Goal: Transaction & Acquisition: Purchase product/service

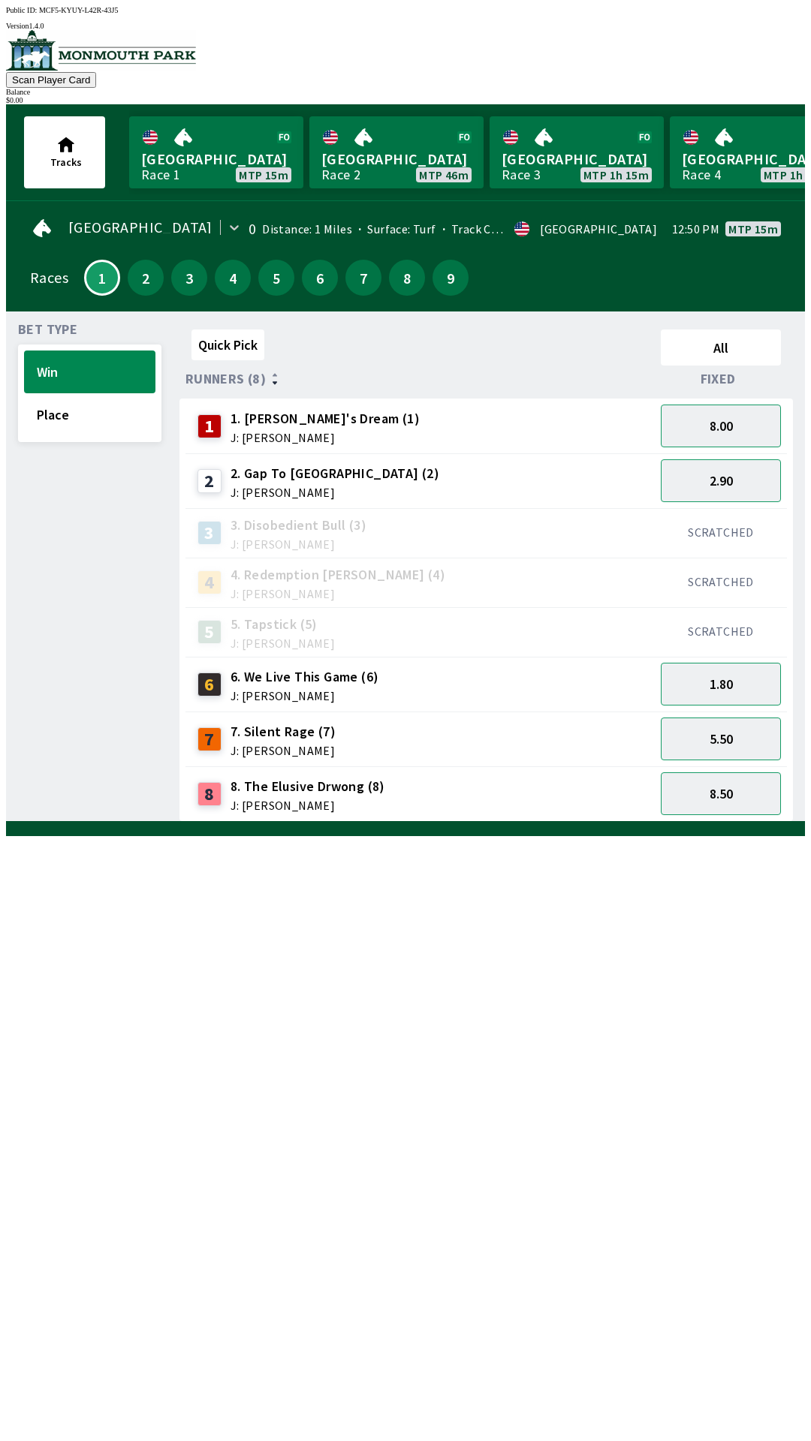
click at [269, 432] on span "J: [PERSON_NAME]" at bounding box center [324, 438] width 189 height 12
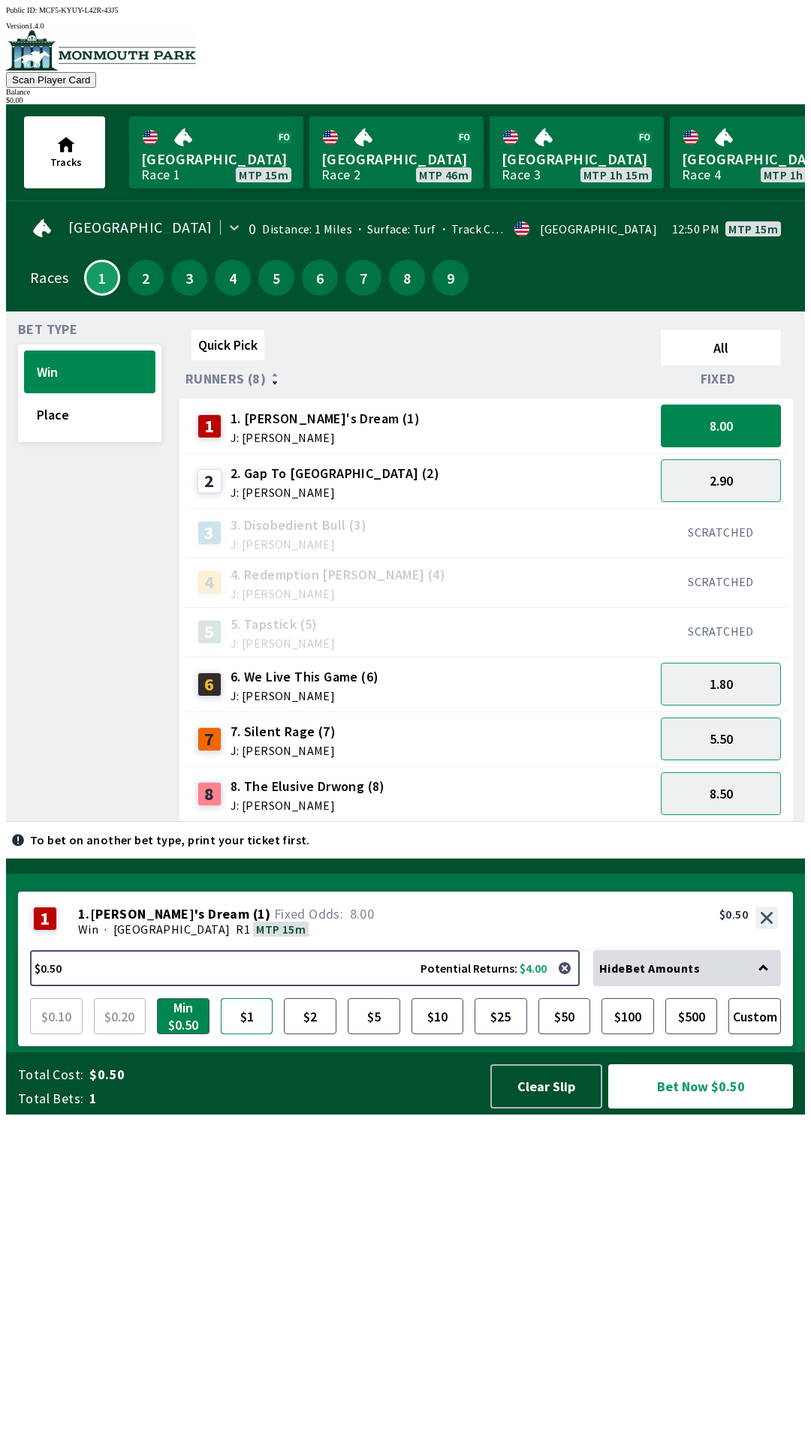
click at [239, 1034] on button "$1" at bounding box center [247, 1016] width 53 height 36
click at [90, 410] on button "Place" at bounding box center [89, 414] width 131 height 43
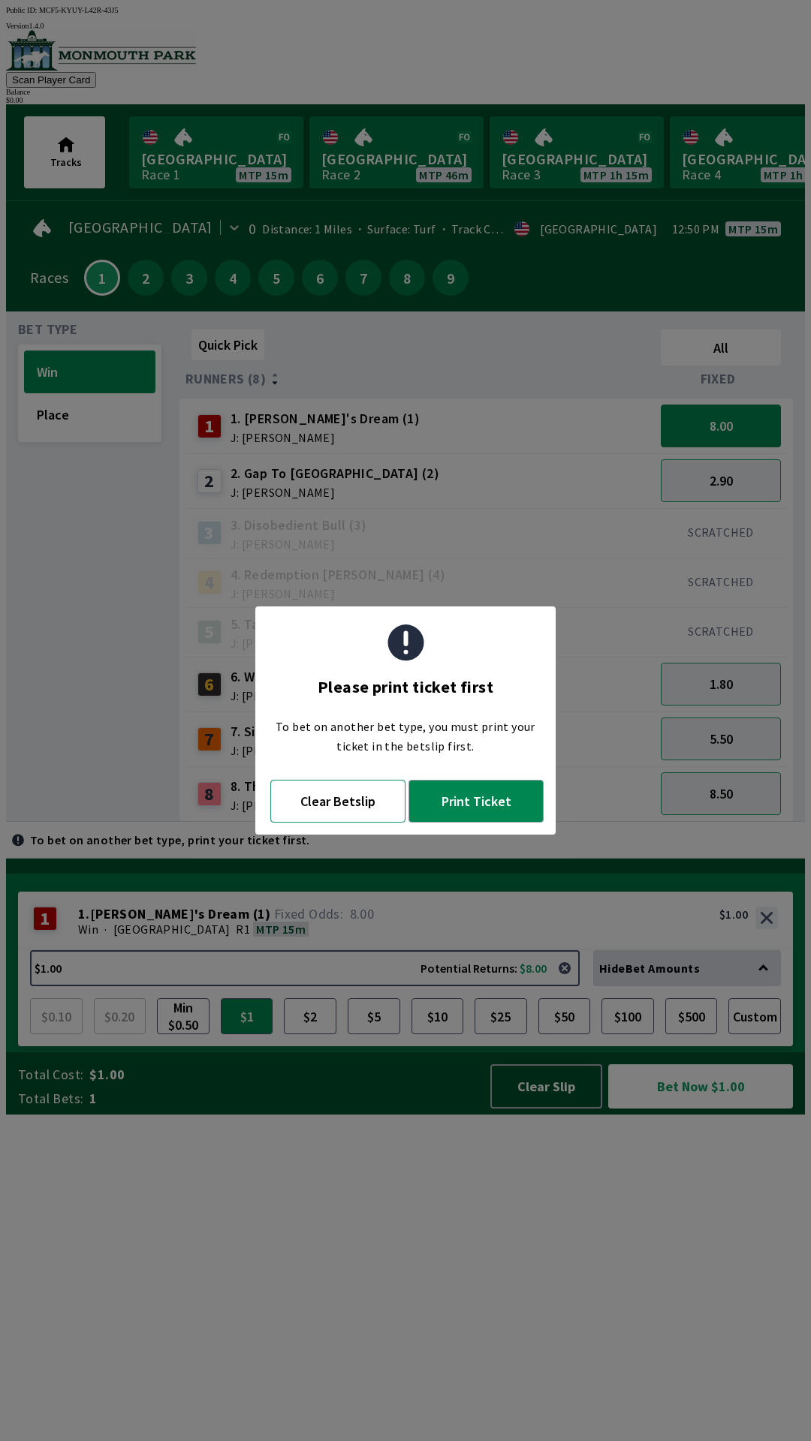
click at [357, 790] on button "Clear Betslip" at bounding box center [337, 801] width 135 height 43
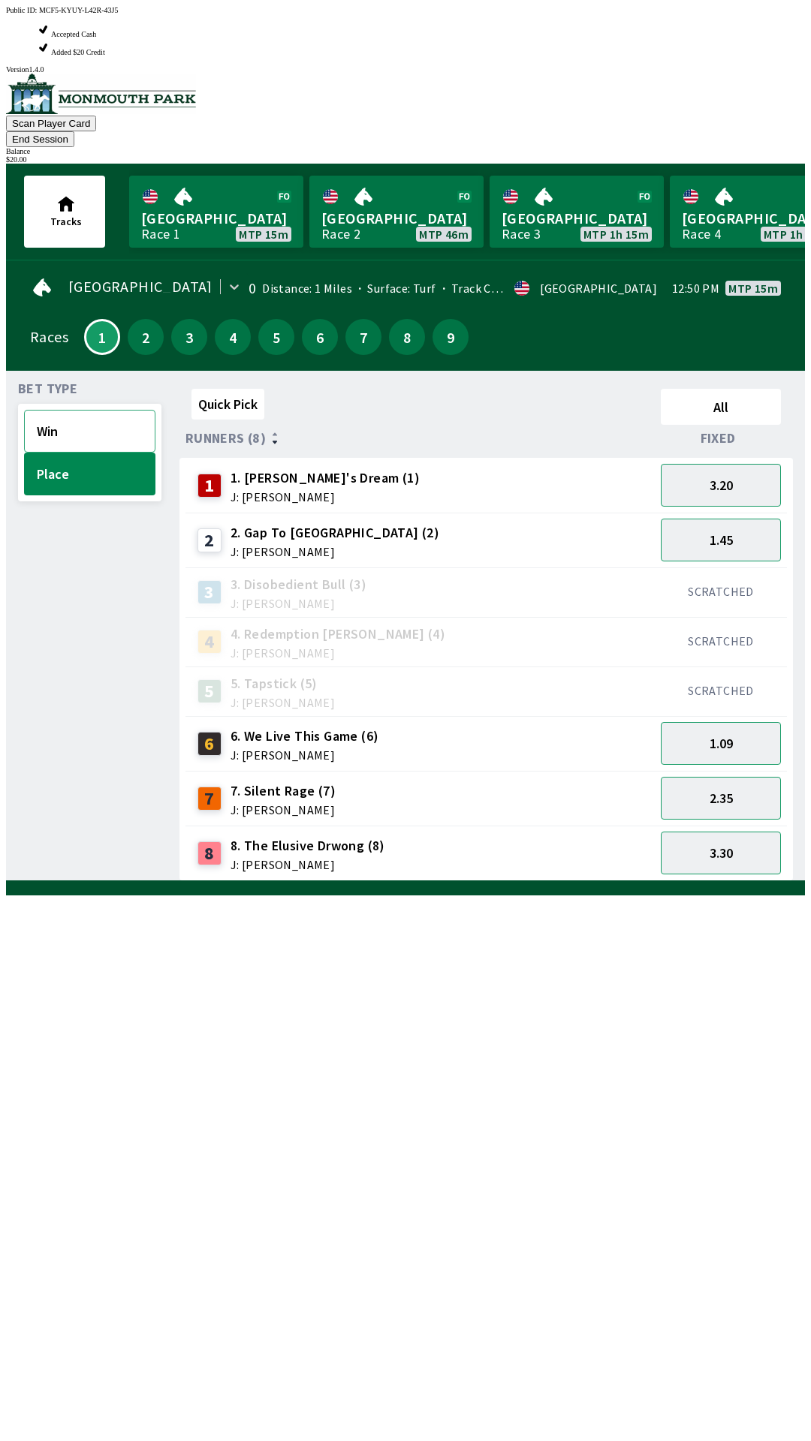
click at [92, 410] on button "Win" at bounding box center [89, 431] width 131 height 43
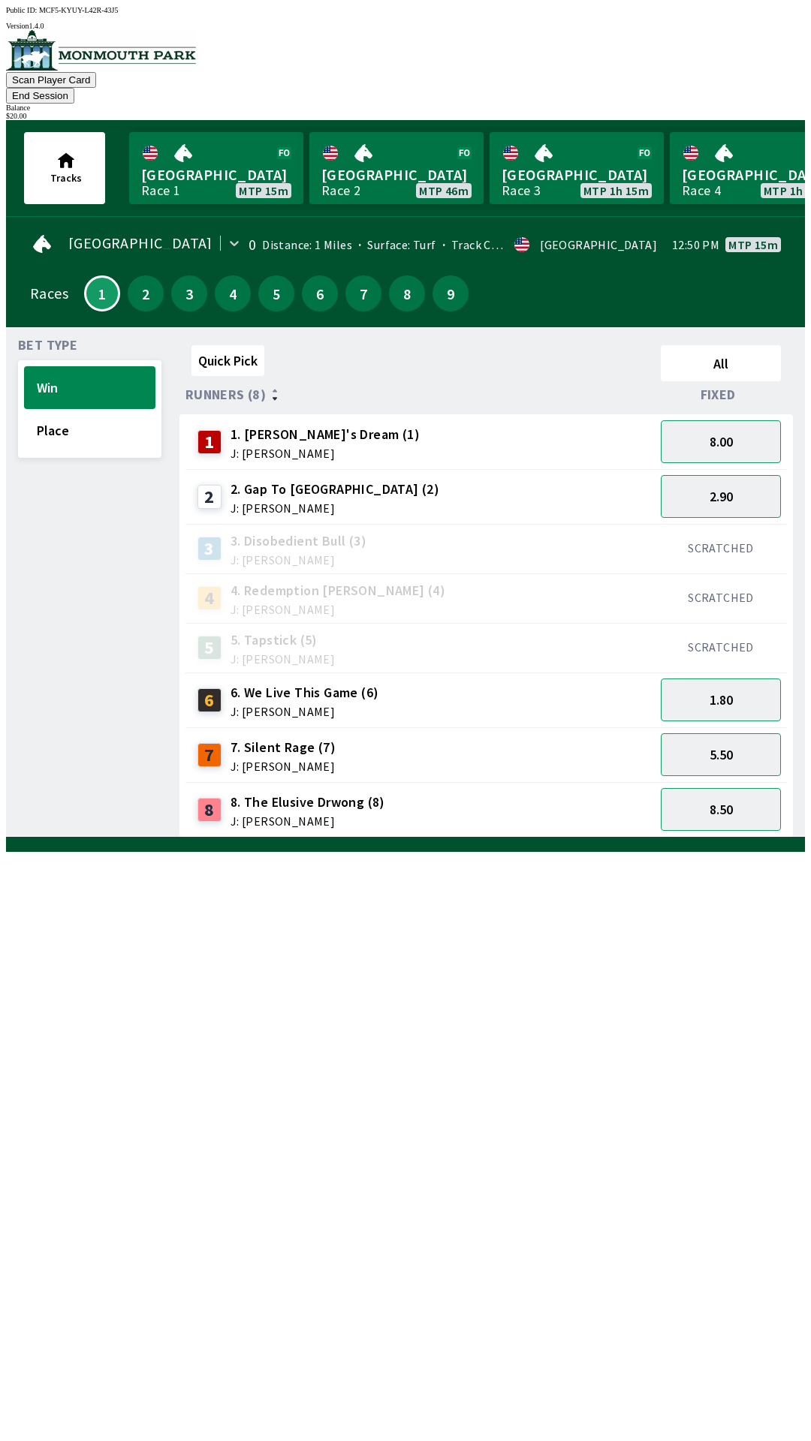
click at [288, 425] on span "1. [PERSON_NAME]'s Dream (1)" at bounding box center [324, 435] width 189 height 20
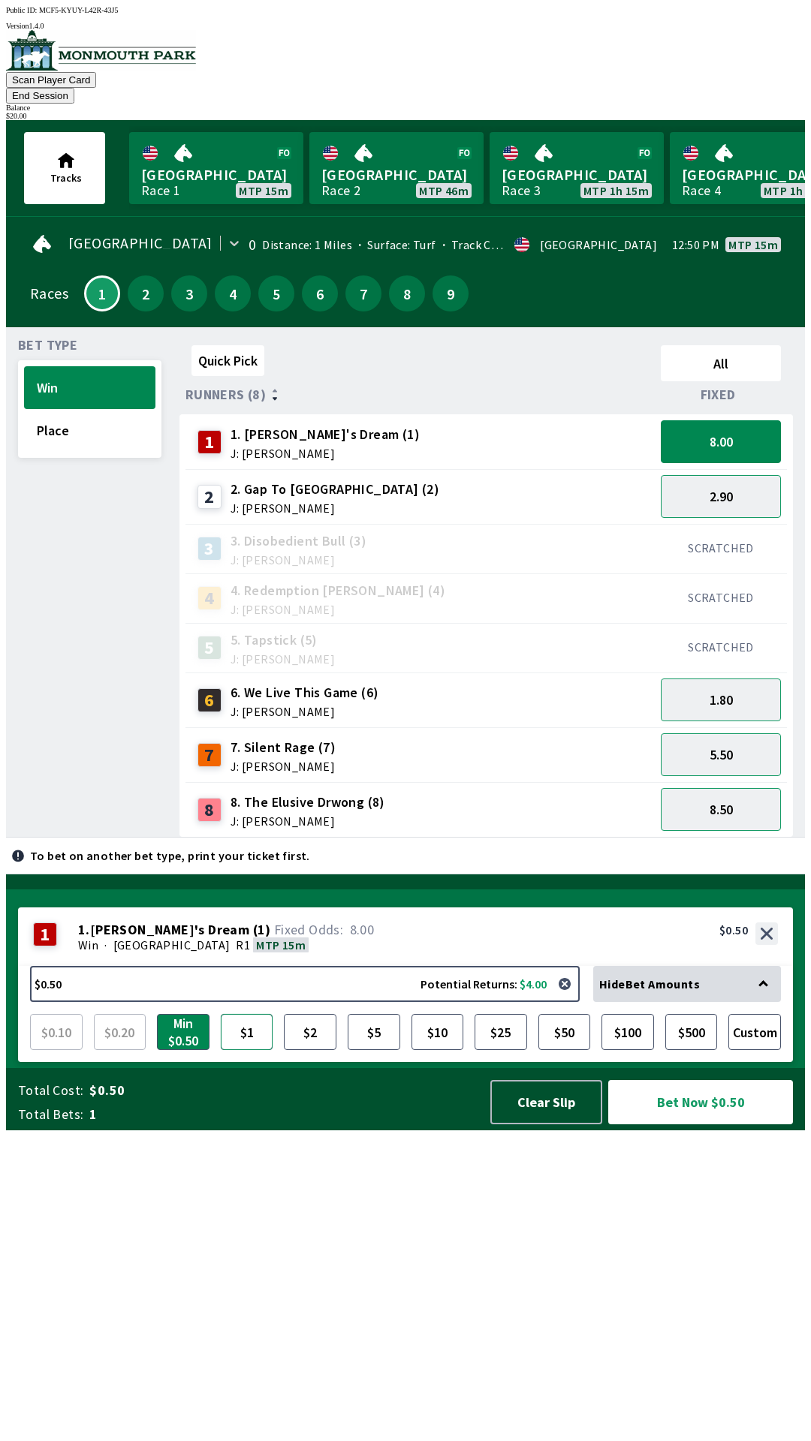
click at [251, 1050] on button "$1" at bounding box center [247, 1032] width 53 height 36
click at [695, 1124] on button "Bet Now $1.00" at bounding box center [700, 1102] width 185 height 44
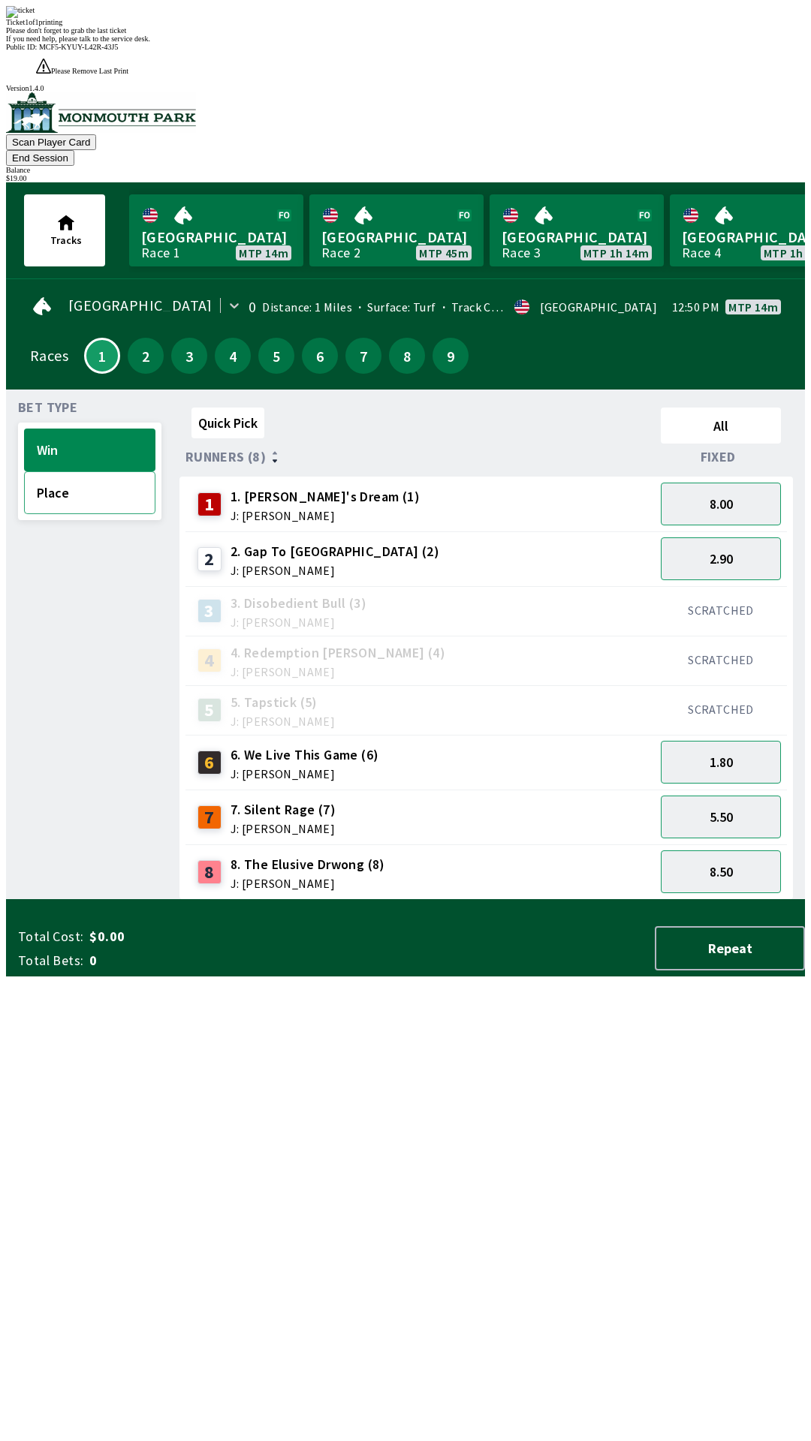
click at [71, 471] on button "Place" at bounding box center [89, 492] width 131 height 43
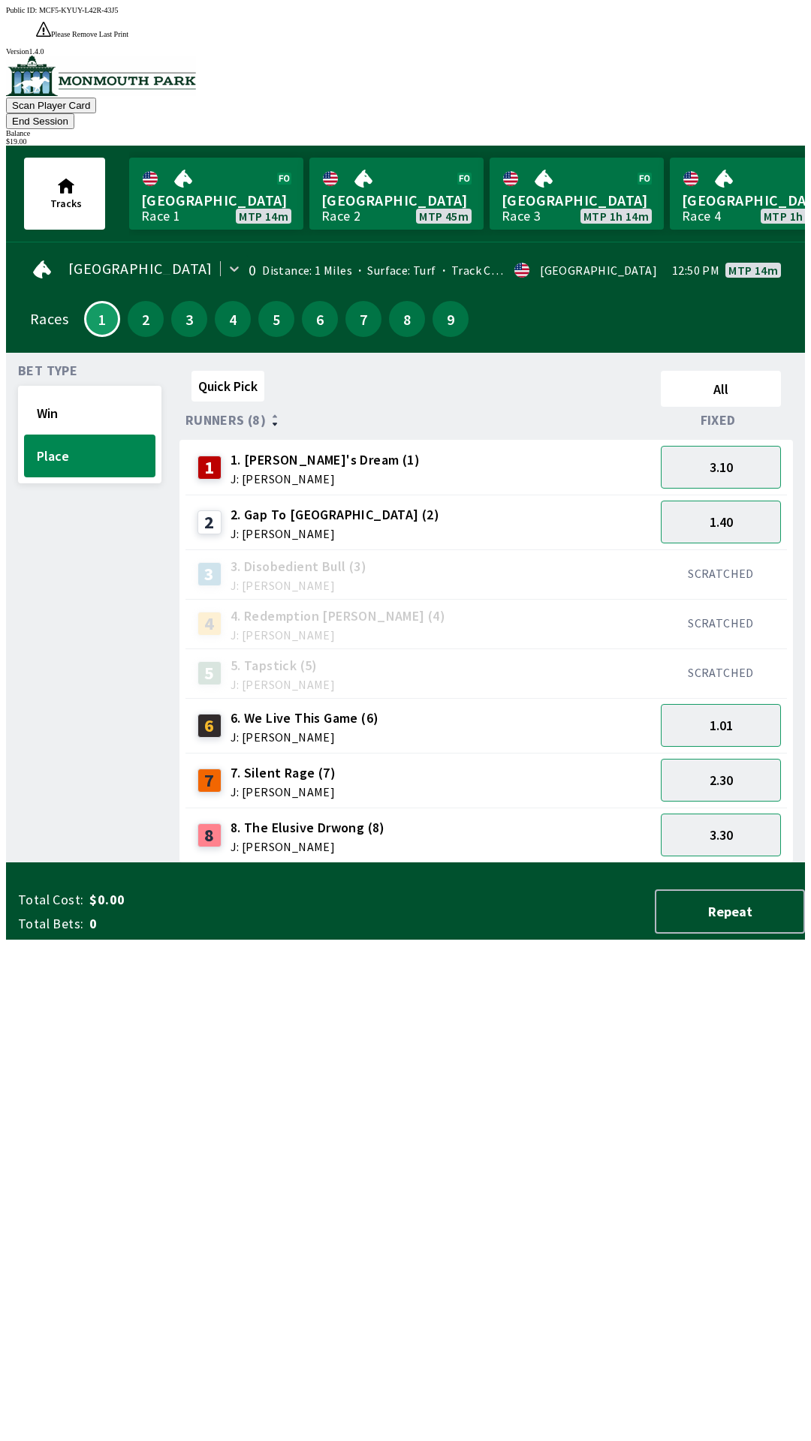
click at [302, 818] on span "8. The Elusive Drwong (8)" at bounding box center [307, 828] width 155 height 20
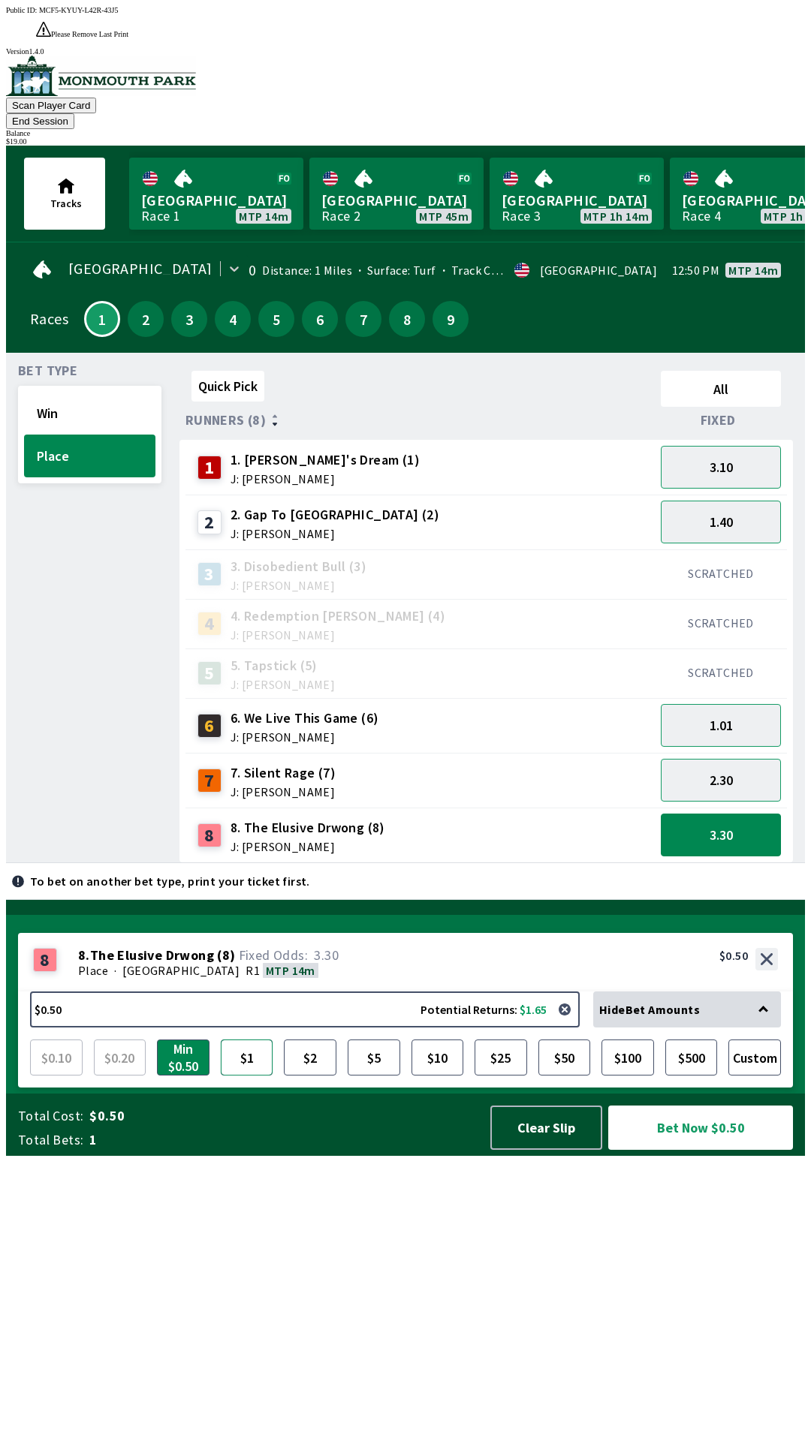
click at [243, 1076] on button "$1" at bounding box center [247, 1058] width 53 height 36
click at [712, 1150] on button "Bet Now $1.00" at bounding box center [700, 1128] width 185 height 44
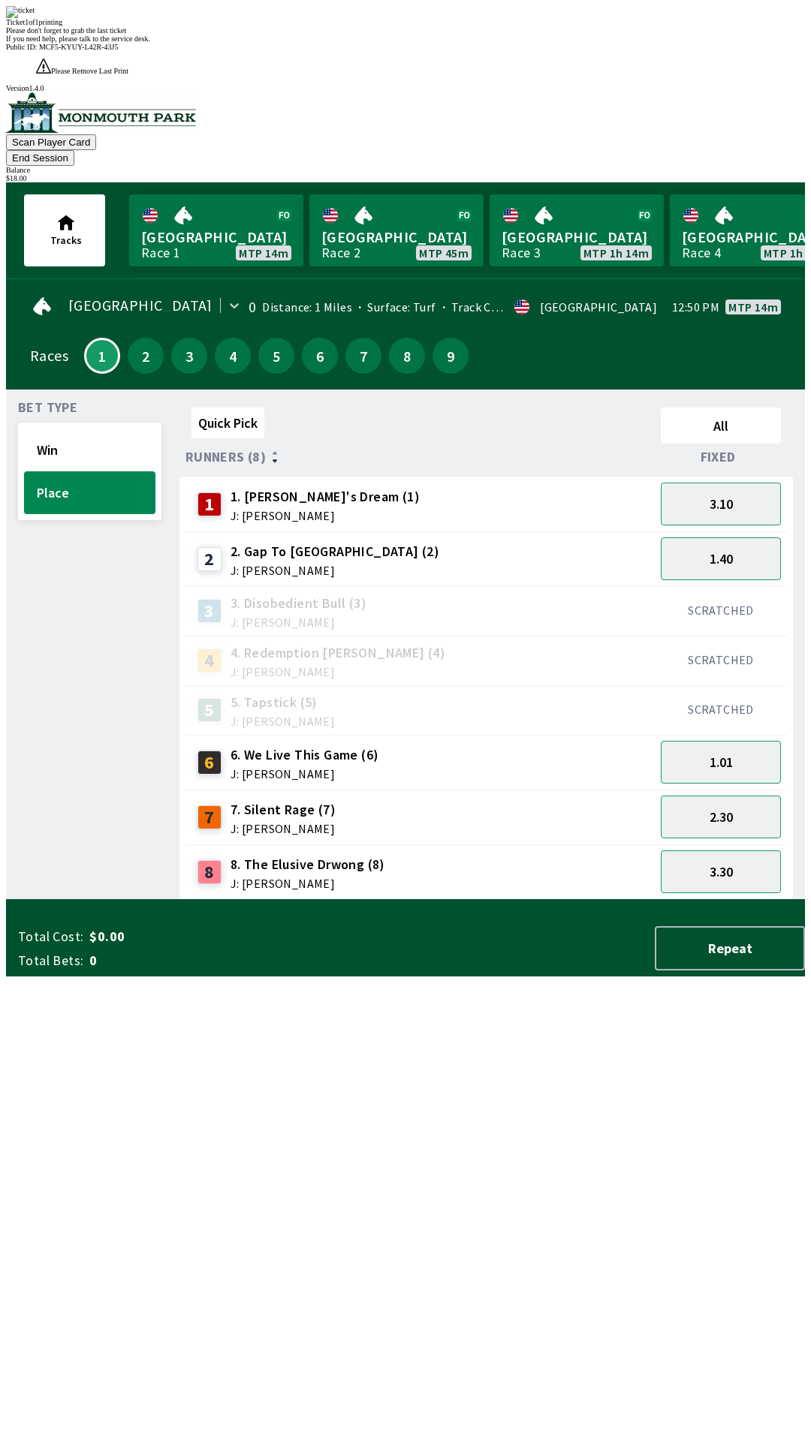
click at [584, 43] on div "Ticket 1 of 1 printing Please don't forget to grab the last ticket If you need …" at bounding box center [405, 24] width 799 height 37
click at [598, 971] on div "Total Cost: $0.00 Total Bets: 0 Repeat" at bounding box center [411, 948] width 787 height 44
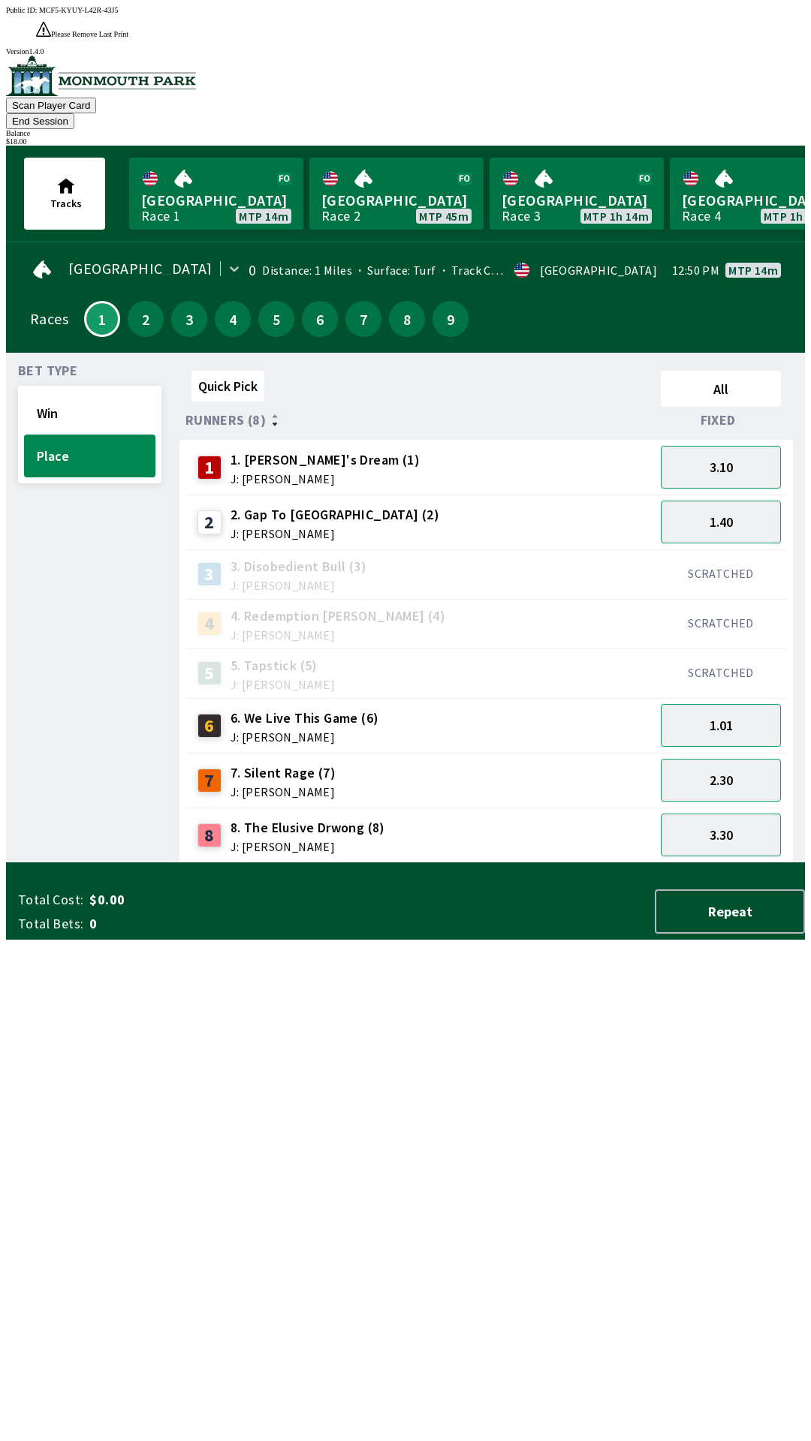
click at [74, 113] on button "End Session" at bounding box center [40, 121] width 68 height 16
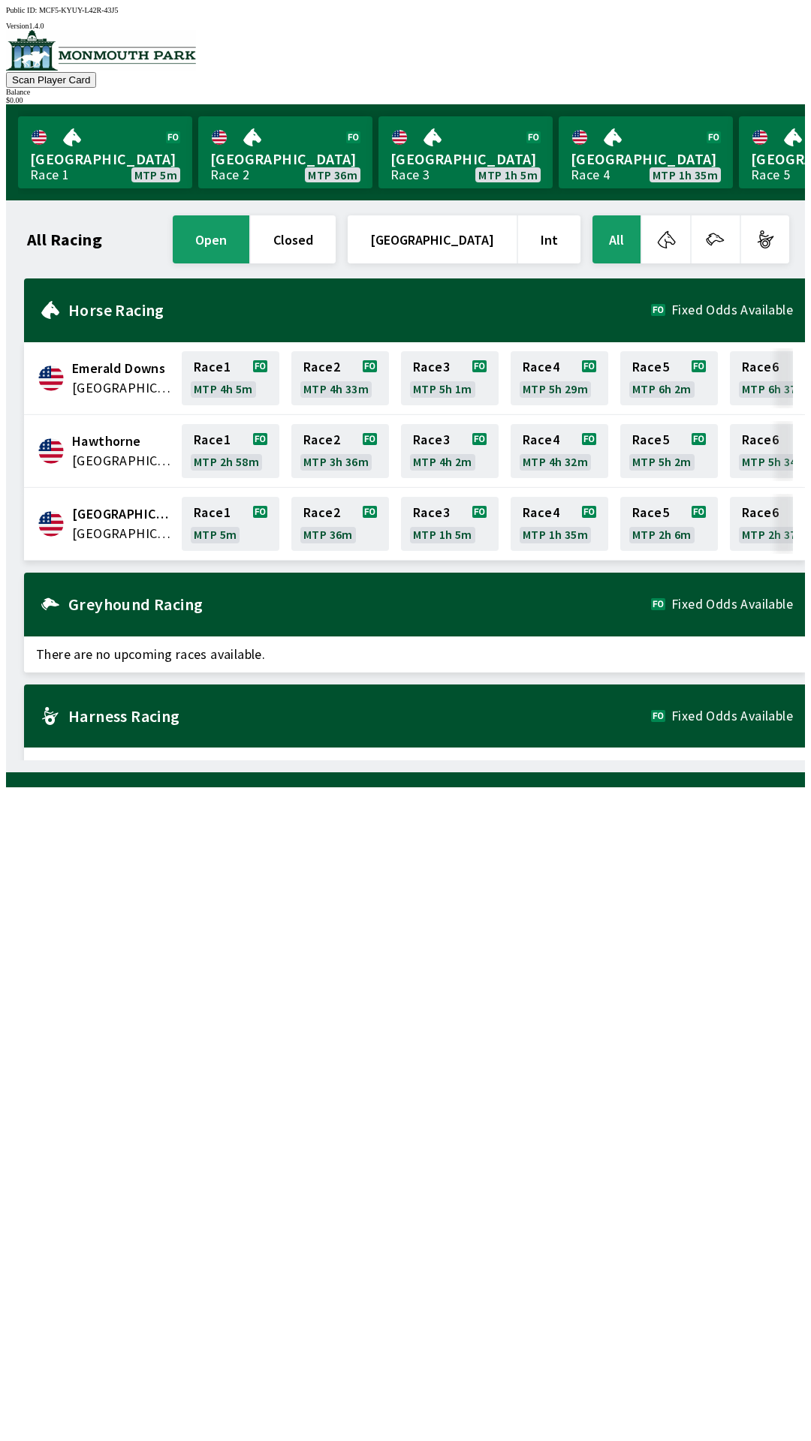
click at [600, 760] on div "All Racing open closed United States Int All Emerald Downs [GEOGRAPHIC_DATA] Ra…" at bounding box center [411, 486] width 787 height 548
click at [92, 137] on link "Monmouth Park Race 1 MTP 5m" at bounding box center [105, 152] width 174 height 72
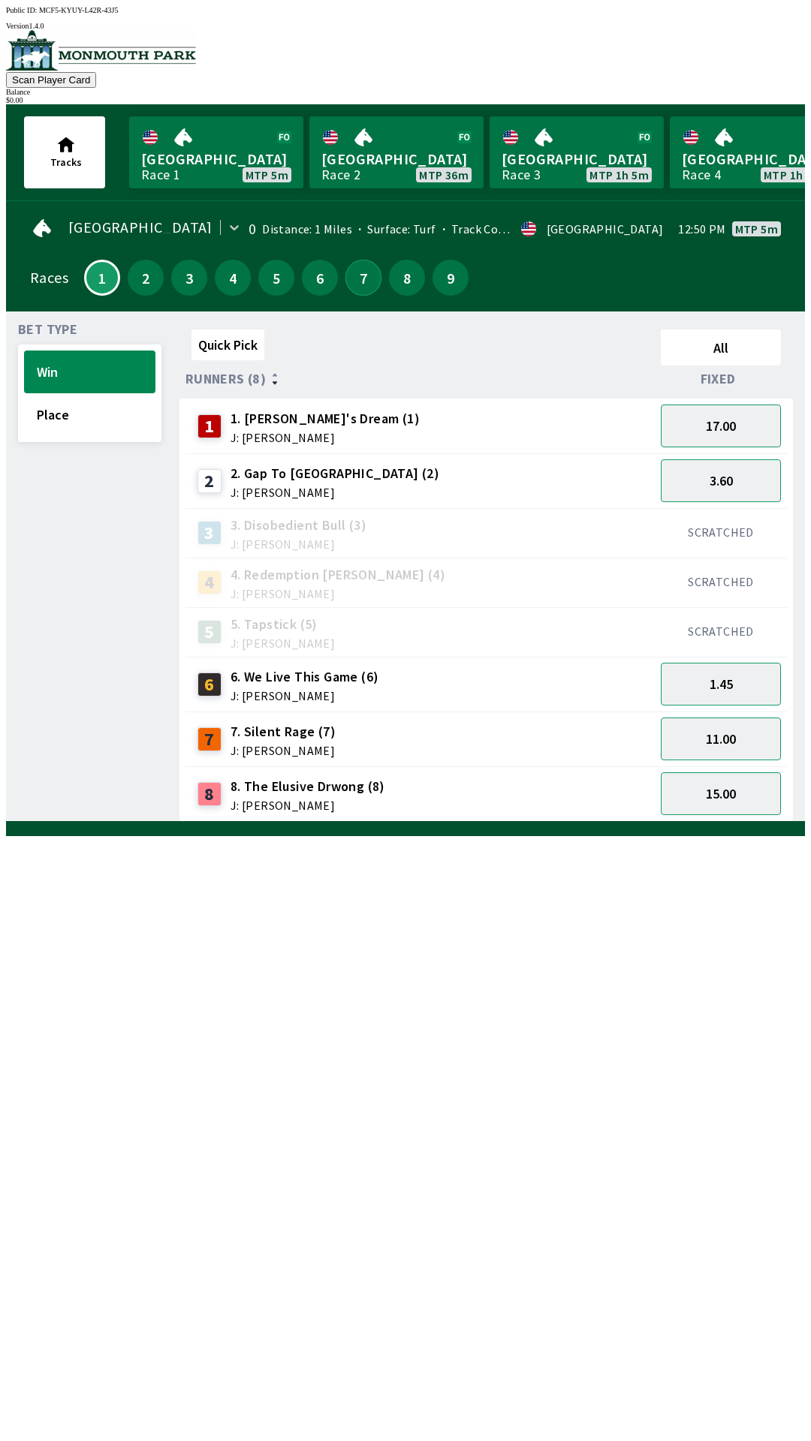
click at [357, 269] on button "7" at bounding box center [363, 278] width 36 height 36
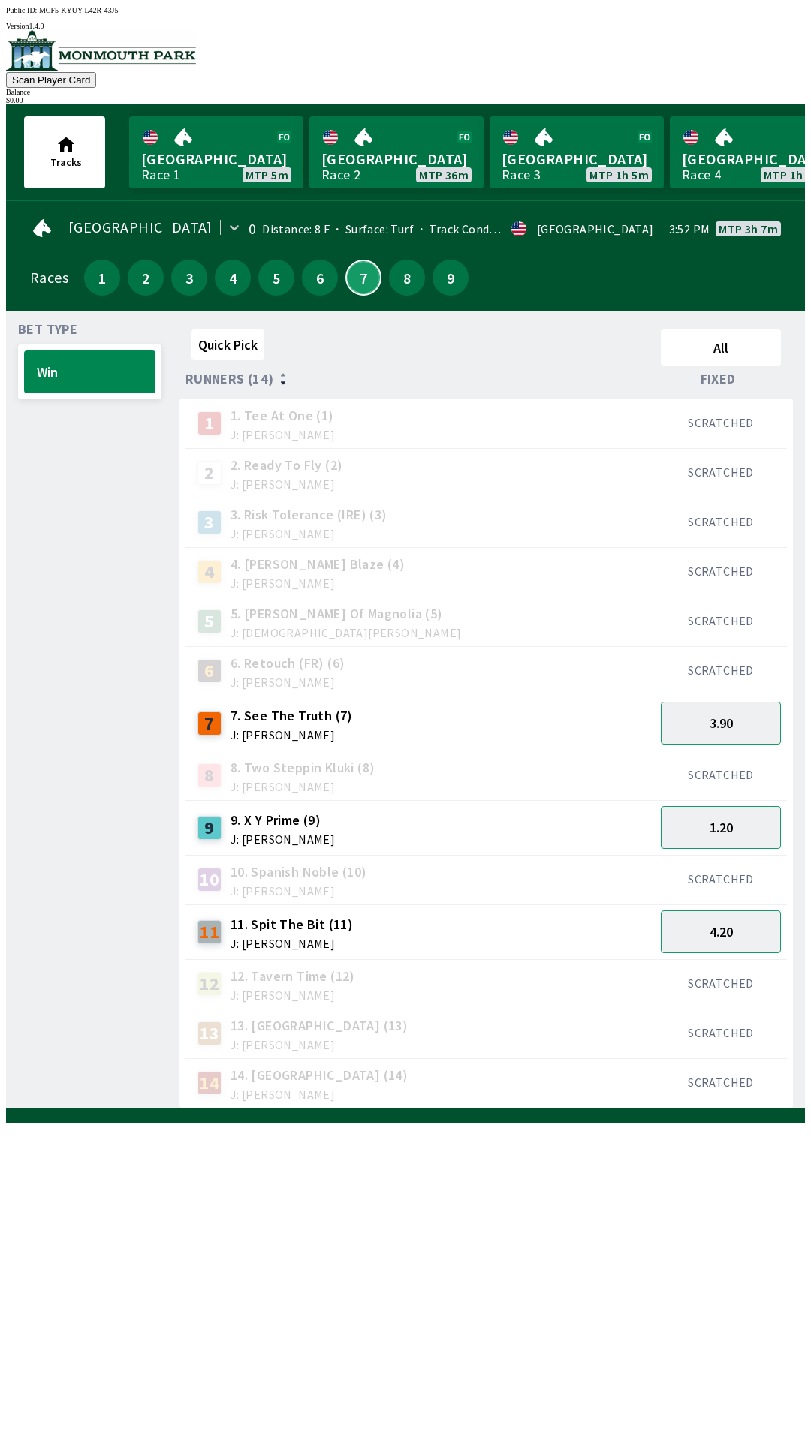
click at [345, 260] on button "7" at bounding box center [363, 278] width 36 height 36
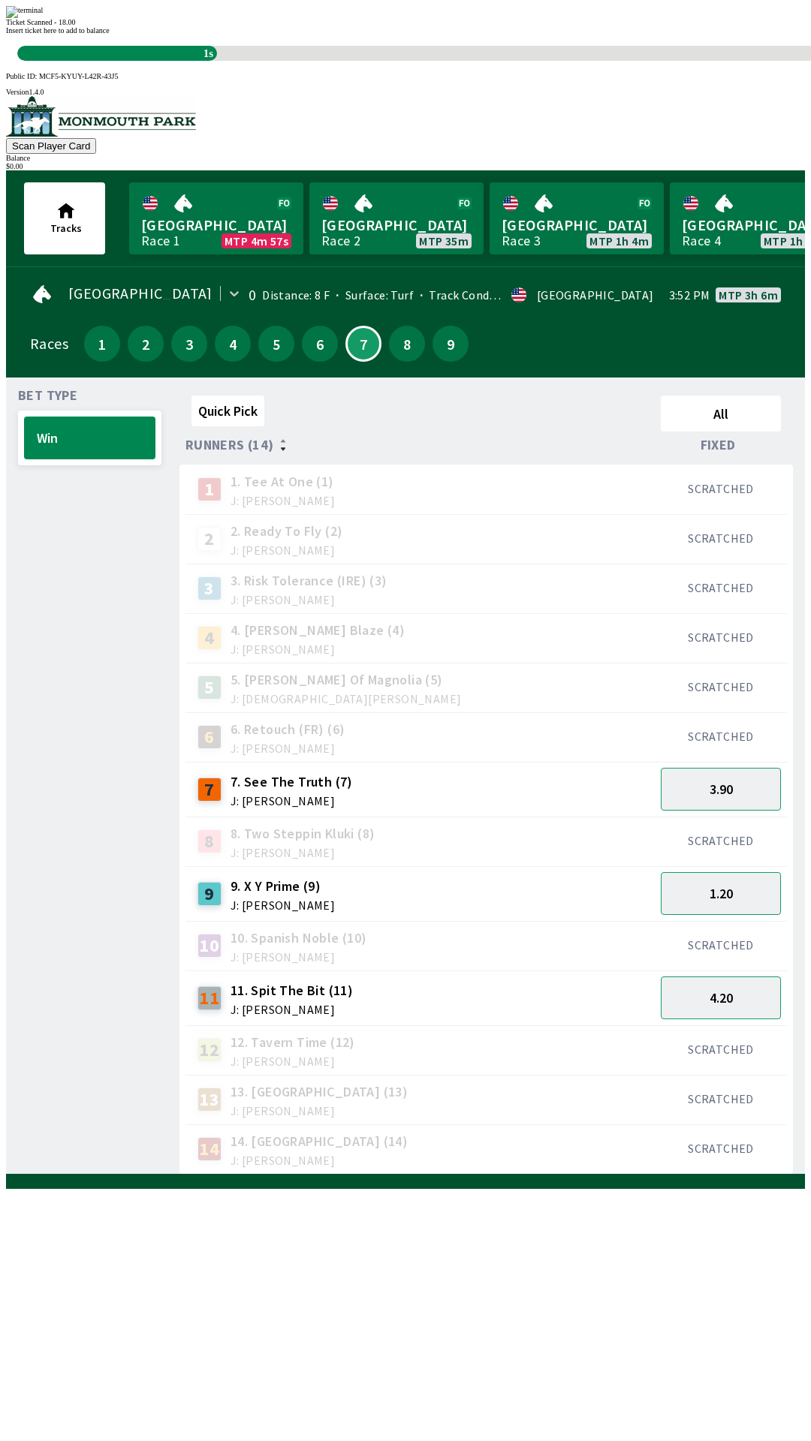
click at [597, 61] on div "Ticket Scanned - 18.00 Insert ticket here to add to balance 1s" at bounding box center [405, 33] width 799 height 55
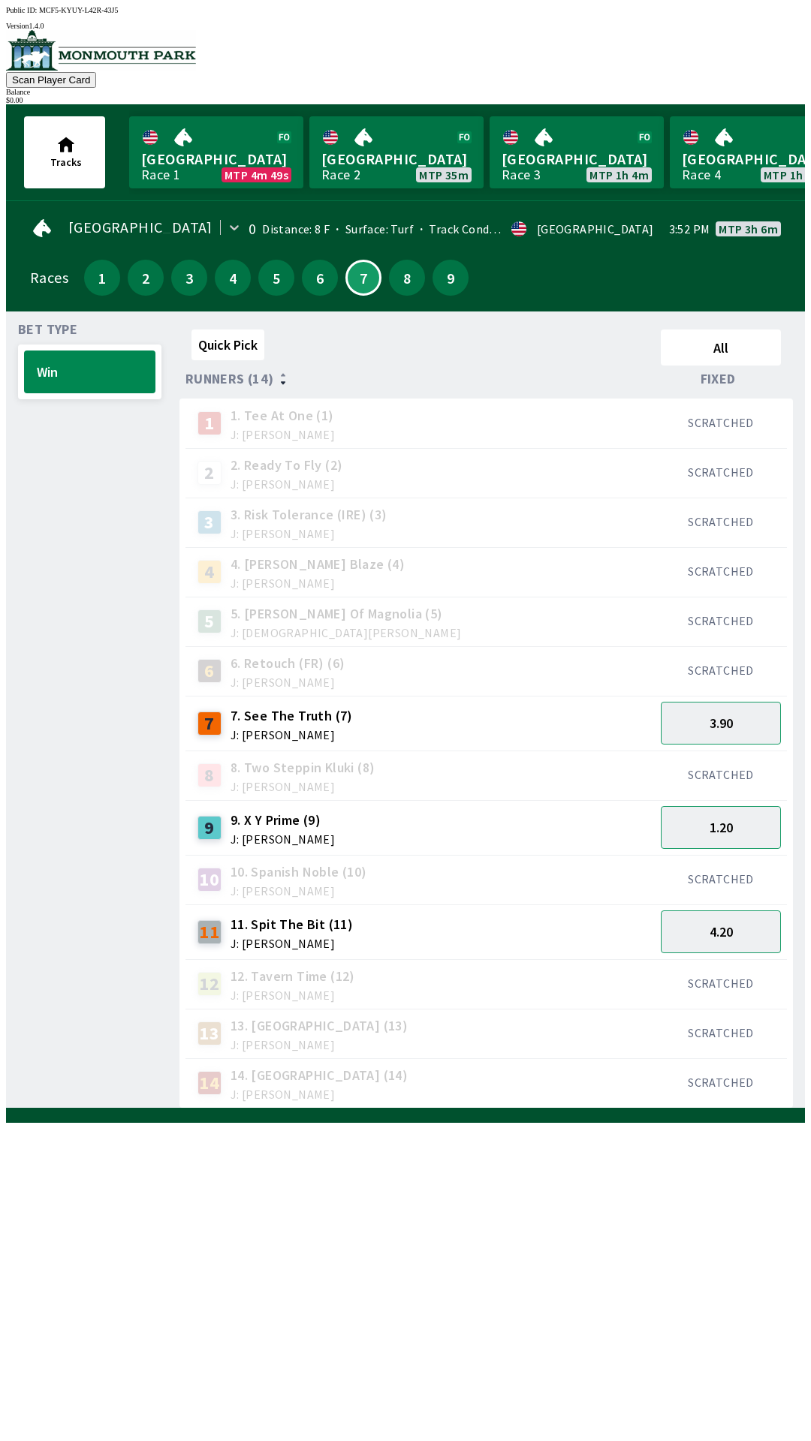
click at [289, 833] on span "J: [PERSON_NAME]" at bounding box center [282, 839] width 104 height 12
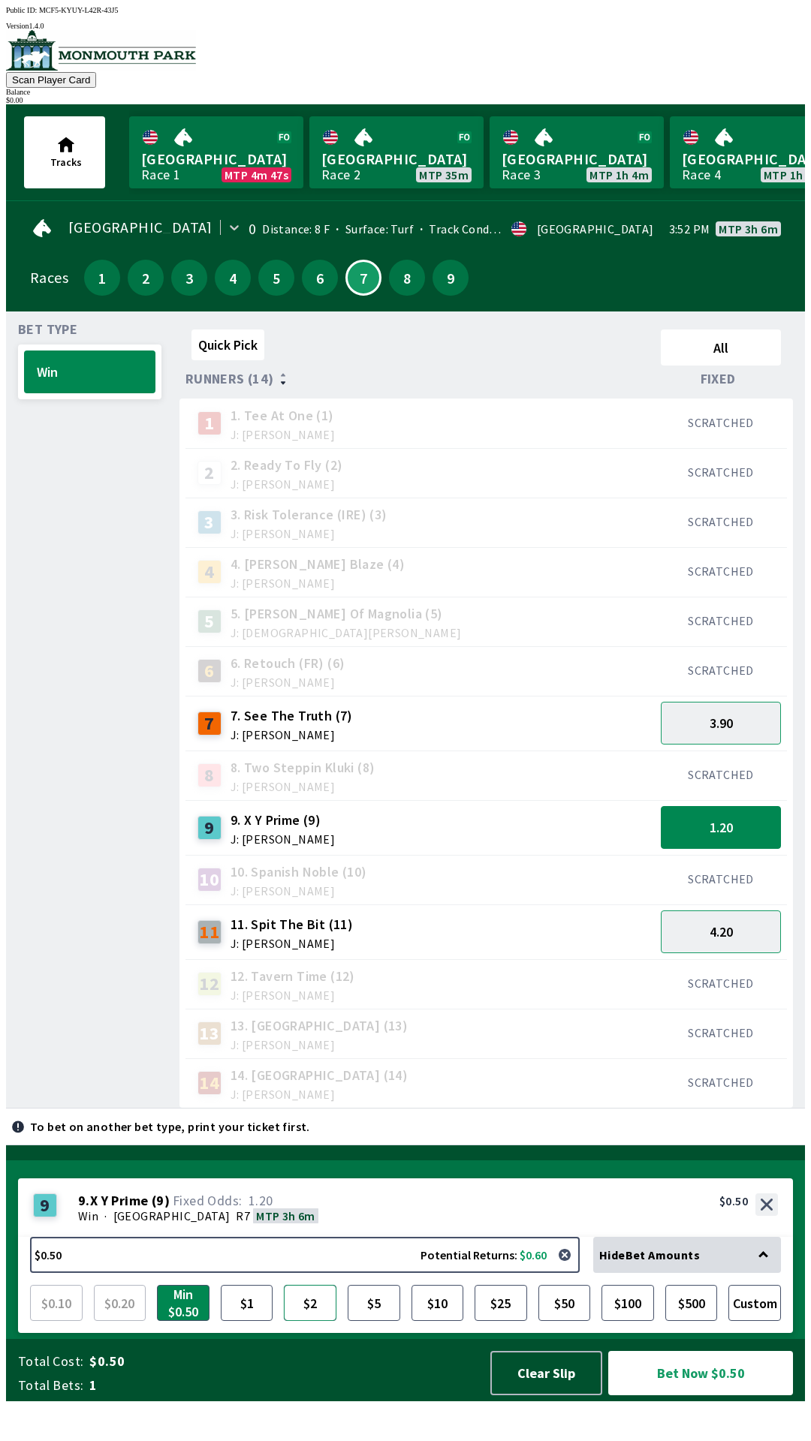
click at [315, 1321] on button "$2" at bounding box center [310, 1303] width 53 height 36
click at [690, 1395] on button "Bet Now $2.00" at bounding box center [700, 1373] width 185 height 44
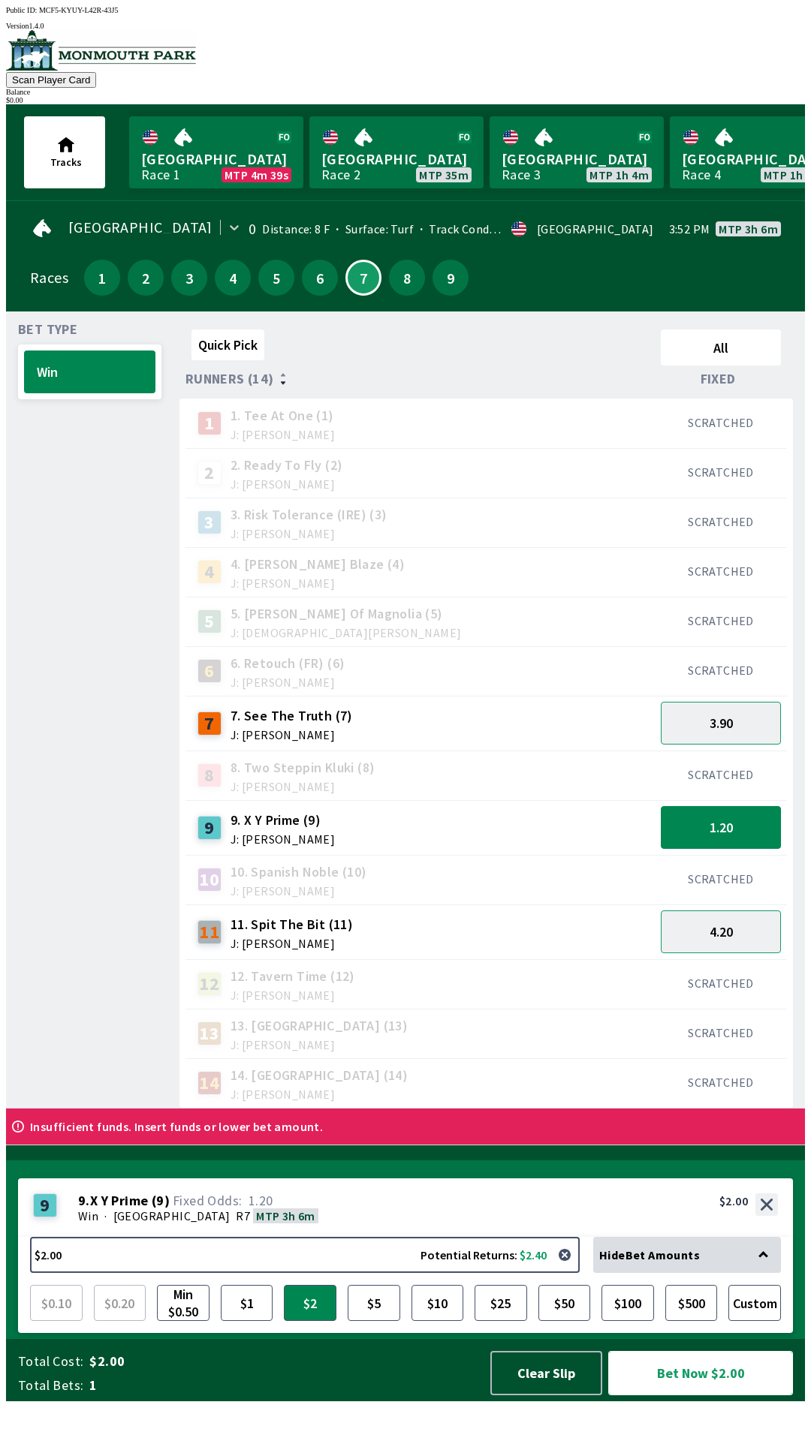
click at [608, 1351] on button "Bet Now $2.00" at bounding box center [700, 1373] width 185 height 44
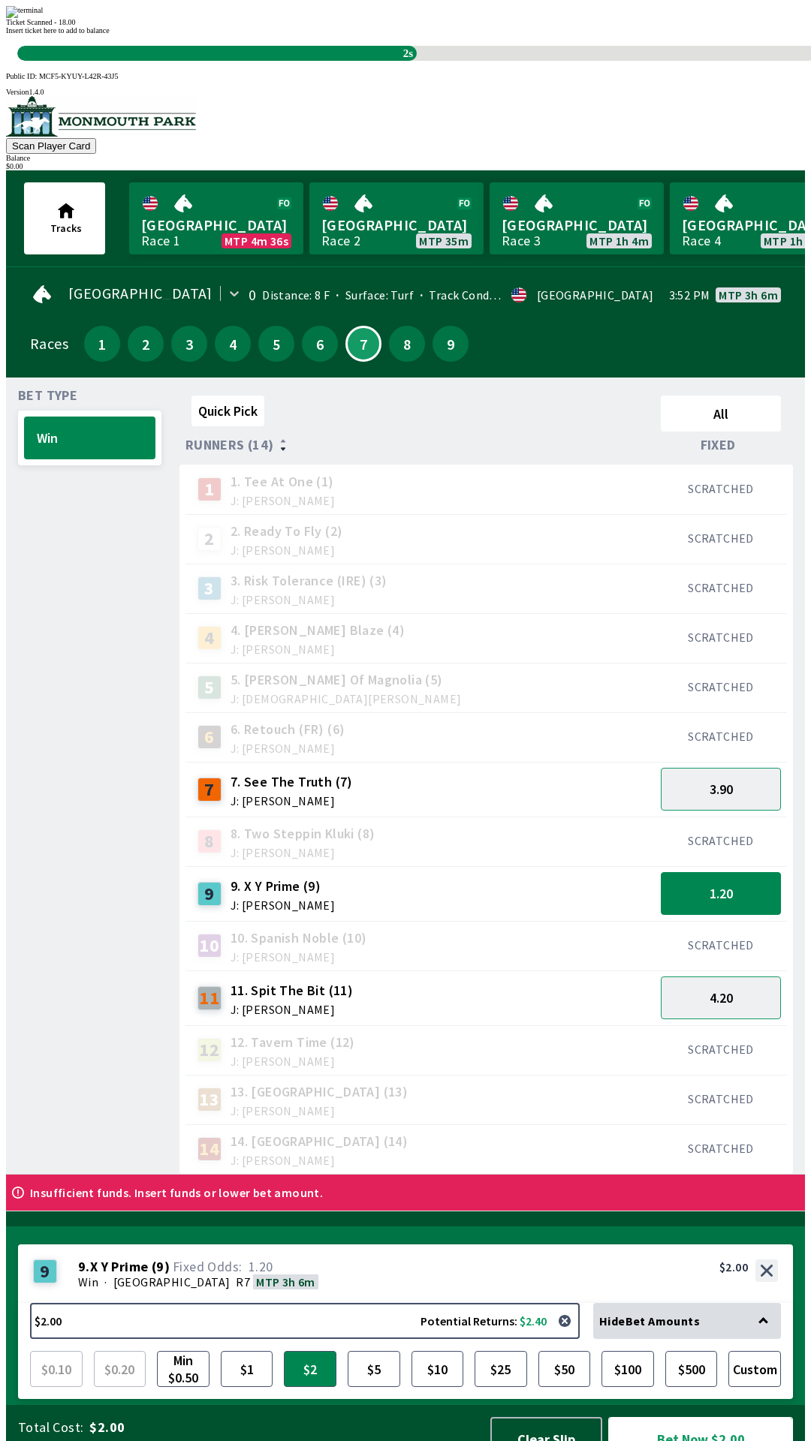
click at [608, 1417] on button "Bet Now $2.00" at bounding box center [700, 1439] width 185 height 44
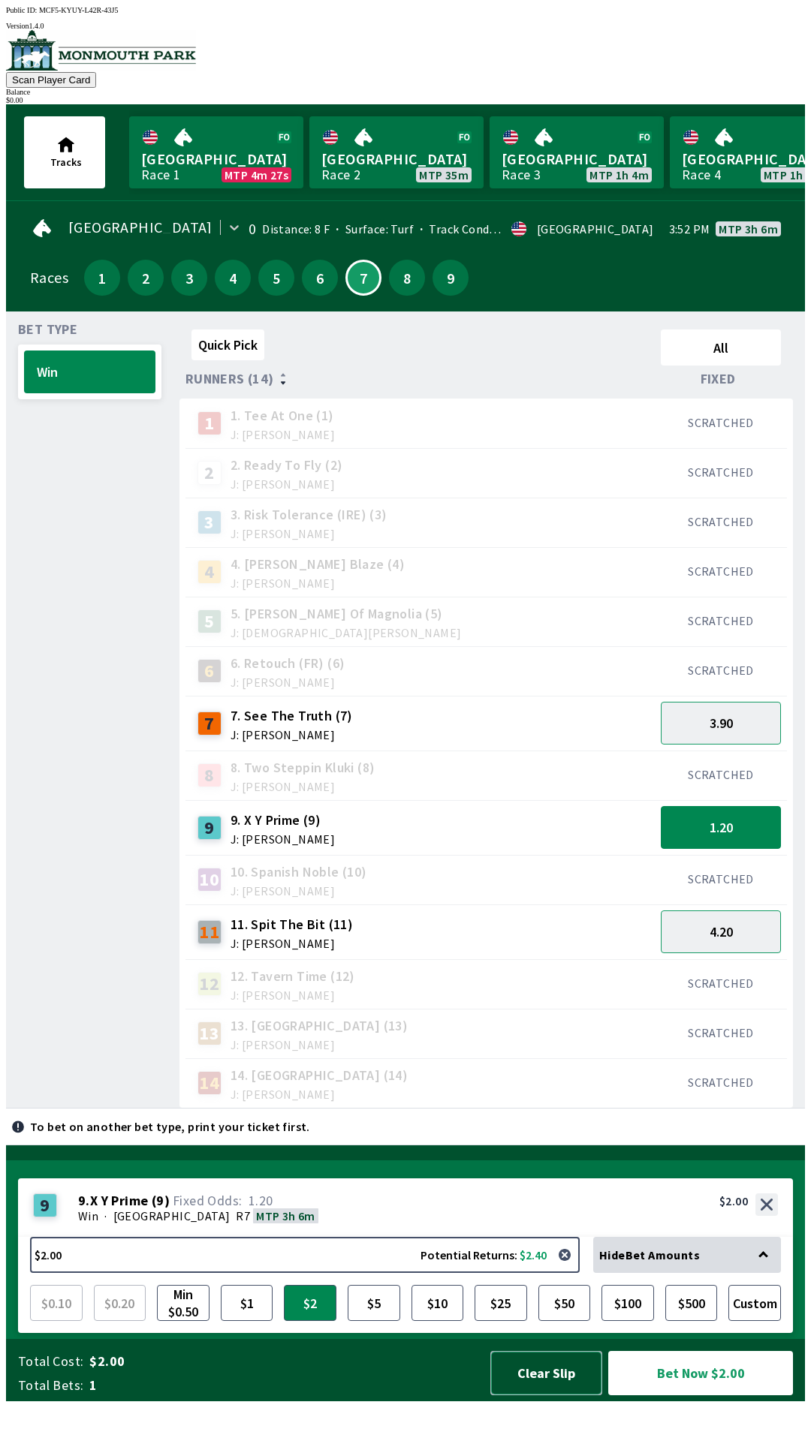
click at [535, 1395] on button "Clear Slip" at bounding box center [546, 1373] width 112 height 44
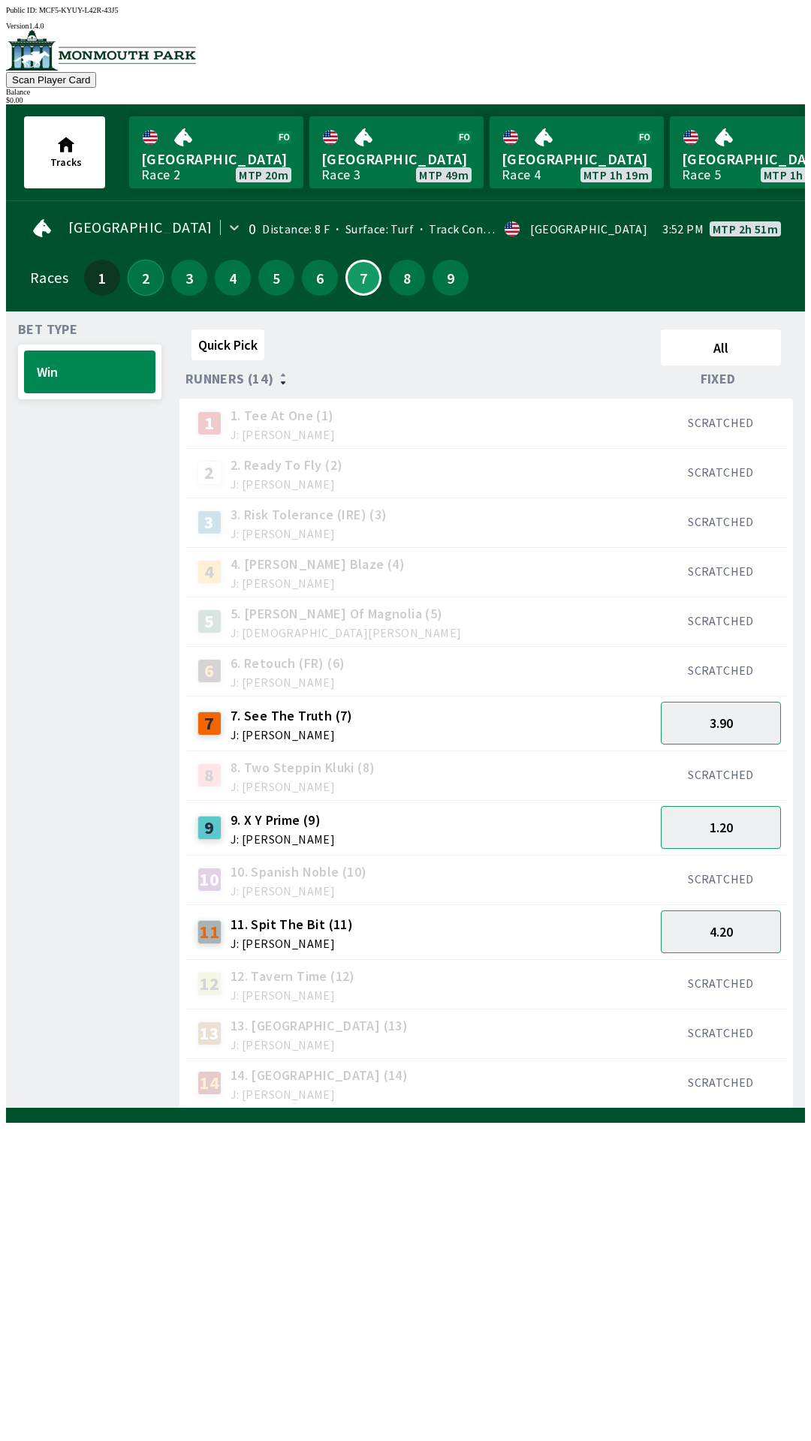
click at [135, 270] on button "2" at bounding box center [146, 278] width 36 height 36
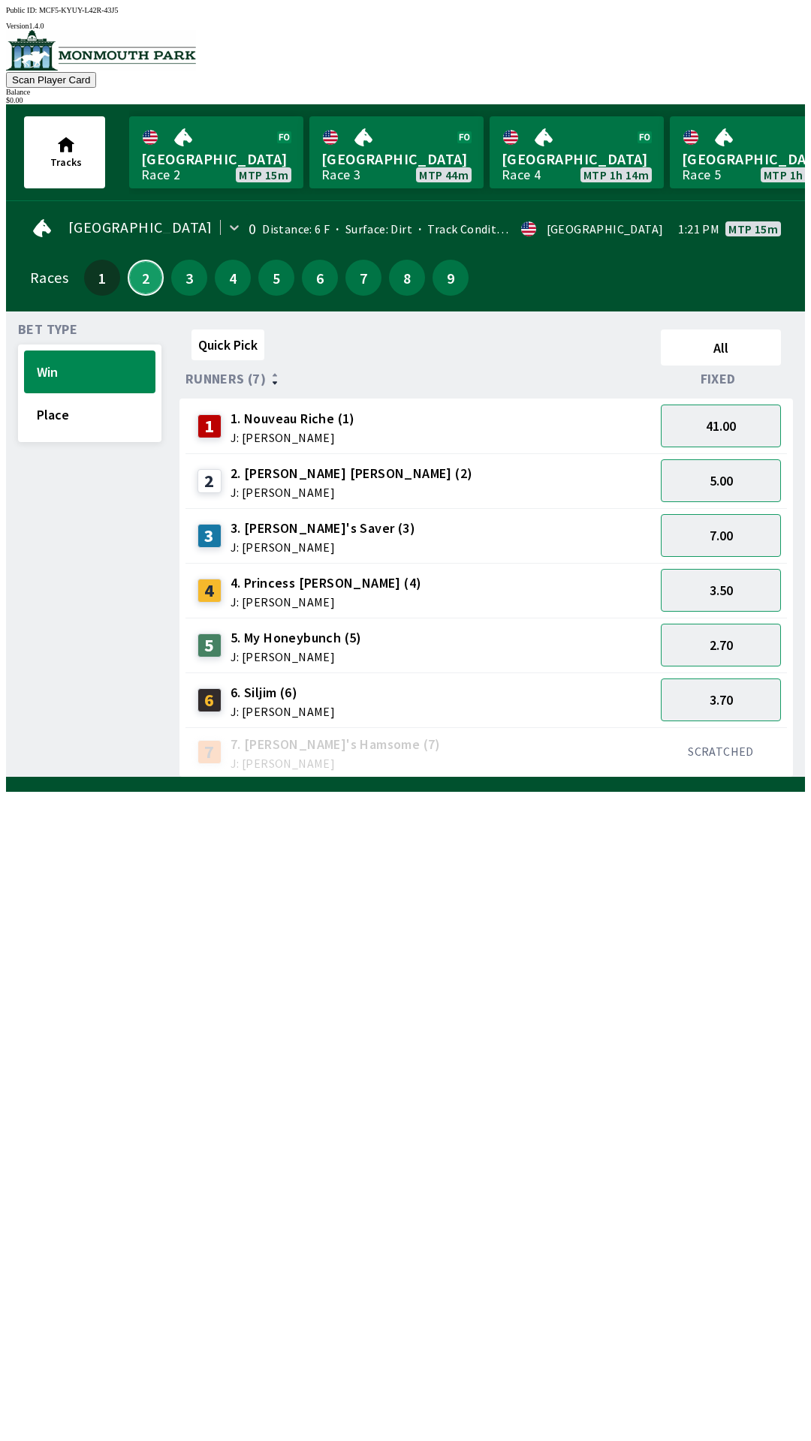
click at [128, 260] on button "2" at bounding box center [146, 278] width 36 height 36
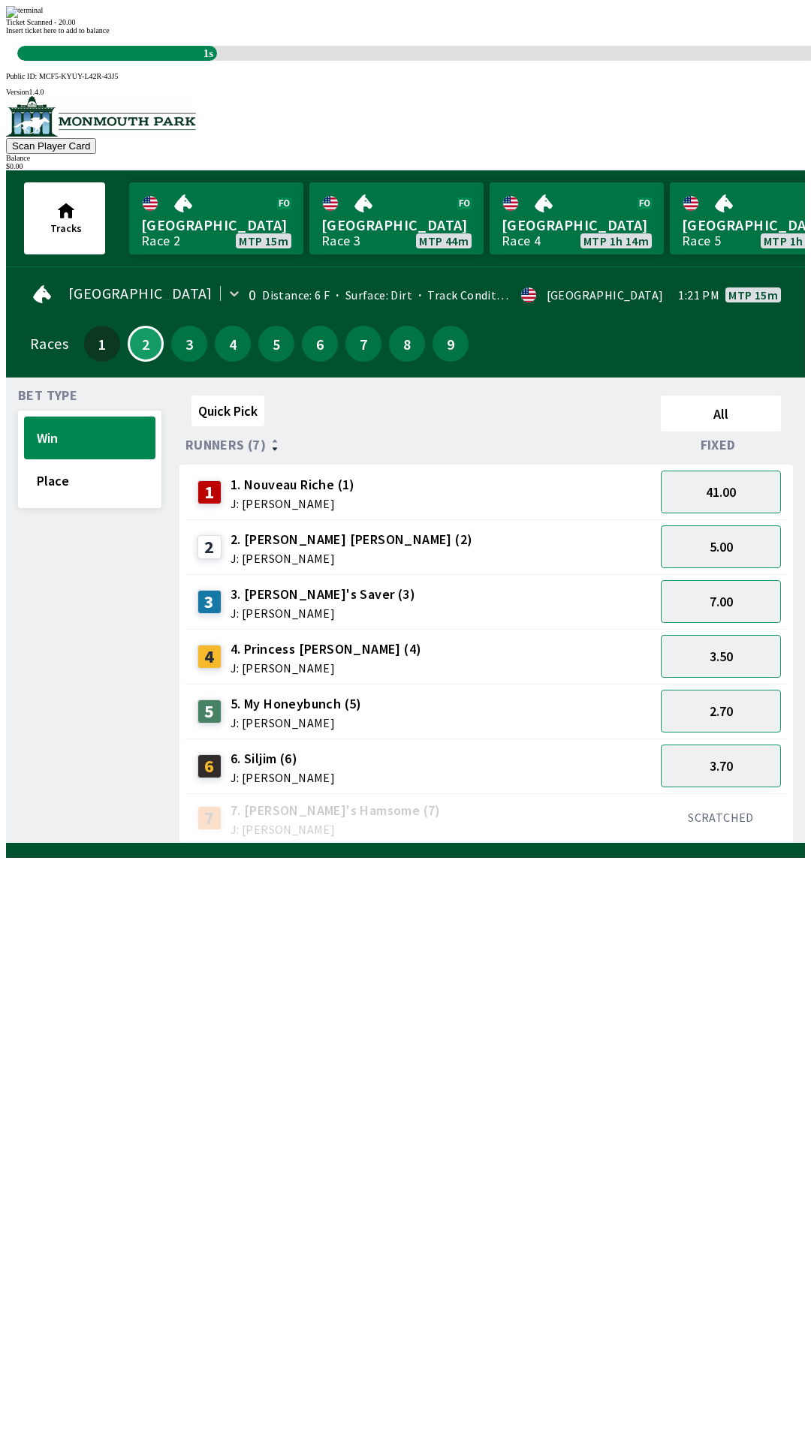
click at [766, 844] on div "Quick Pick All Runners (7) Fixed 1 1. Nouveau Riche (1) J: [PERSON_NAME] 41.00 …" at bounding box center [491, 617] width 625 height 454
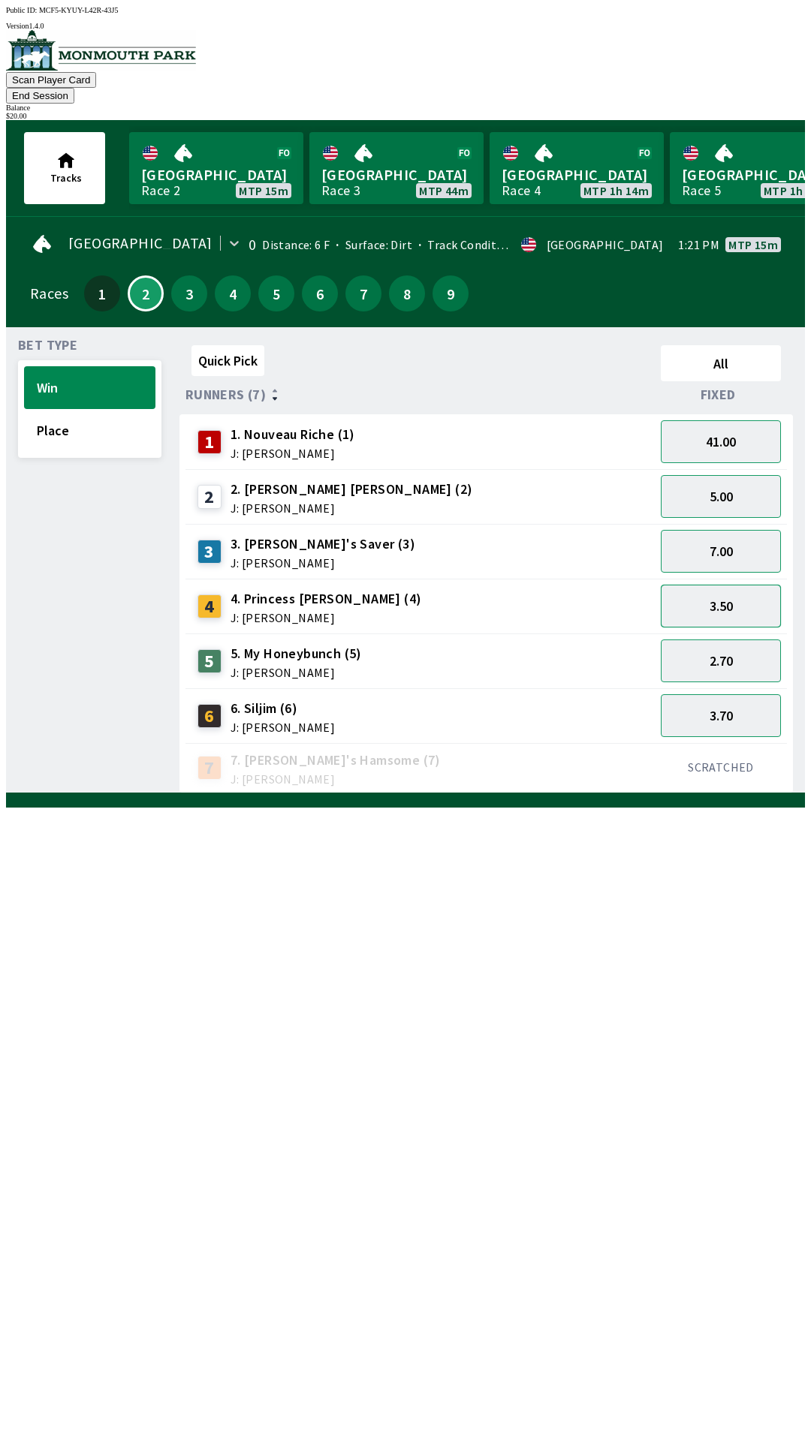
click at [769, 585] on button "3.50" at bounding box center [721, 606] width 120 height 43
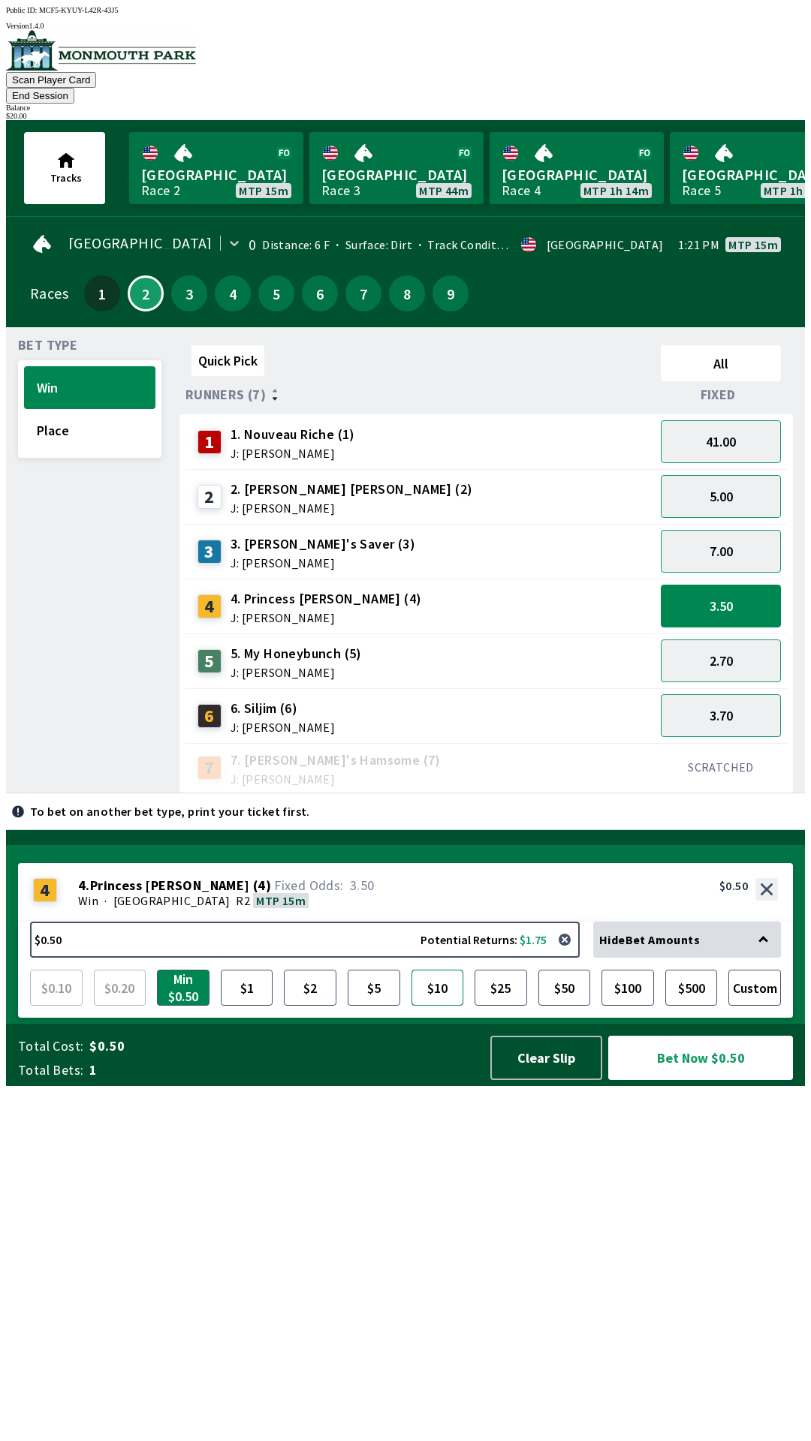
click at [438, 1006] on button "$10" at bounding box center [437, 988] width 53 height 36
click at [709, 1080] on button "Bet Now $10.00" at bounding box center [700, 1058] width 185 height 44
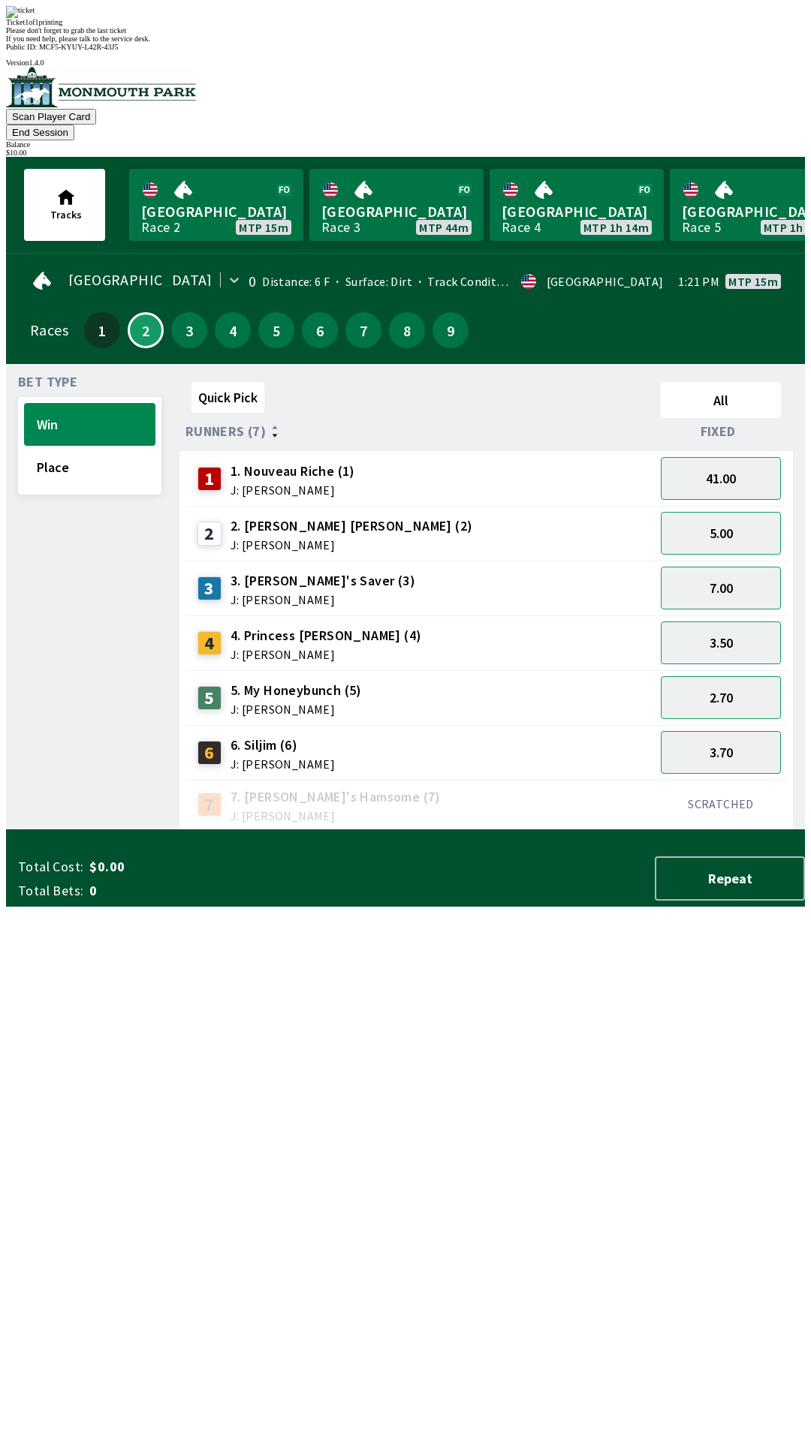
click at [586, 43] on div "Ticket 1 of 1 printing Please don't forget to grab the last ticket If you need …" at bounding box center [405, 24] width 799 height 37
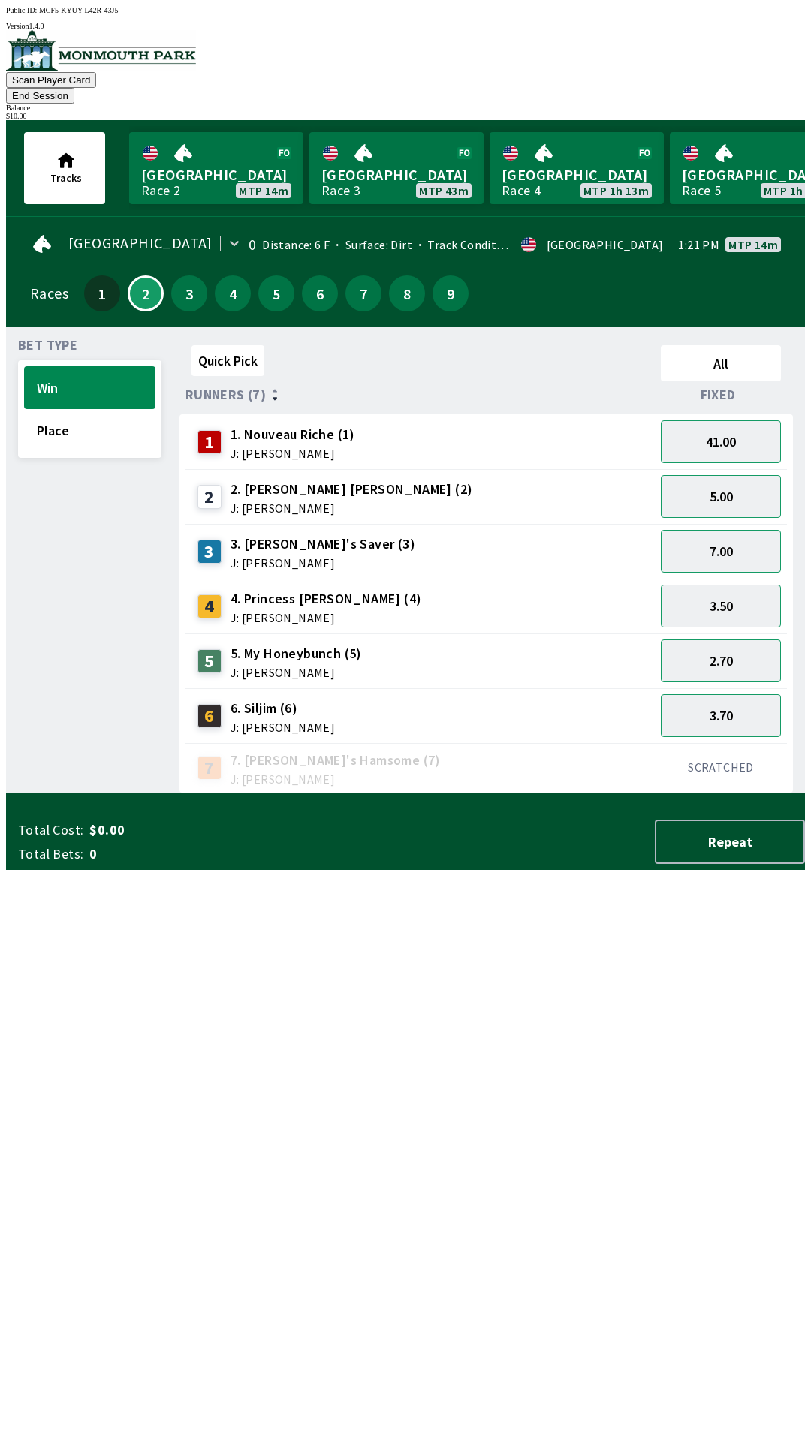
click at [576, 793] on div "Quick Pick All Runners (7) Fixed 1 1. Nouveau Riche (1) J: [PERSON_NAME] 41.00 …" at bounding box center [491, 566] width 625 height 454
click at [742, 640] on button "2.70" at bounding box center [721, 661] width 120 height 43
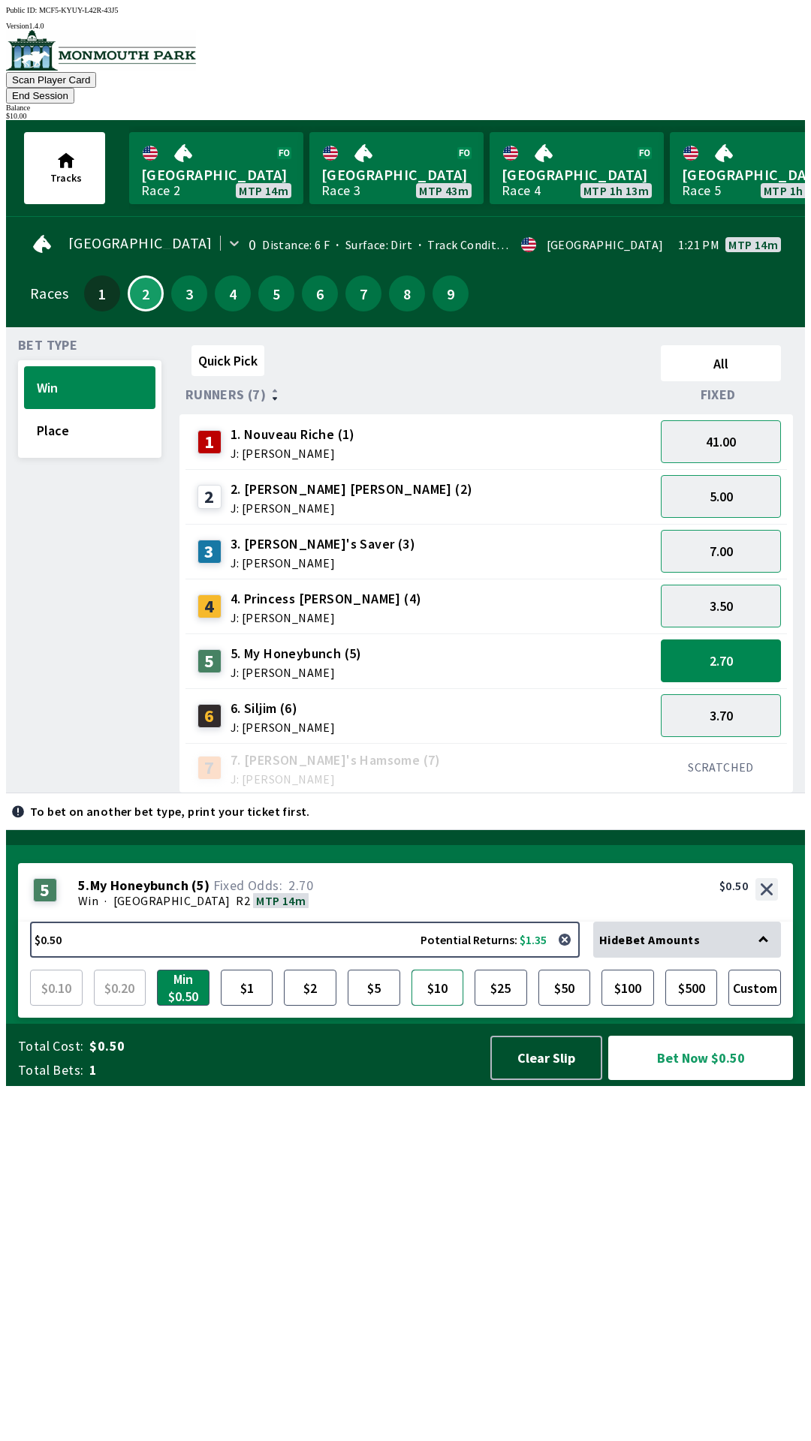
click at [448, 1006] on button "$10" at bounding box center [437, 988] width 53 height 36
click at [709, 1080] on button "Bet Now $10.00" at bounding box center [700, 1058] width 185 height 44
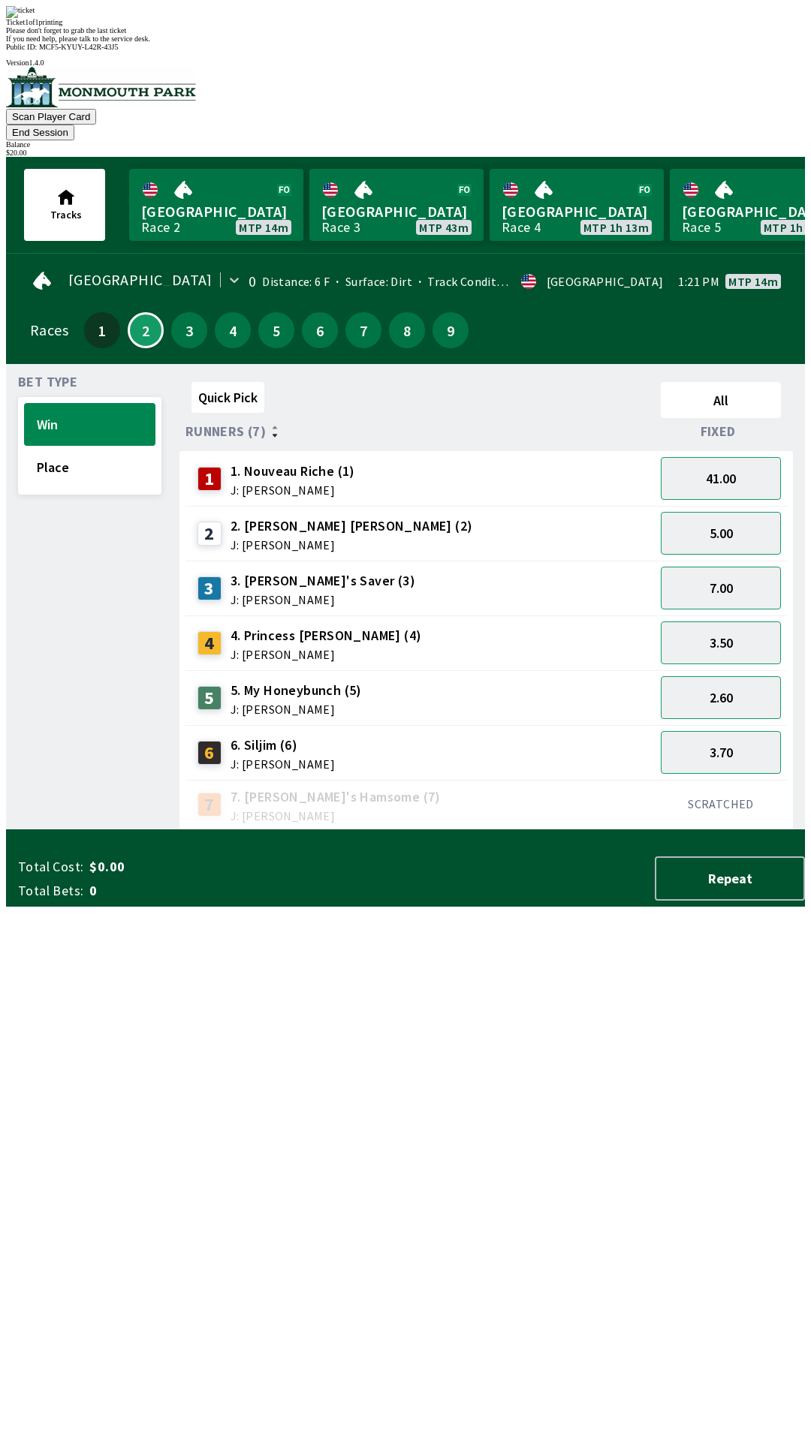
click at [583, 830] on div "Quick Pick All Runners (7) Fixed 1 1. Nouveau Riche (1) J: [PERSON_NAME] 41.00 …" at bounding box center [491, 603] width 625 height 454
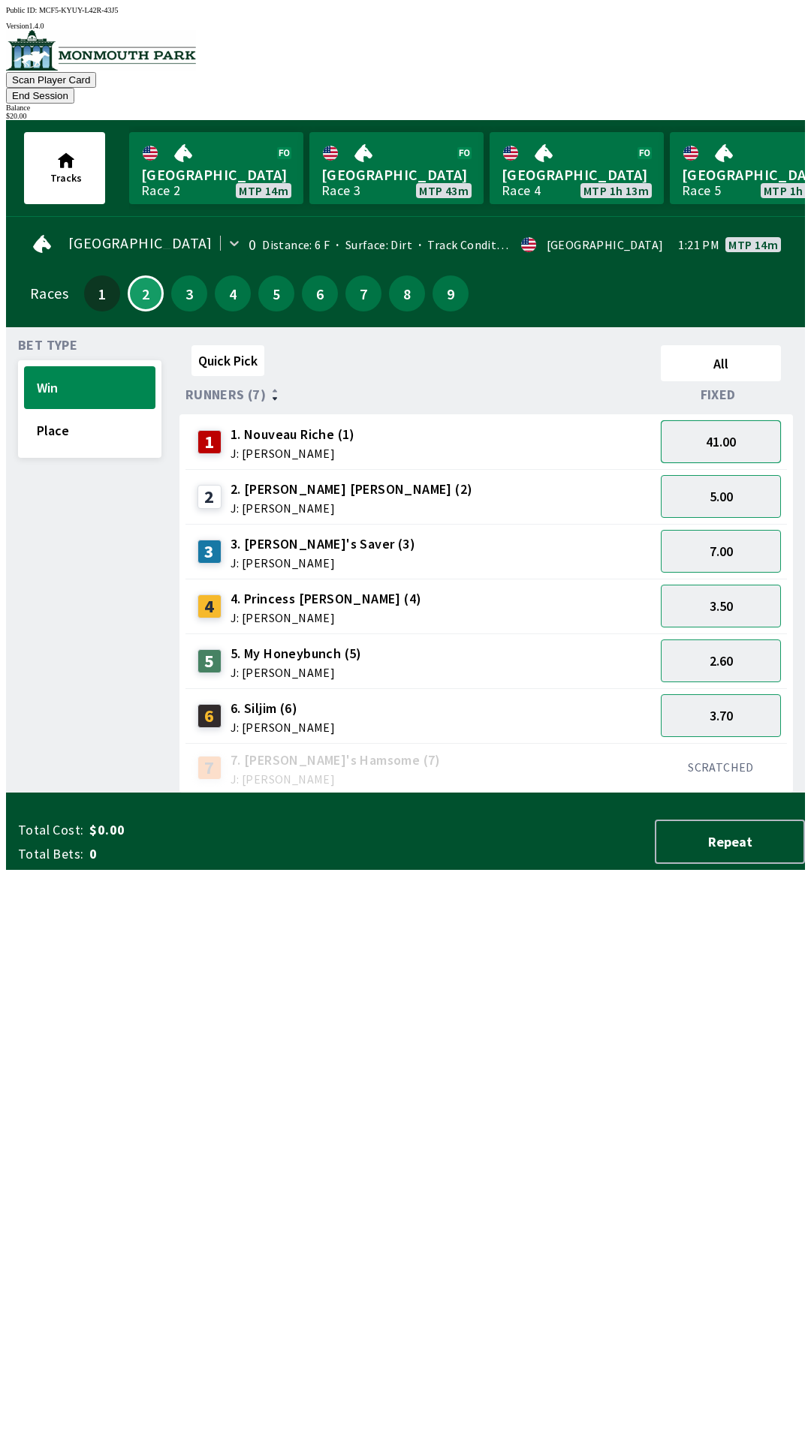
click at [729, 420] on button "41.00" at bounding box center [721, 441] width 120 height 43
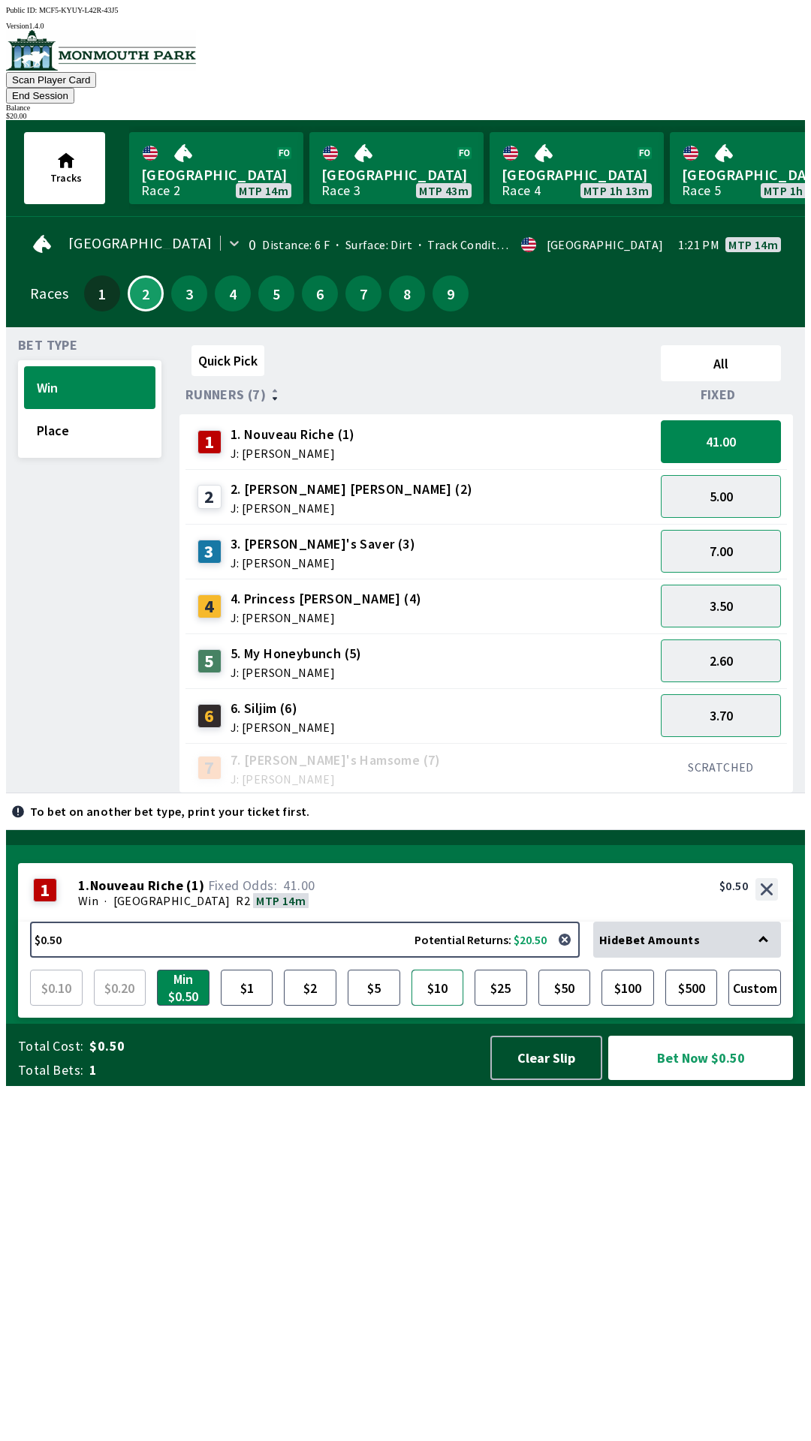
click at [431, 1006] on button "$10" at bounding box center [437, 988] width 53 height 36
click at [690, 1080] on button "Bet Now $10.00" at bounding box center [700, 1058] width 185 height 44
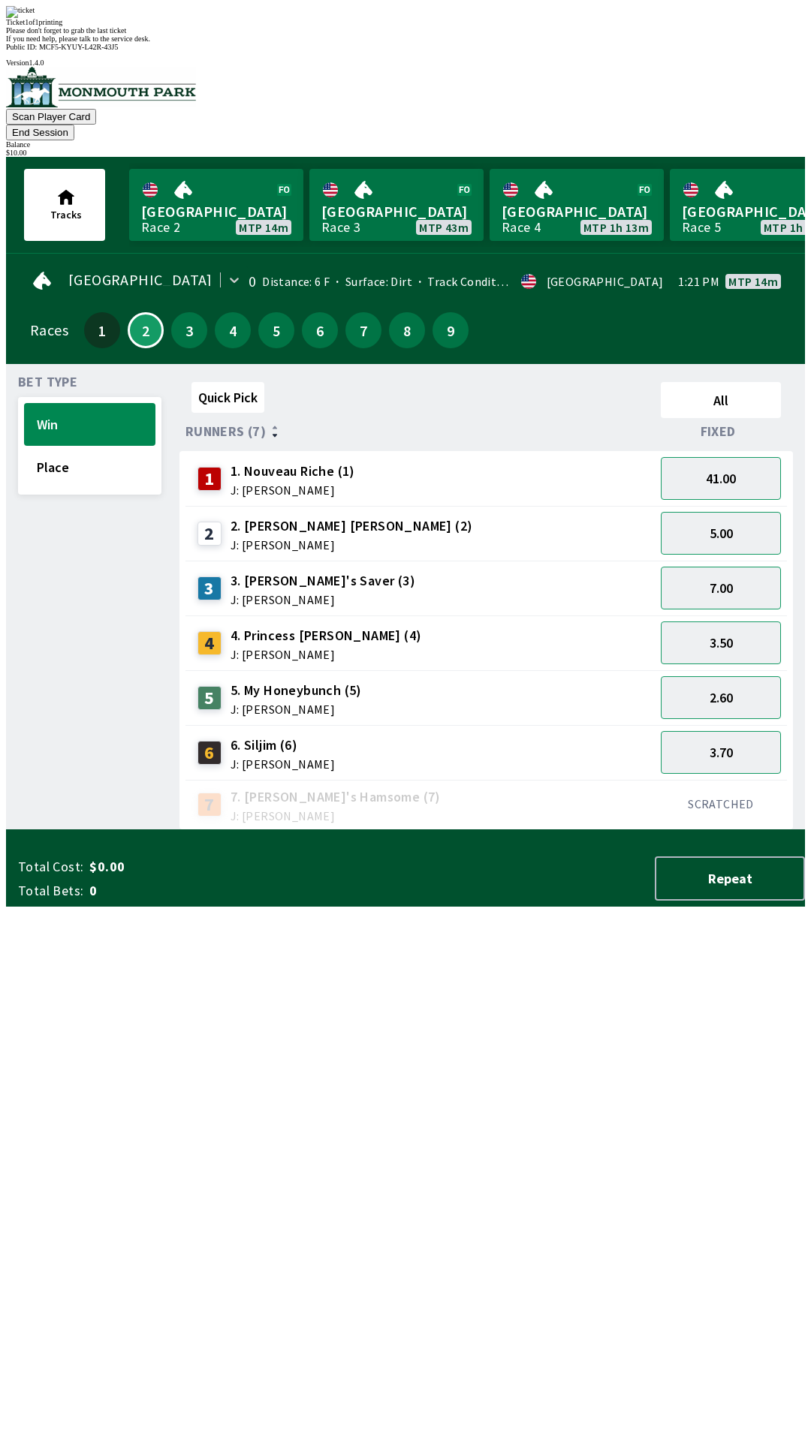
click at [554, 830] on div "Quick Pick All Runners (7) Fixed 1 1. Nouveau Riche (1) J: [PERSON_NAME] 41.00 …" at bounding box center [491, 603] width 625 height 454
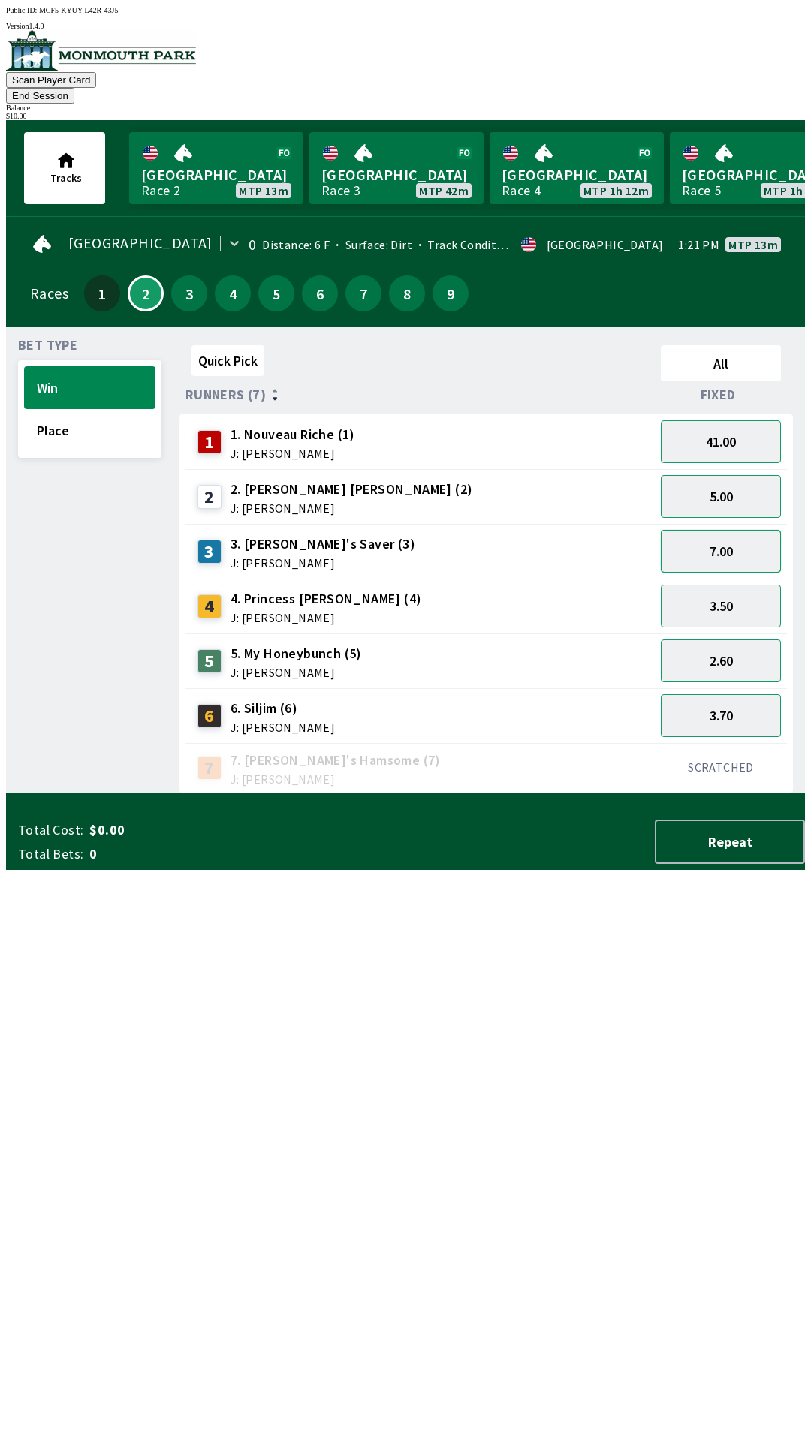
click at [751, 530] on button "7.00" at bounding box center [721, 551] width 120 height 43
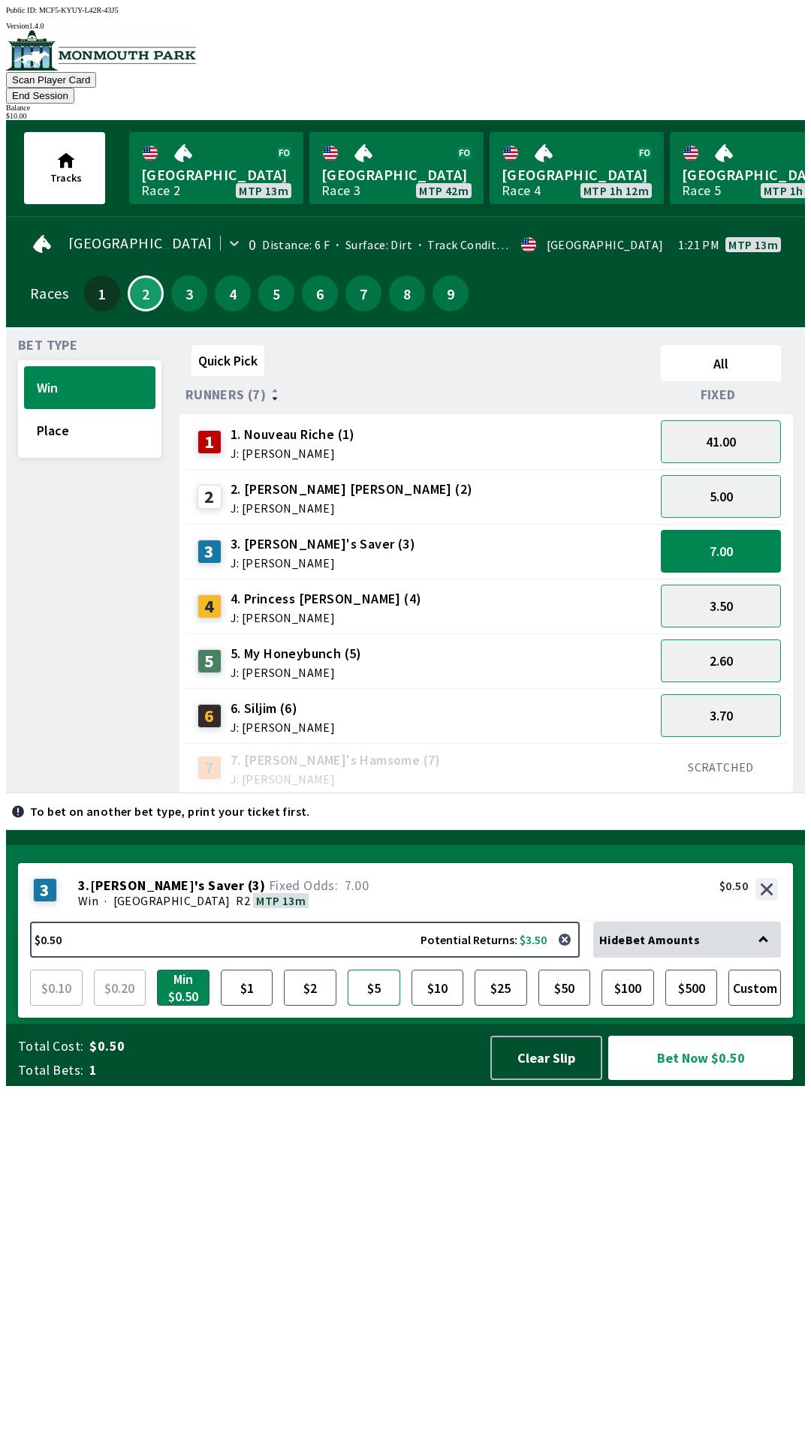
click at [358, 1006] on button "$5" at bounding box center [374, 988] width 53 height 36
click at [700, 1080] on button "Bet Now $5.00" at bounding box center [700, 1058] width 185 height 44
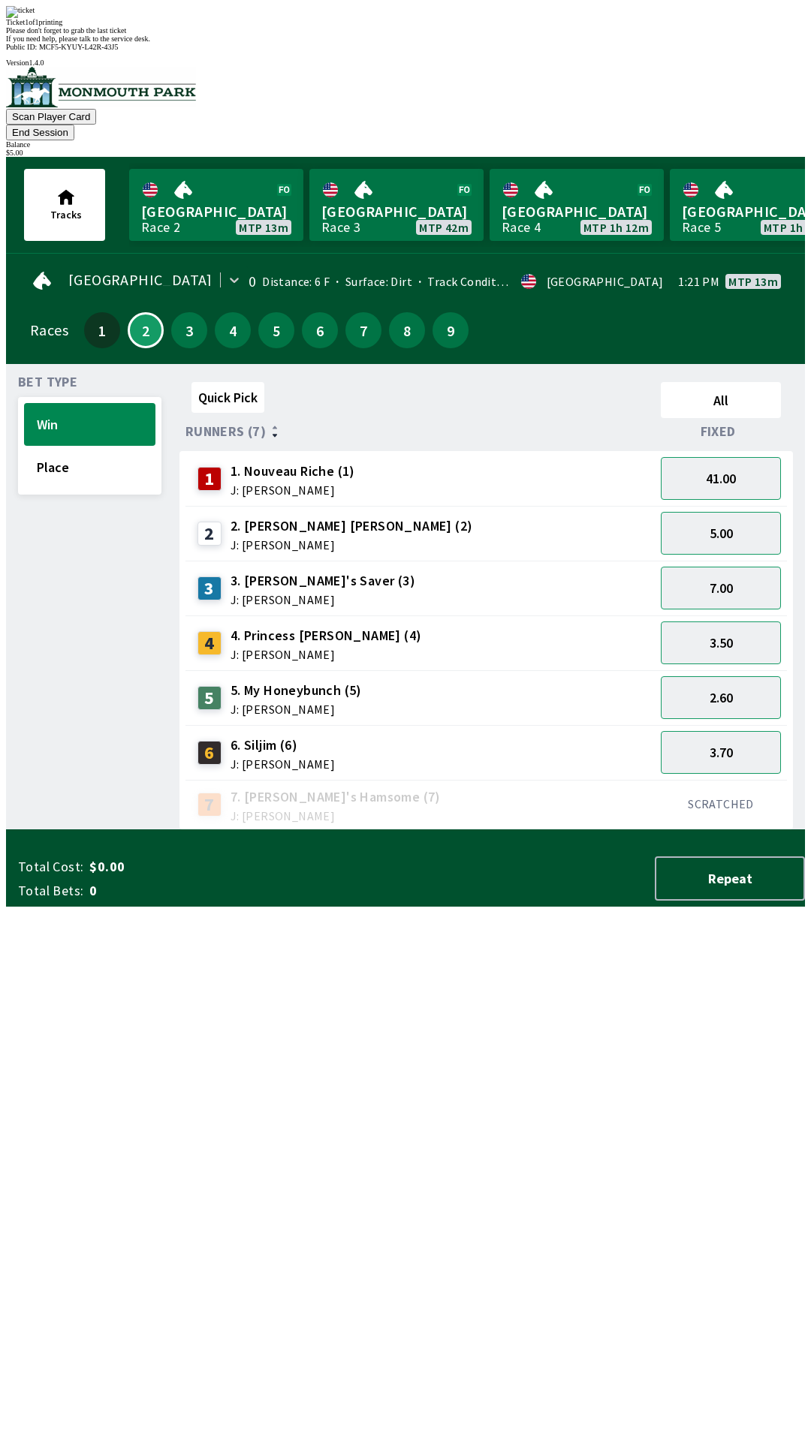
click at [627, 830] on div "Quick Pick All Runners (7) Fixed 1 1. Nouveau Riche (1) J: [PERSON_NAME] 41.00 …" at bounding box center [491, 603] width 625 height 454
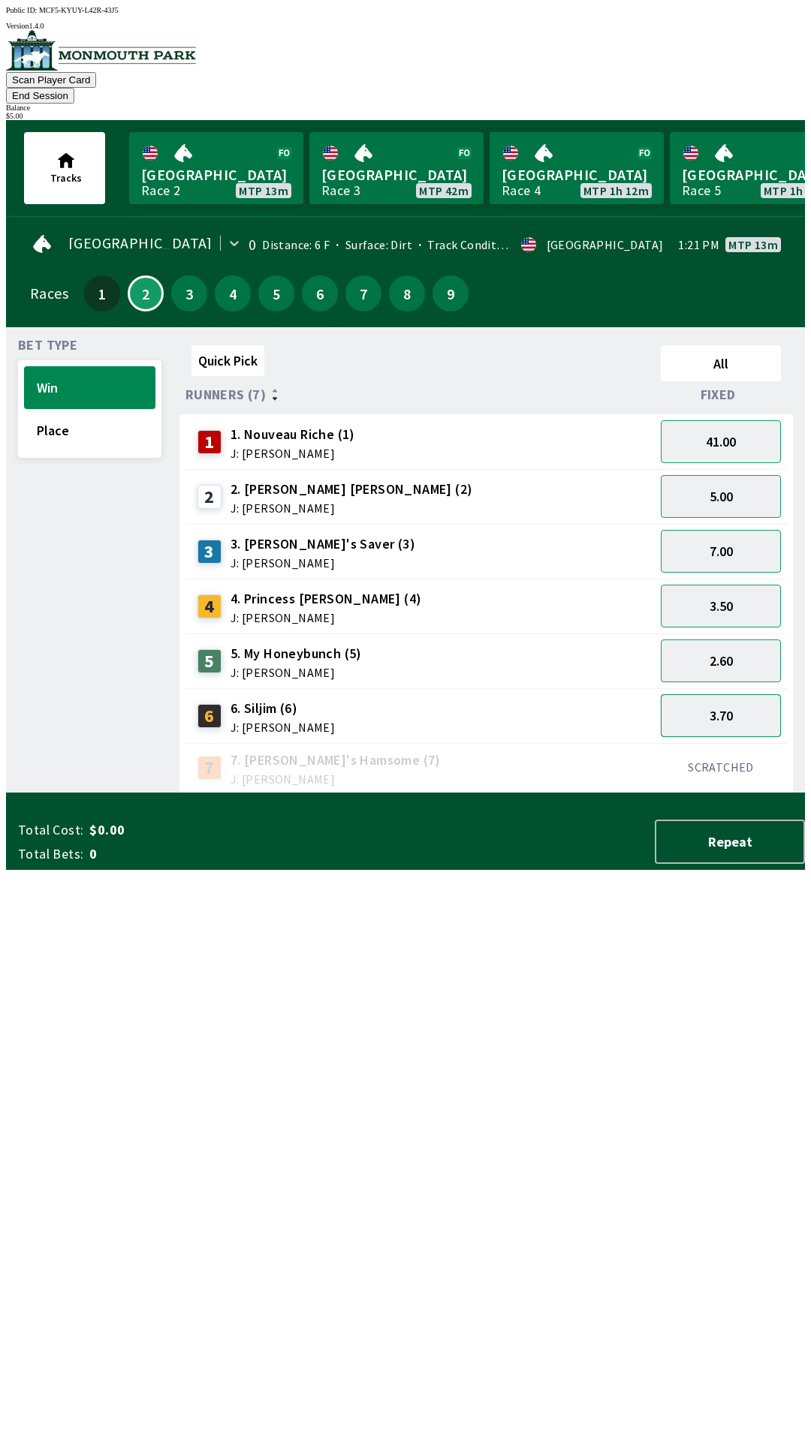
click at [733, 694] on button "3.70" at bounding box center [721, 715] width 120 height 43
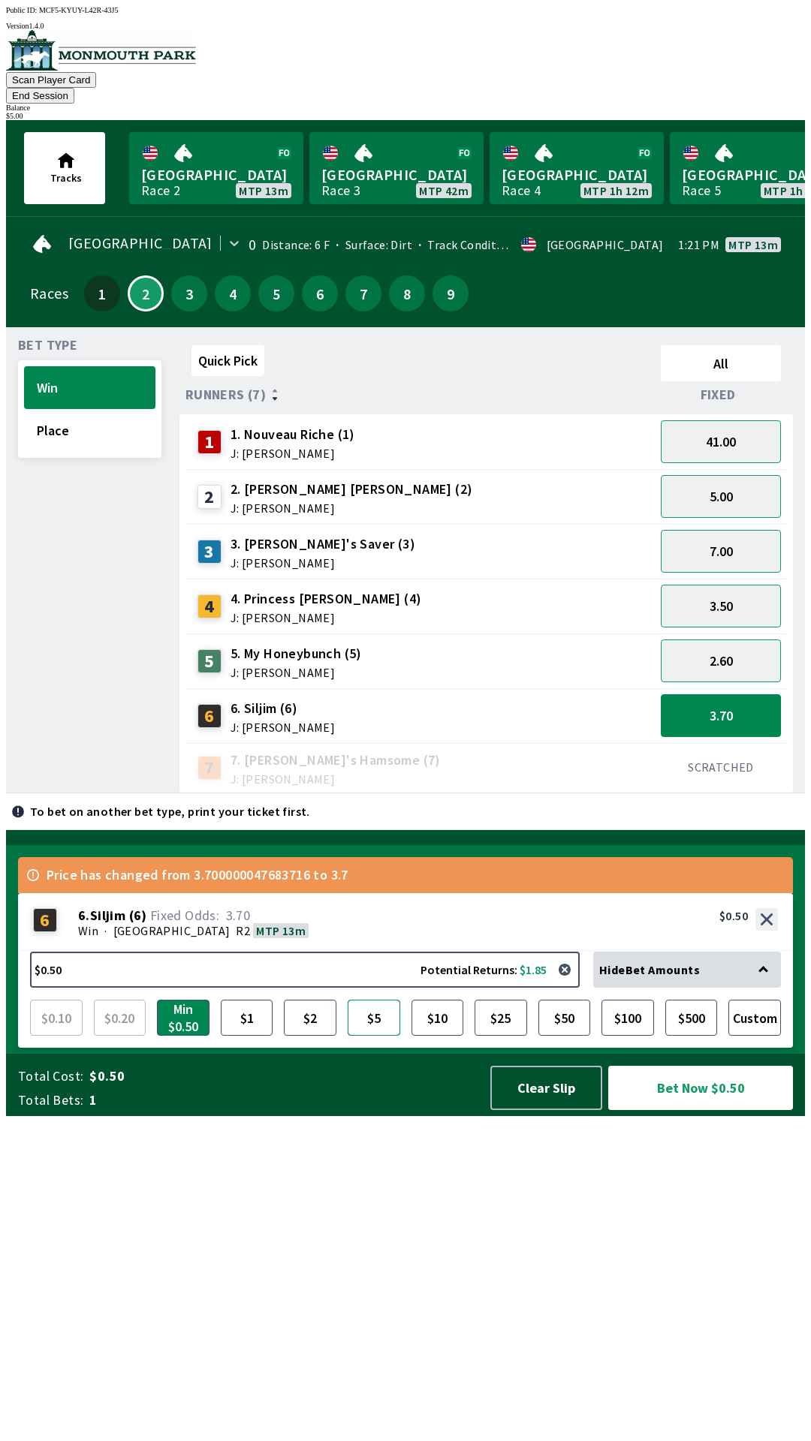
click at [378, 1036] on button "$5" at bounding box center [374, 1018] width 53 height 36
click at [732, 1110] on button "Bet Now $5.00" at bounding box center [700, 1088] width 185 height 44
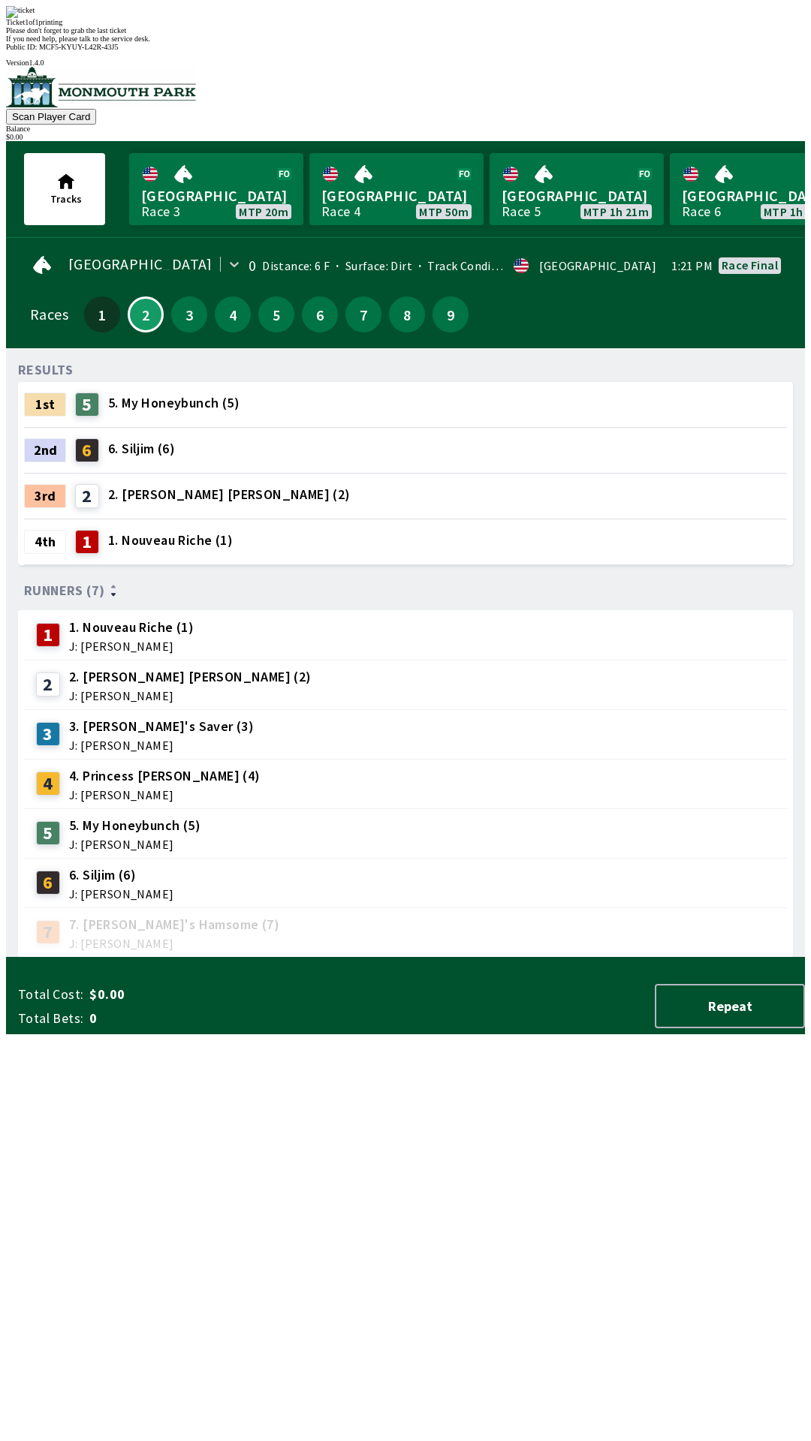
click at [496, 43] on div "Ticket 1 of 1 printing Please don't forget to grab the last ticket If you need …" at bounding box center [405, 24] width 799 height 37
click at [537, 35] on div "Please don't forget to grab the last ticket" at bounding box center [405, 30] width 799 height 8
click at [541, 43] on div "Ticket 1 of 1 printing Please don't forget to grab the last ticket If you need …" at bounding box center [405, 24] width 799 height 37
click at [549, 35] on div "Please don't forget to grab the last ticket" at bounding box center [405, 30] width 799 height 8
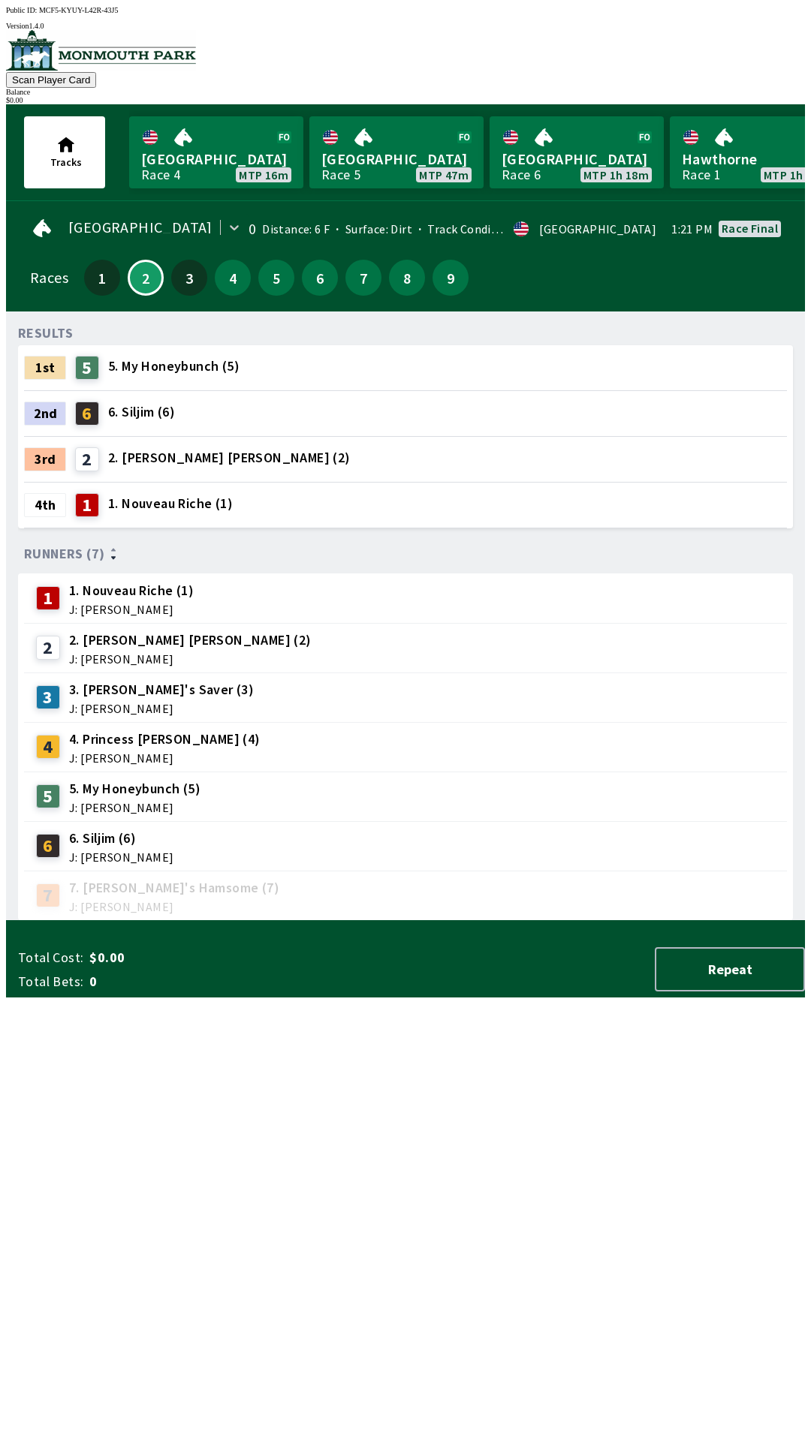
click at [347, 921] on div "RESULTS 1st 5 5. My Honeybunch (5) 2nd 6 6. Siljim (6) 3rd 2 2. [PERSON_NAME] […" at bounding box center [411, 623] width 787 height 598
click at [184, 277] on button "3" at bounding box center [189, 278] width 36 height 36
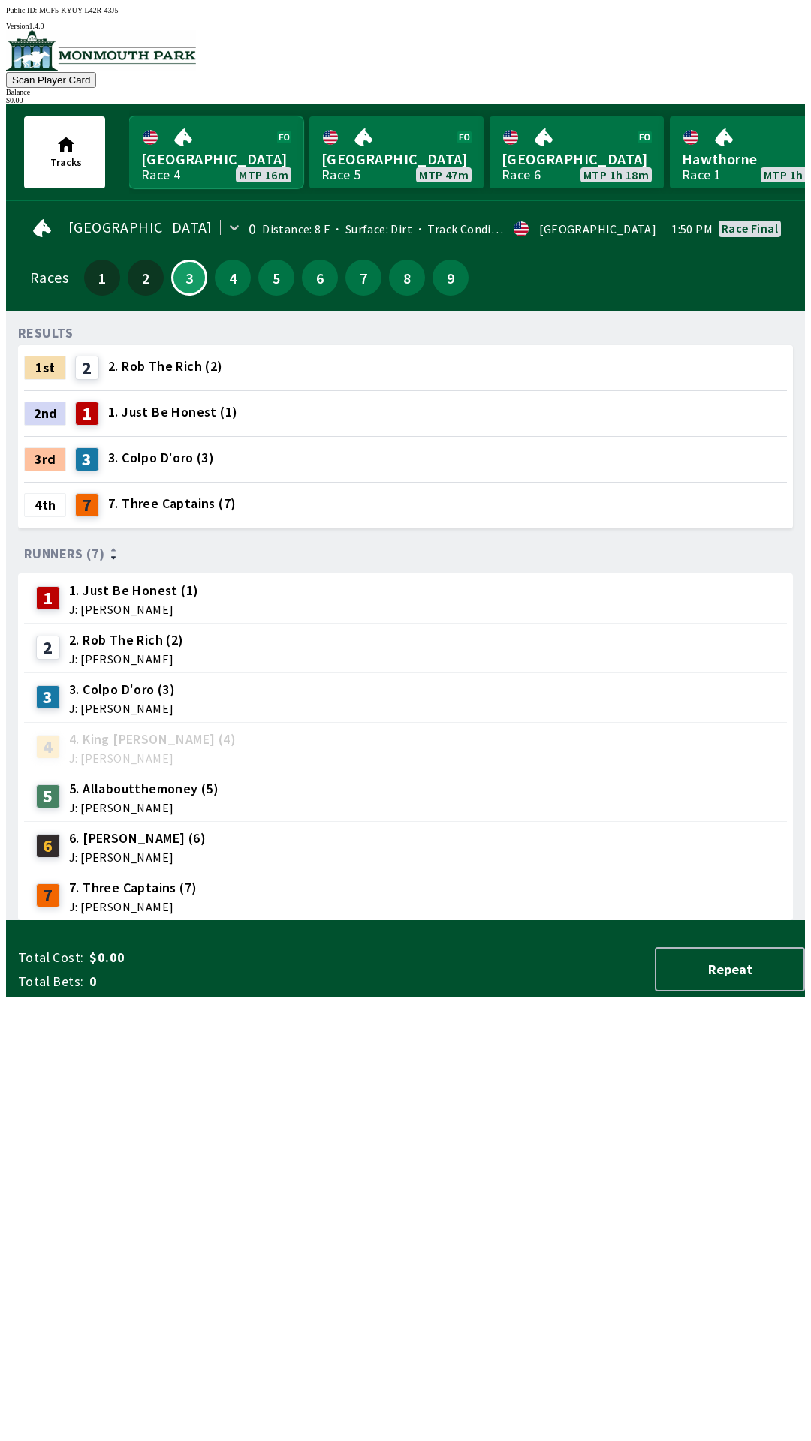
click at [224, 146] on link "Monmouth Park Race 4 MTP 16m" at bounding box center [216, 152] width 174 height 72
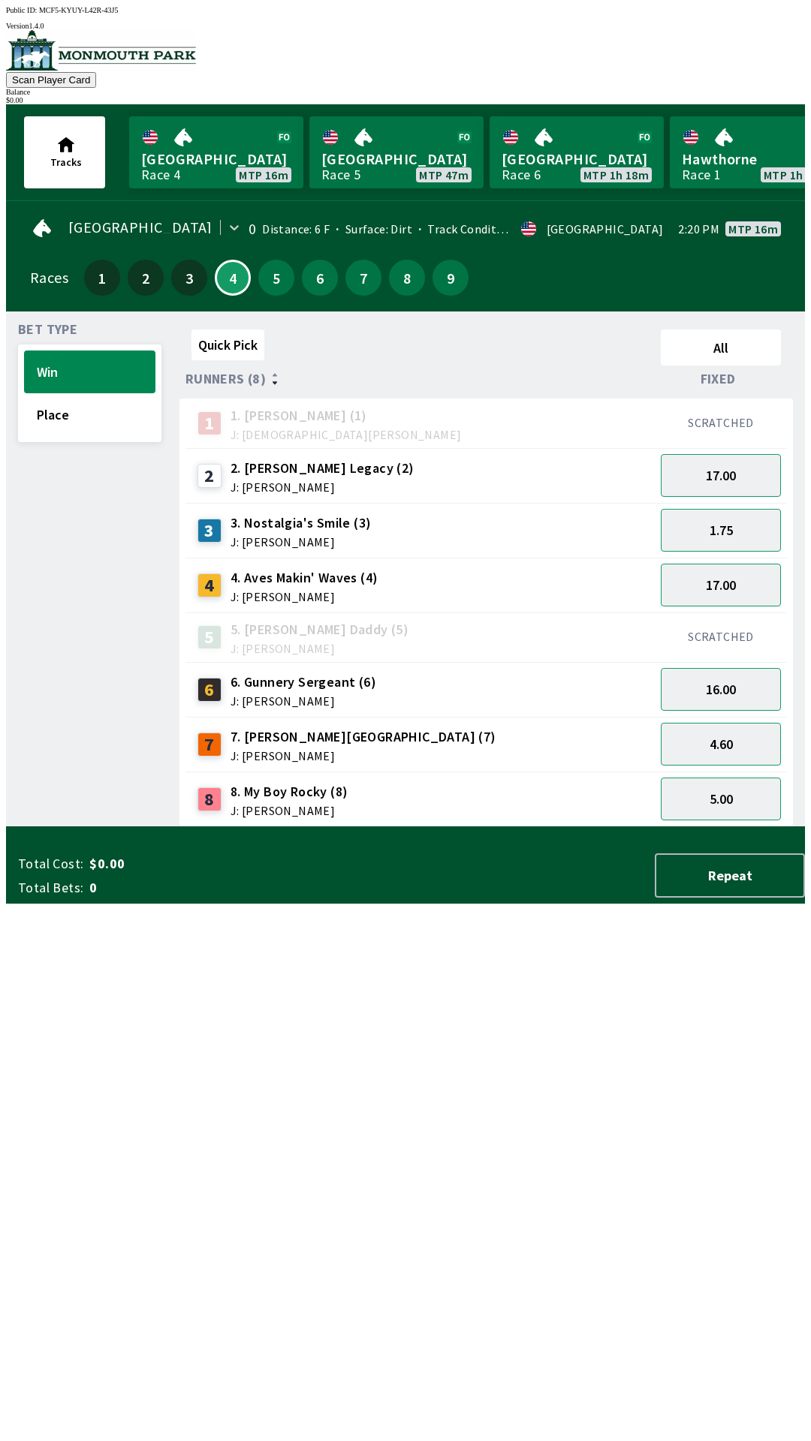
click at [306, 591] on span "J: [PERSON_NAME]" at bounding box center [304, 597] width 148 height 12
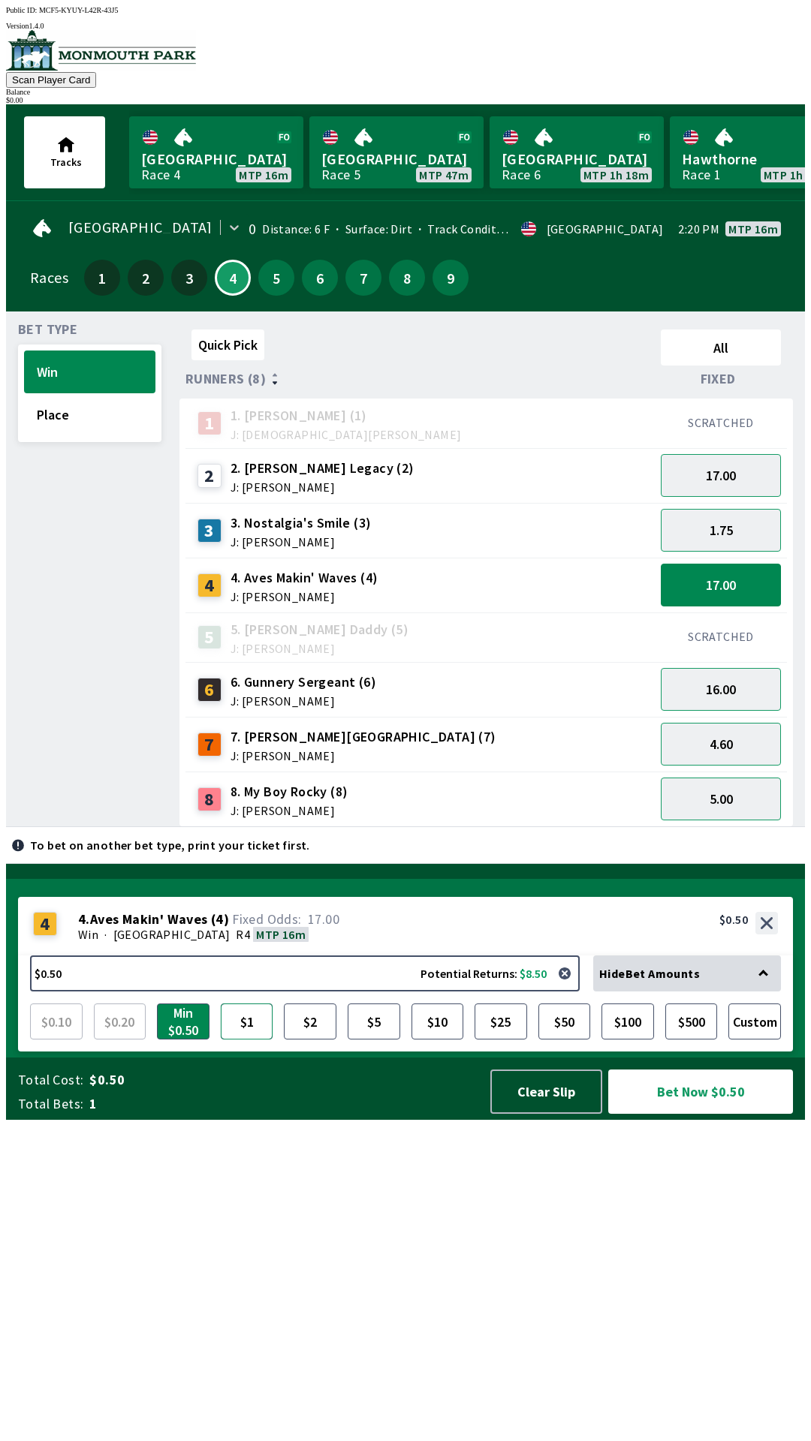
click at [252, 1040] on button "$1" at bounding box center [247, 1022] width 53 height 36
click at [102, 417] on button "Place" at bounding box center [89, 414] width 131 height 43
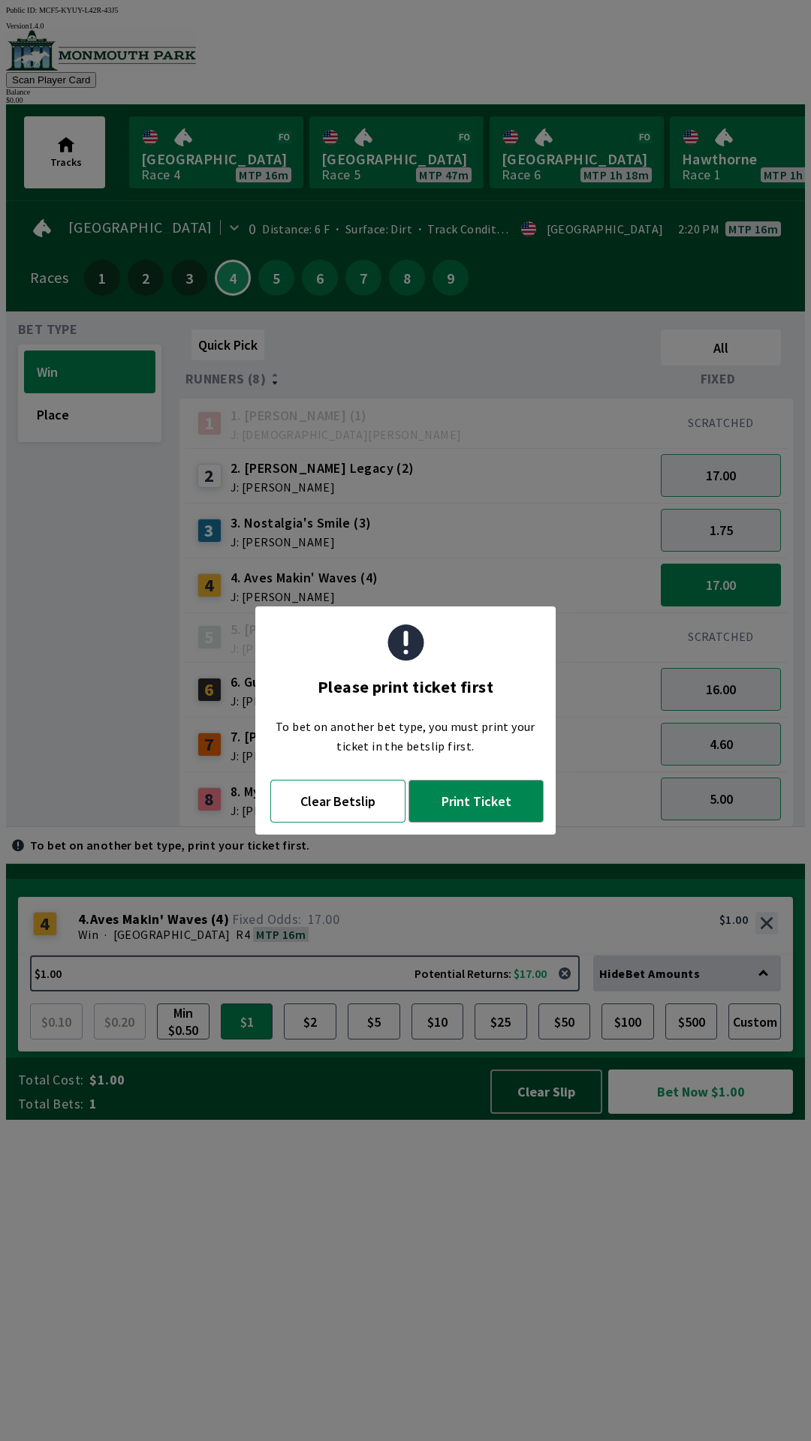
click at [327, 809] on button "Clear Betslip" at bounding box center [337, 801] width 135 height 43
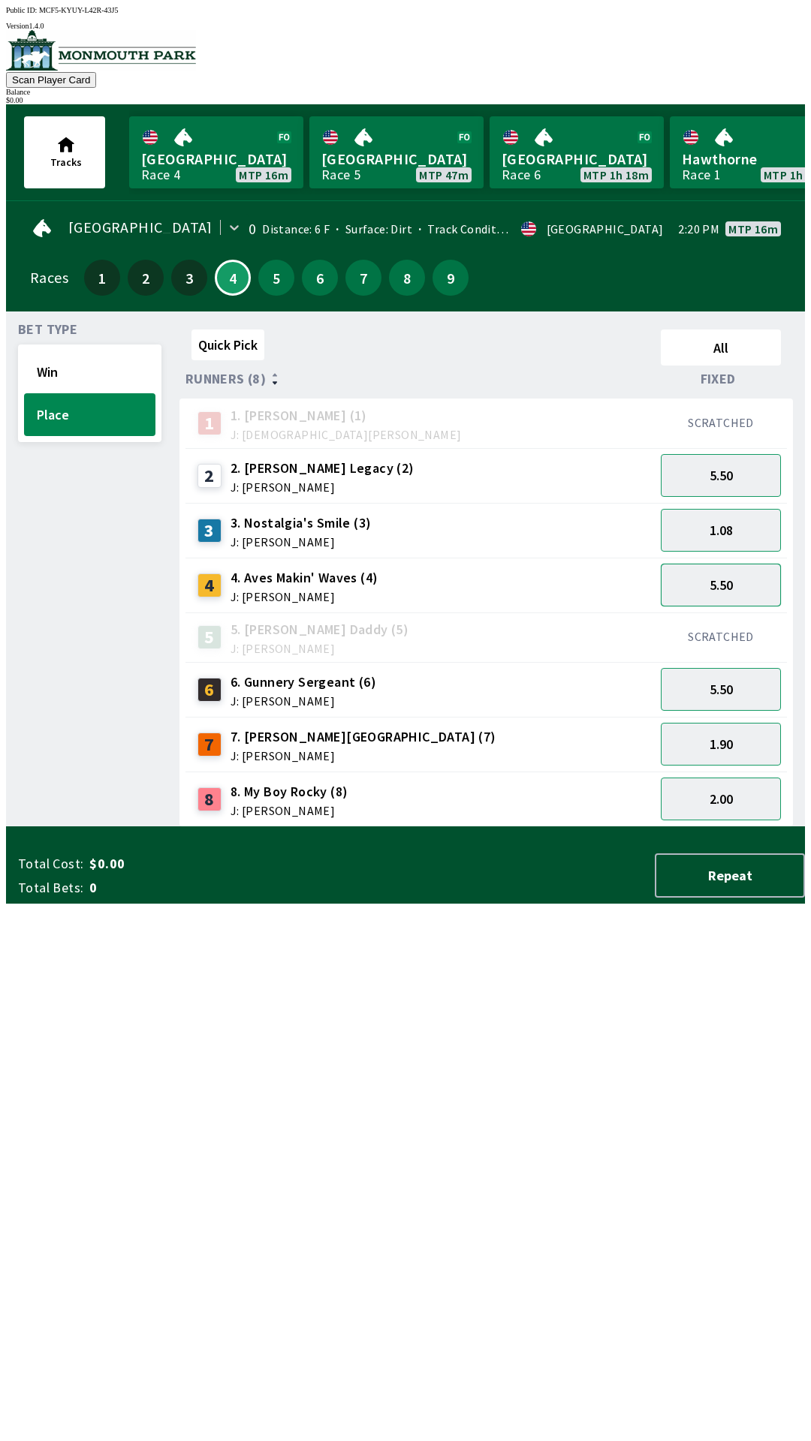
click at [689, 585] on button "5.50" at bounding box center [721, 585] width 120 height 43
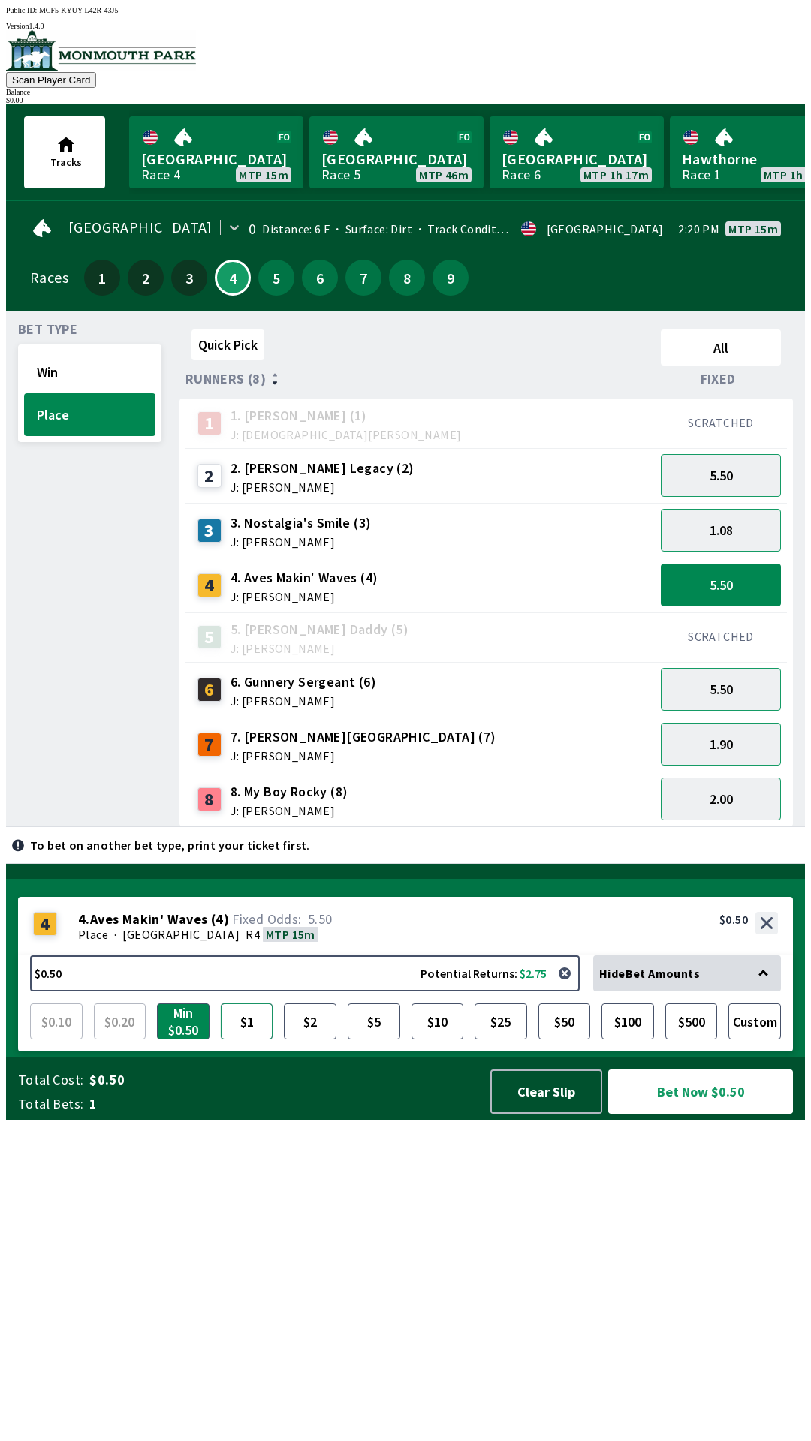
click at [245, 1040] on button "$1" at bounding box center [247, 1022] width 53 height 36
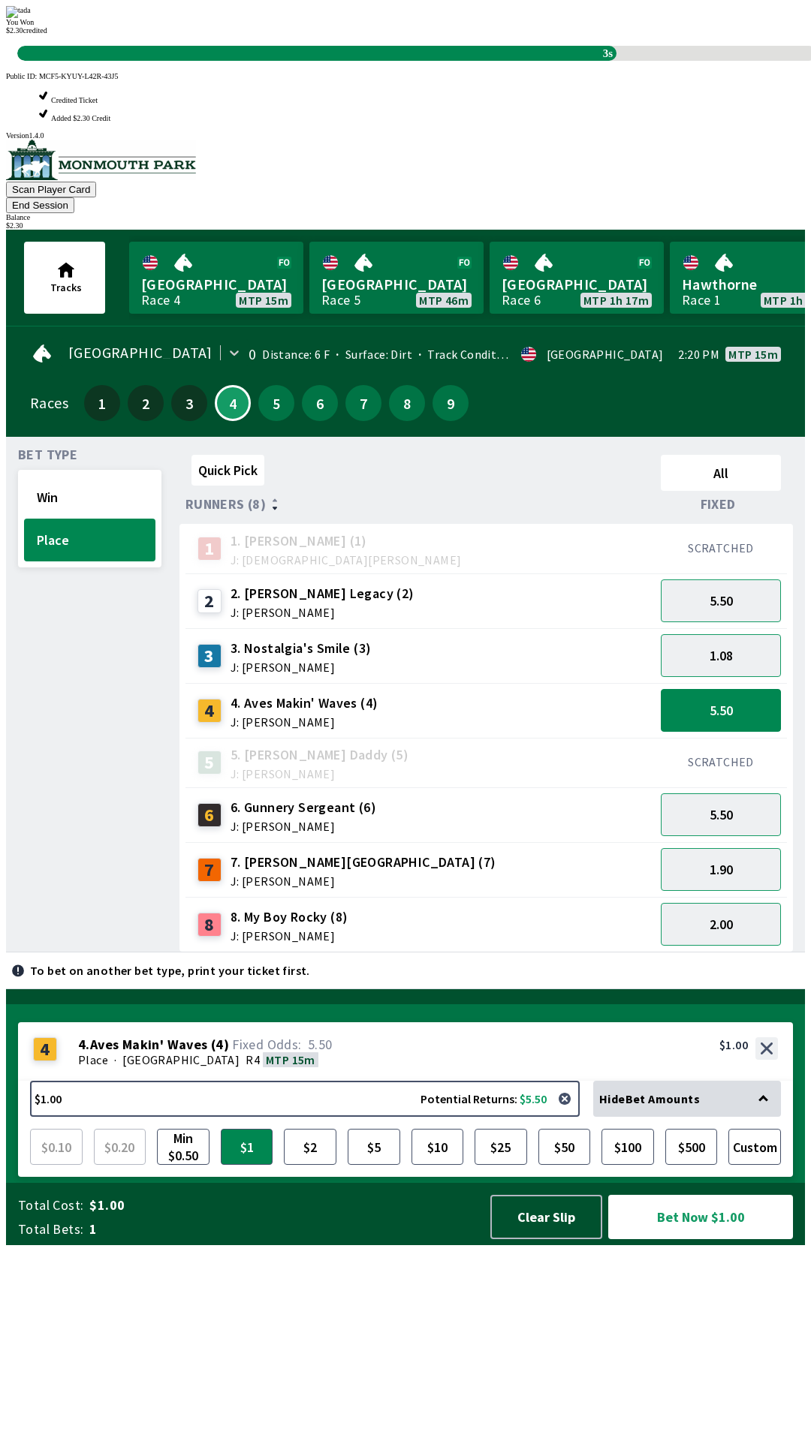
click at [500, 953] on div "Quick Pick All Runners (8) Fixed 1 1. [PERSON_NAME] (1) J: [DEMOGRAPHIC_DATA][P…" at bounding box center [491, 701] width 625 height 504
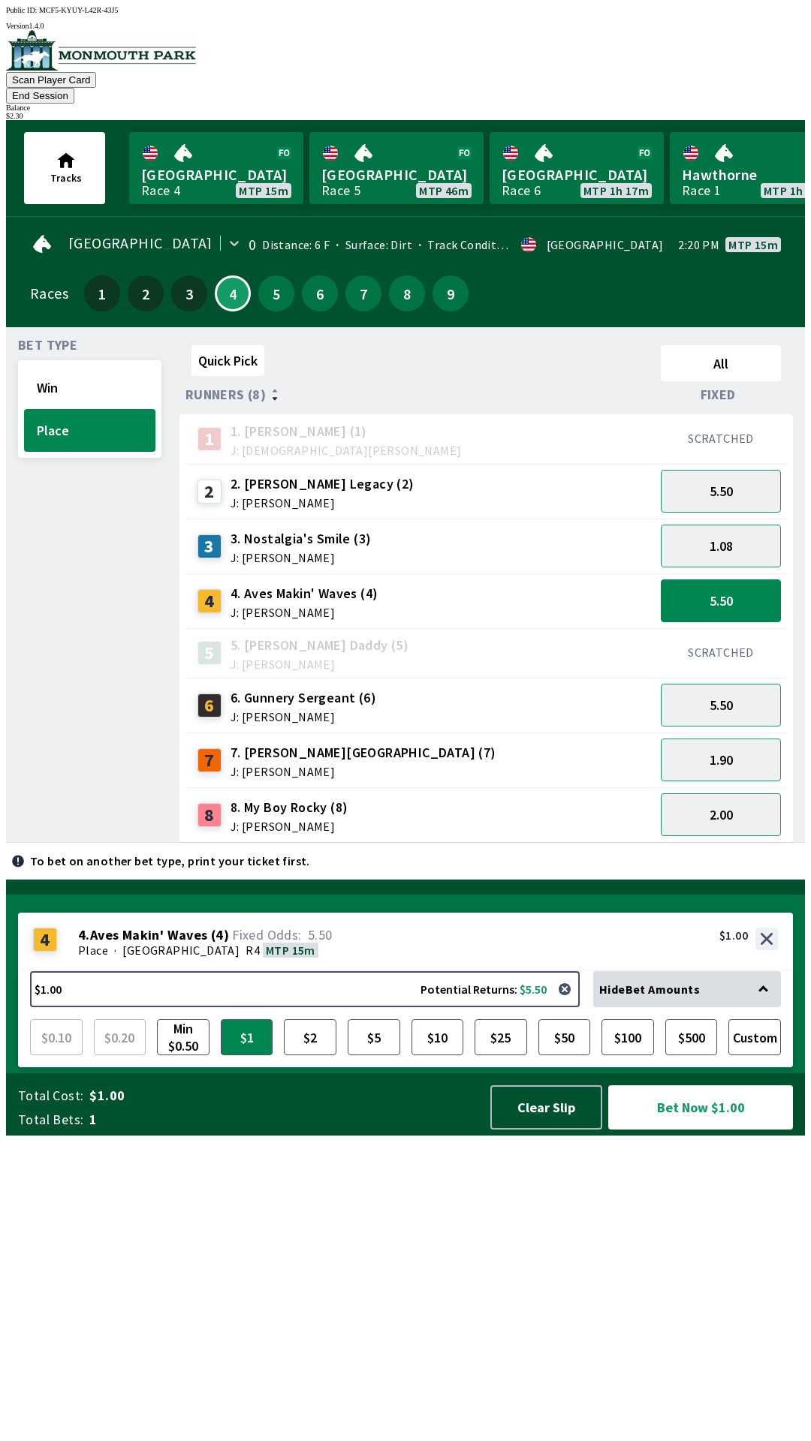
click at [526, 843] on div "Quick Pick All Runners (8) Fixed 1 1. [PERSON_NAME] (1) J: [DEMOGRAPHIC_DATA][P…" at bounding box center [491, 591] width 625 height 504
click at [310, 1055] on button "$2" at bounding box center [310, 1037] width 53 height 36
click at [717, 1130] on button "Bet Now $2.00" at bounding box center [700, 1107] width 185 height 44
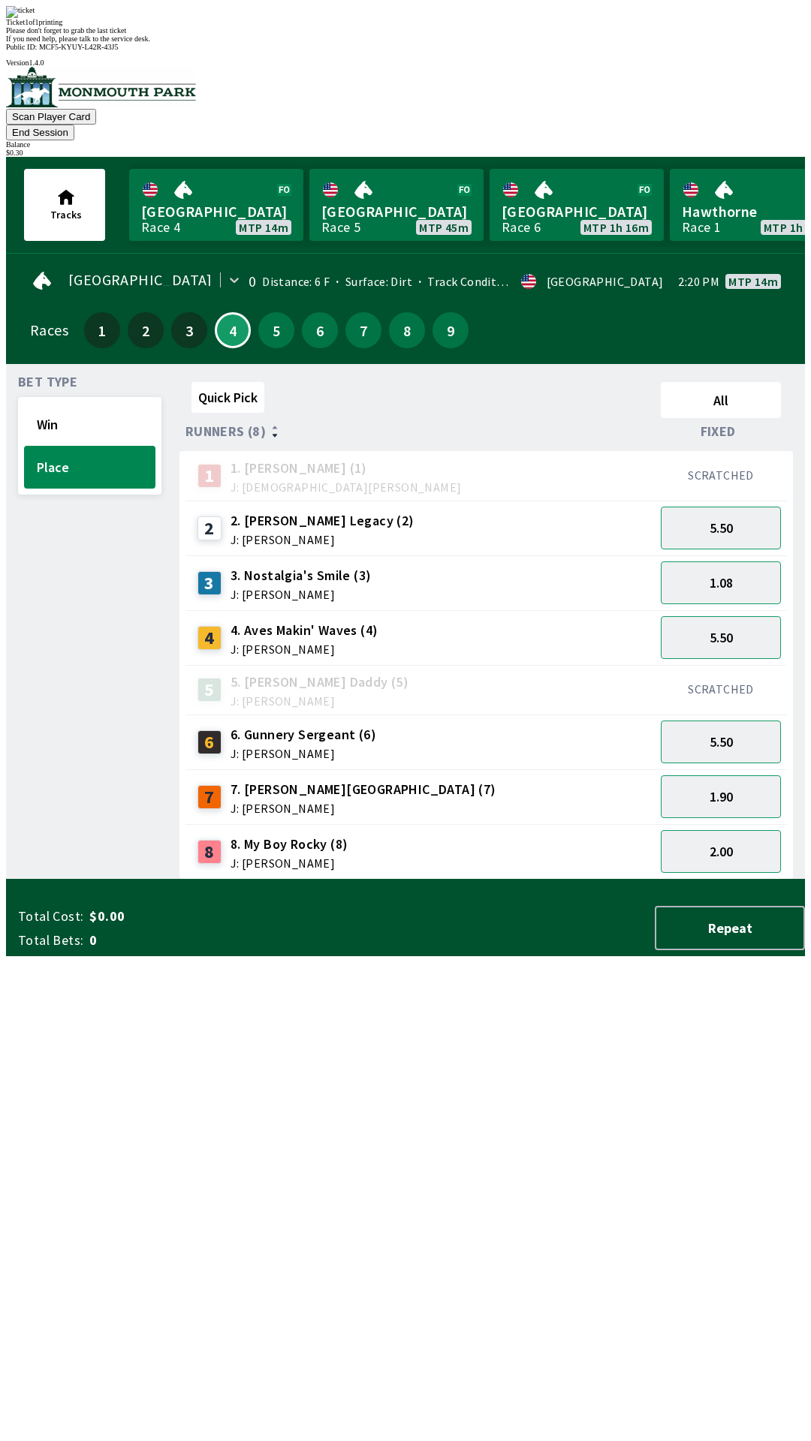
click at [628, 880] on div "Quick Pick All Runners (8) Fixed 1 1. [PERSON_NAME] (1) J: [DEMOGRAPHIC_DATA][P…" at bounding box center [491, 628] width 625 height 504
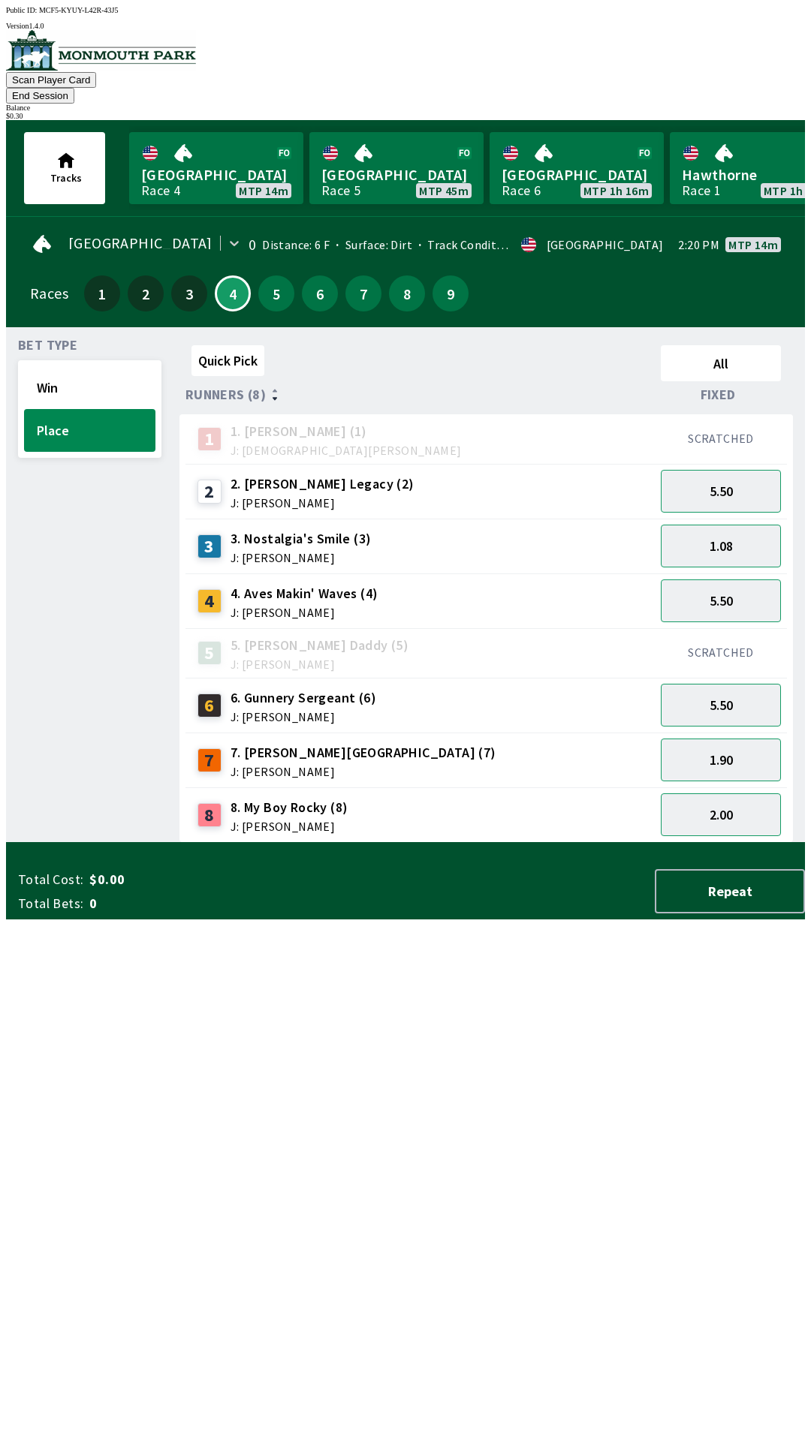
click at [74, 88] on button "End Session" at bounding box center [40, 96] width 68 height 16
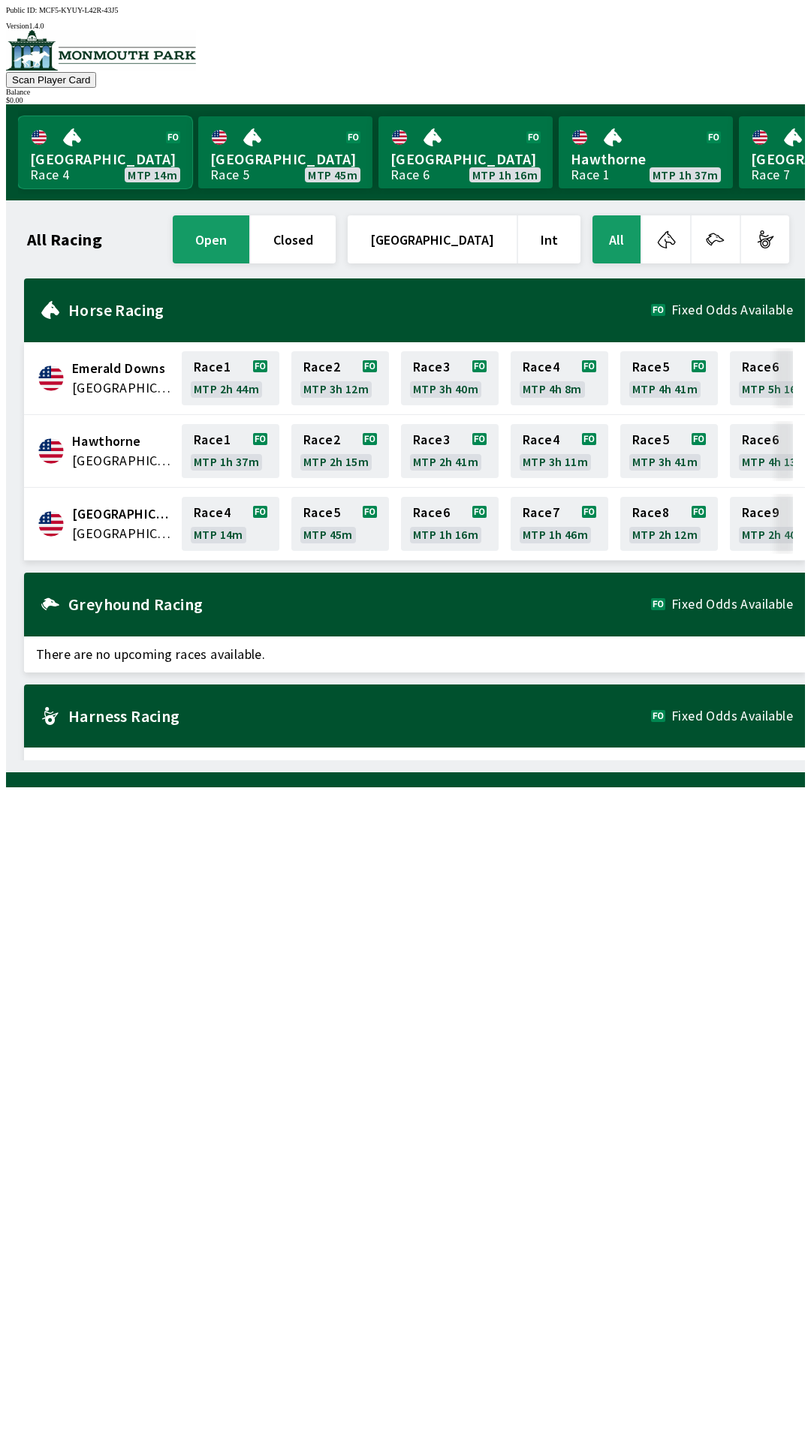
click at [93, 152] on link "Monmouth Park Race 4 MTP 14m" at bounding box center [105, 152] width 174 height 72
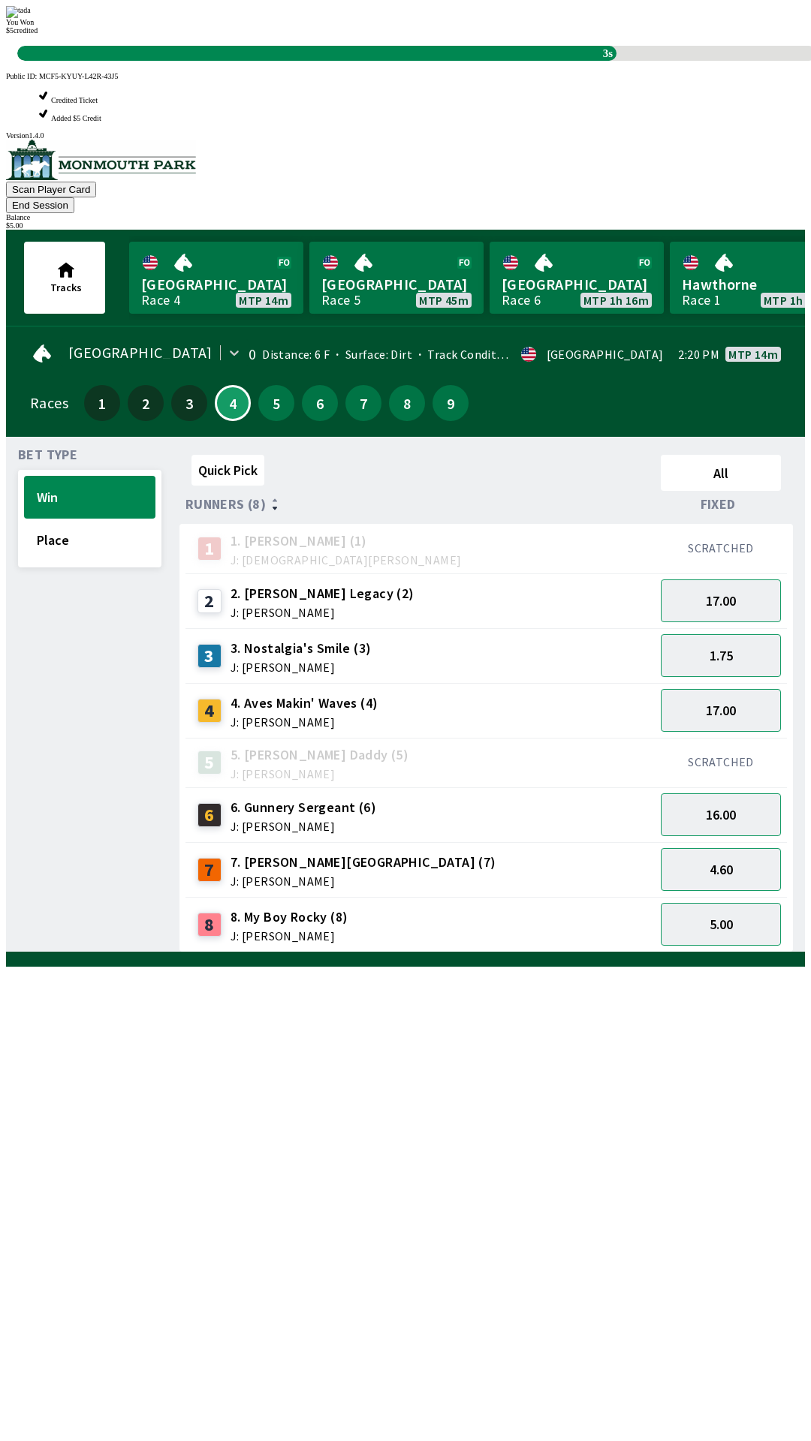
click at [503, 953] on div "Quick Pick All Runners (8) Fixed 1 1. [PERSON_NAME] (1) J: [DEMOGRAPHIC_DATA][P…" at bounding box center [491, 701] width 625 height 504
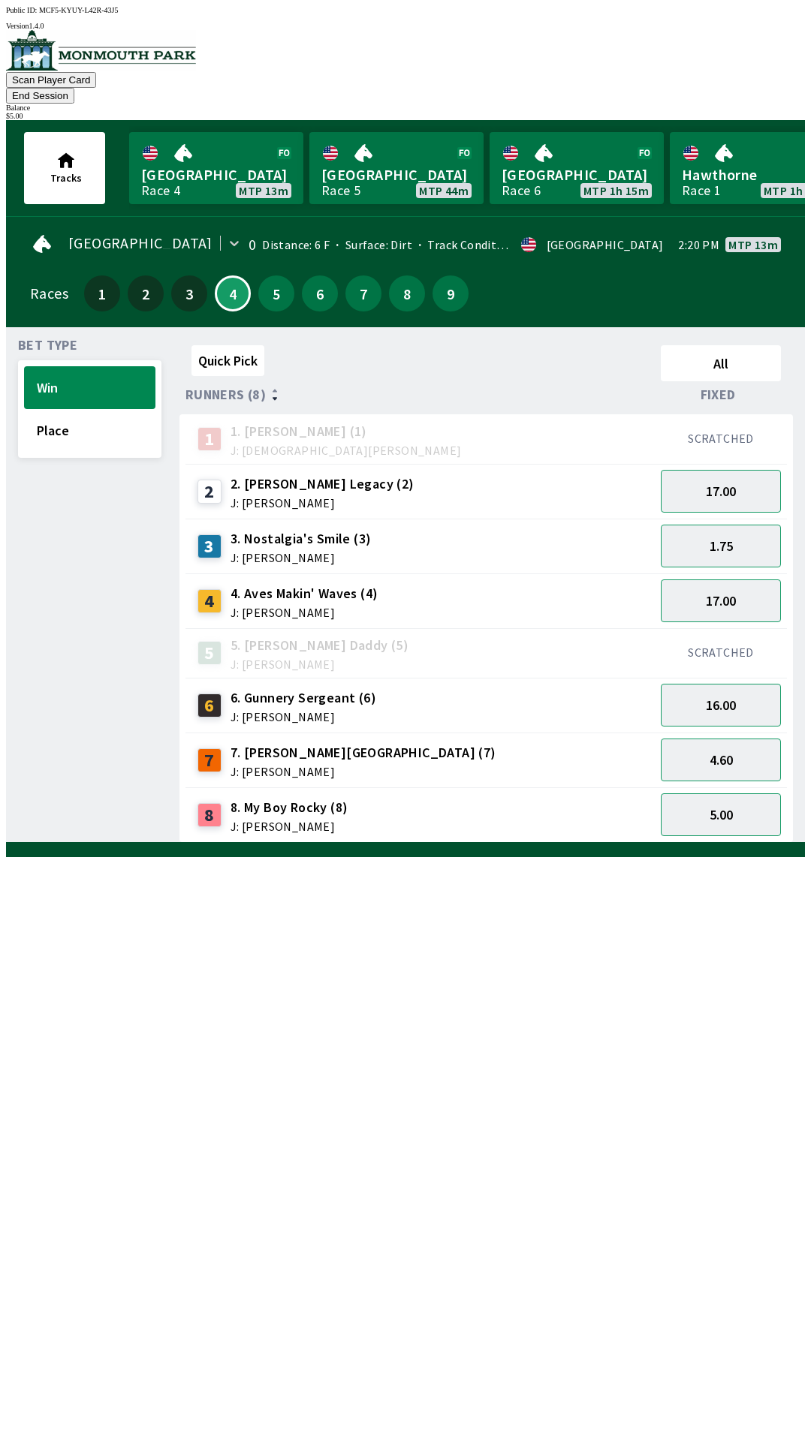
click at [315, 743] on span "7. [PERSON_NAME][GEOGRAPHIC_DATA] (7)" at bounding box center [363, 753] width 266 height 20
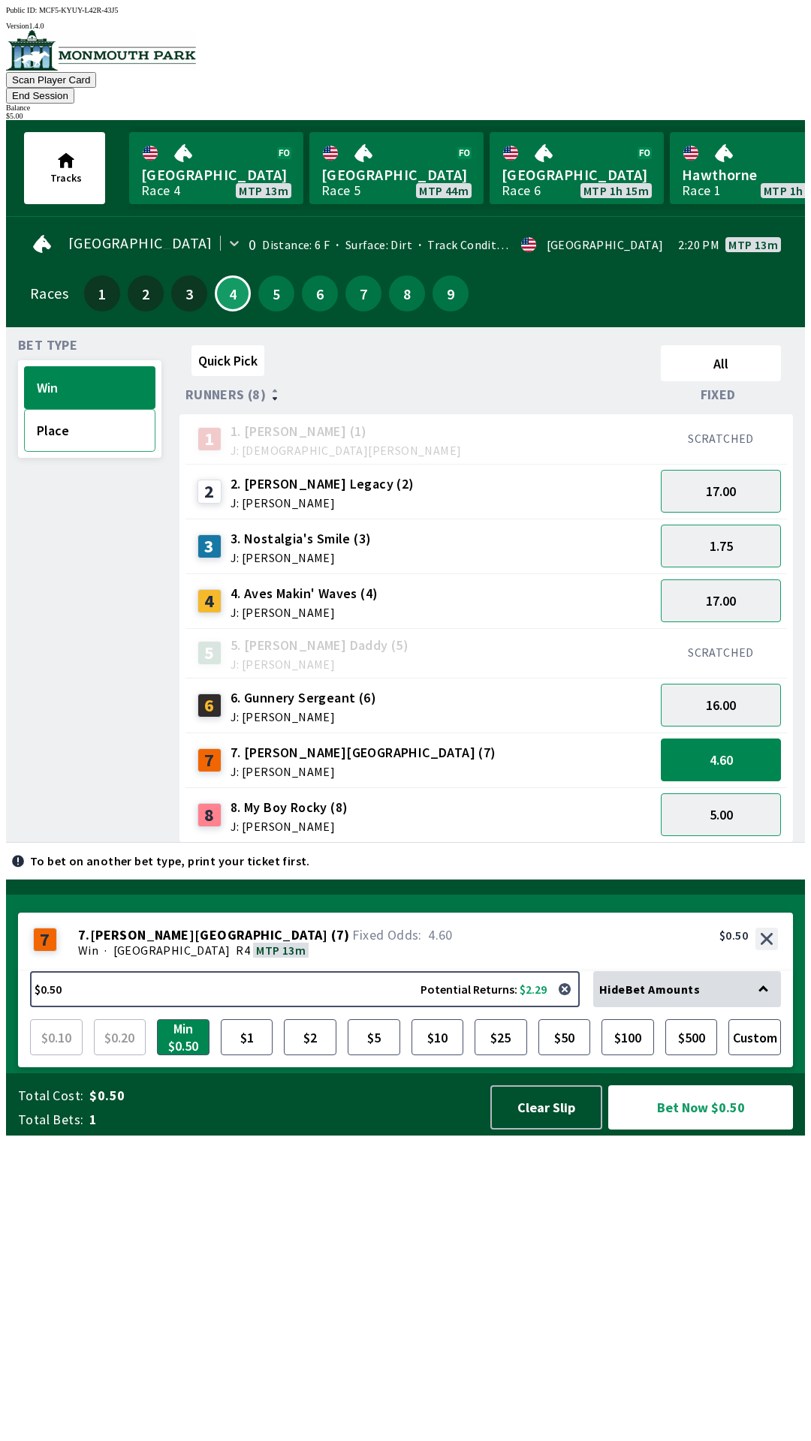
click at [96, 418] on button "Place" at bounding box center [89, 430] width 131 height 43
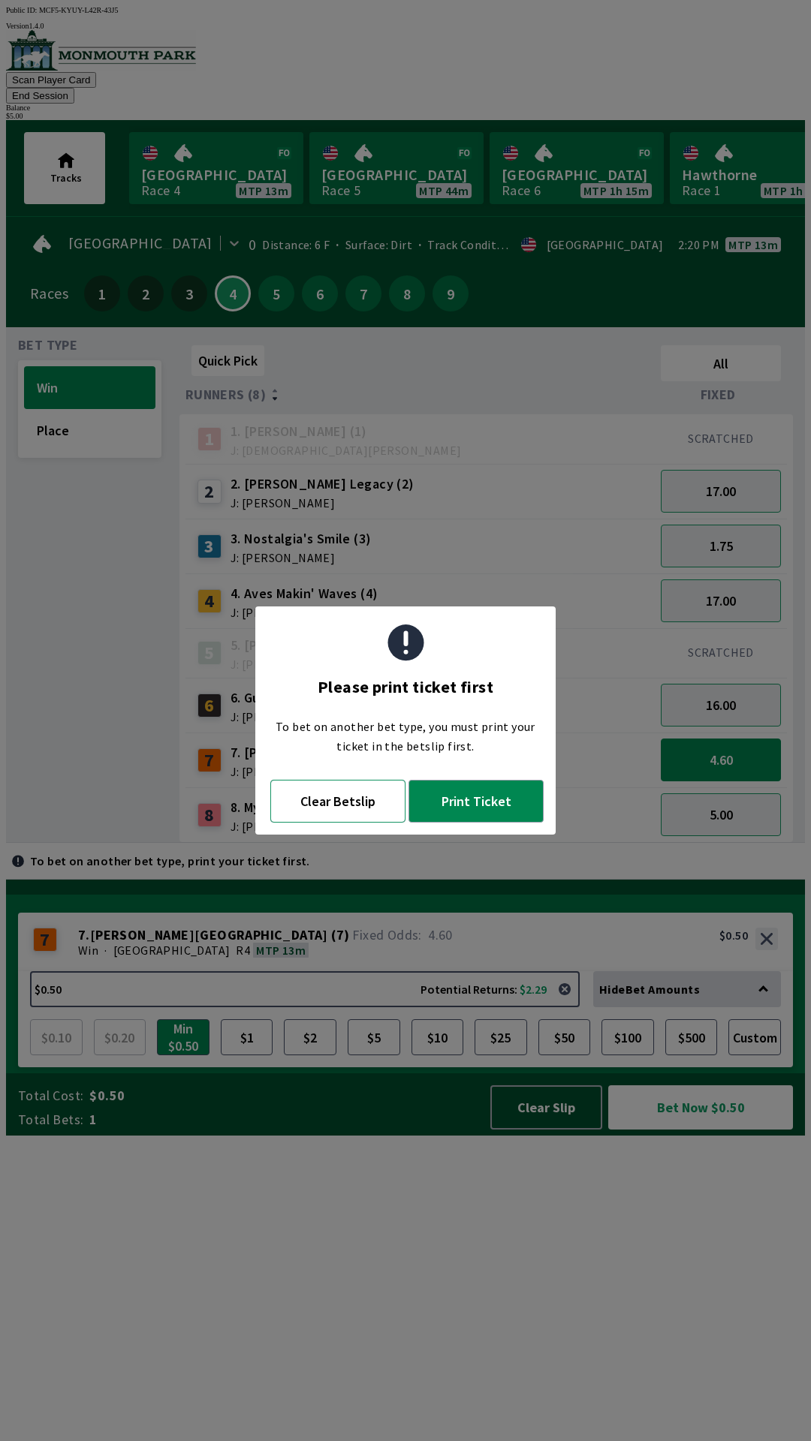
click at [334, 805] on button "Clear Betslip" at bounding box center [337, 801] width 135 height 43
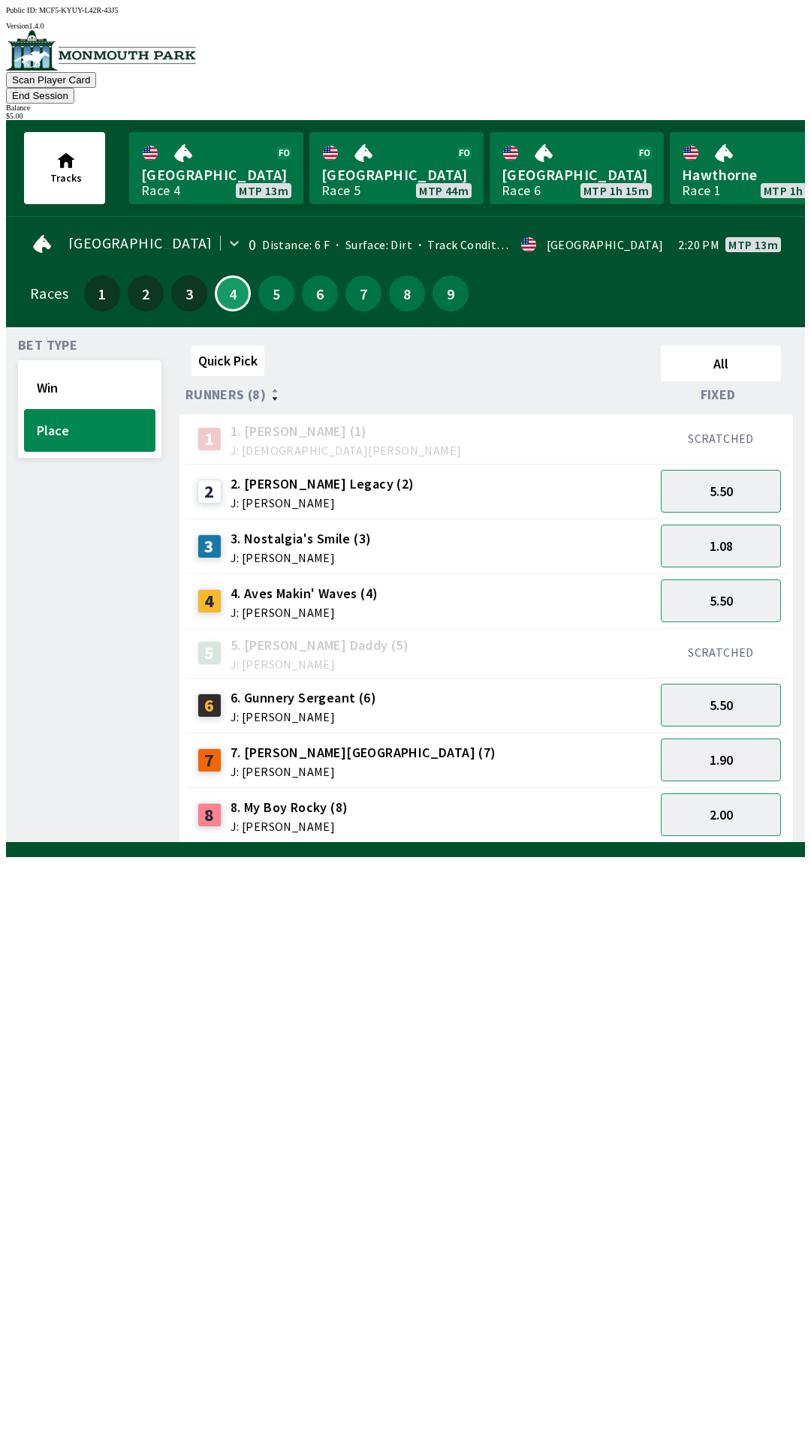
click at [323, 607] on span "J: [PERSON_NAME]" at bounding box center [304, 613] width 148 height 12
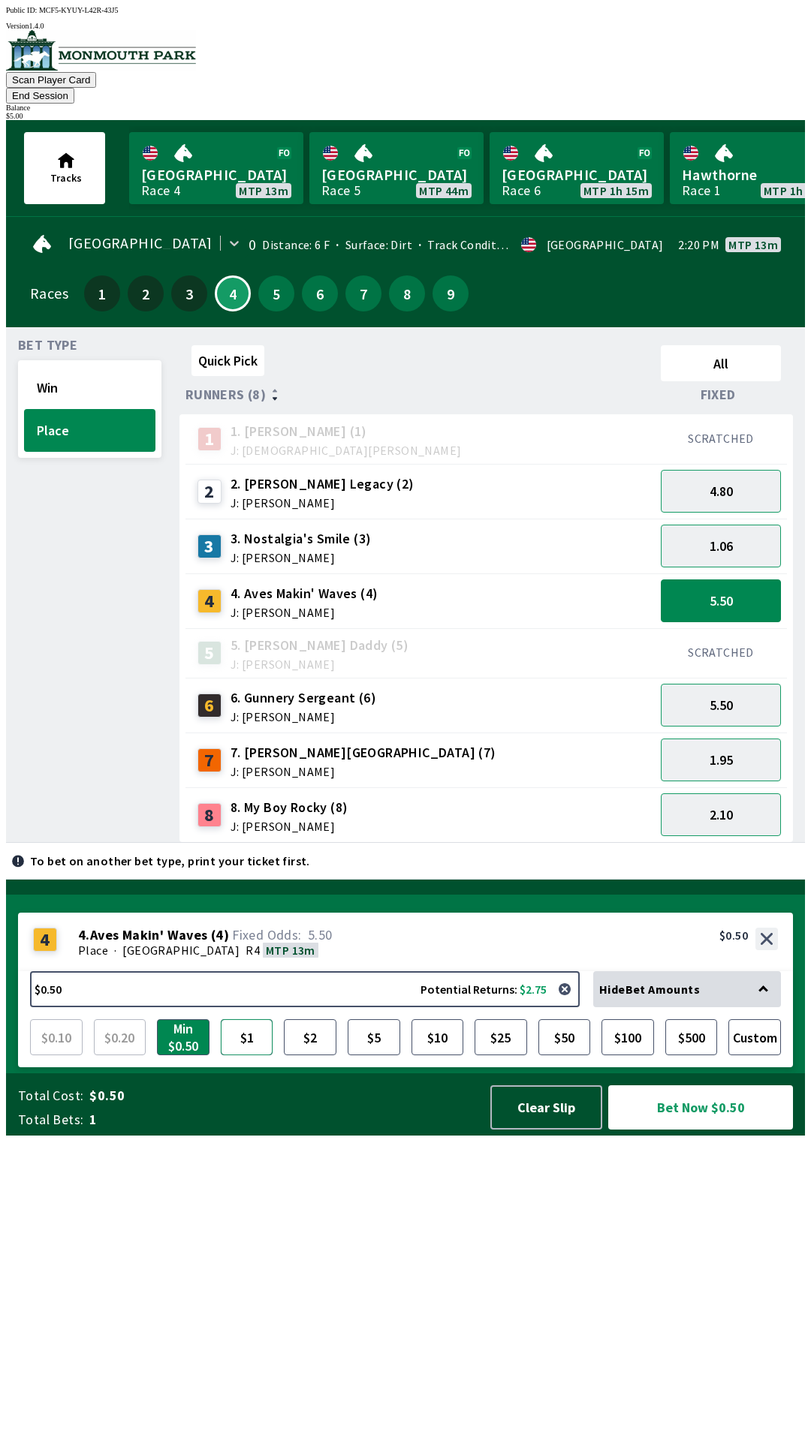
click at [246, 1055] on button "$1" at bounding box center [247, 1037] width 53 height 36
click at [702, 1130] on button "Bet Now $1.00" at bounding box center [700, 1107] width 185 height 44
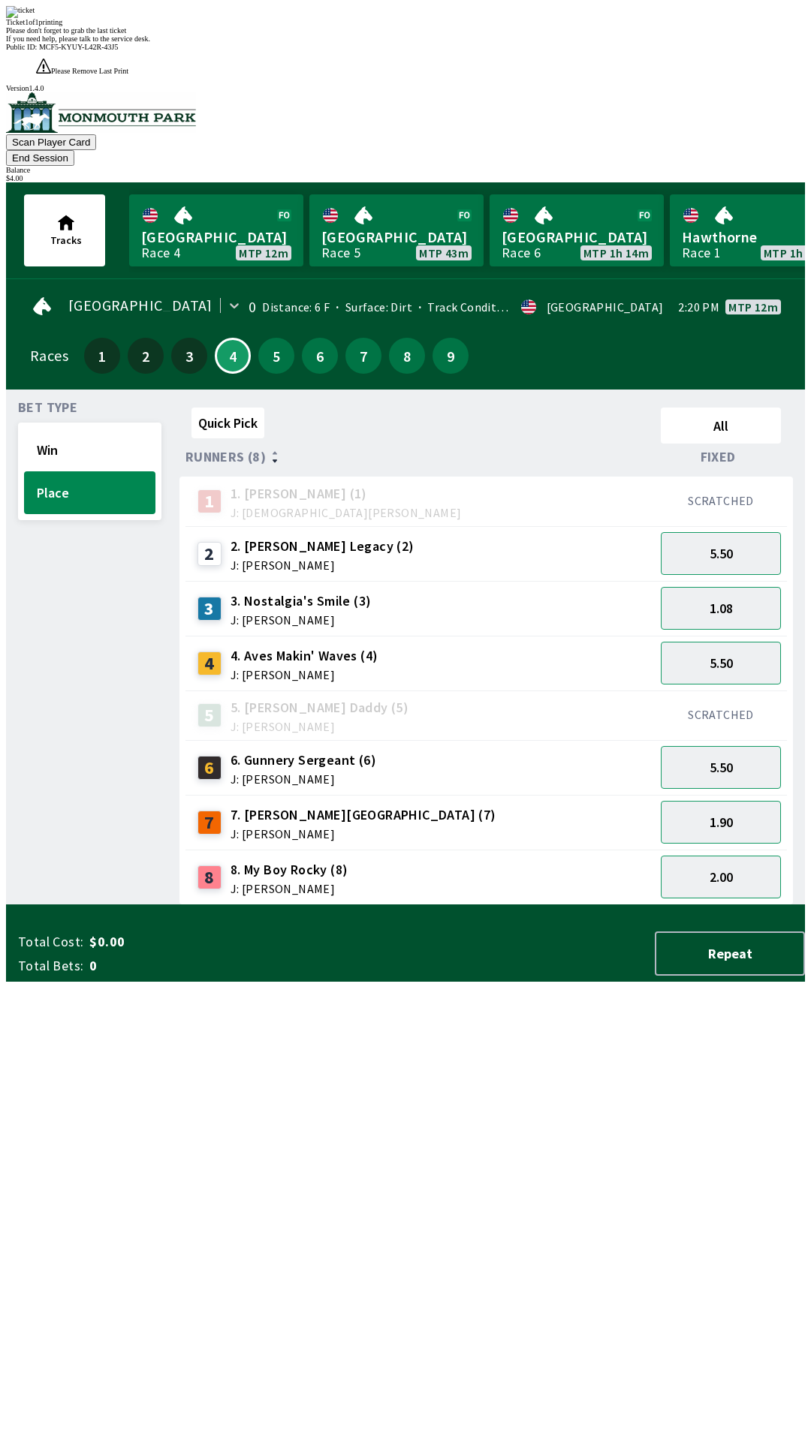
click at [574, 905] on div "Quick Pick All Runners (8) Fixed 1 1. [PERSON_NAME] (1) J: [DEMOGRAPHIC_DATA][P…" at bounding box center [491, 654] width 625 height 504
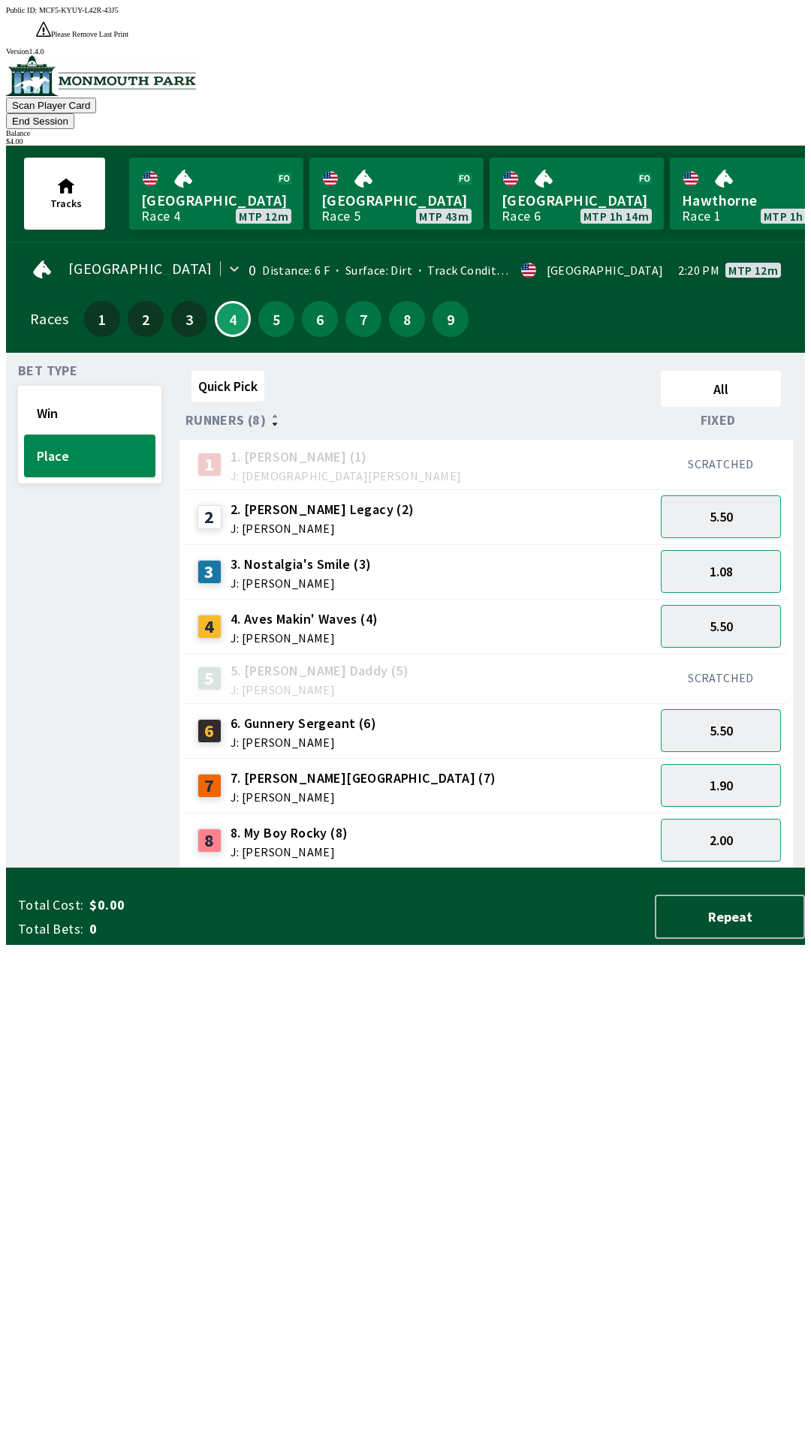
click at [74, 113] on button "End Session" at bounding box center [40, 121] width 68 height 16
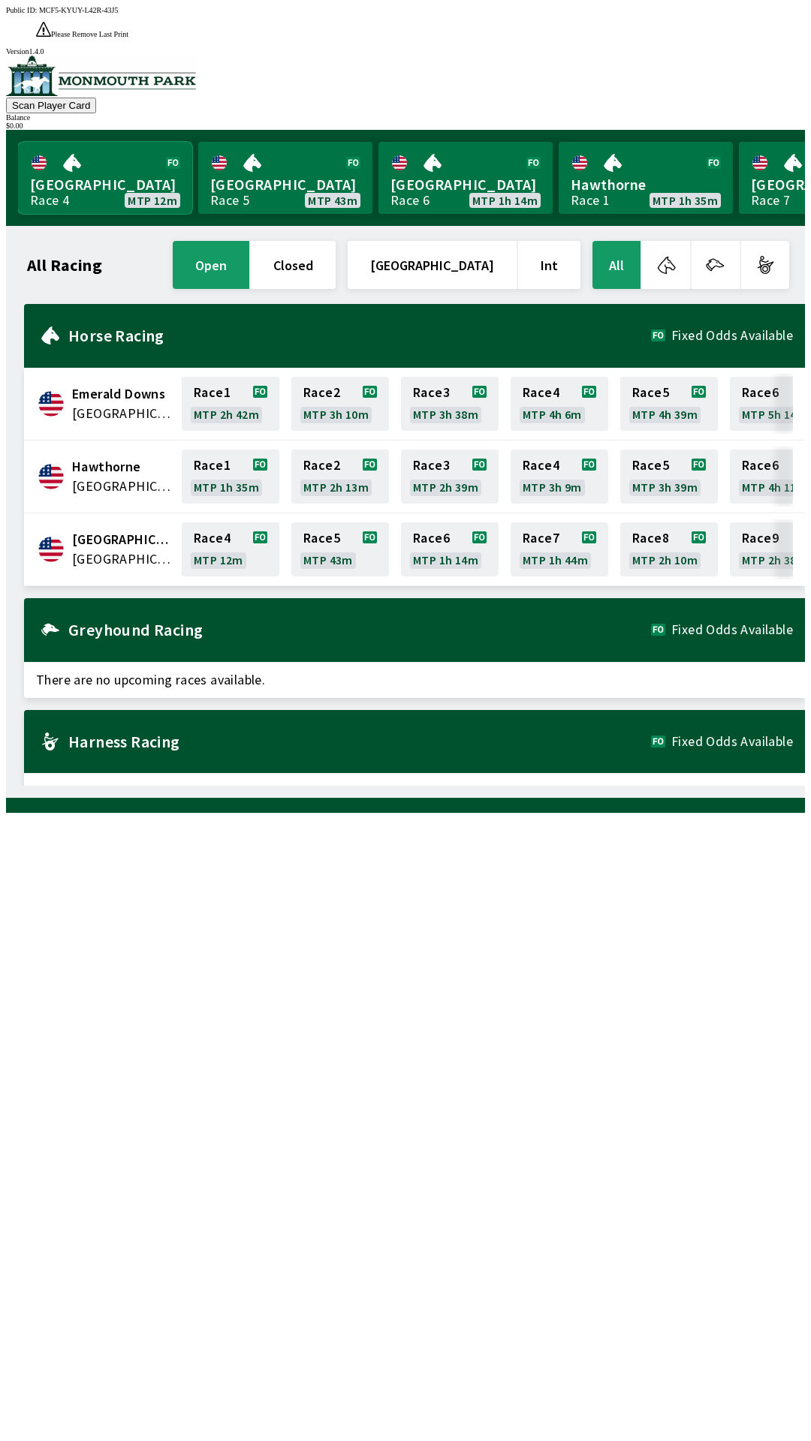
click at [100, 163] on link "Monmouth Park Race 4 MTP 12m" at bounding box center [105, 178] width 174 height 72
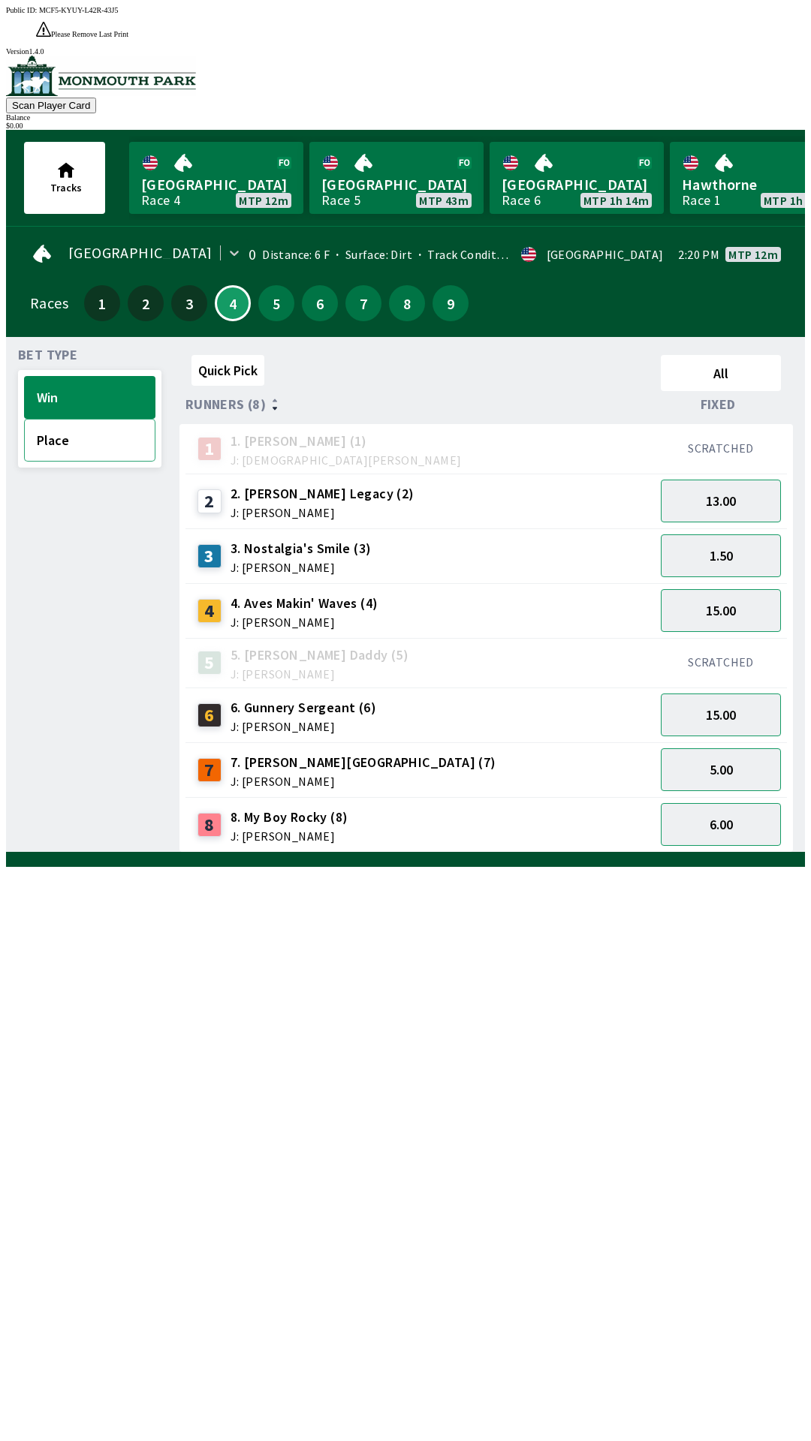
click at [104, 419] on button "Place" at bounding box center [89, 440] width 131 height 43
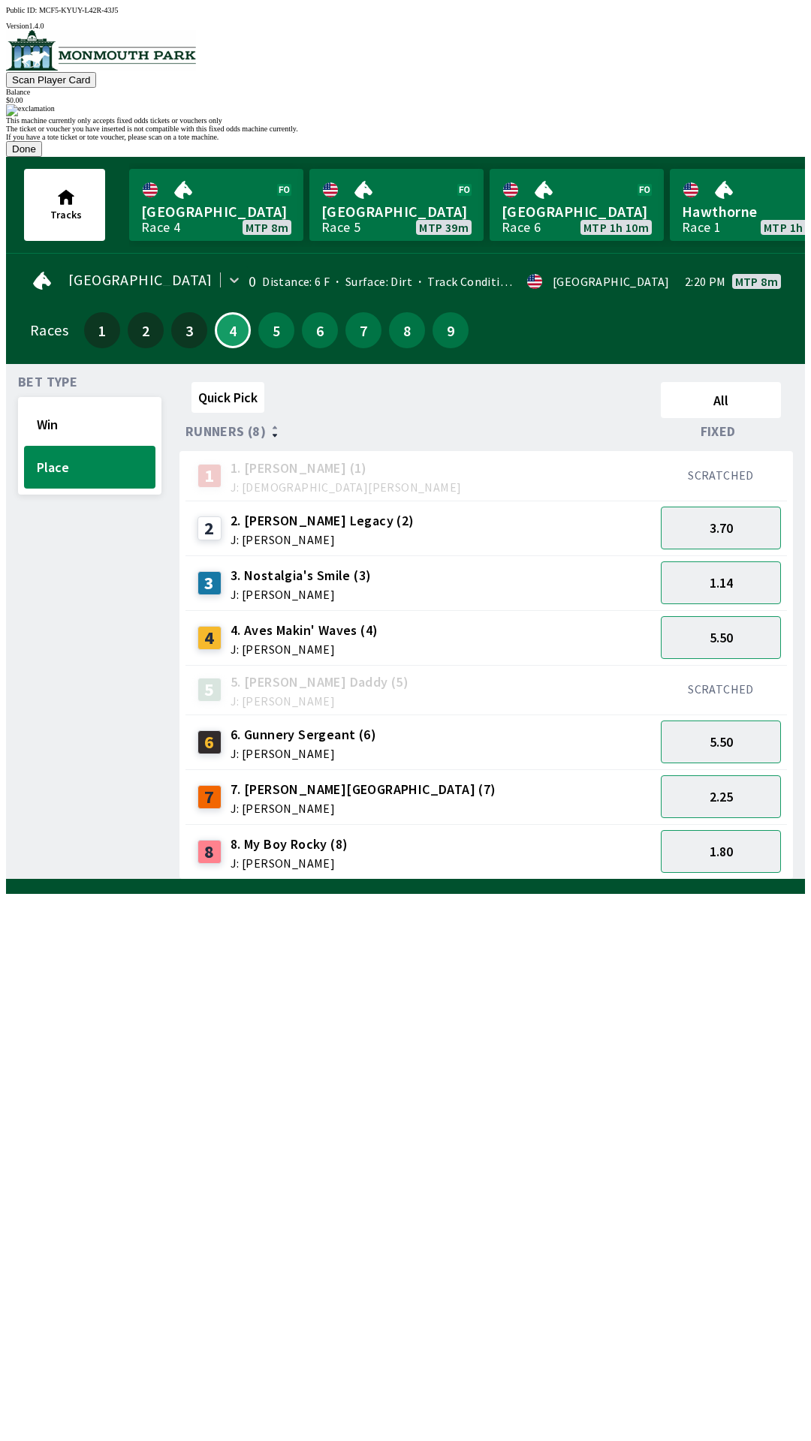
click at [42, 157] on button "Done" at bounding box center [24, 149] width 36 height 16
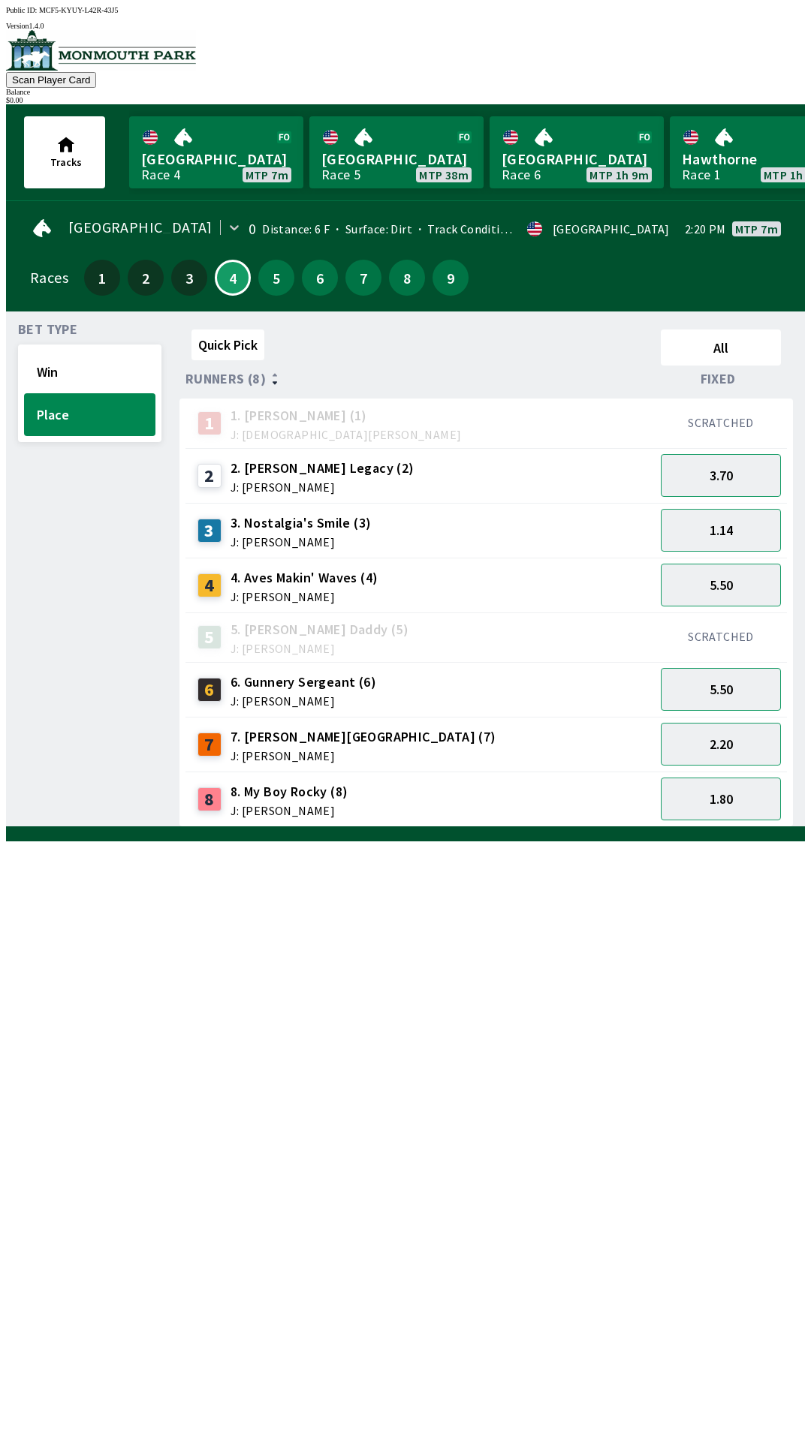
click at [769, 88] on div "Balance" at bounding box center [405, 92] width 799 height 8
click at [727, 800] on button "1.80" at bounding box center [721, 799] width 120 height 43
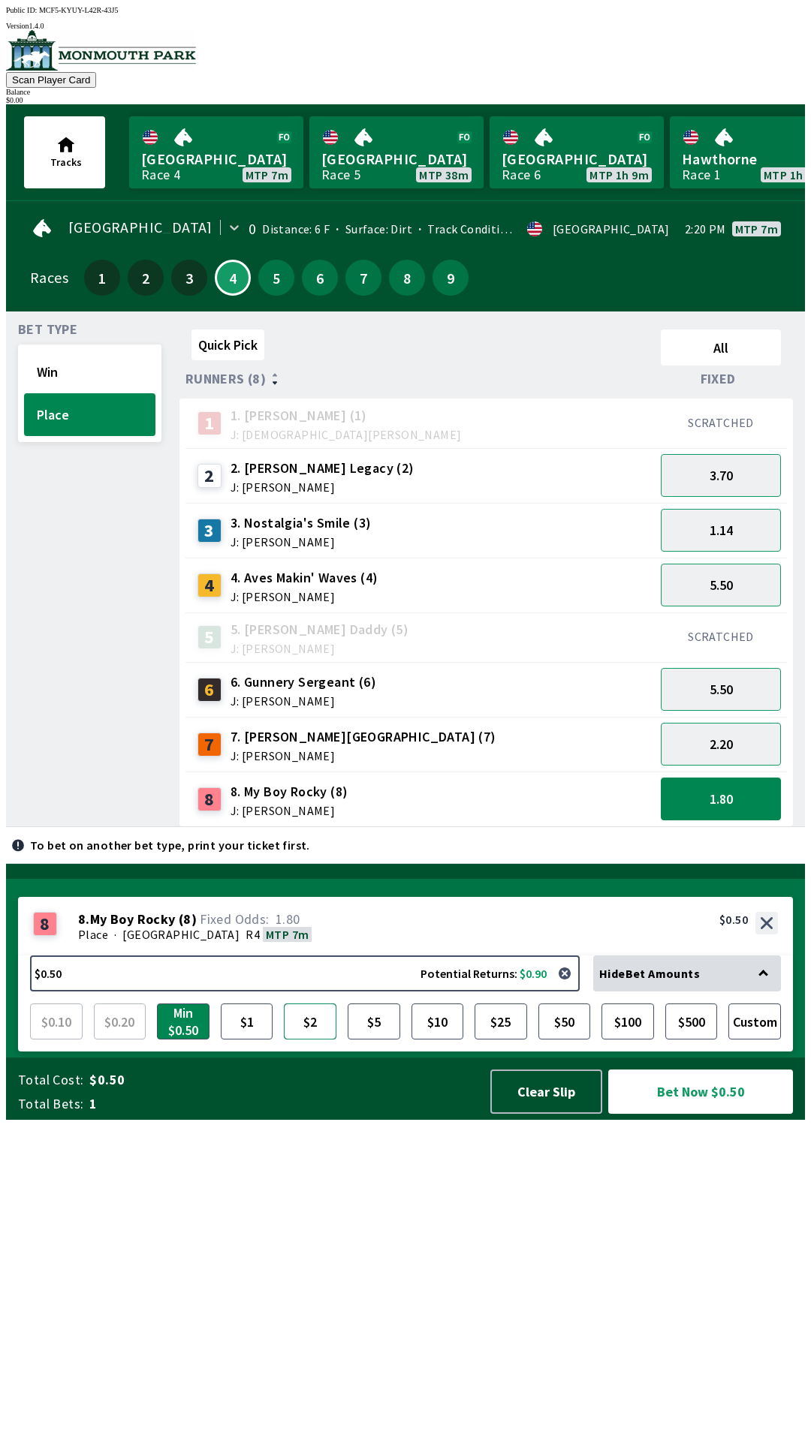
click at [318, 1040] on button "$2" at bounding box center [310, 1022] width 53 height 36
click at [690, 1114] on button "Bet Now $2.00" at bounding box center [700, 1092] width 185 height 44
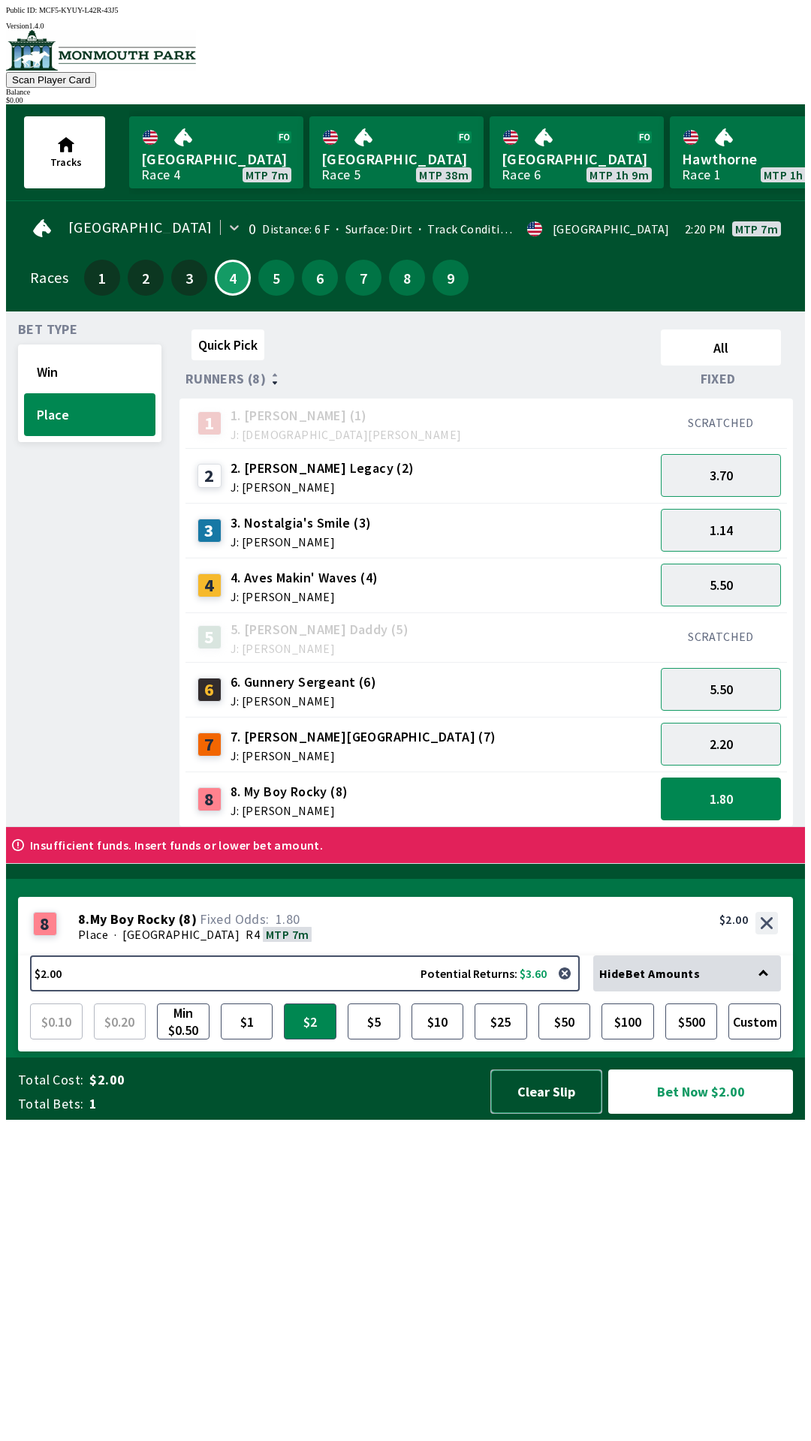
click at [549, 1114] on button "Clear Slip" at bounding box center [546, 1092] width 112 height 44
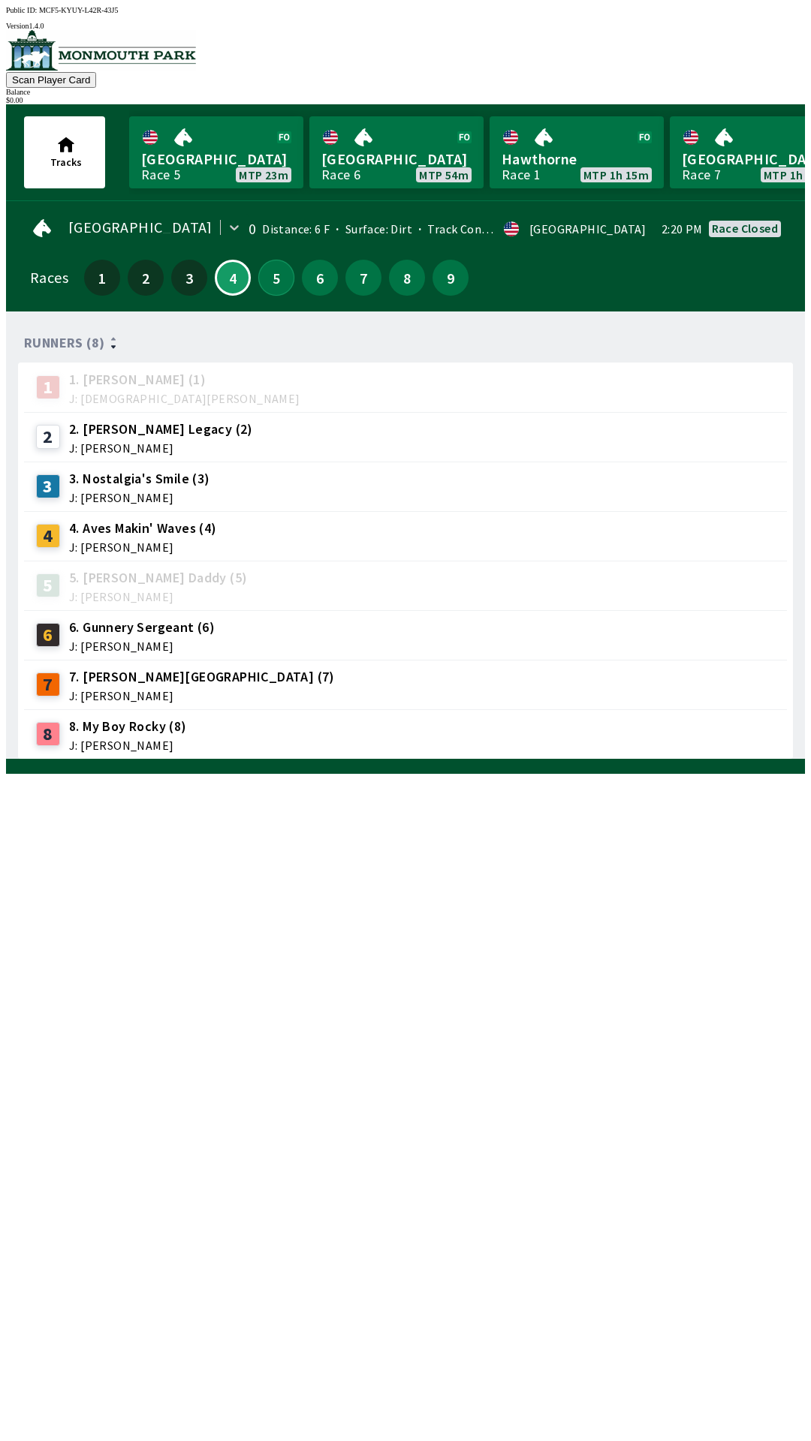
click at [265, 266] on button "5" at bounding box center [276, 278] width 36 height 36
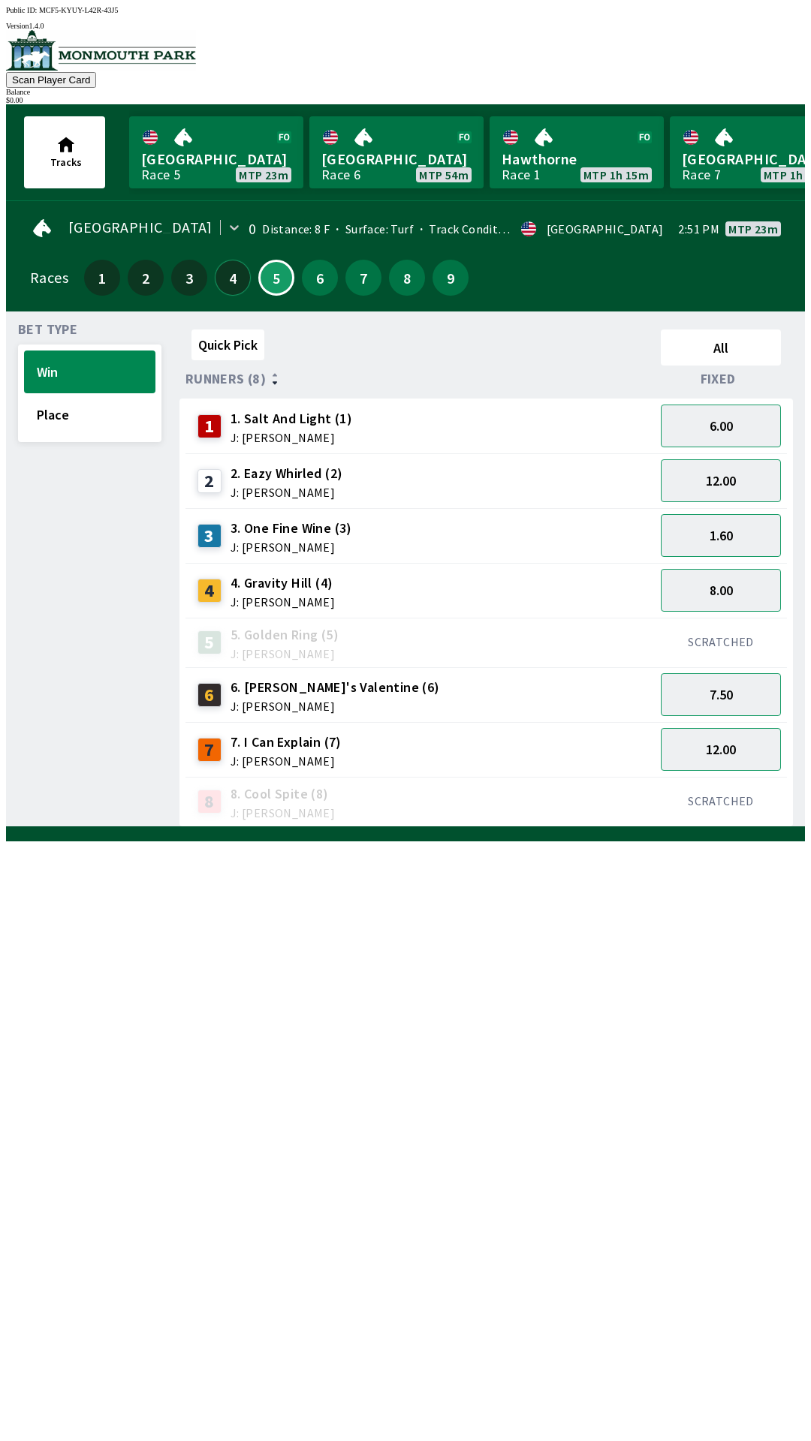
click at [229, 280] on button "4" at bounding box center [233, 278] width 36 height 36
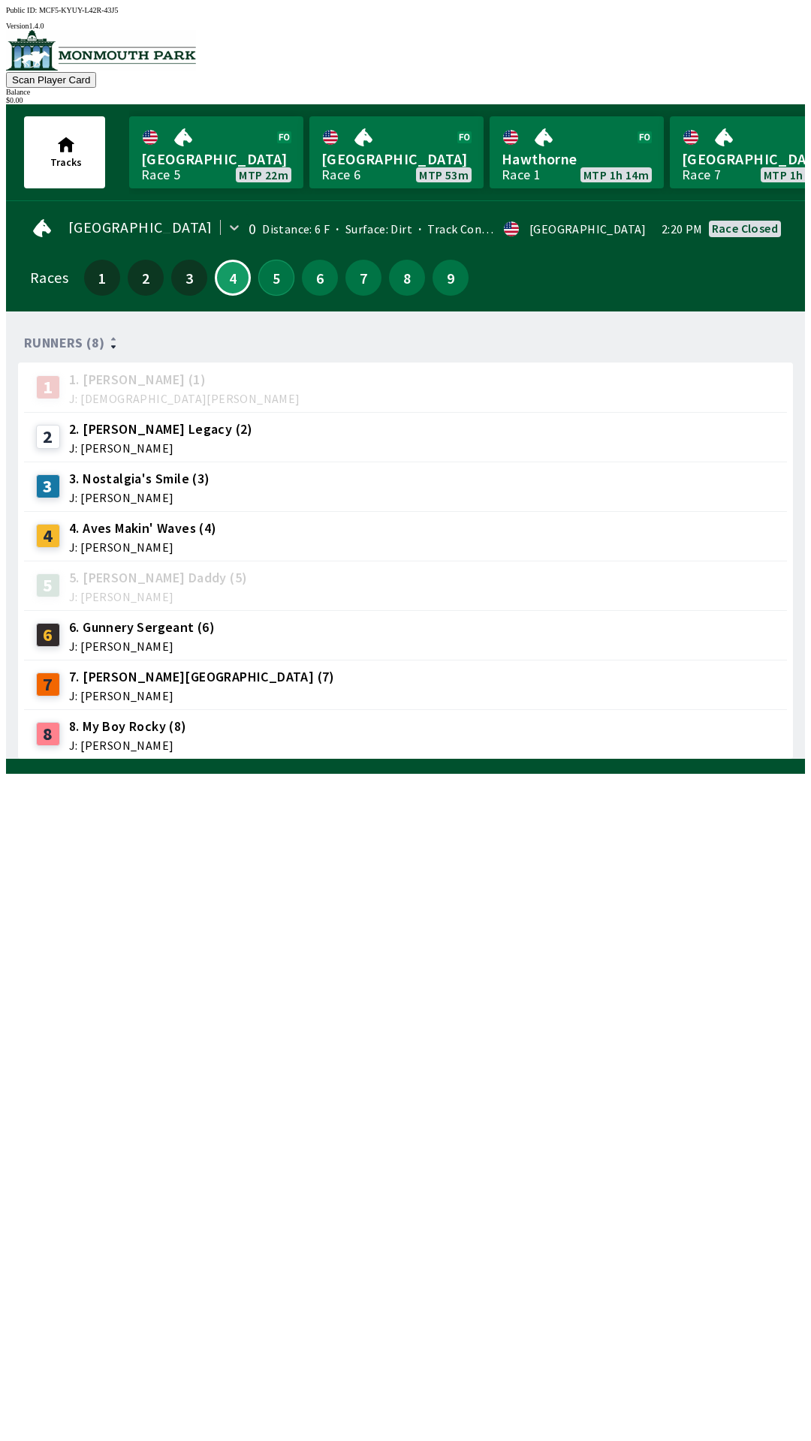
click at [268, 269] on button "5" at bounding box center [276, 278] width 36 height 36
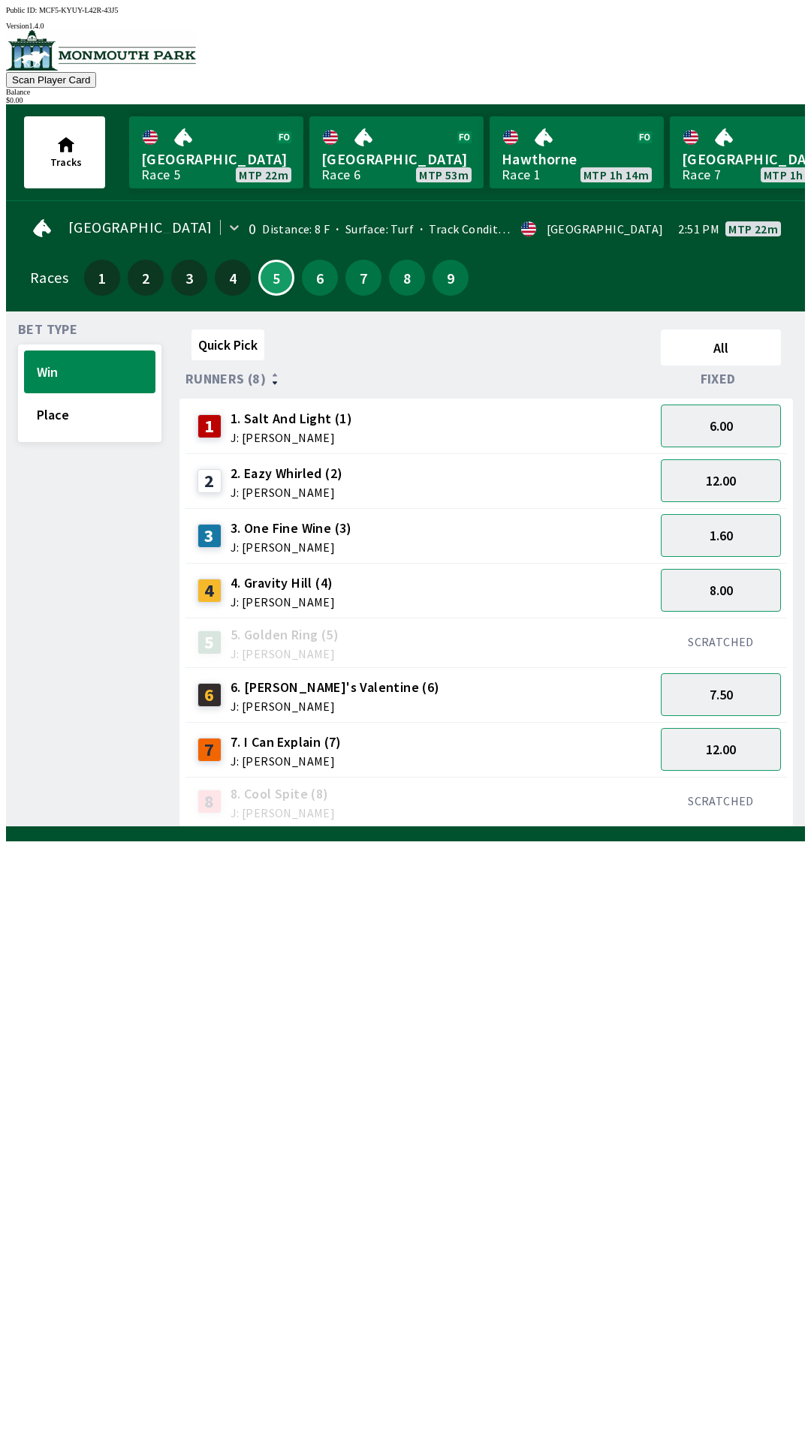
click at [757, 96] on div "$ 0.00" at bounding box center [405, 100] width 799 height 8
click at [96, 72] on button "Scan Player Card" at bounding box center [51, 80] width 90 height 16
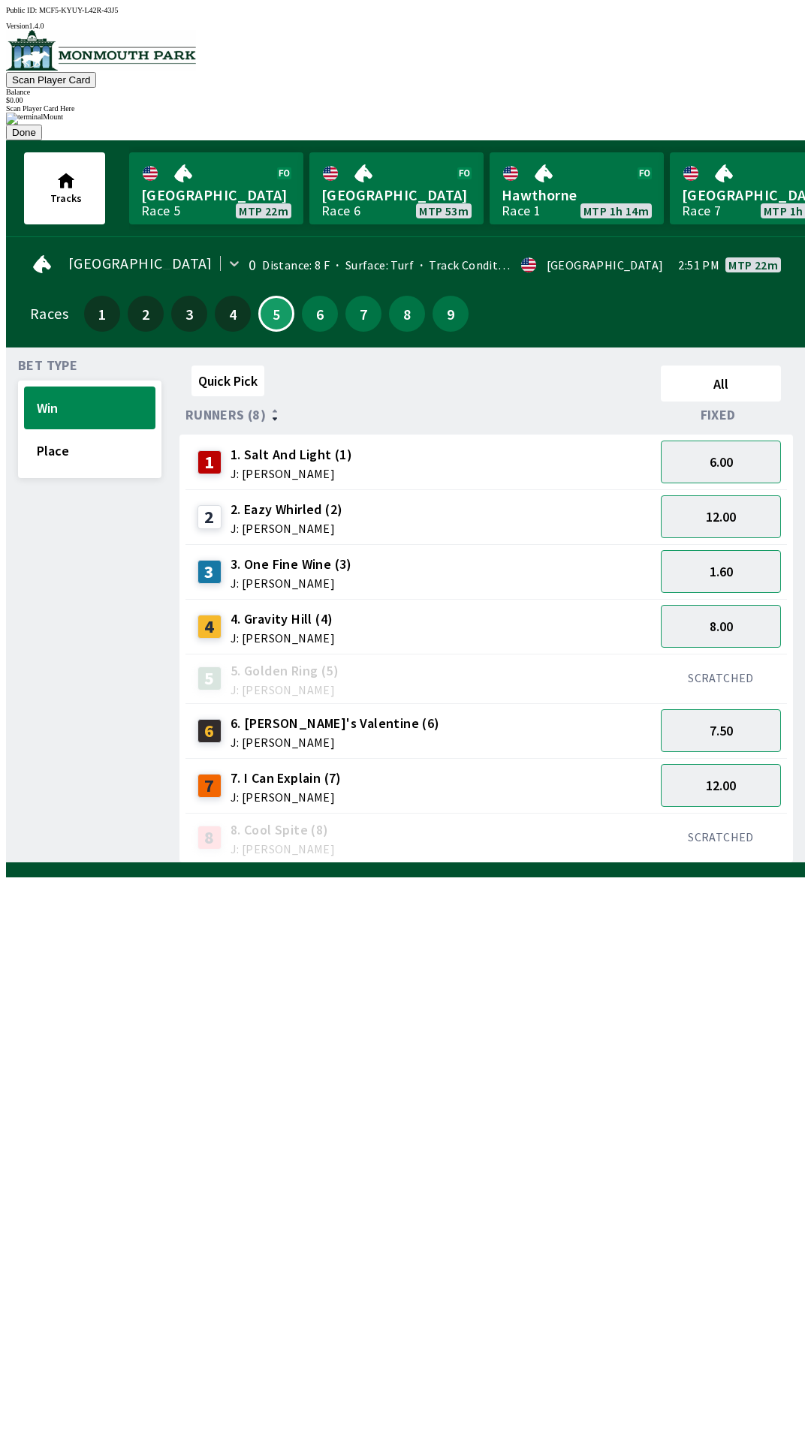
click at [42, 140] on button "Done" at bounding box center [24, 133] width 36 height 16
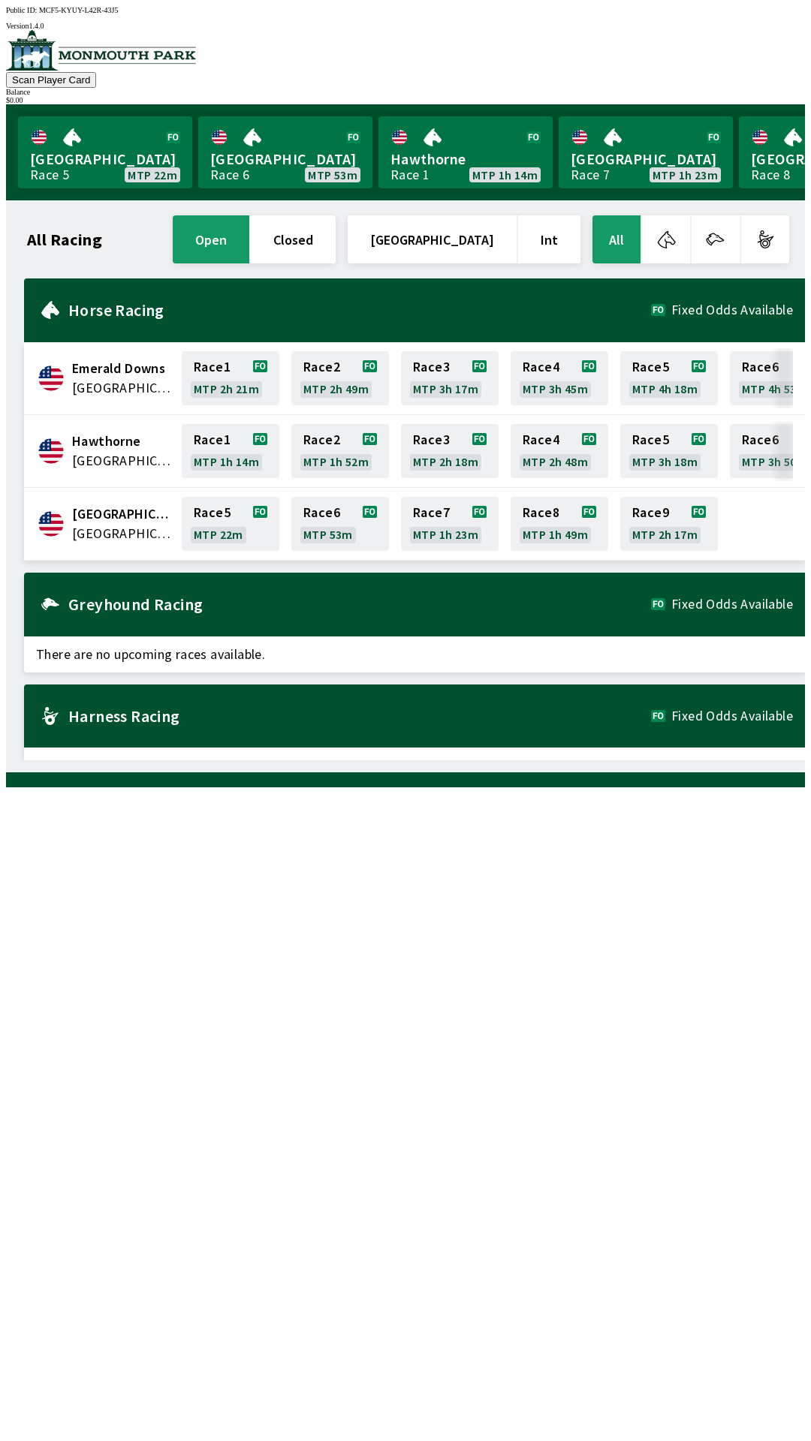
click at [730, 88] on div "Balance" at bounding box center [405, 92] width 799 height 8
click at [96, 72] on button "Scan Player Card" at bounding box center [51, 80] width 90 height 16
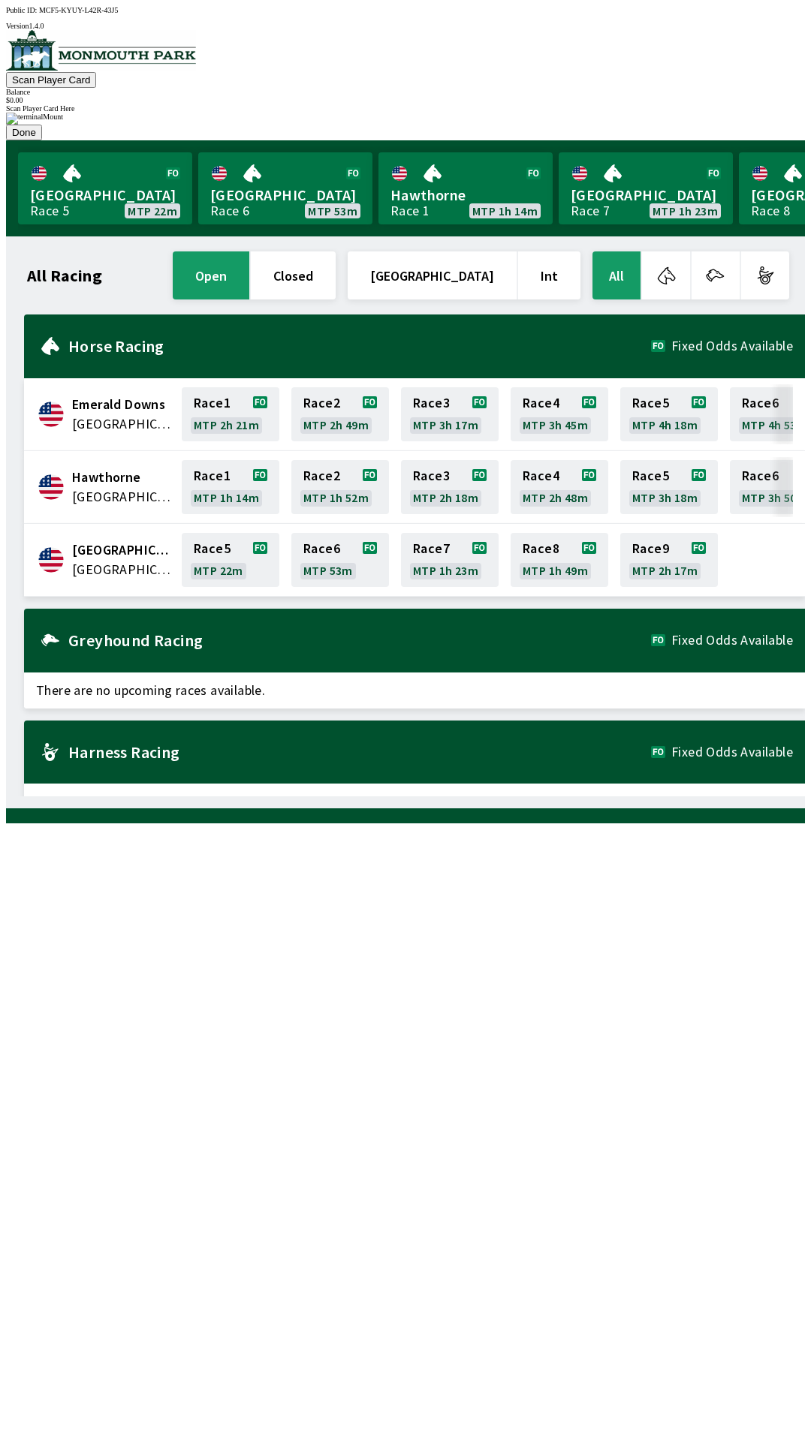
click at [42, 140] on button "Done" at bounding box center [24, 133] width 36 height 16
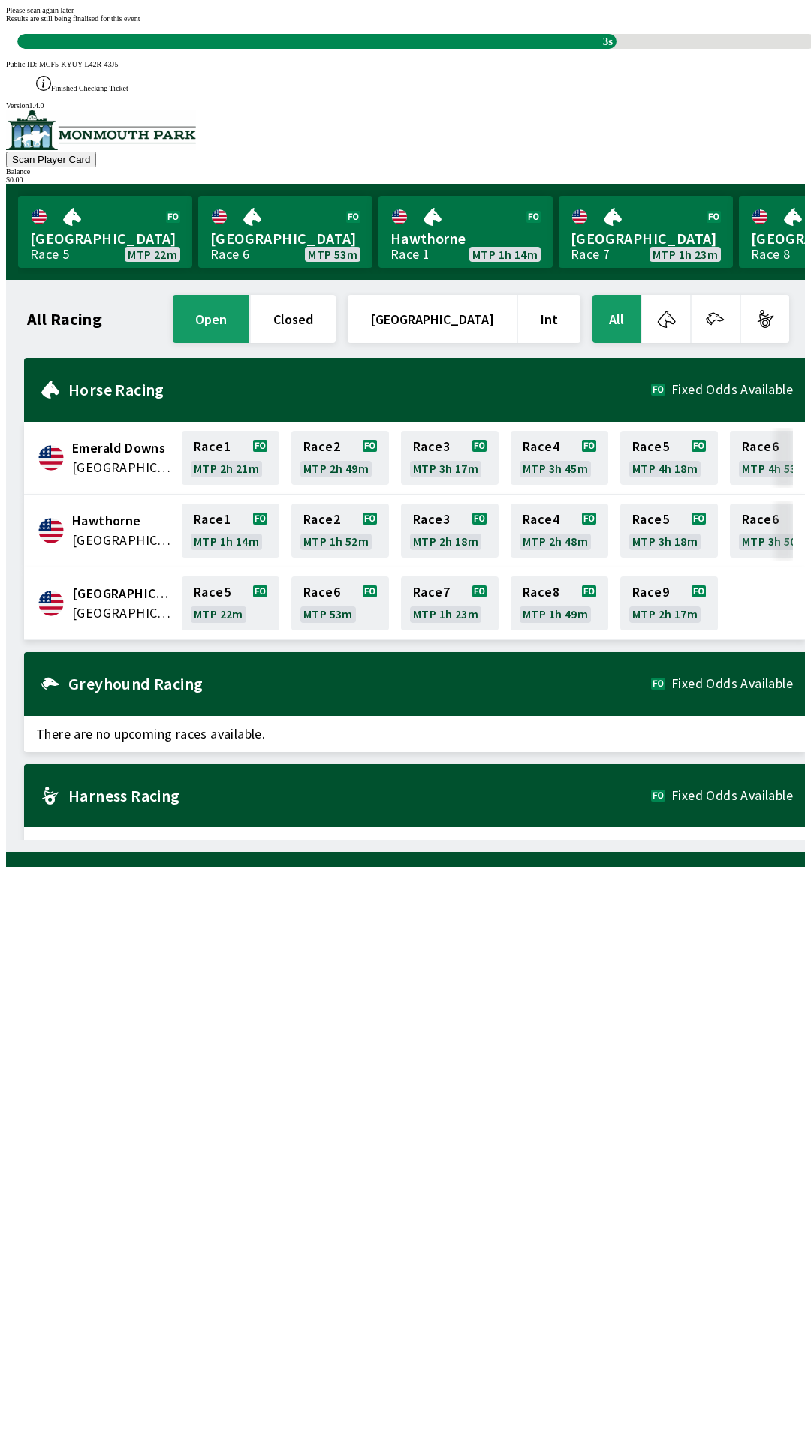
click at [507, 840] on div "All Racing open closed United States Int All Emerald Downs [GEOGRAPHIC_DATA] Ra…" at bounding box center [411, 566] width 787 height 548
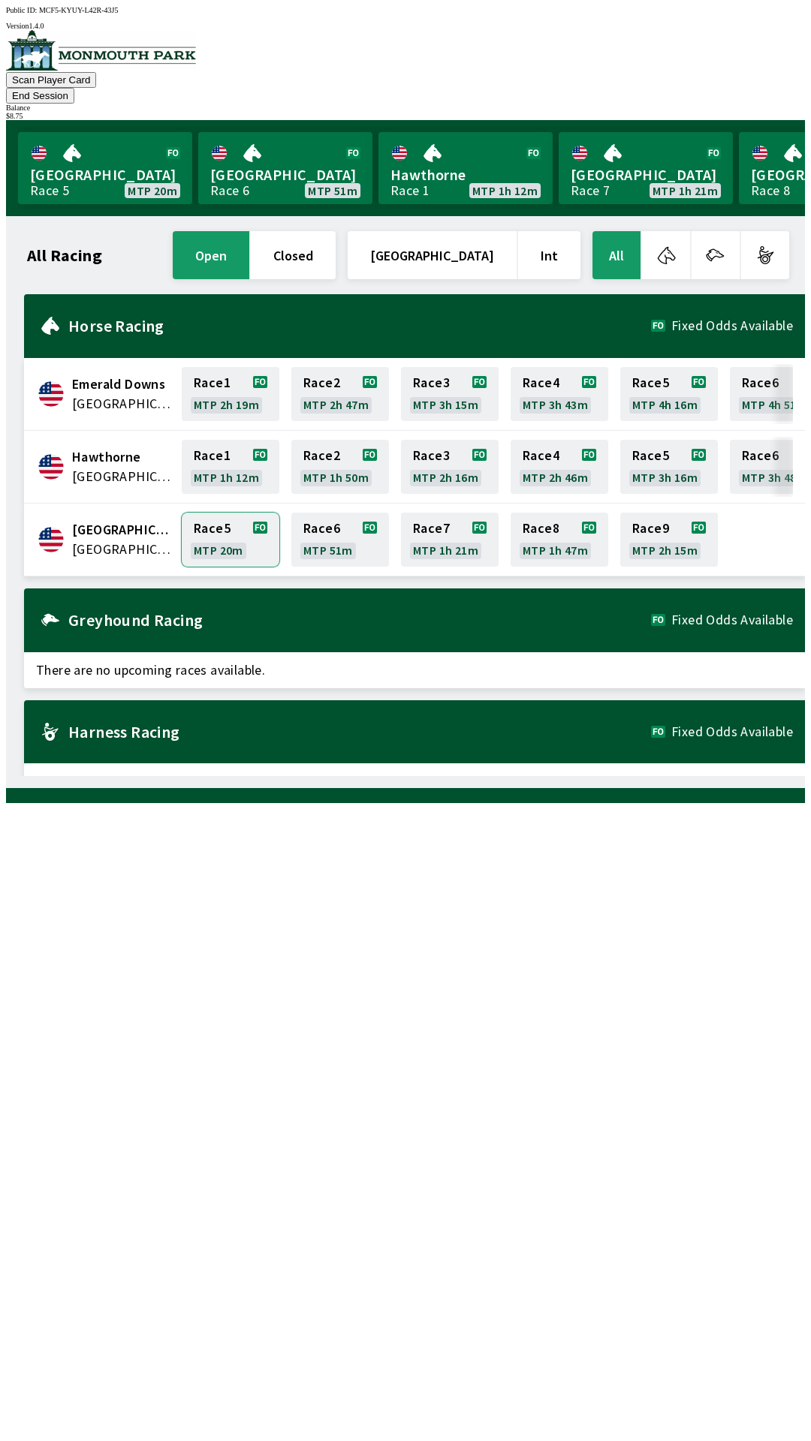
click at [221, 522] on link "Race 5 MTP 20m" at bounding box center [231, 540] width 98 height 54
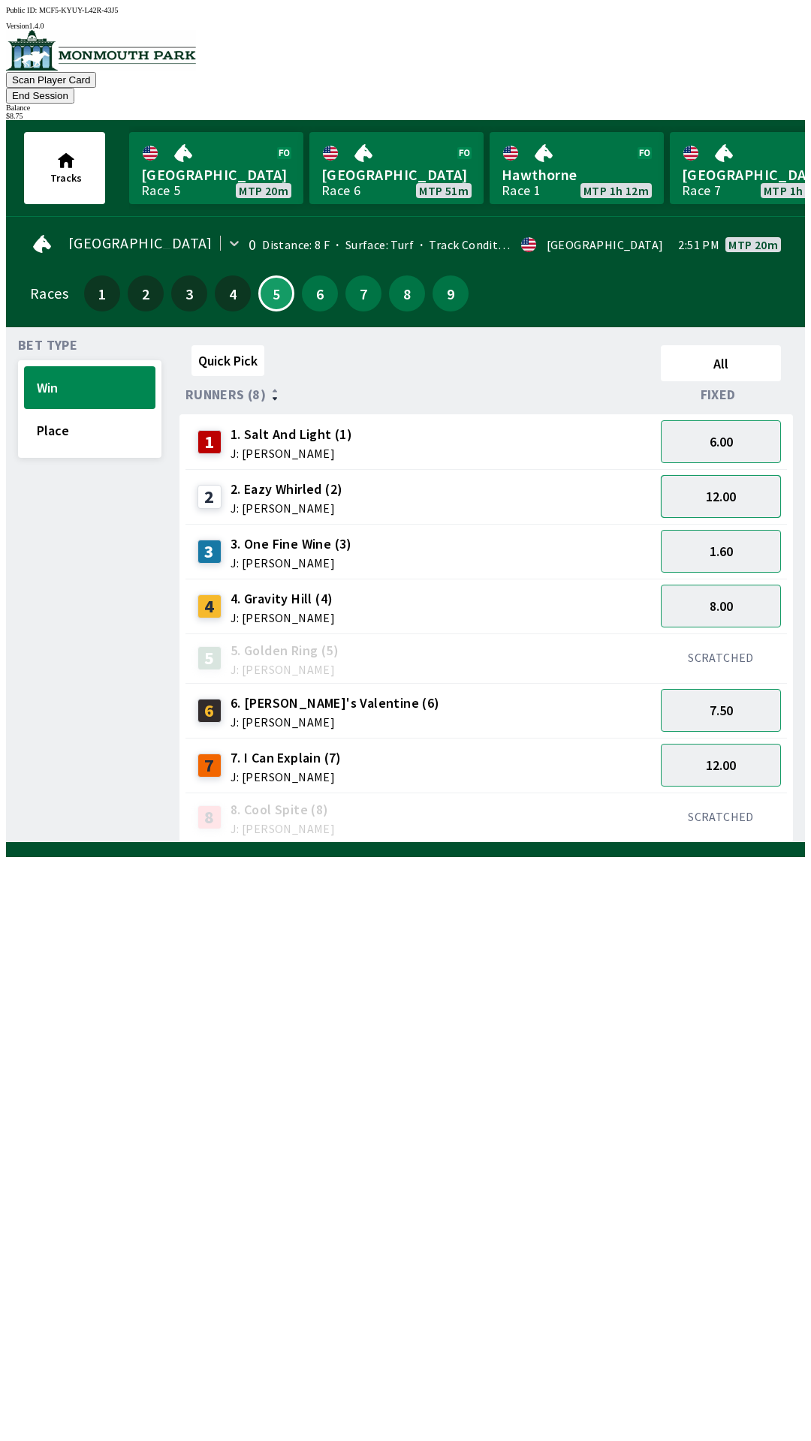
click at [748, 486] on button "12.00" at bounding box center [721, 496] width 120 height 43
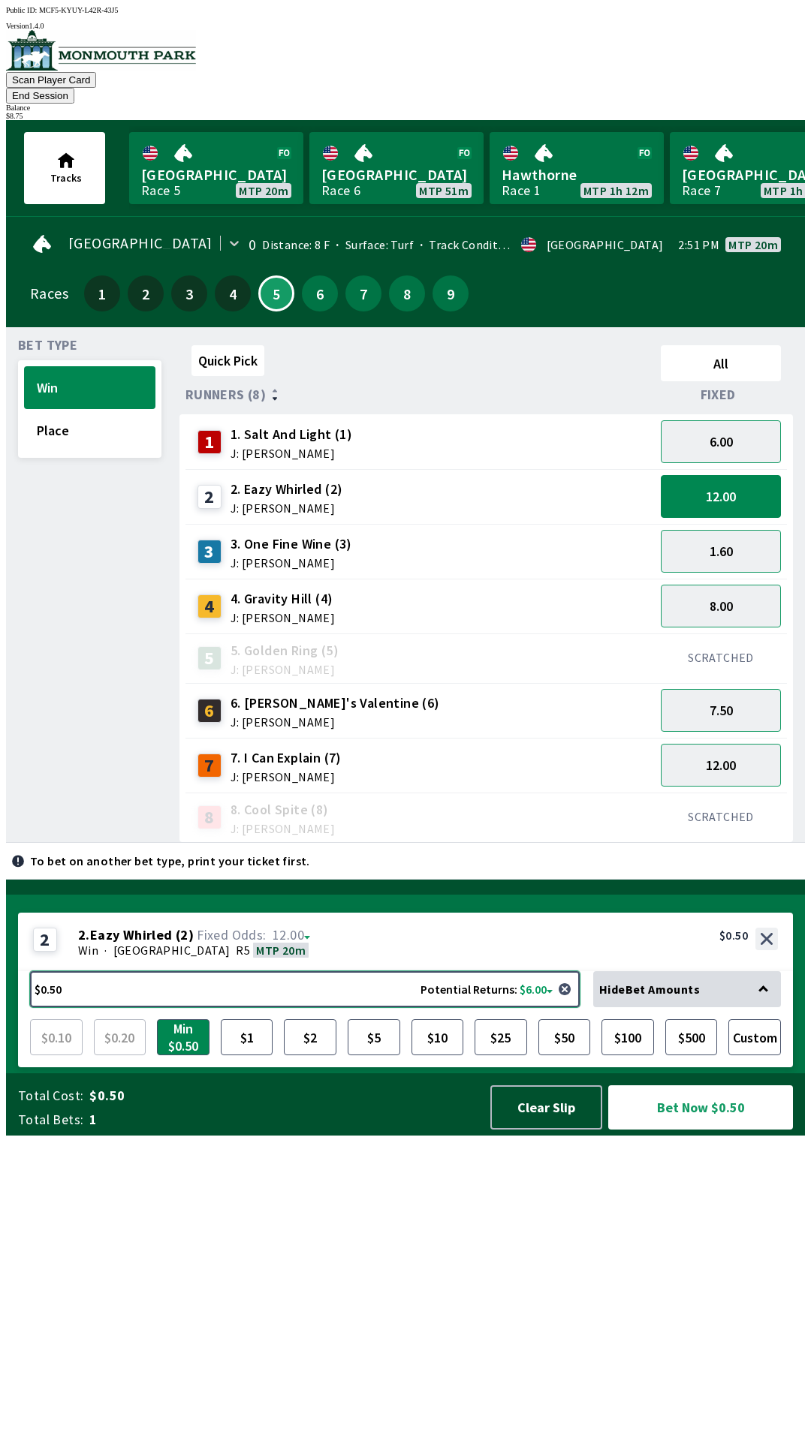
click at [345, 1007] on button "$0.50 Potential Returns: $6.00" at bounding box center [304, 989] width 549 height 36
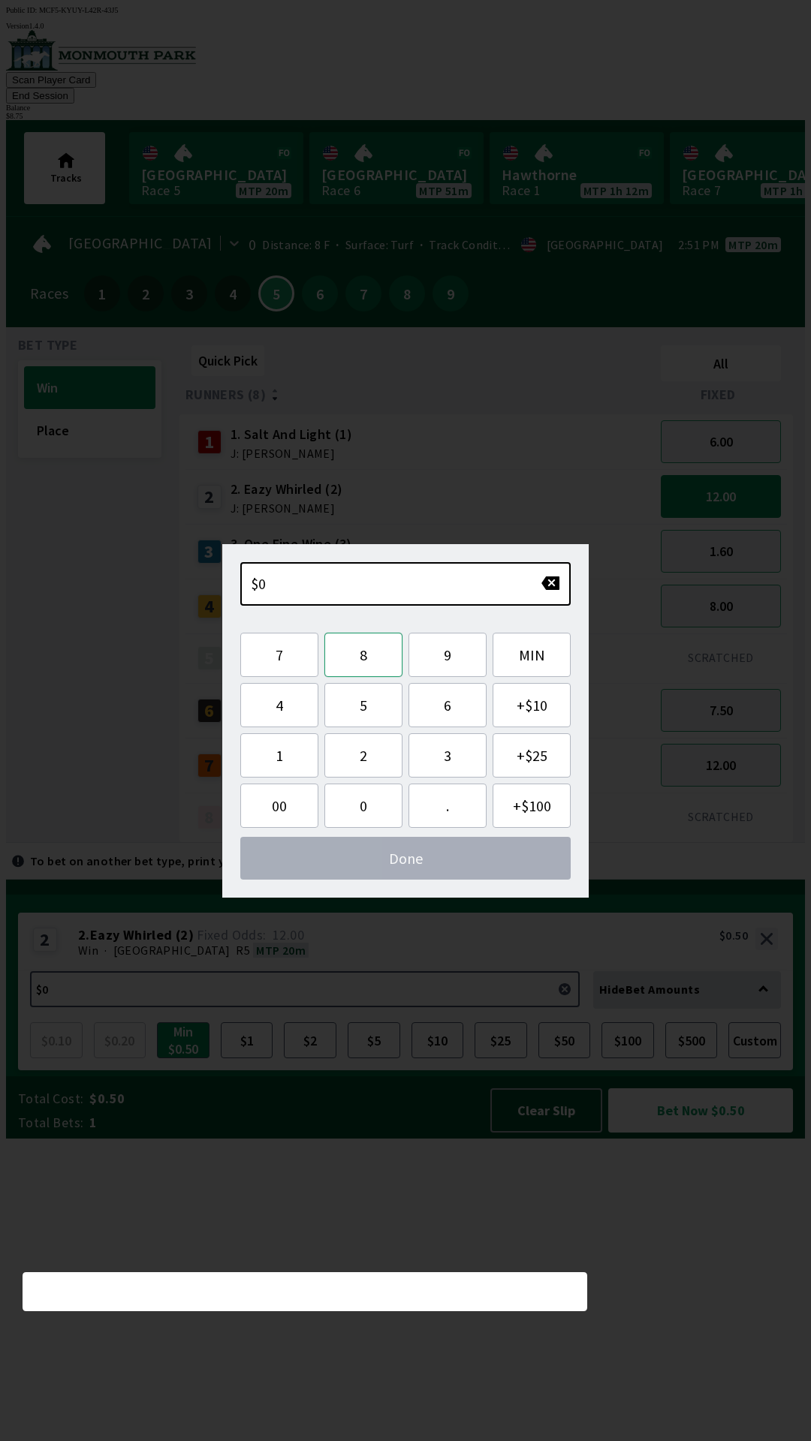
click at [375, 664] on button "8" at bounding box center [363, 655] width 78 height 44
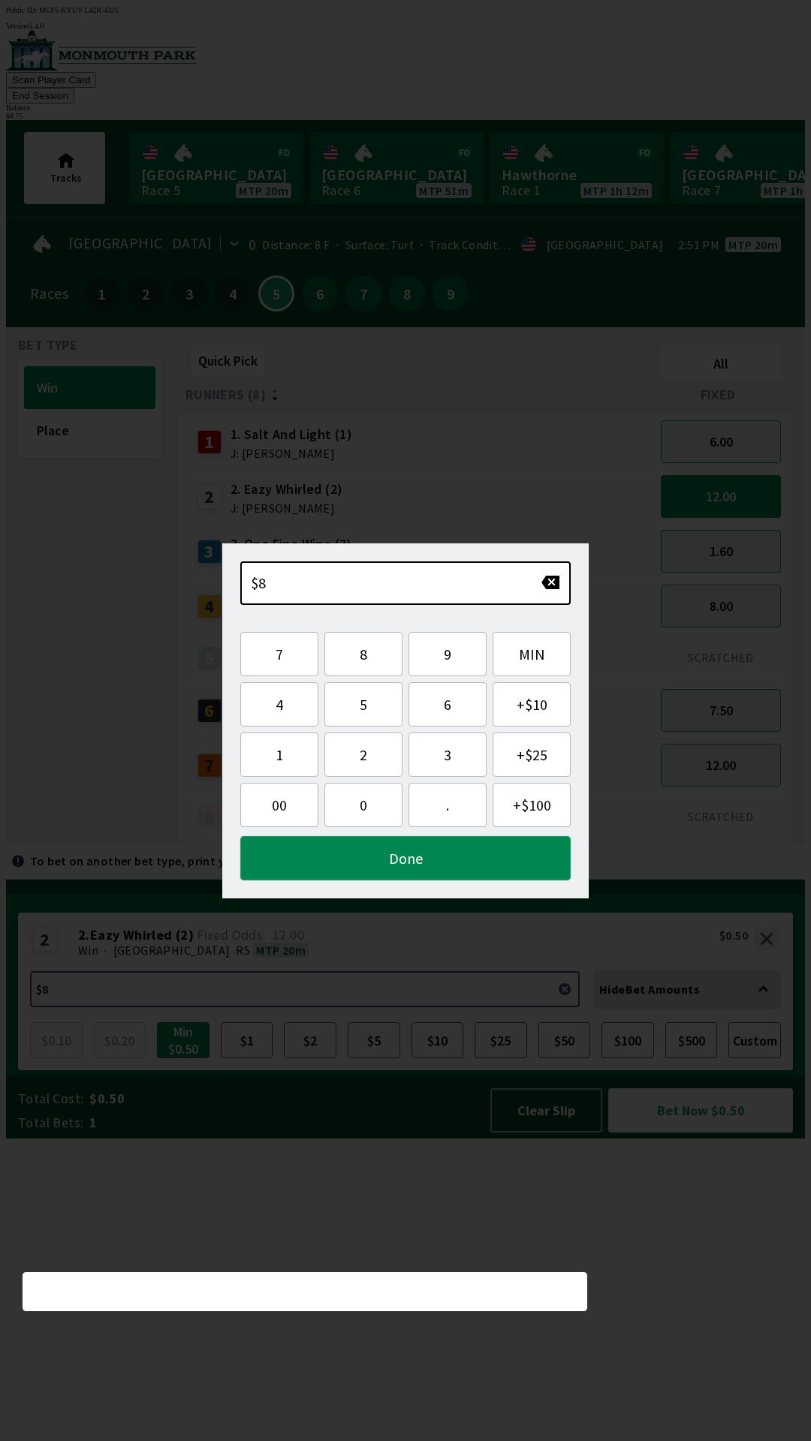
click at [450, 859] on button "Done" at bounding box center [405, 858] width 330 height 44
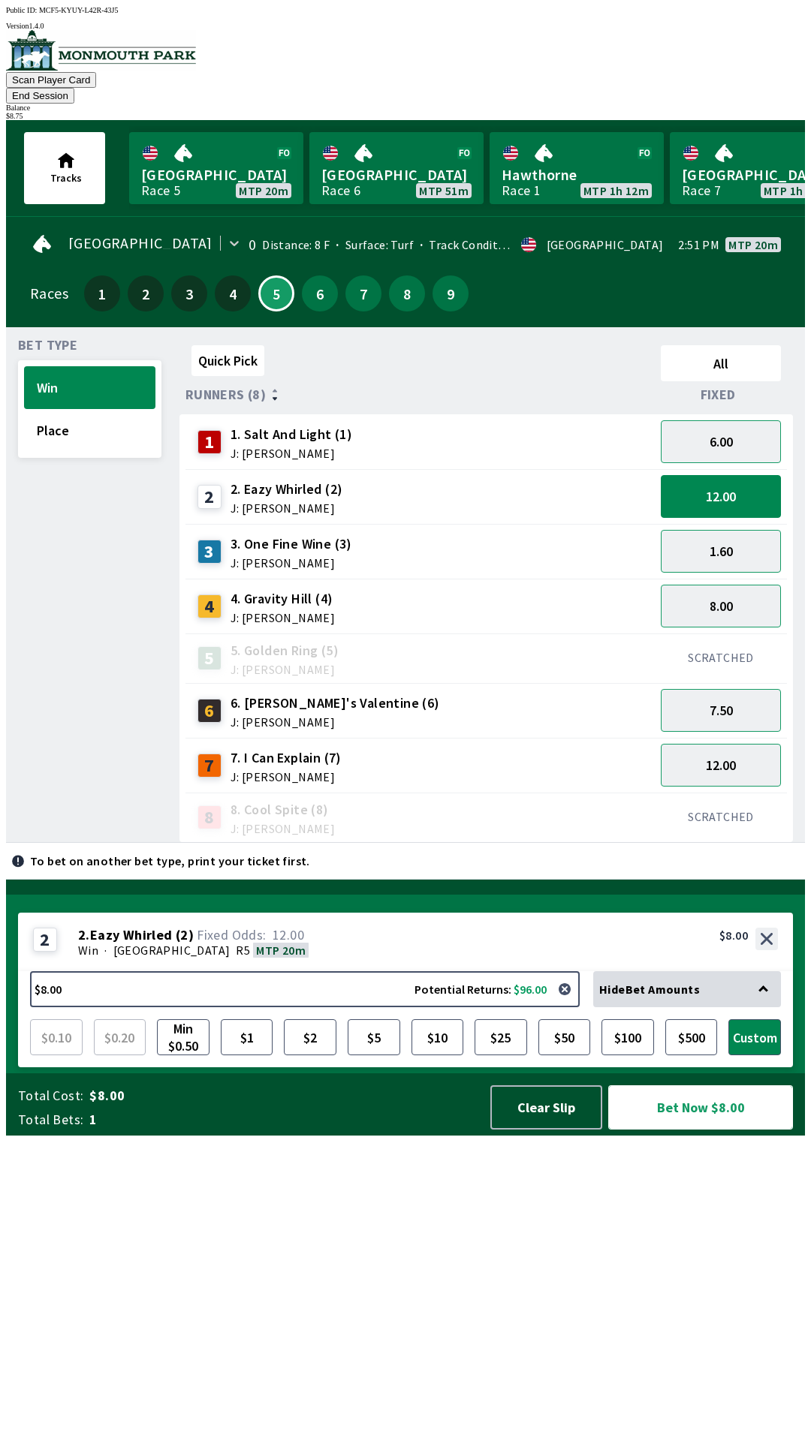
click at [720, 1130] on button "Bet Now $8.00" at bounding box center [700, 1107] width 185 height 44
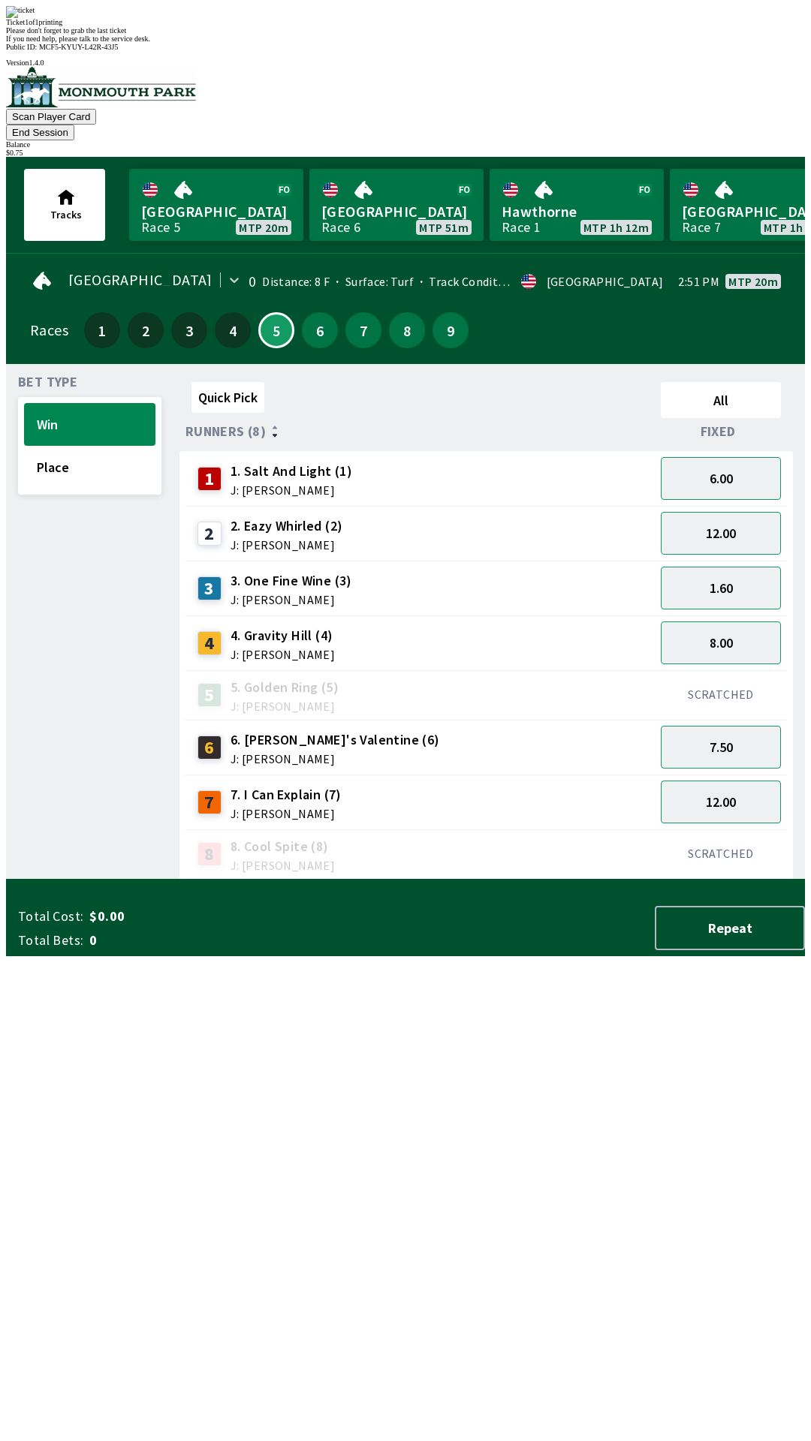
click at [523, 880] on div "Quick Pick All Runners (8) Fixed 1 1. Salt And Light (1) J: [PERSON_NAME] 6.00 …" at bounding box center [491, 628] width 625 height 504
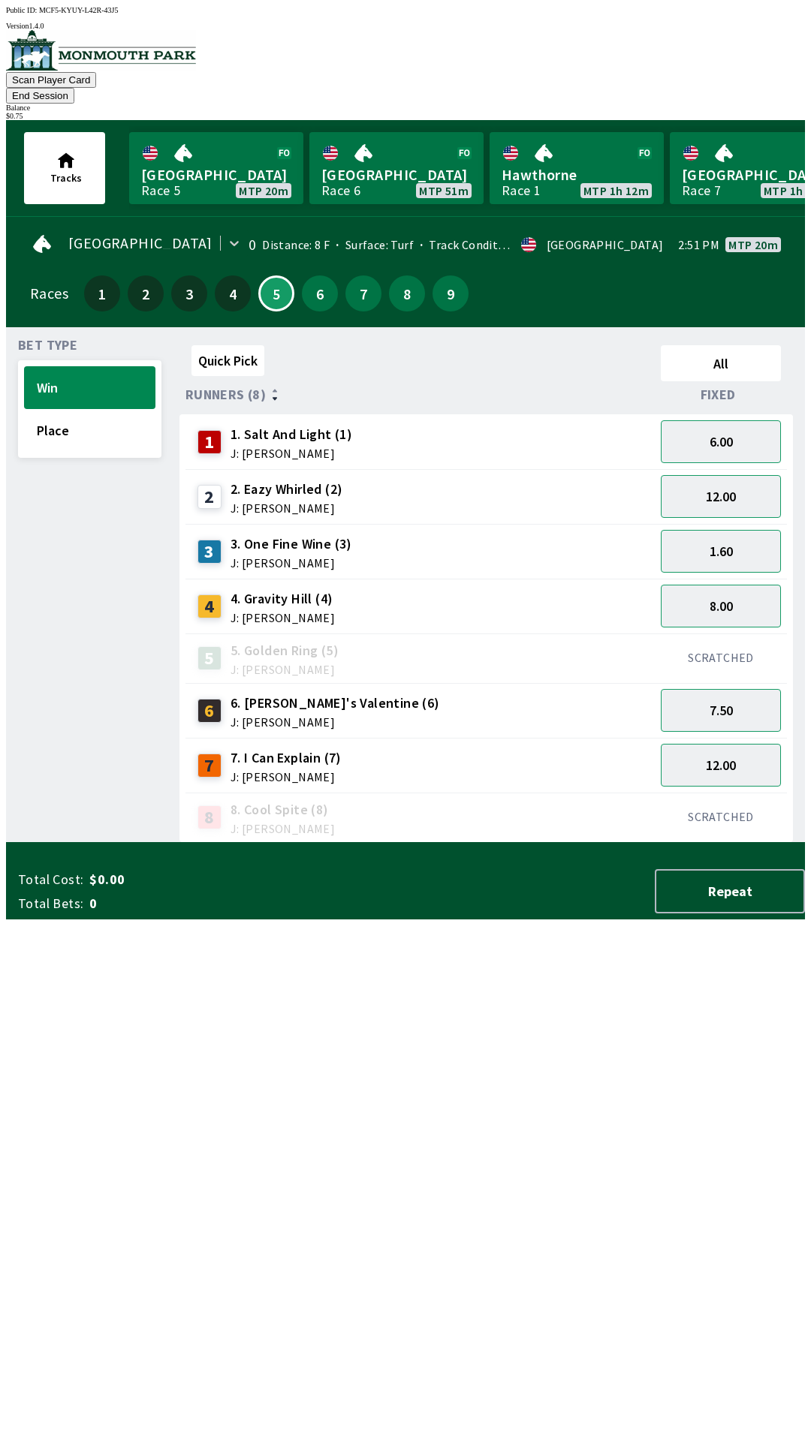
click at [593, 843] on div "Quick Pick All Runners (8) Fixed 1 1. Salt And Light (1) J: [PERSON_NAME] 6.00 …" at bounding box center [491, 591] width 625 height 504
click at [74, 88] on button "End Session" at bounding box center [40, 96] width 68 height 16
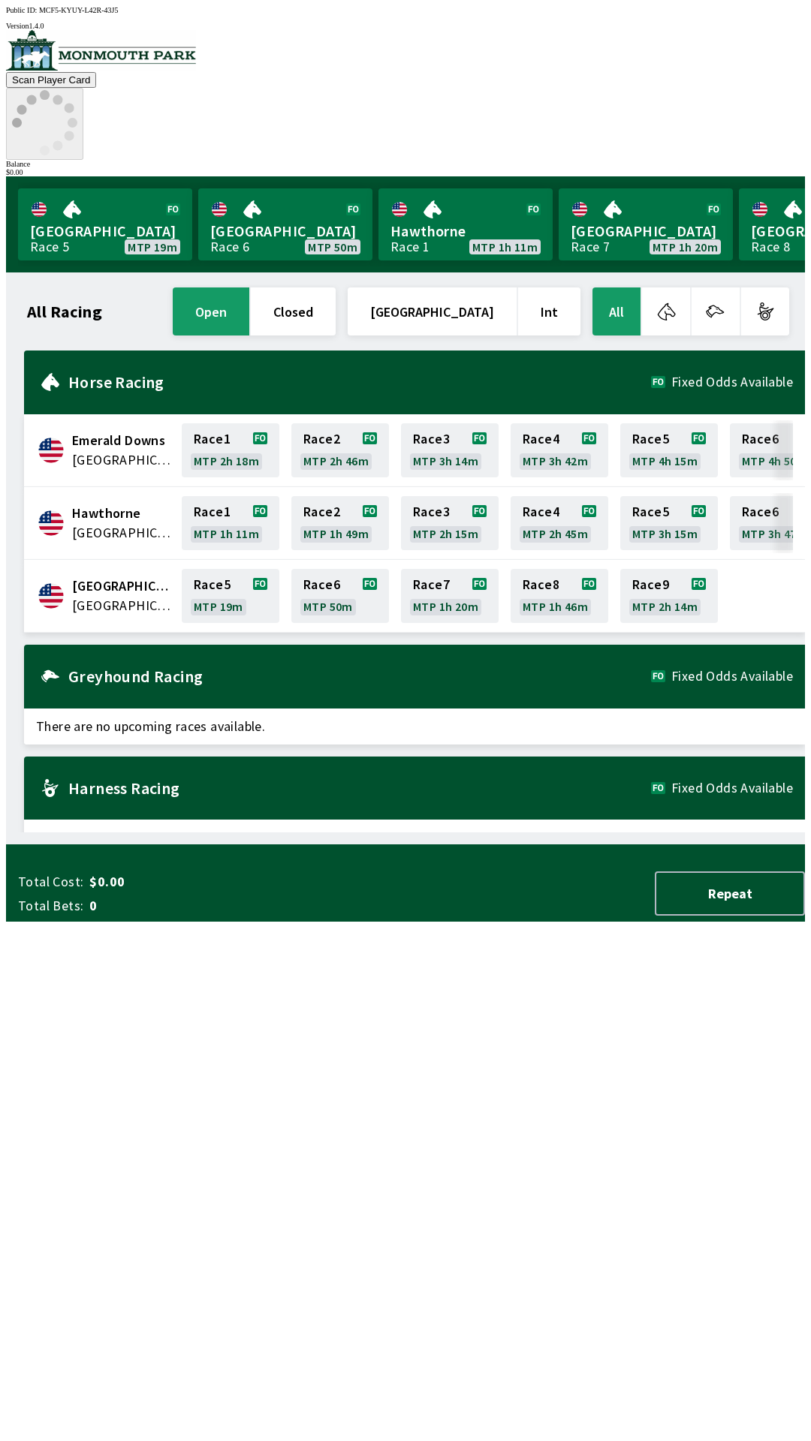
click at [621, 832] on div "All Racing open closed United States Int All Emerald Downs [GEOGRAPHIC_DATA] Ra…" at bounding box center [411, 558] width 787 height 548
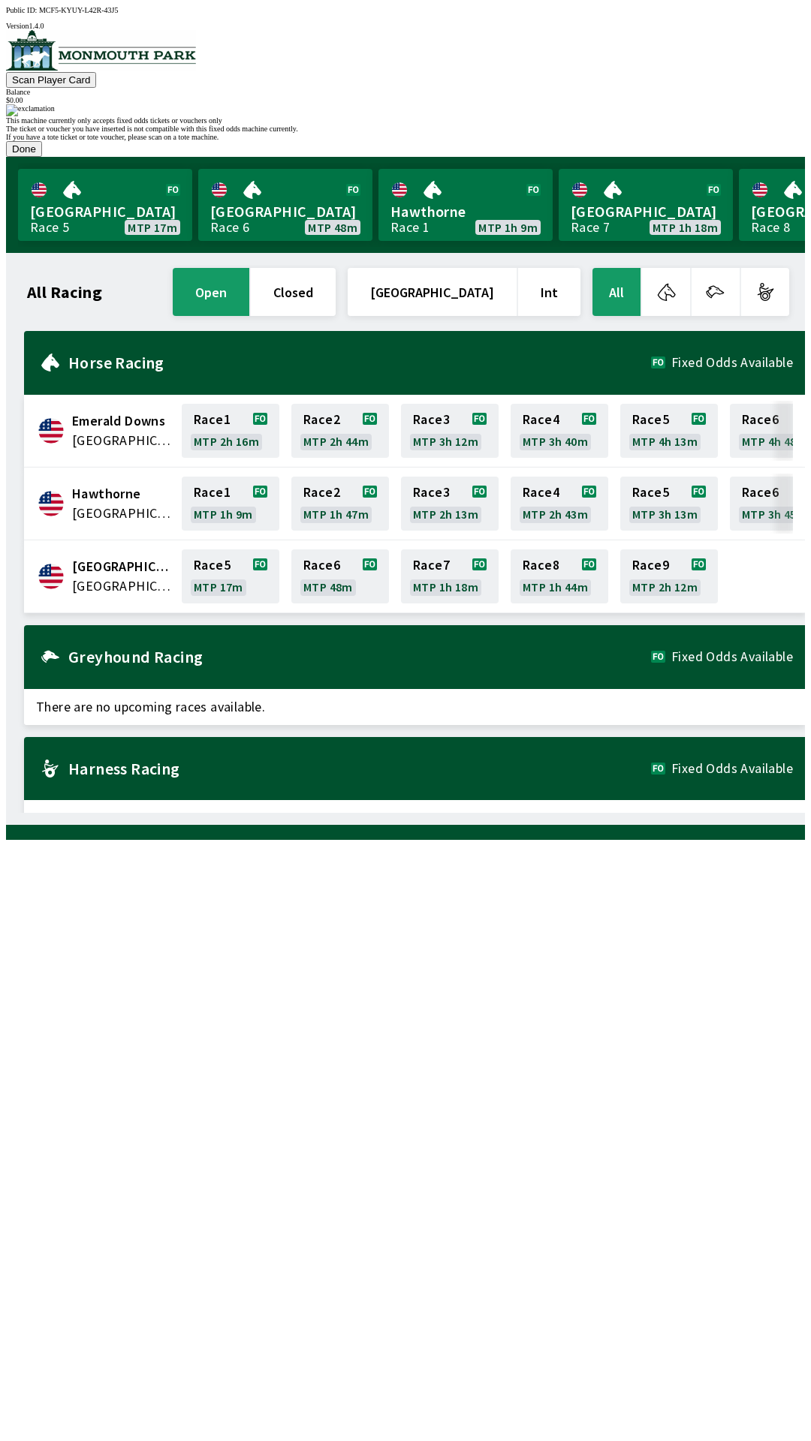
click at [42, 157] on button "Done" at bounding box center [24, 149] width 36 height 16
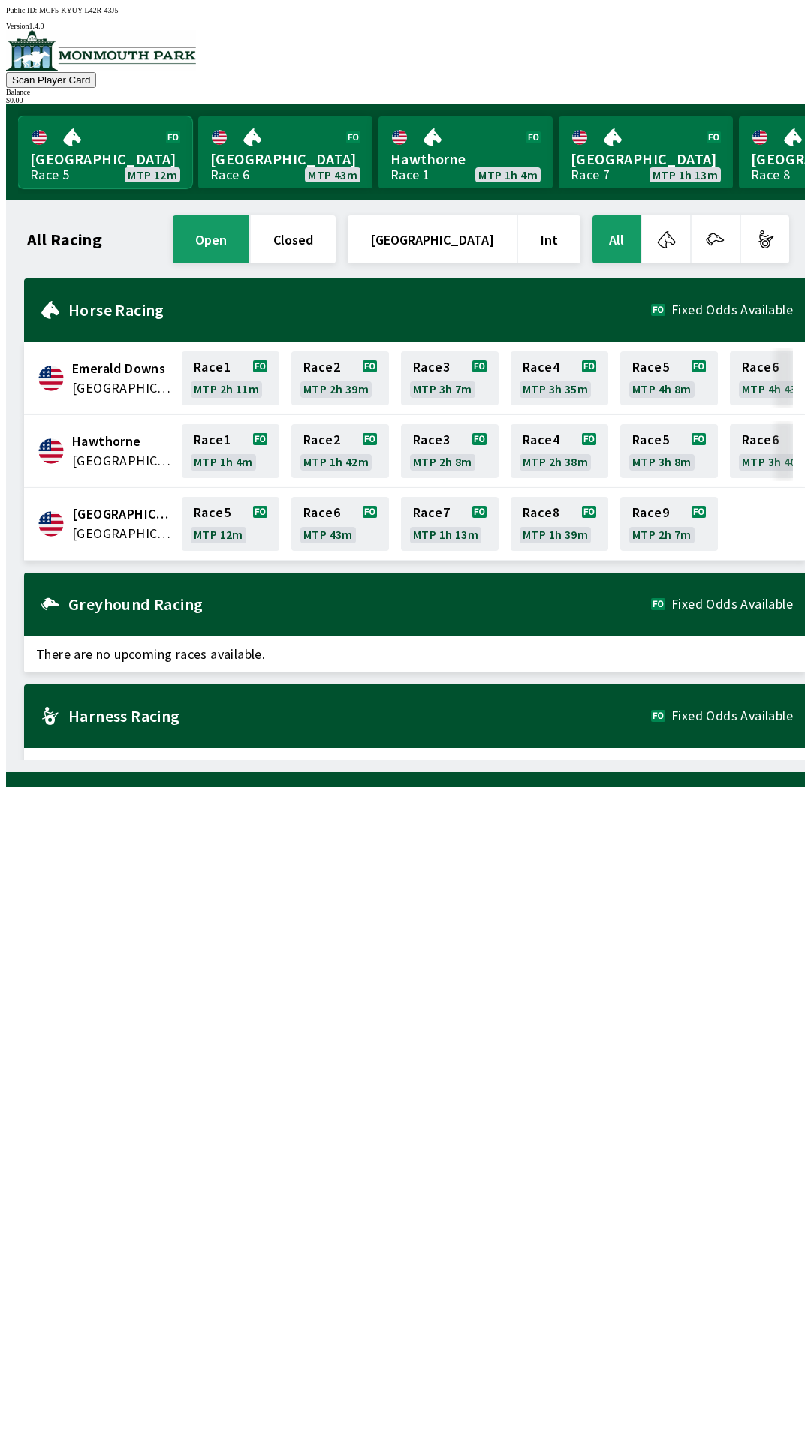
click at [102, 154] on link "Monmouth Park Race 5 MTP 12m" at bounding box center [105, 152] width 174 height 72
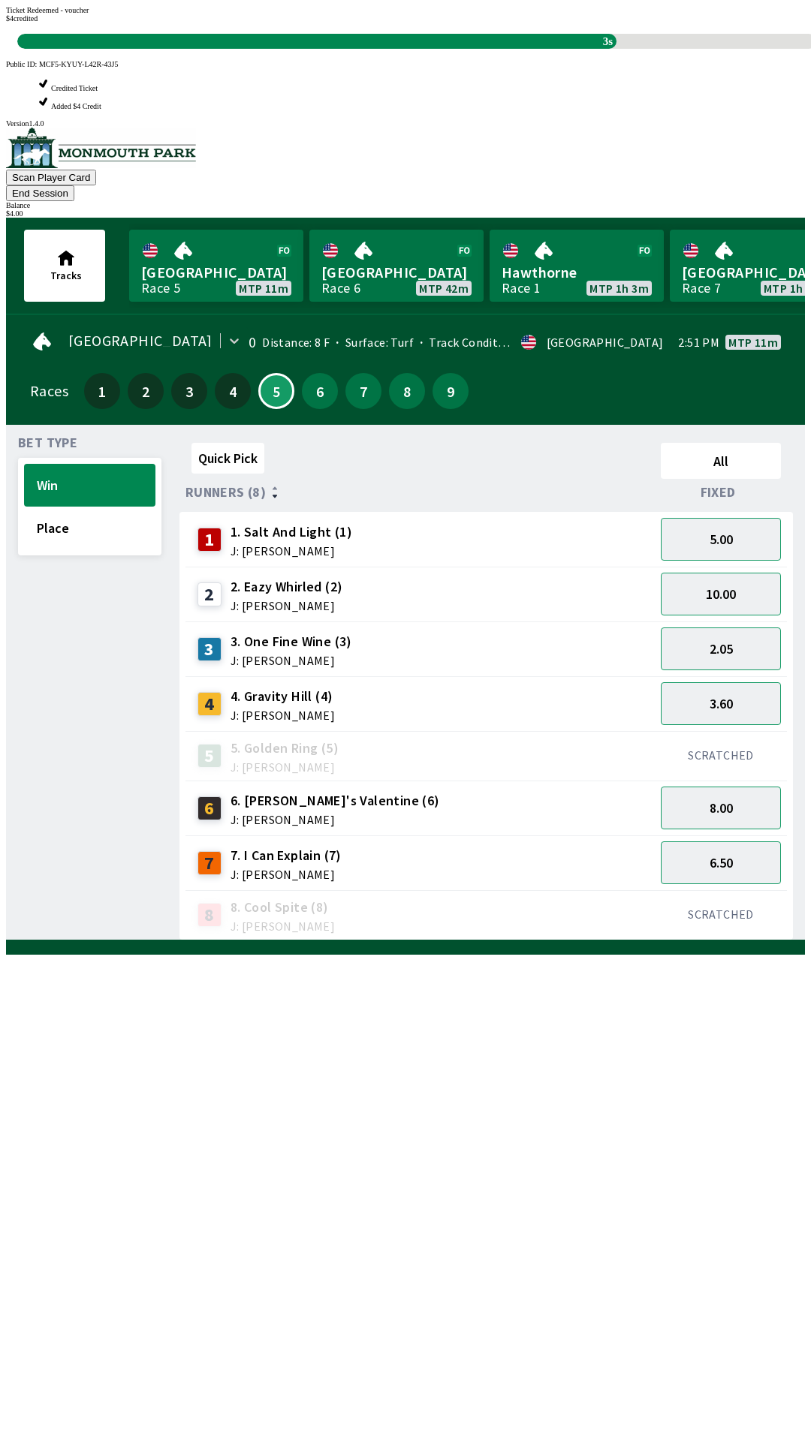
click at [515, 941] on div "Quick Pick All Runners (8) Fixed 1 1. Salt And Light (1) J: [PERSON_NAME] 5.00 …" at bounding box center [491, 689] width 625 height 504
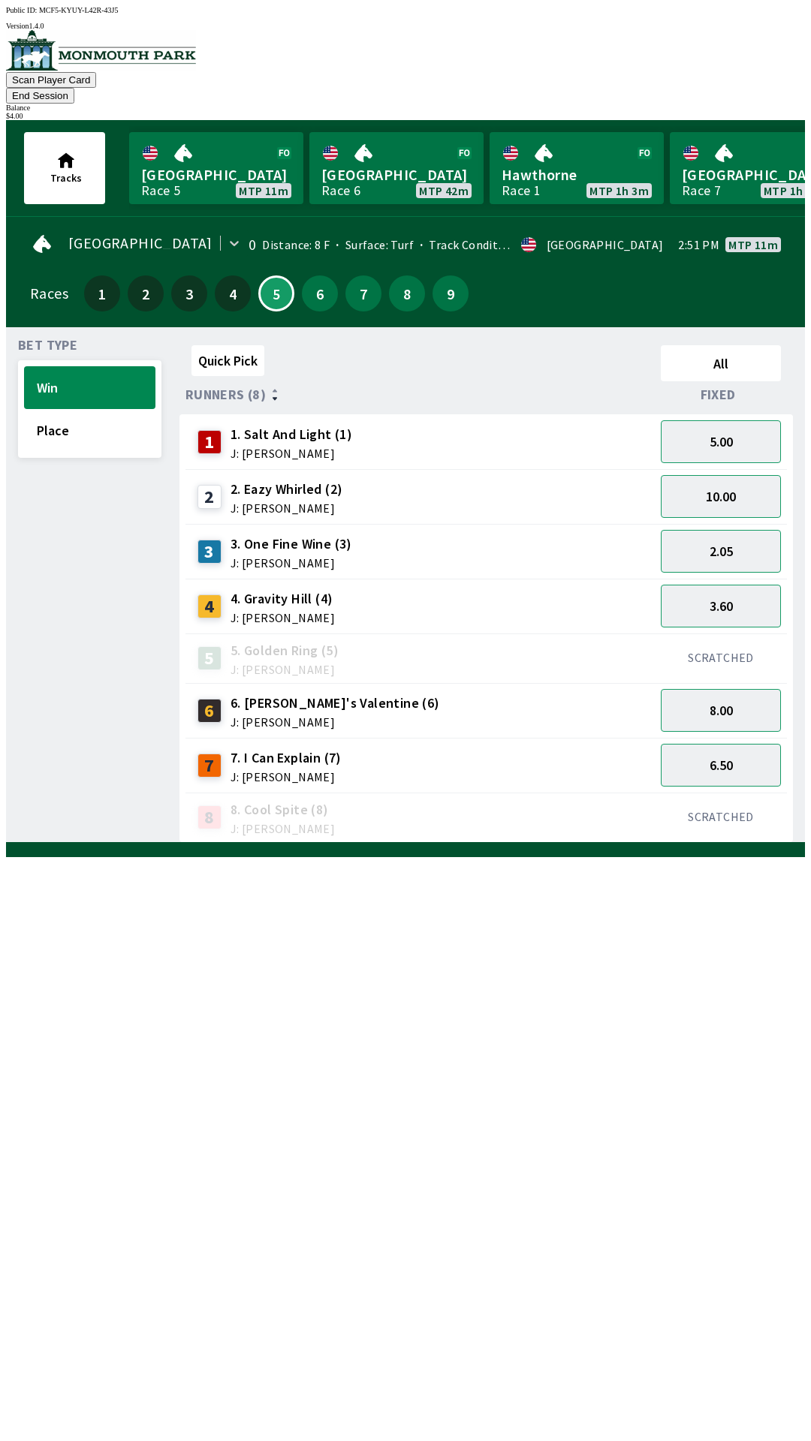
click at [314, 694] on span "6. [PERSON_NAME]'s Valentine (6)" at bounding box center [334, 704] width 209 height 20
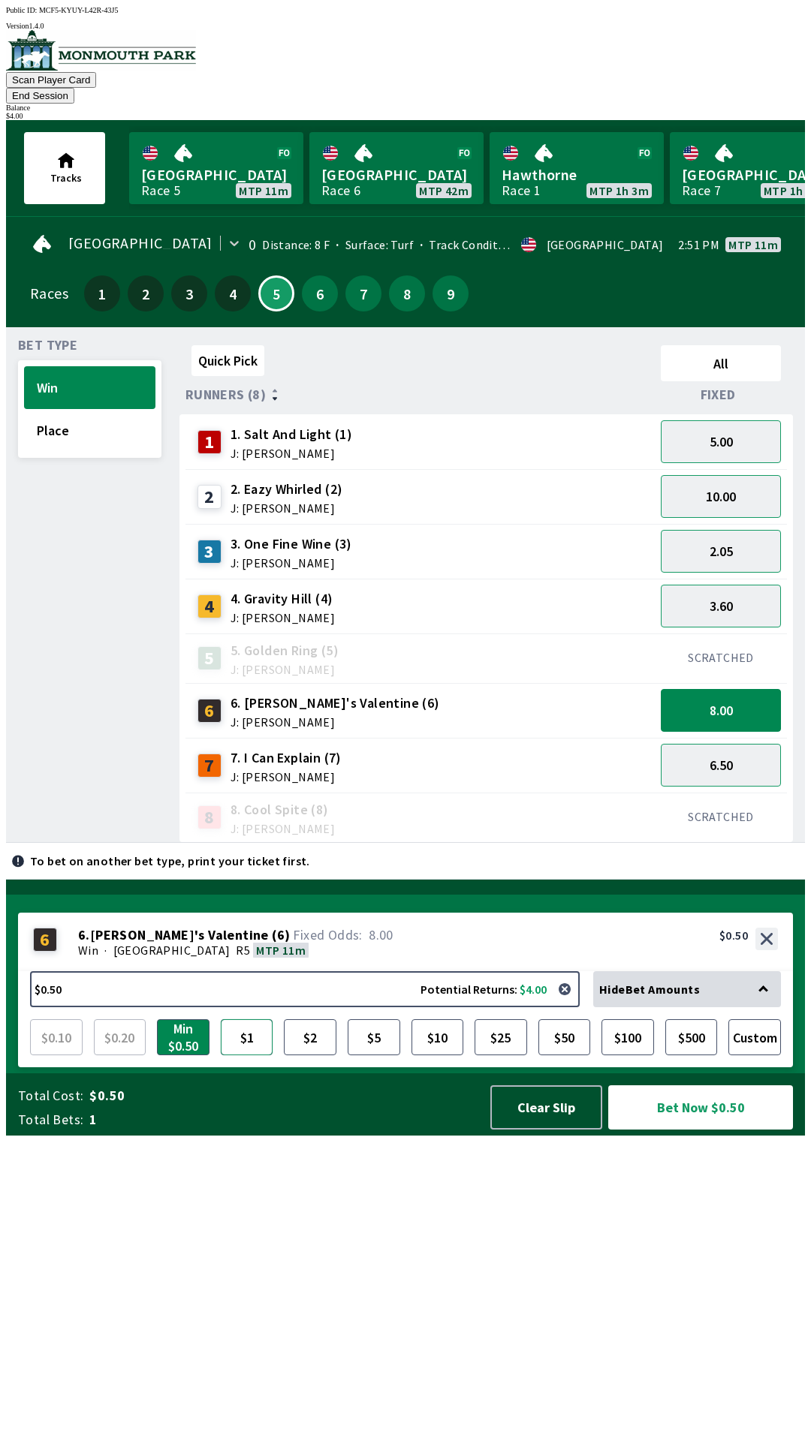
click at [248, 1055] on button "$1" at bounding box center [247, 1037] width 53 height 36
click at [690, 1130] on button "Bet Now $1.00" at bounding box center [700, 1107] width 185 height 44
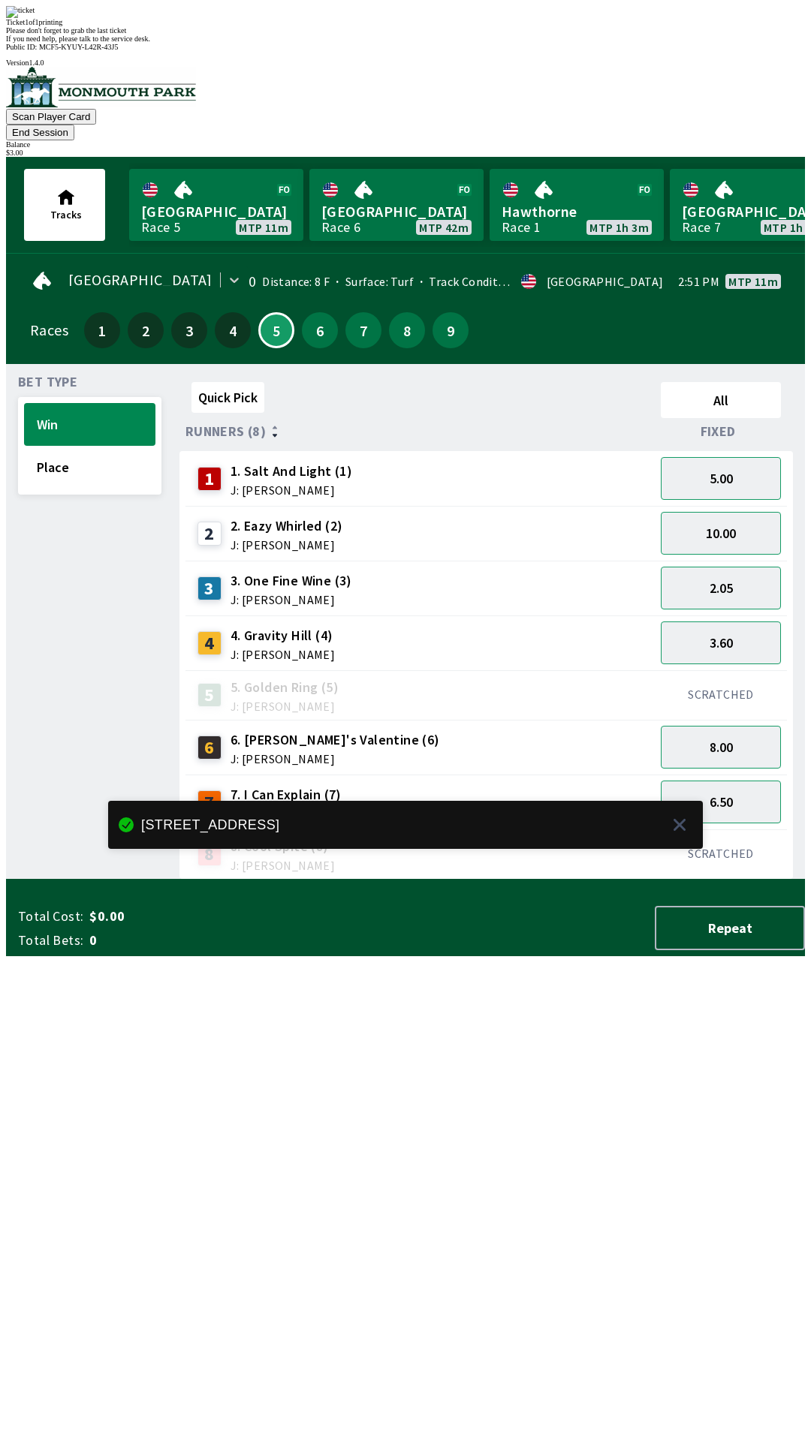
click at [452, 880] on div "Quick Pick All Runners (8) Fixed 1 1. Salt And Light (1) J: [PERSON_NAME] 5.00 …" at bounding box center [491, 628] width 625 height 504
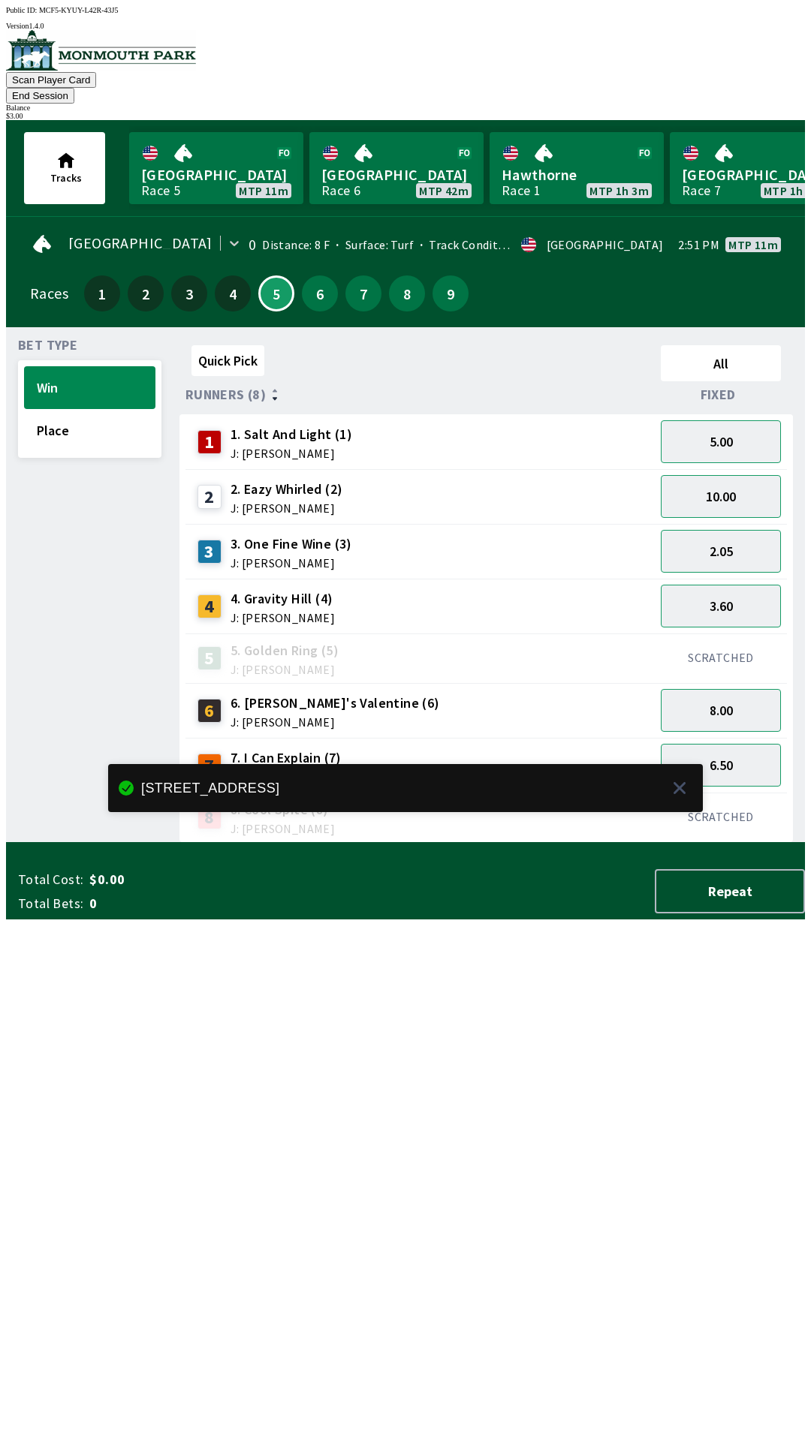
click at [317, 771] on span "J: [PERSON_NAME]" at bounding box center [285, 777] width 111 height 12
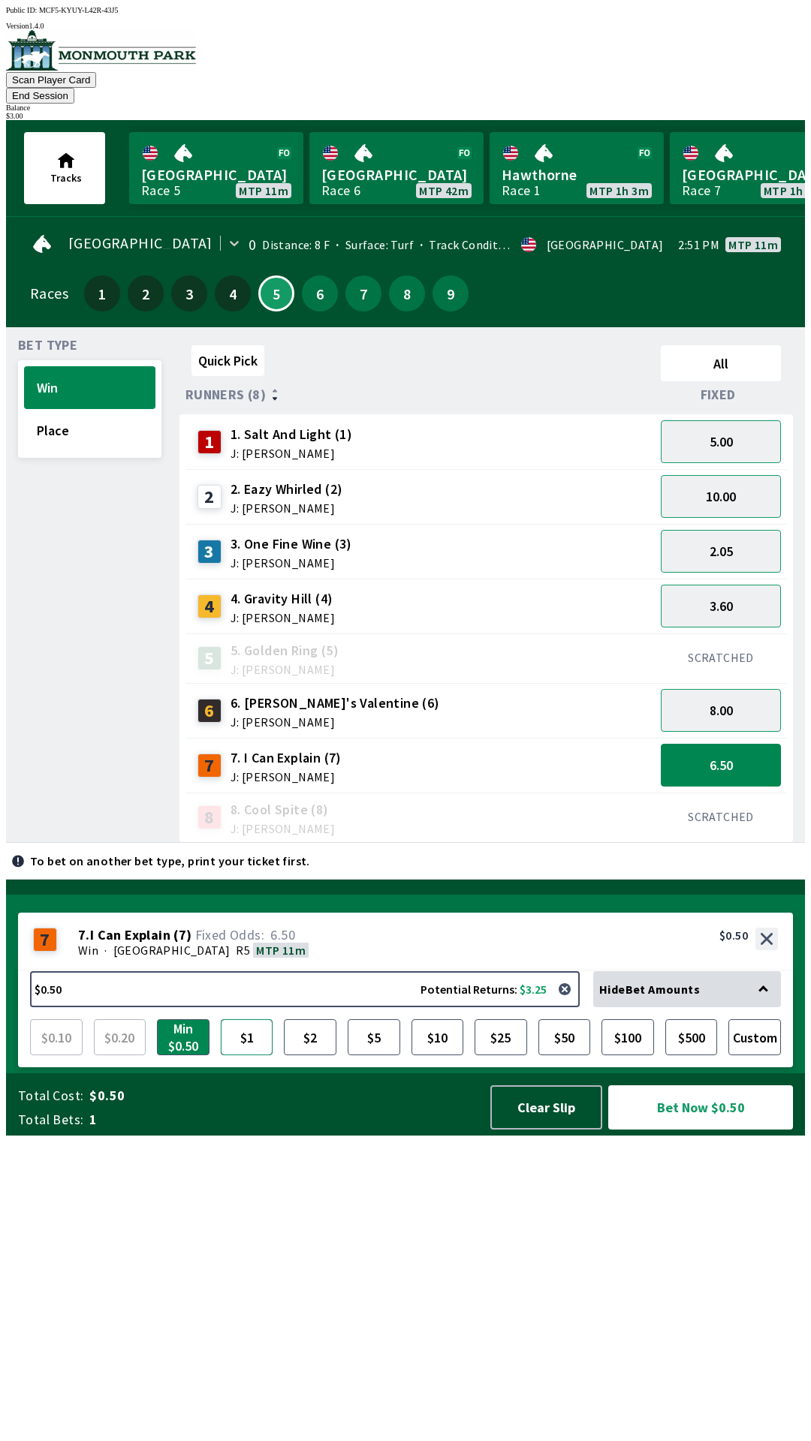
click at [244, 1055] on button "$1" at bounding box center [247, 1037] width 53 height 36
click at [691, 1130] on button "Bet Now $1.00" at bounding box center [700, 1107] width 185 height 44
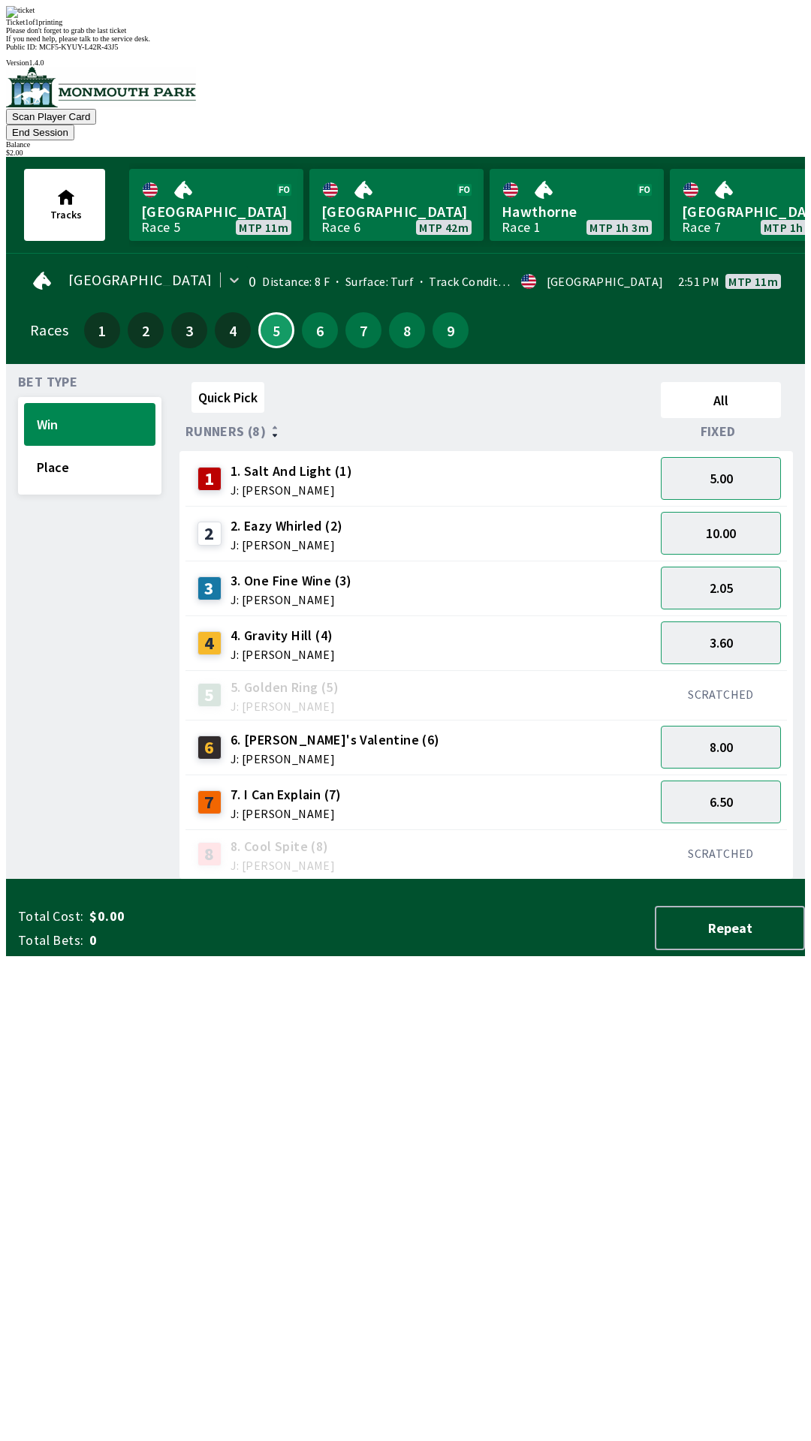
click at [545, 880] on div "Quick Pick All Runners (8) Fixed 1 1. Salt And Light (1) J: [PERSON_NAME] 5.00 …" at bounding box center [491, 628] width 625 height 504
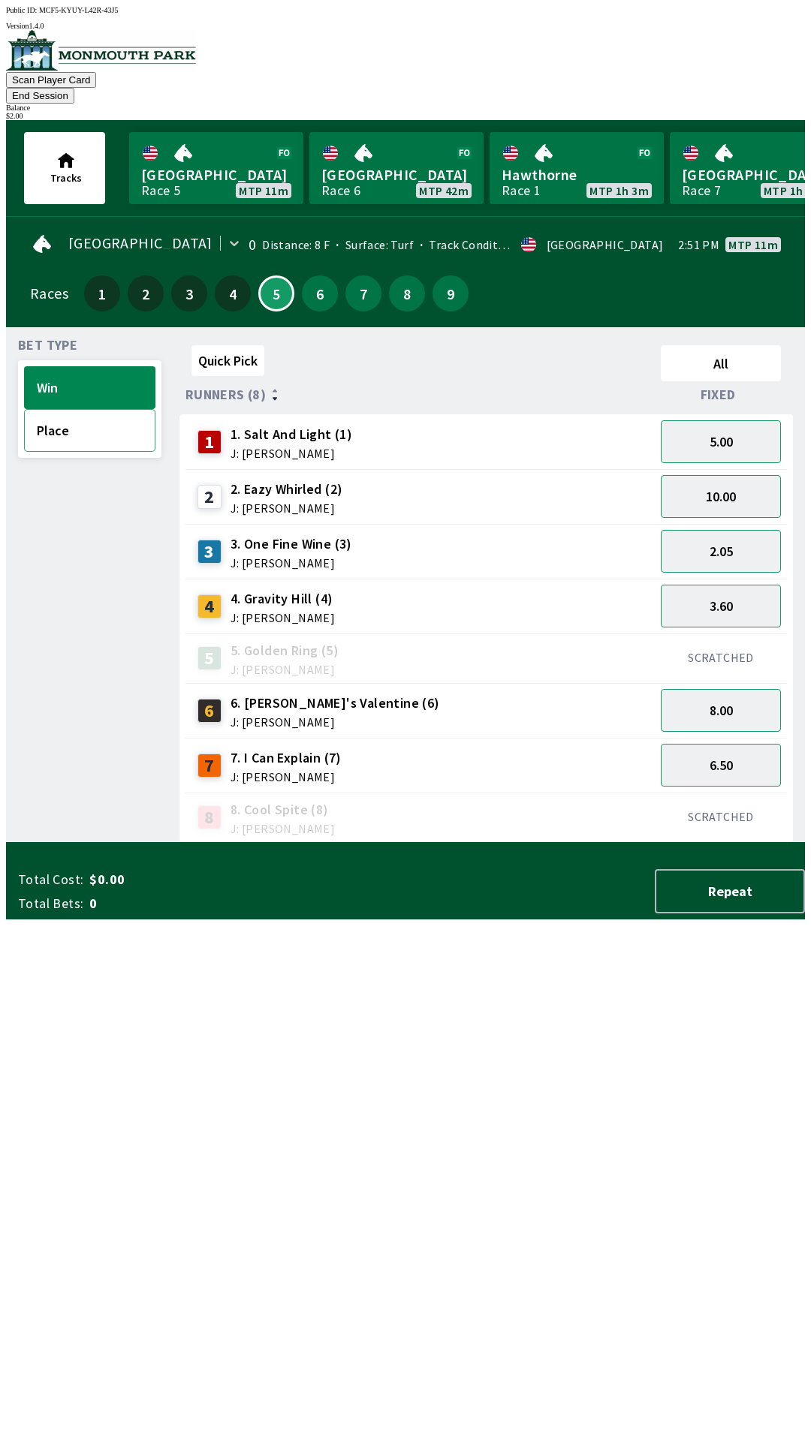
click at [95, 412] on button "Place" at bounding box center [89, 430] width 131 height 43
click at [99, 366] on button "Win" at bounding box center [89, 387] width 131 height 43
click at [293, 557] on span "J: [PERSON_NAME]" at bounding box center [291, 563] width 122 height 12
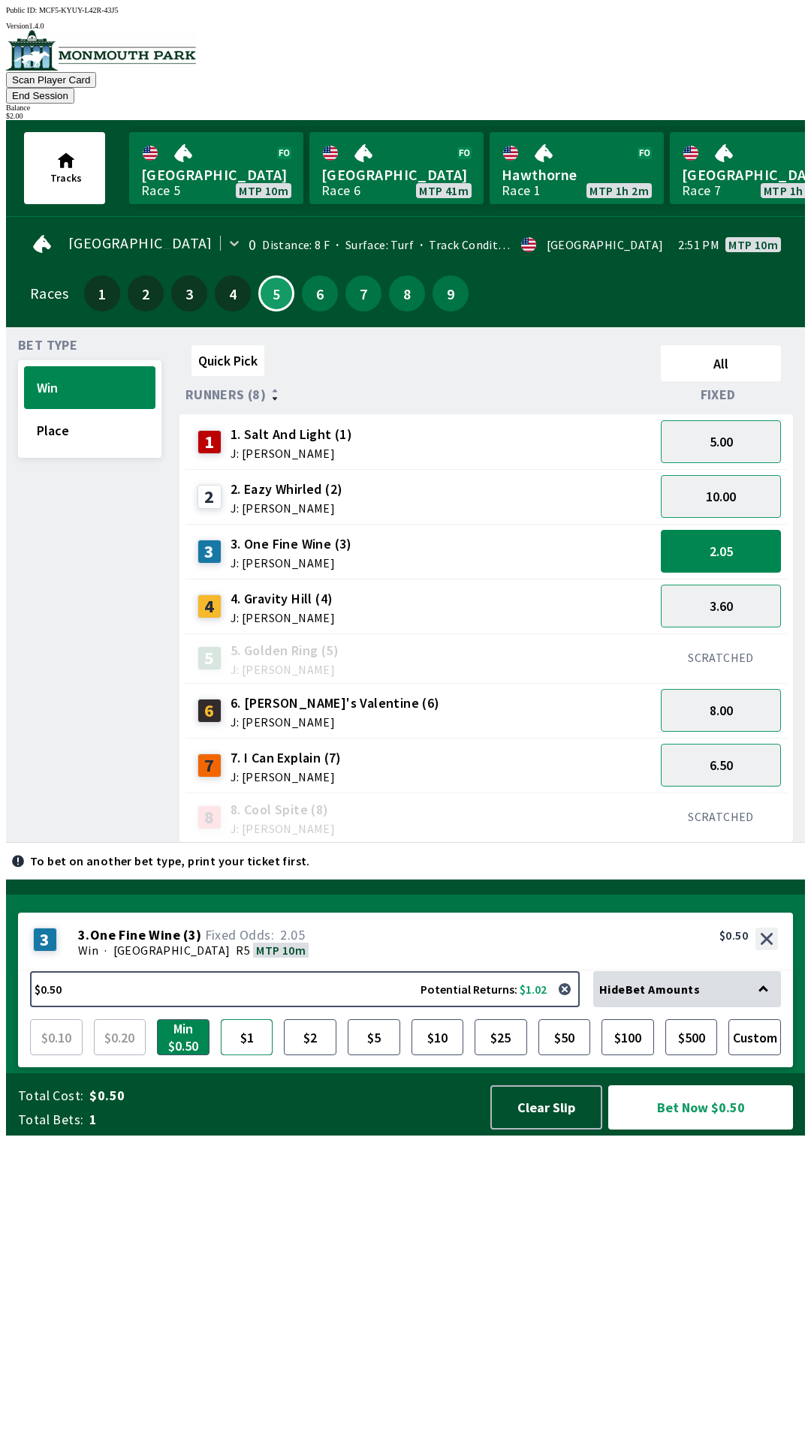
click at [251, 1055] on button "$1" at bounding box center [247, 1037] width 53 height 36
click at [306, 1055] on button "$2" at bounding box center [310, 1037] width 53 height 36
click at [683, 1130] on button "Bet Now $2.00" at bounding box center [700, 1107] width 185 height 44
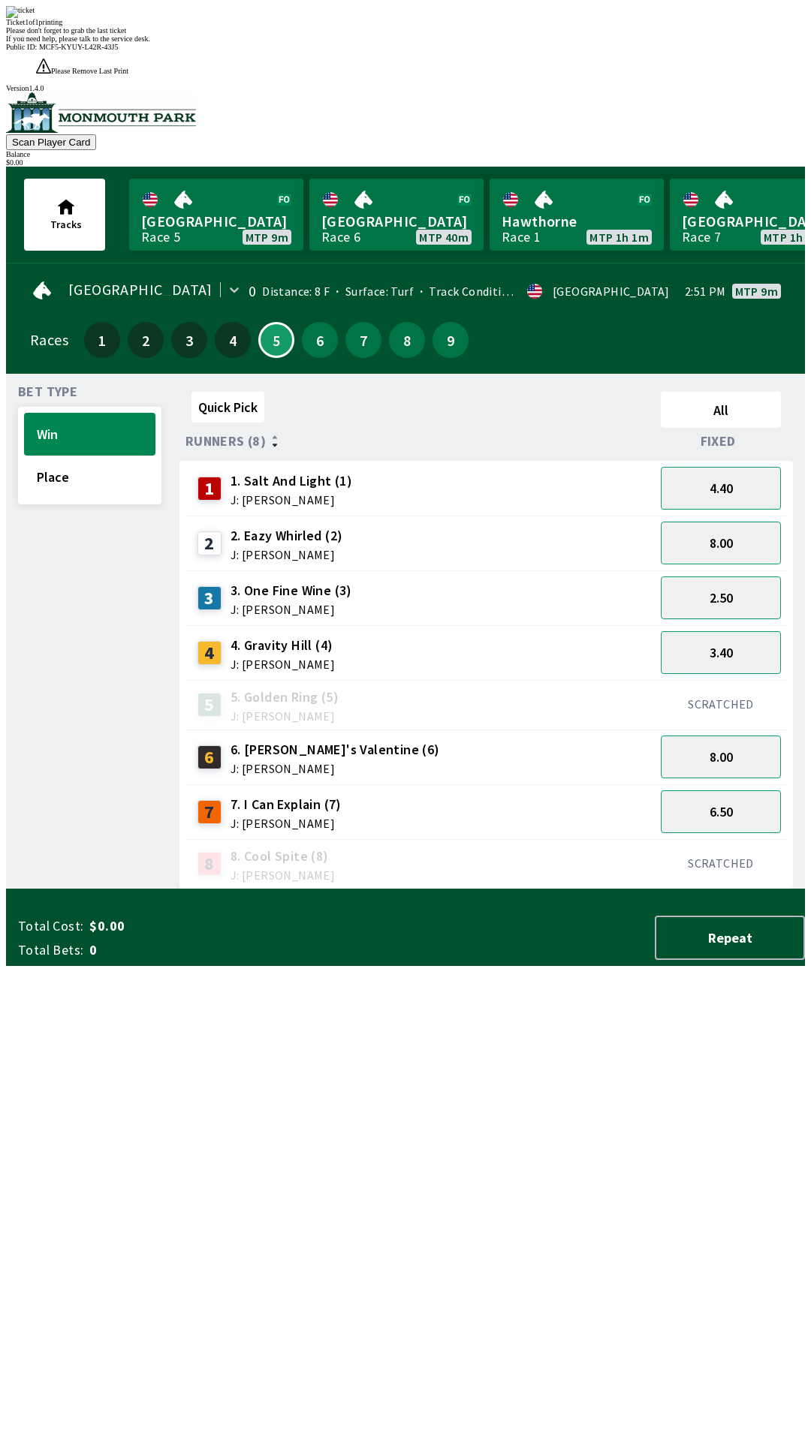
click at [498, 890] on div "Quick Pick All Runners (8) Fixed 1 1. Salt And Light (1) J: [PERSON_NAME] 4.40 …" at bounding box center [491, 638] width 625 height 504
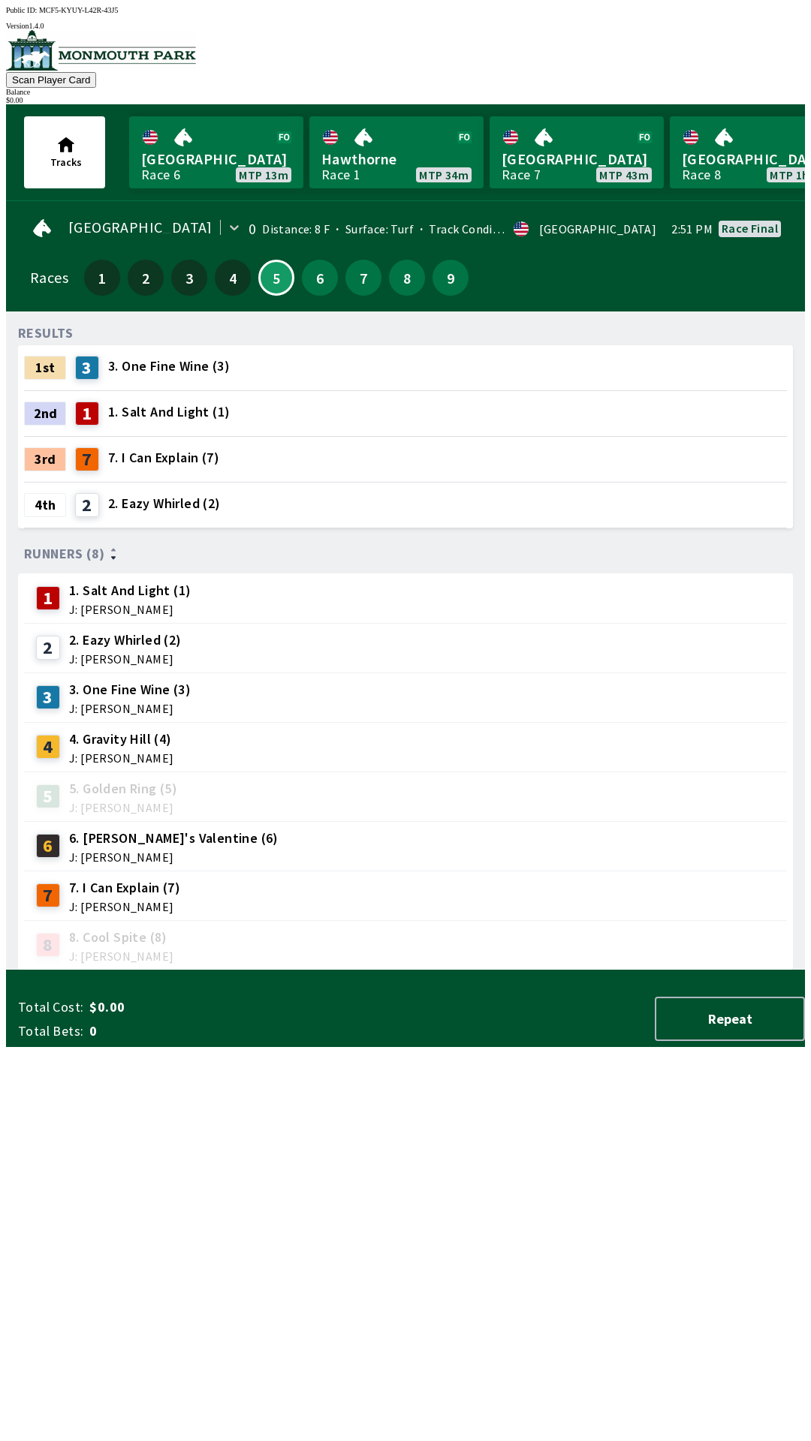
click at [623, 971] on div "RESULTS 1st 3 3. One Fine Wine (3) 2nd 1 1. Salt And Light (1) 3rd 7 7. I Can E…" at bounding box center [411, 647] width 787 height 647
click at [545, 971] on div "RESULTS 1st 3 3. One Fine Wine (3) 2nd 1 1. Salt And Light (1) 3rd 7 7. I Can E…" at bounding box center [411, 647] width 787 height 647
click at [315, 278] on button "6" at bounding box center [320, 278] width 36 height 36
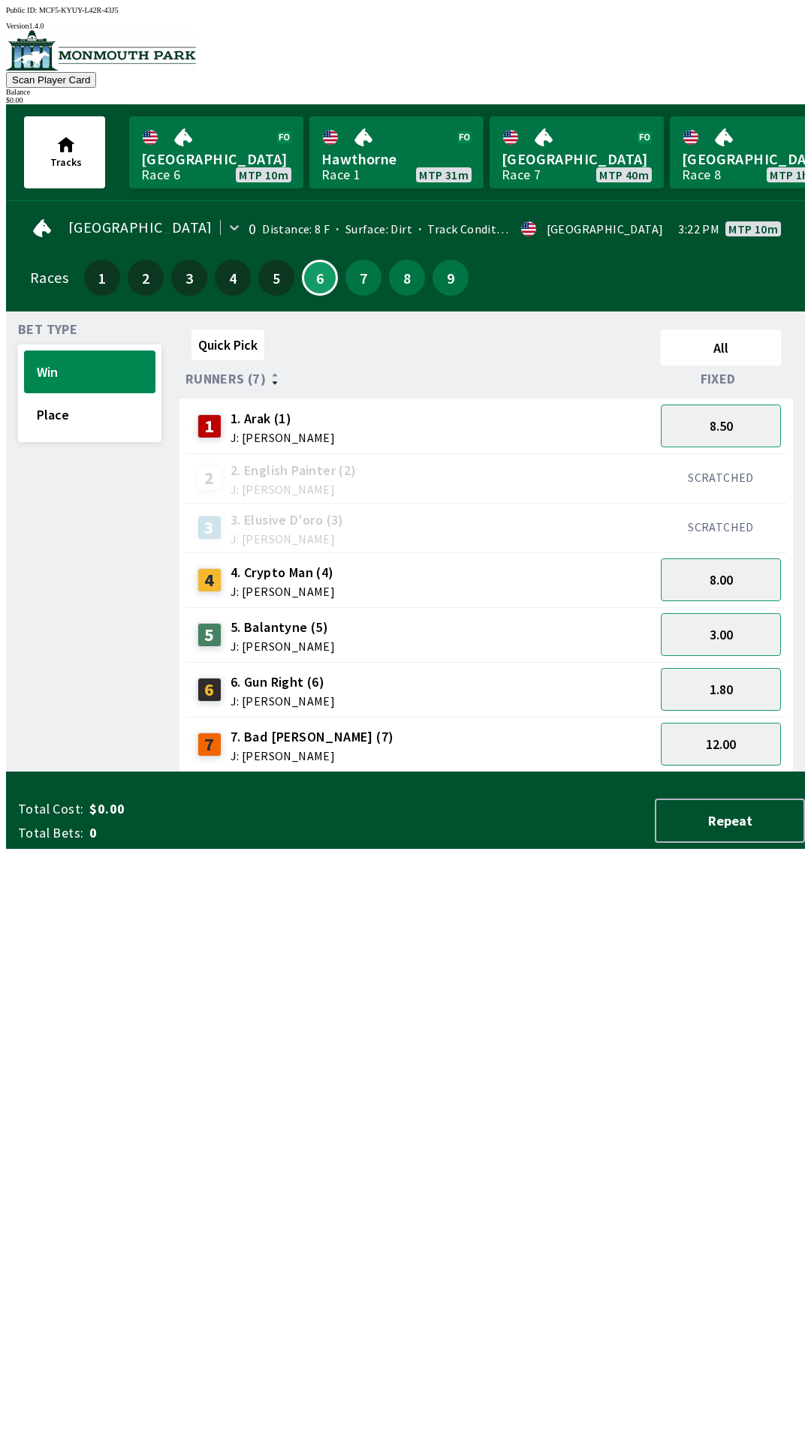
click at [299, 676] on span "6. Gun Right (6)" at bounding box center [282, 683] width 104 height 20
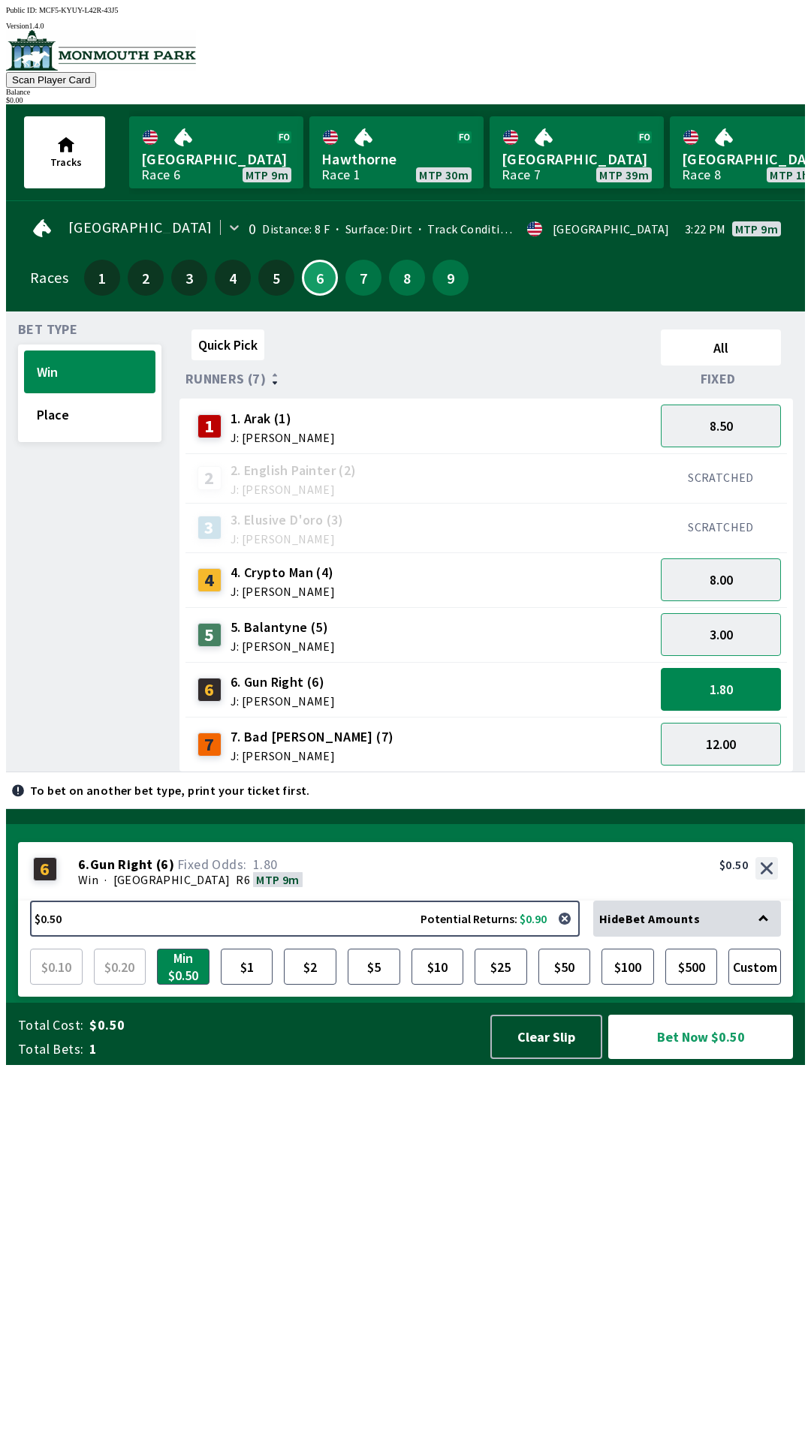
click at [299, 750] on span "J: [PERSON_NAME]" at bounding box center [312, 756] width 164 height 12
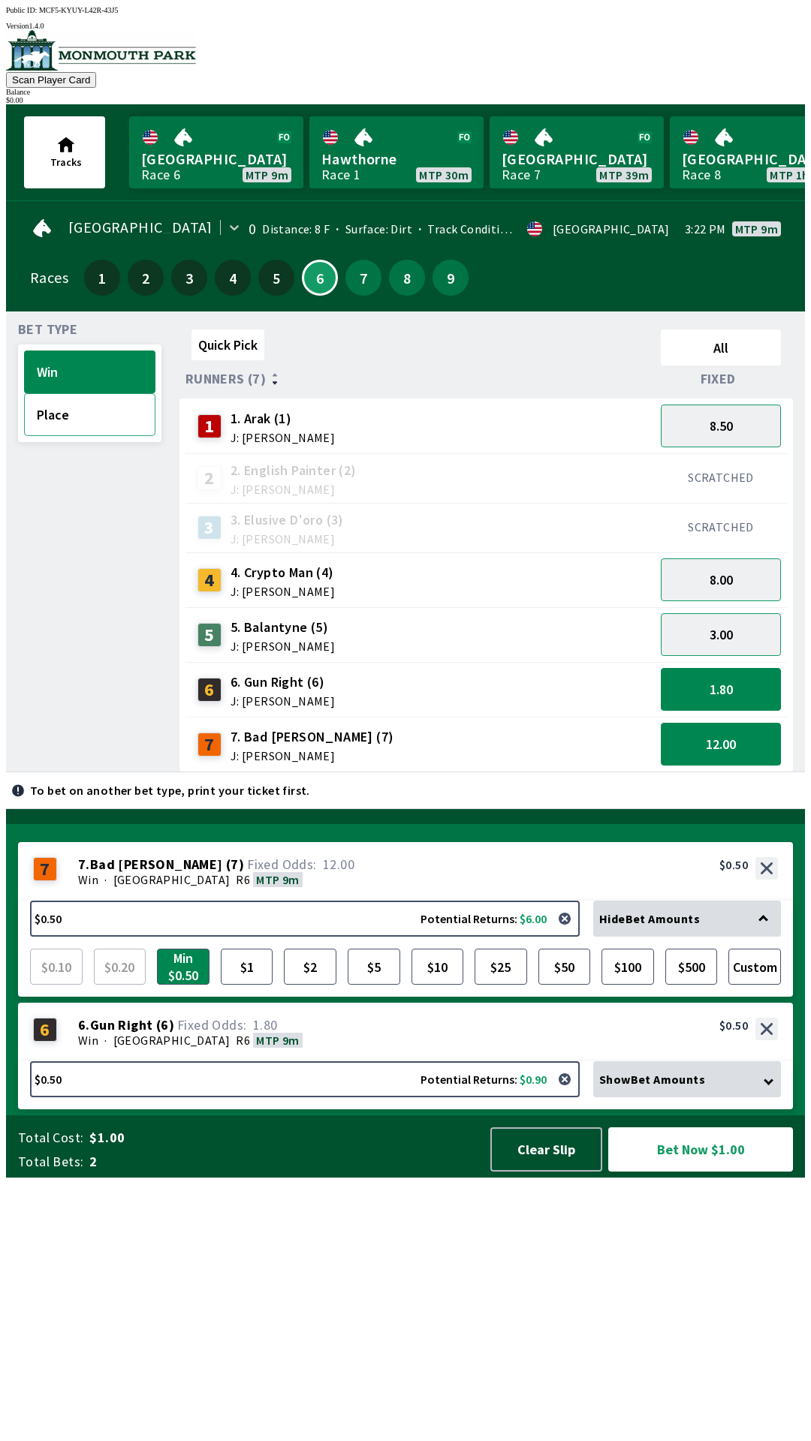
click at [92, 415] on button "Place" at bounding box center [89, 414] width 131 height 43
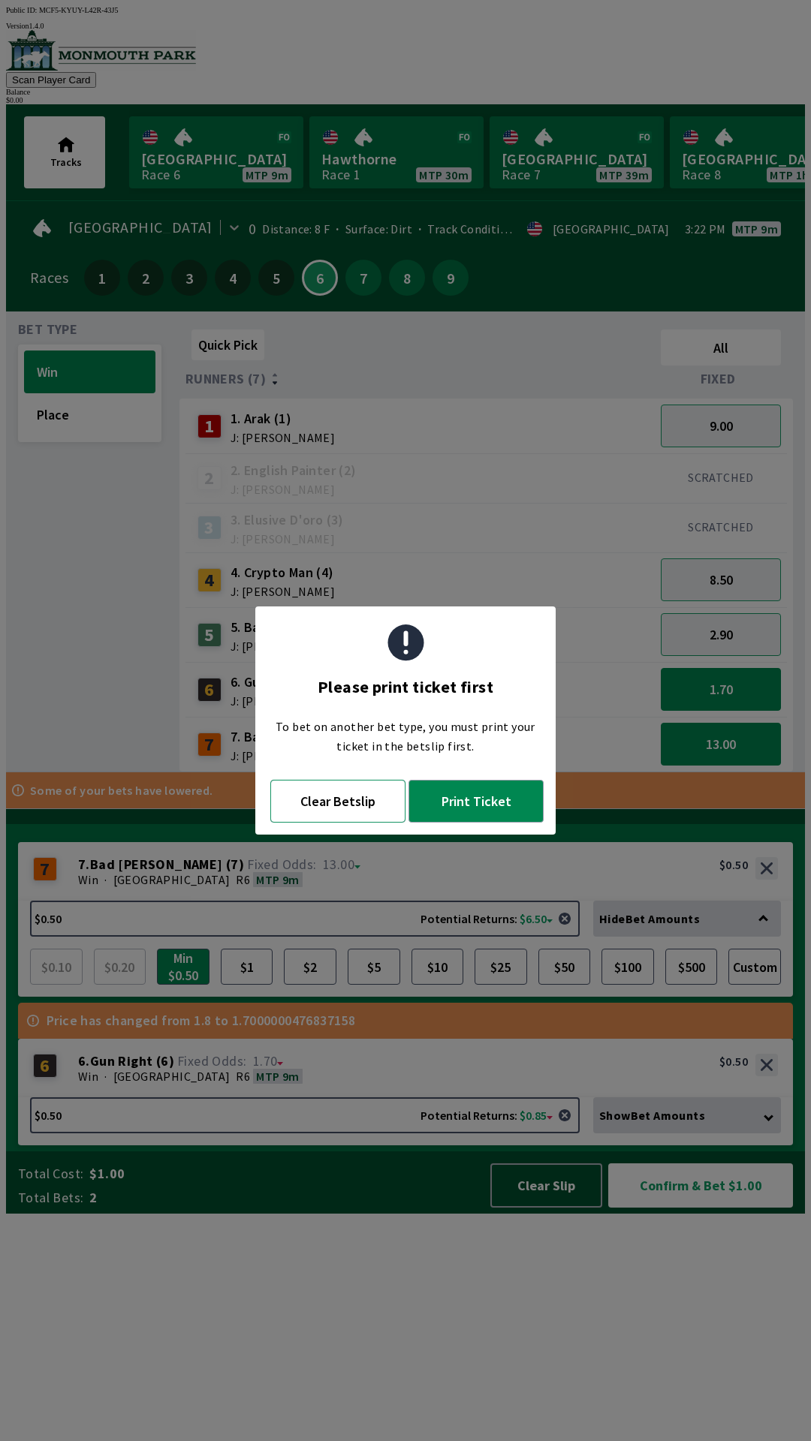
click at [339, 805] on button "Clear Betslip" at bounding box center [337, 801] width 135 height 43
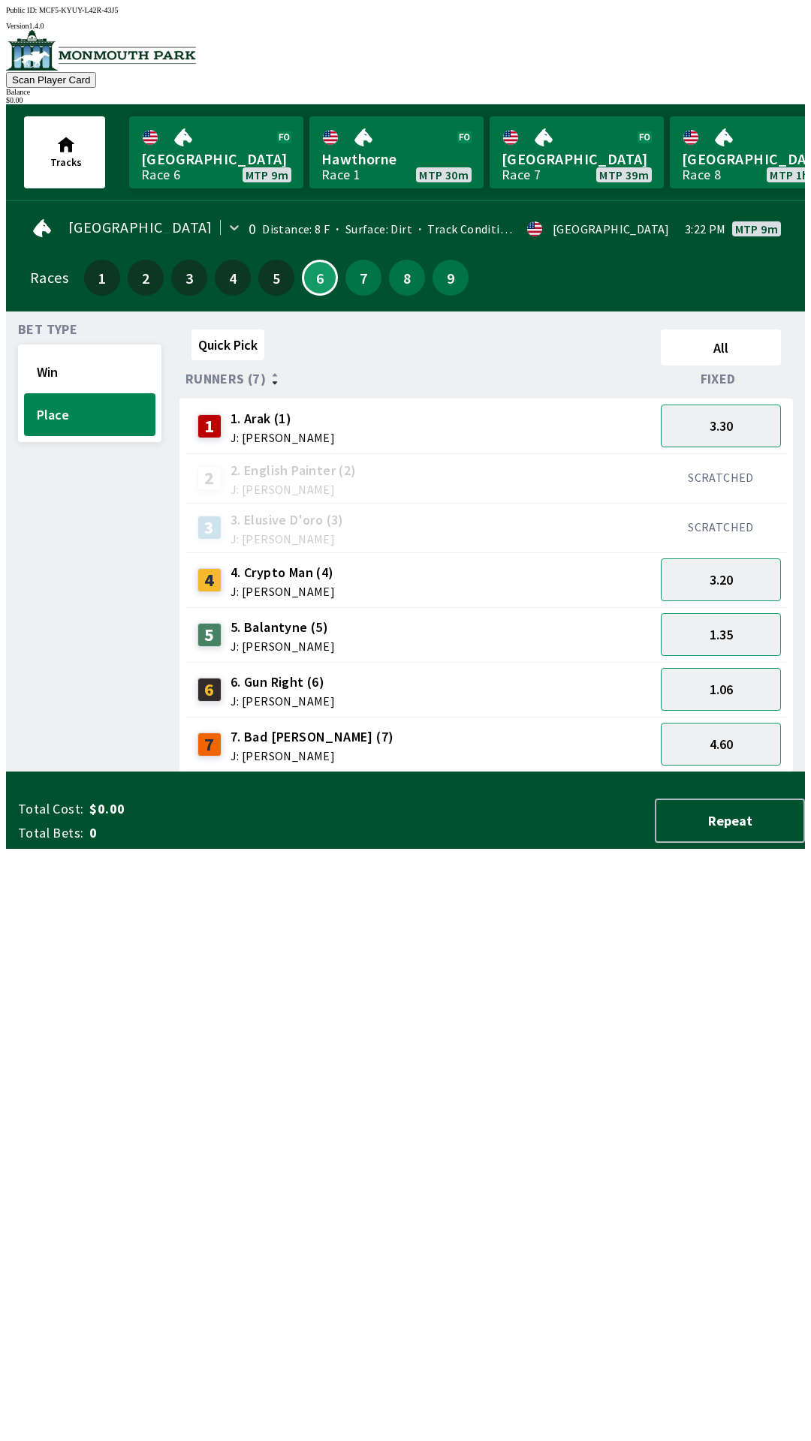
click at [294, 750] on span "J: [PERSON_NAME]" at bounding box center [312, 756] width 164 height 12
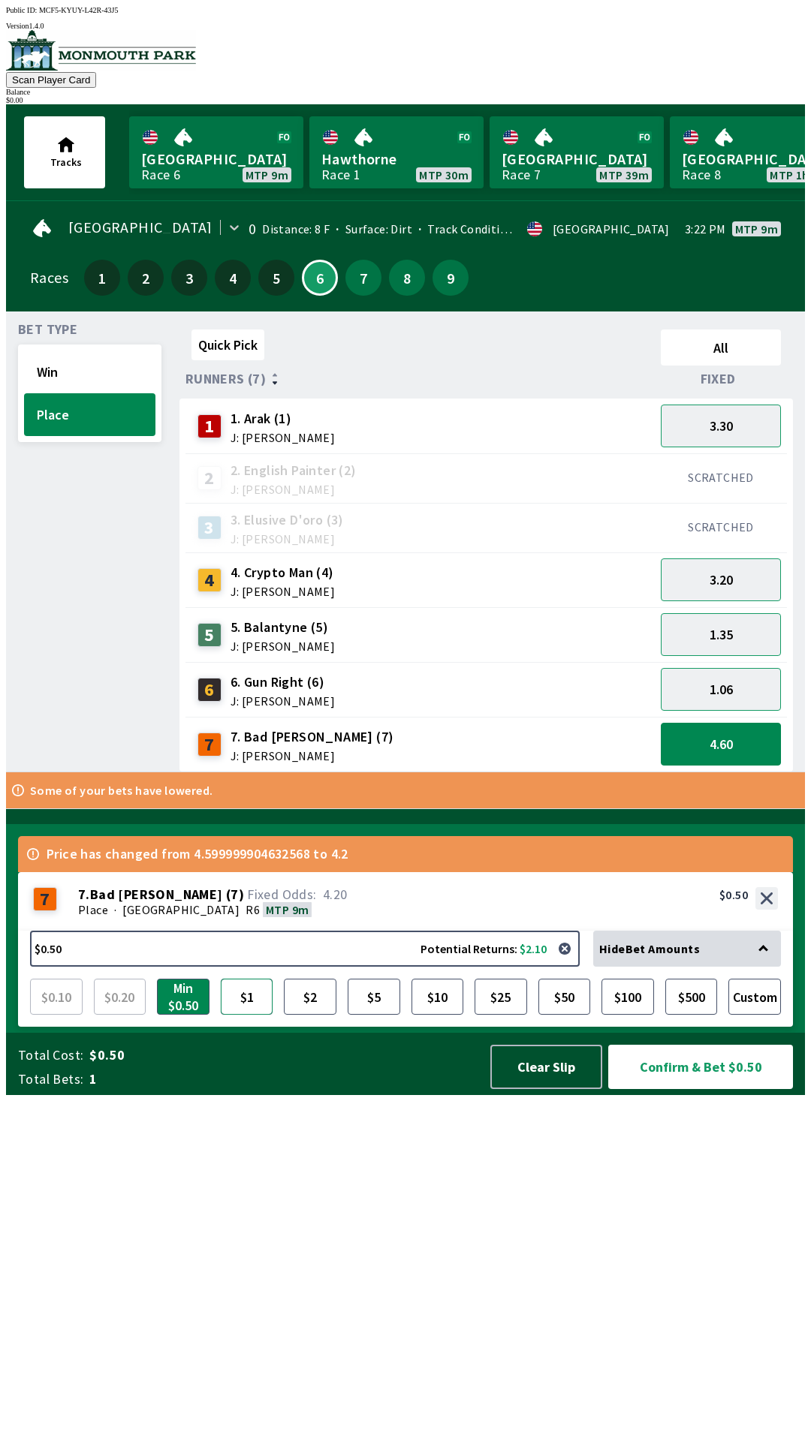
click at [243, 1015] on button "$1" at bounding box center [247, 997] width 53 height 36
click at [215, 154] on link "[GEOGRAPHIC_DATA] Race 6 MTP 9m" at bounding box center [216, 152] width 174 height 72
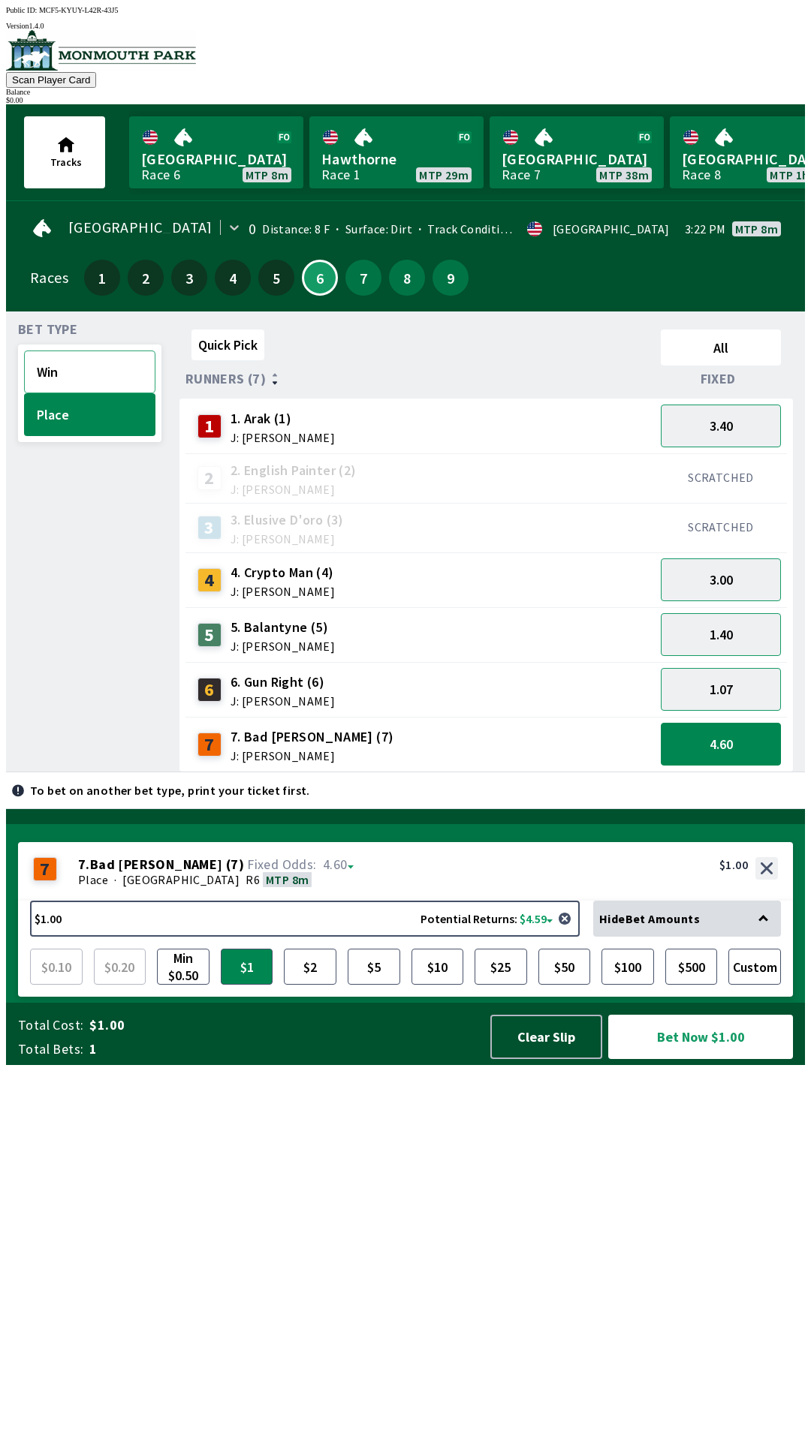
click at [107, 364] on button "Win" at bounding box center [89, 372] width 131 height 43
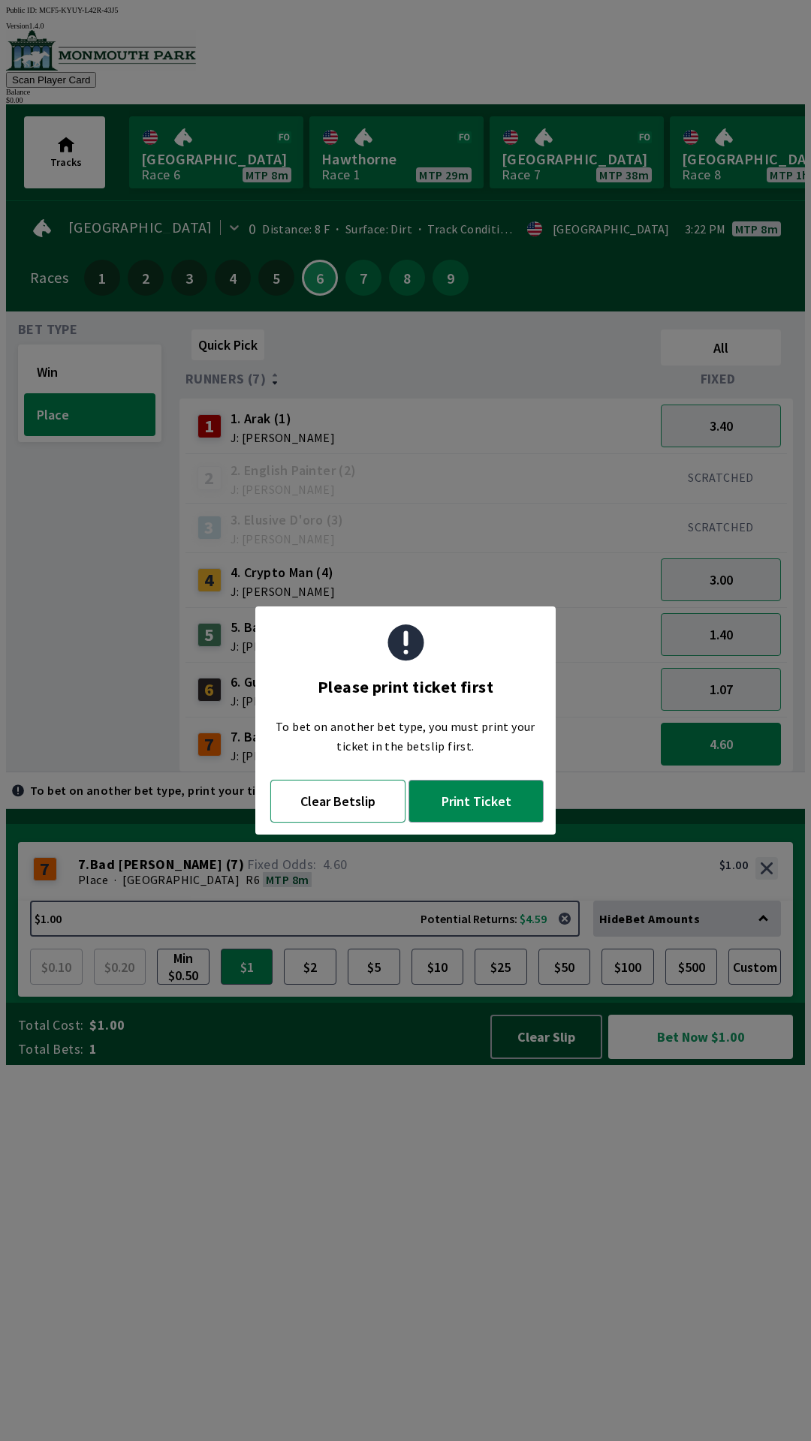
click at [350, 806] on button "Clear Betslip" at bounding box center [337, 801] width 135 height 43
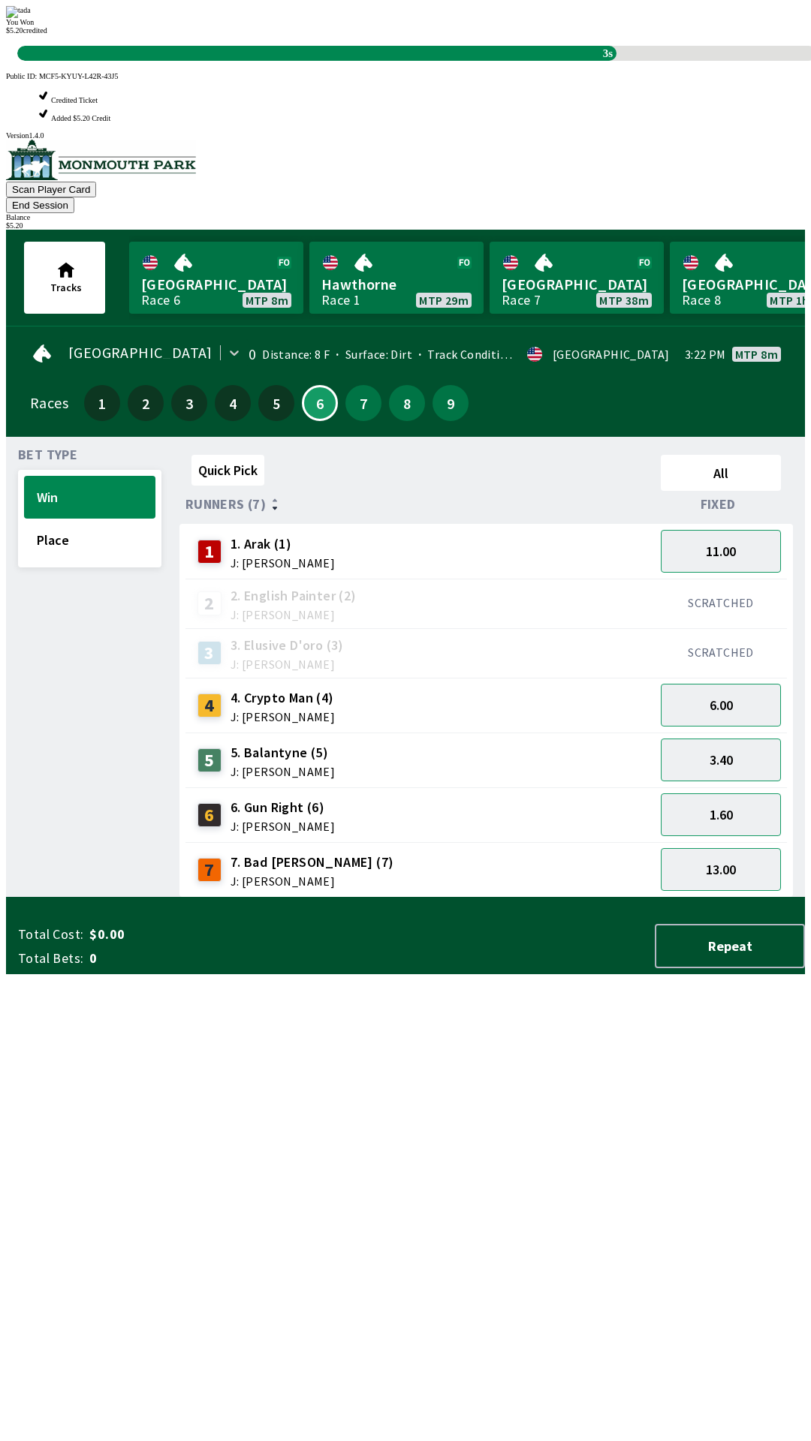
click at [469, 898] on div "Quick Pick All Runners (7) Fixed 1 1. Arak (1) J: [PERSON_NAME] 11.00 2 2. Engl…" at bounding box center [491, 673] width 625 height 449
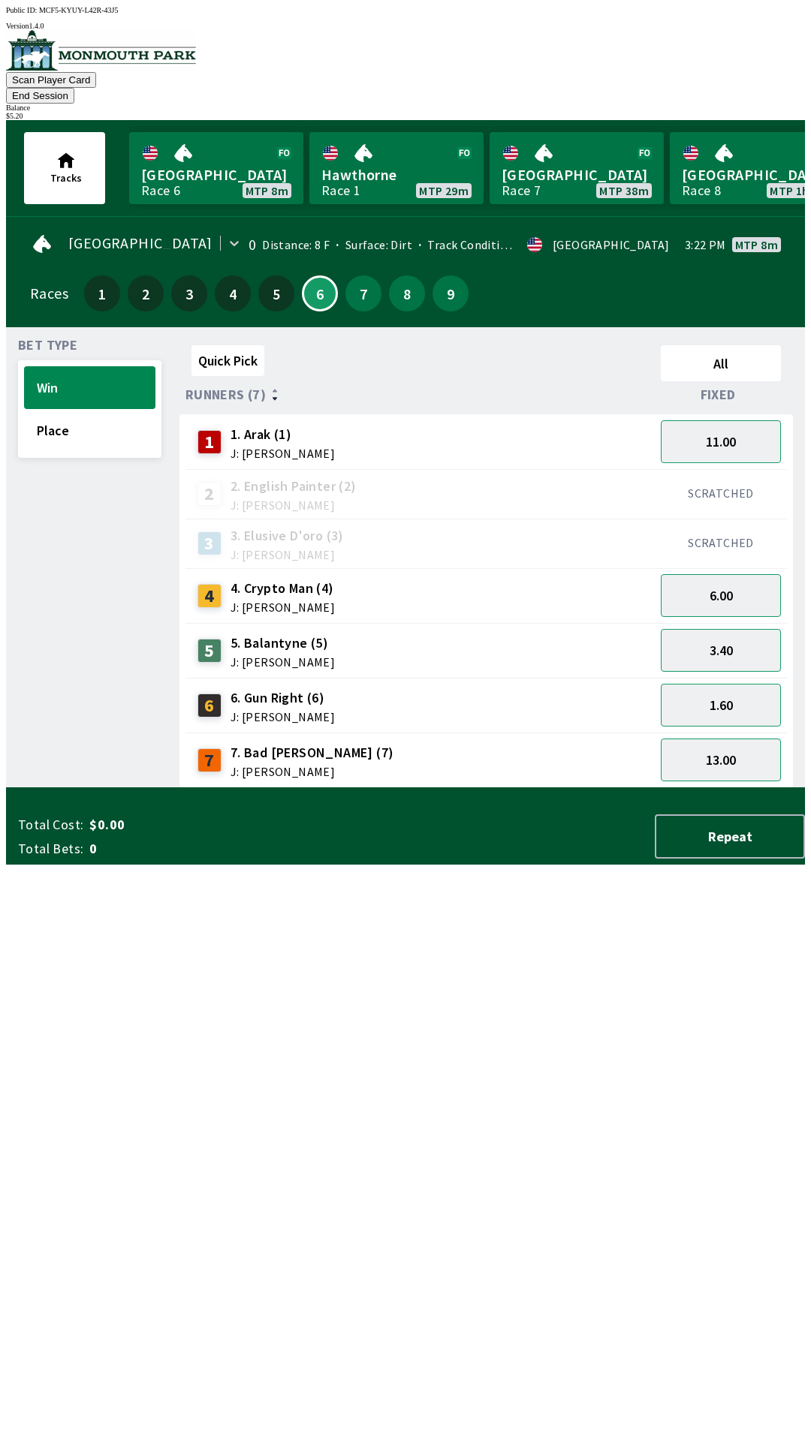
click at [296, 656] on span "J: [PERSON_NAME]" at bounding box center [282, 662] width 104 height 12
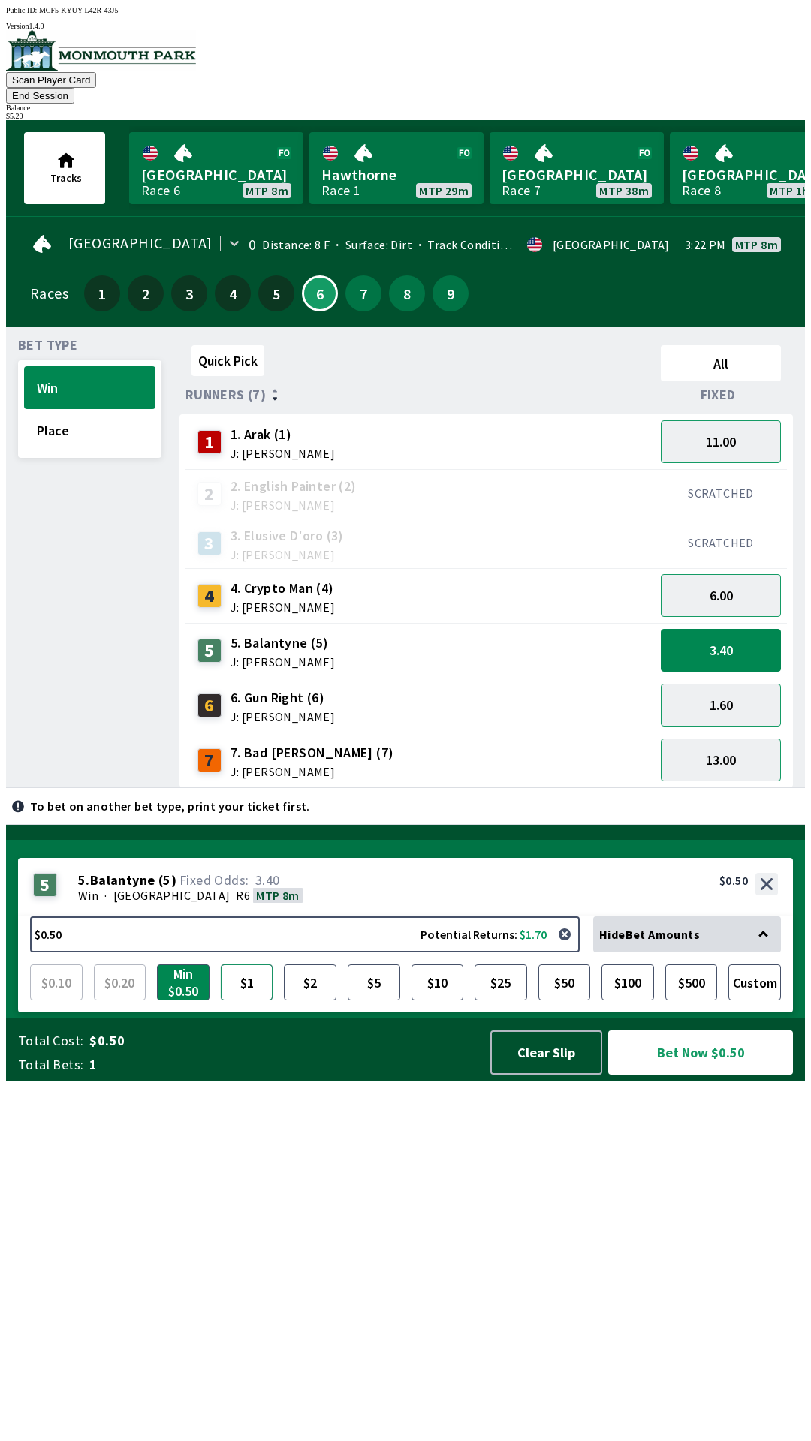
click at [242, 1001] on button "$1" at bounding box center [247, 983] width 53 height 36
click at [688, 1075] on button "Bet Now $1.00" at bounding box center [700, 1053] width 185 height 44
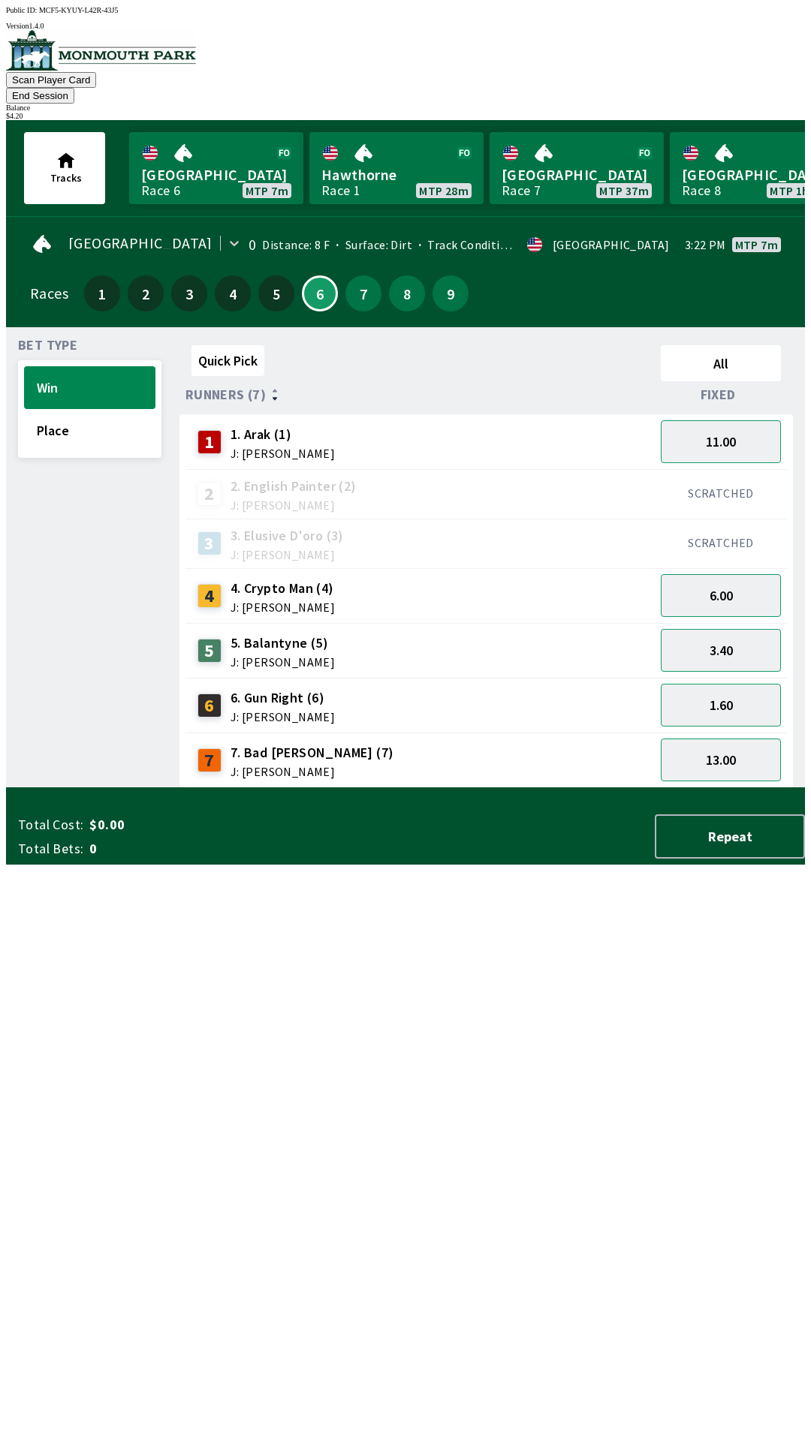
click at [452, 788] on div "Quick Pick All Runners (7) Fixed 1 1. Arak (1) J: [PERSON_NAME] 11.00 2 2. Engl…" at bounding box center [491, 563] width 625 height 449
click at [74, 88] on button "End Session" at bounding box center [40, 96] width 68 height 16
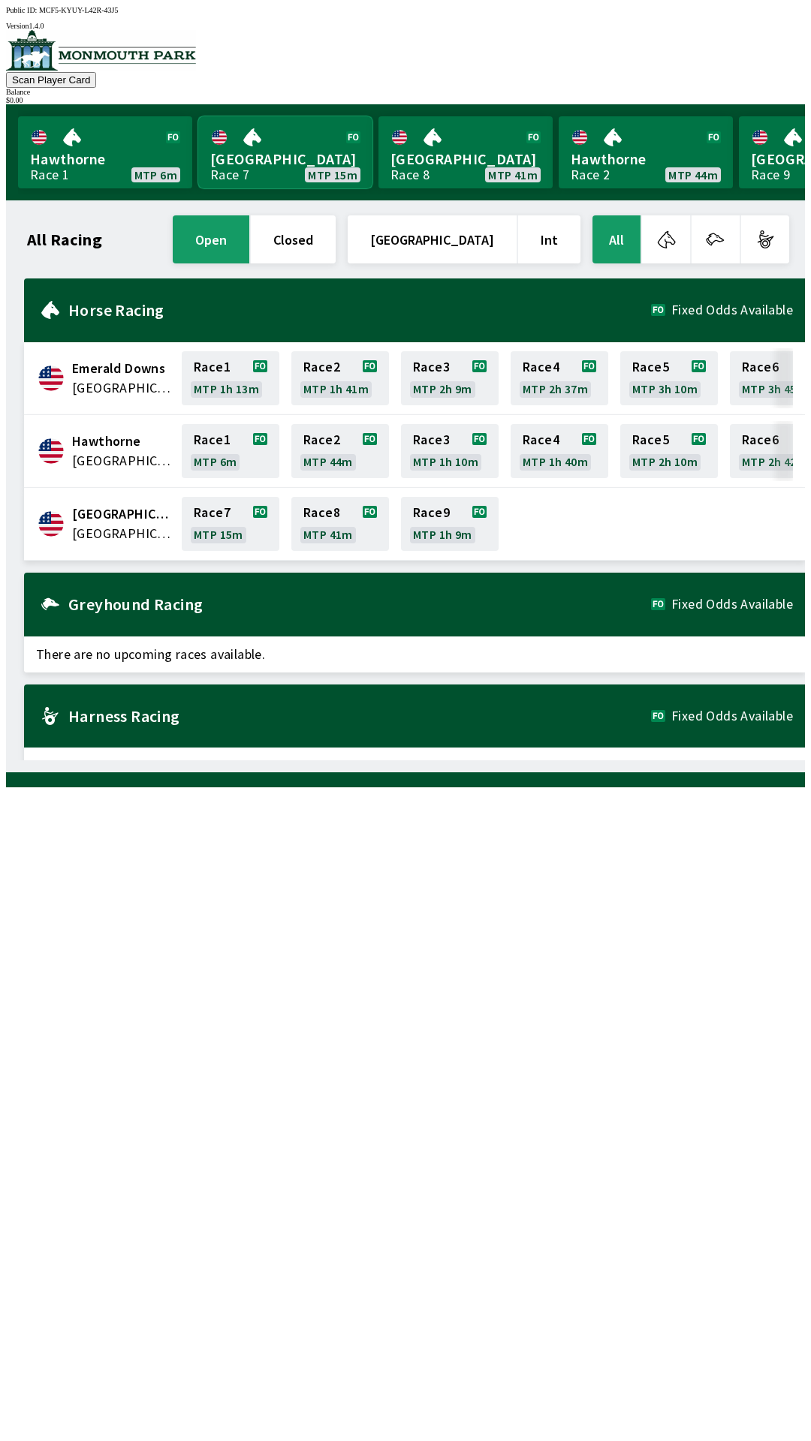
click at [256, 159] on link "[GEOGRAPHIC_DATA] Race 7 MTP 15m" at bounding box center [285, 152] width 174 height 72
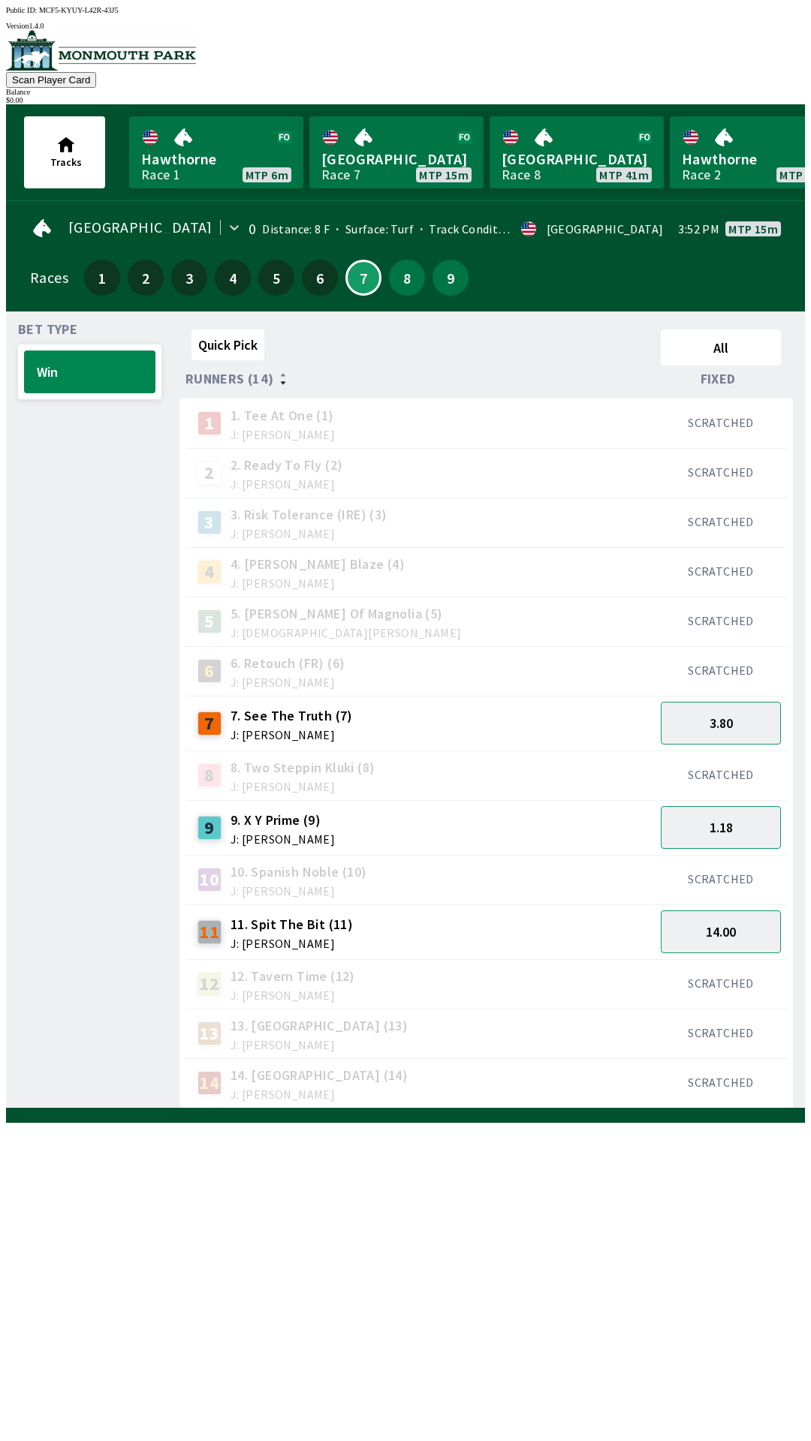
click at [351, 818] on div "9 9. X Y Prime (9) J: [PERSON_NAME]" at bounding box center [419, 828] width 457 height 38
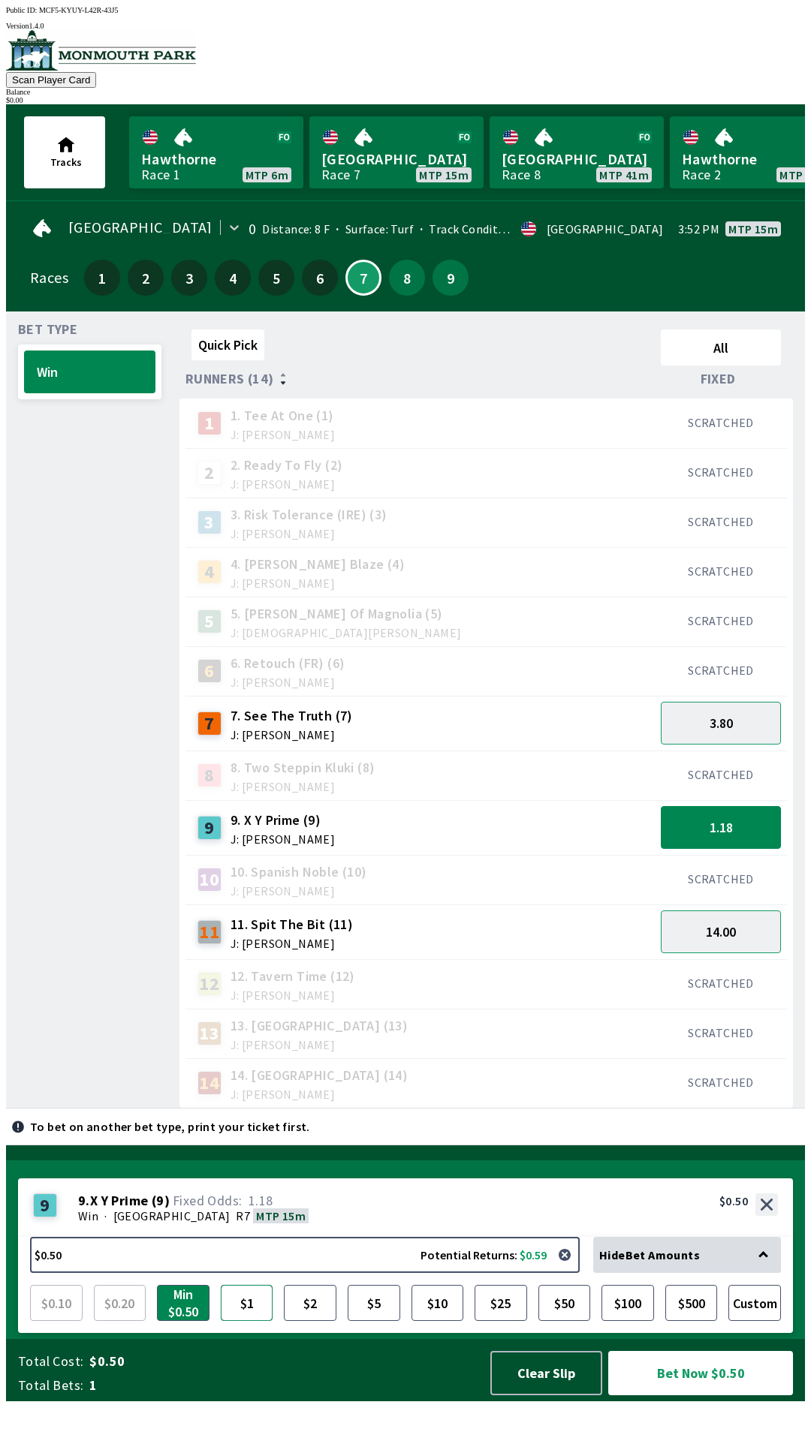
click at [253, 1321] on button "$1" at bounding box center [247, 1303] width 53 height 36
click at [438, 1321] on button "$10" at bounding box center [437, 1303] width 53 height 36
click at [304, 718] on div "7. See The Truth (7) J: [PERSON_NAME]" at bounding box center [291, 723] width 122 height 35
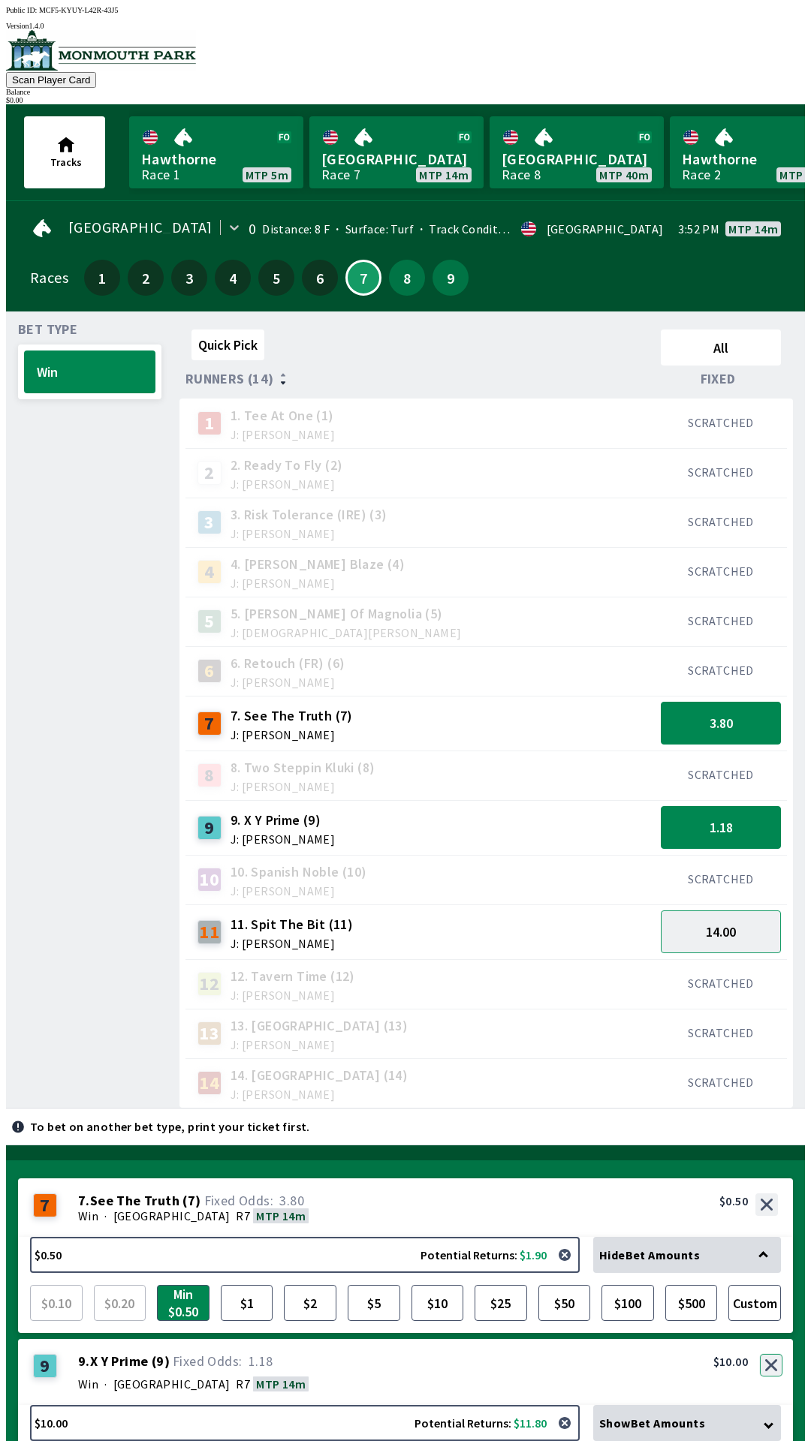
click at [772, 1354] on button "button" at bounding box center [771, 1365] width 23 height 23
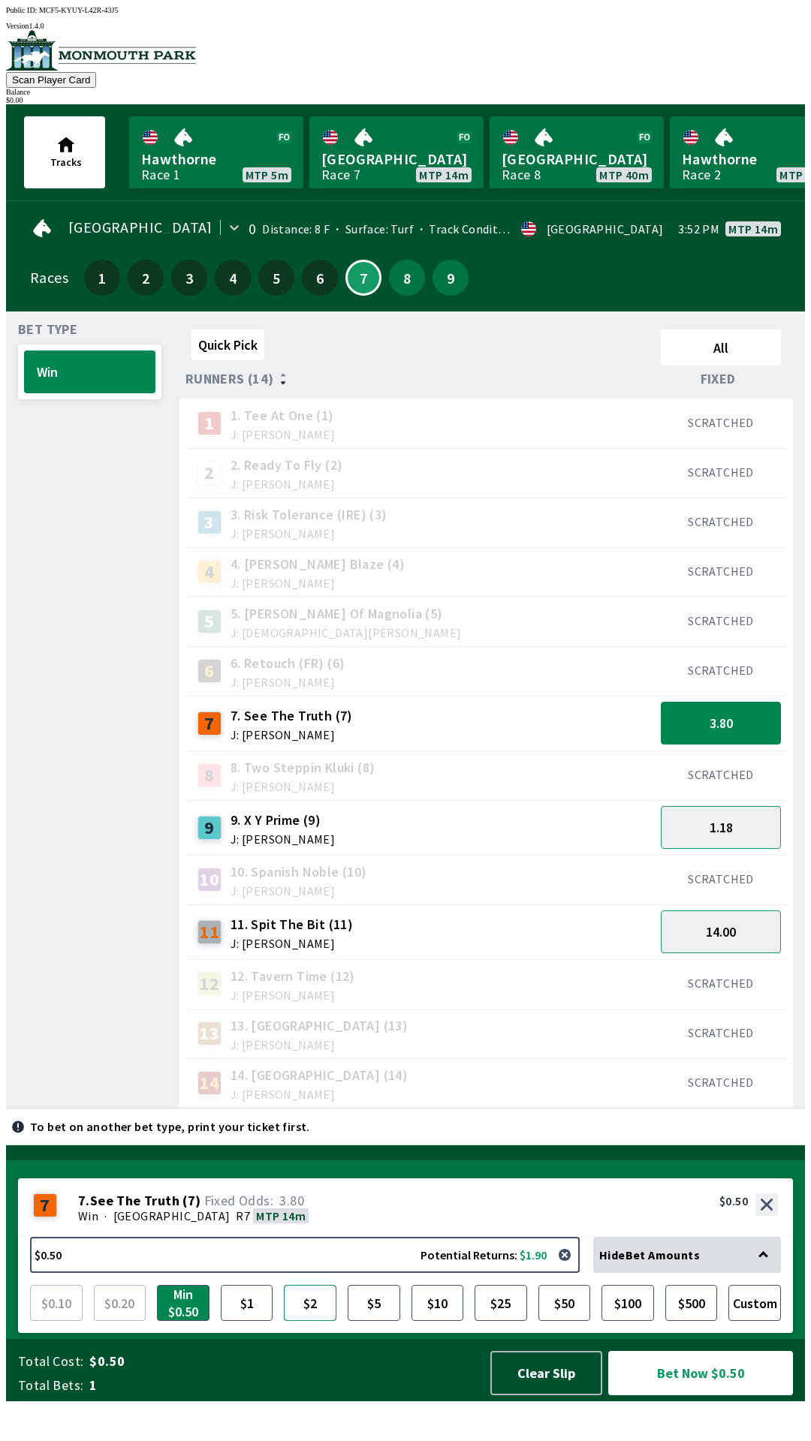
click at [316, 1321] on button "$2" at bounding box center [310, 1303] width 53 height 36
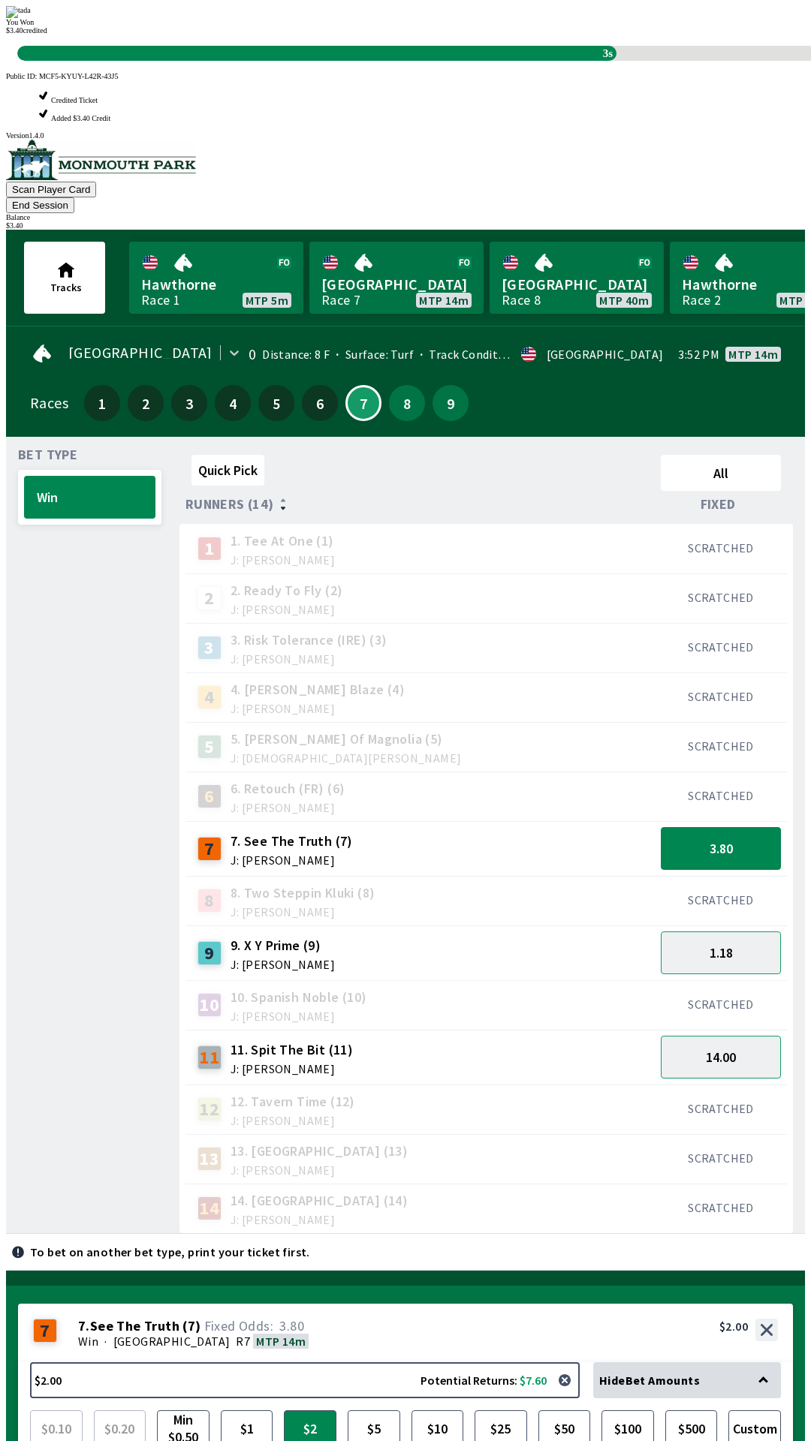
click at [515, 1134] on div "13 13. Vesparo (13) J: [PERSON_NAME]" at bounding box center [419, 1159] width 469 height 50
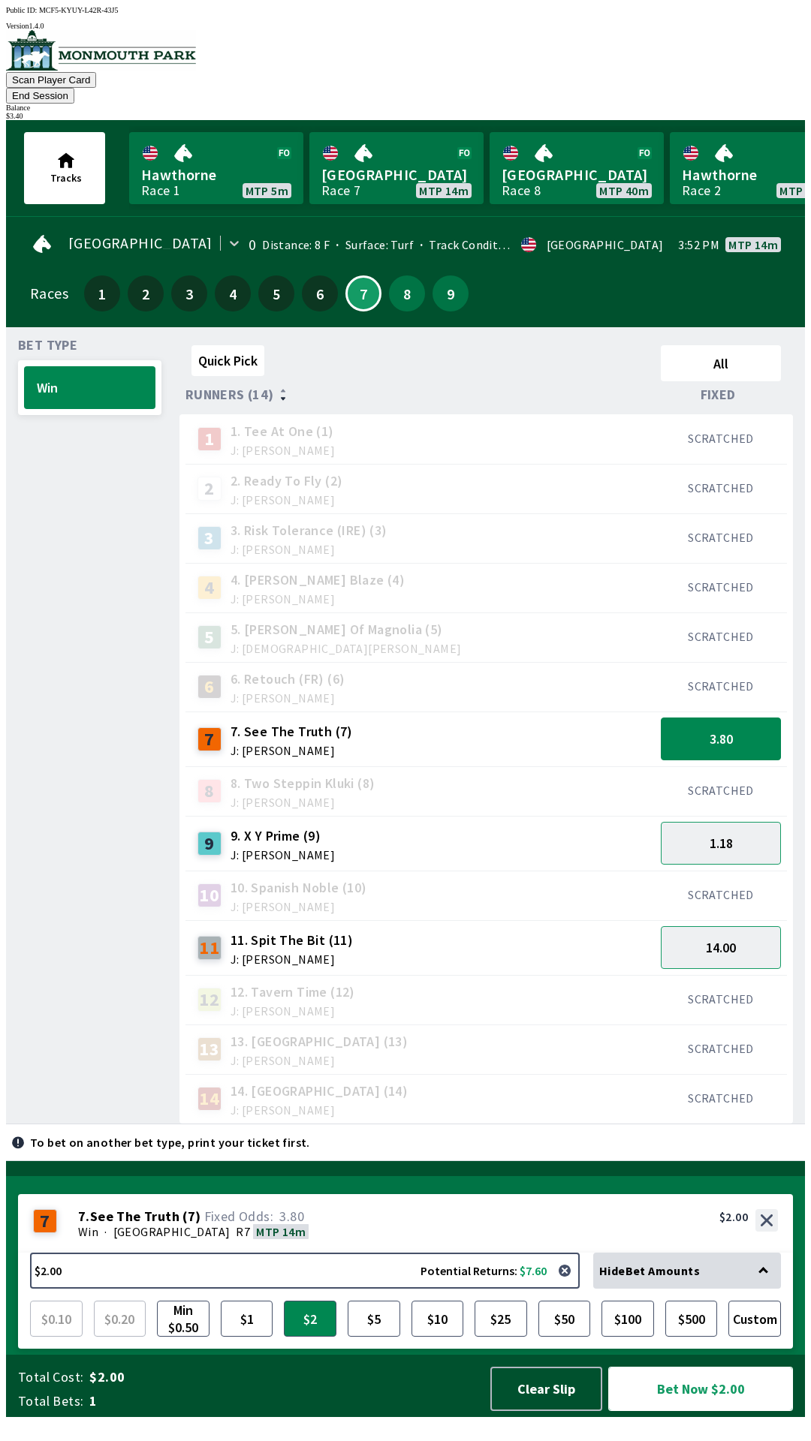
click at [706, 1407] on button "Bet Now $2.00" at bounding box center [700, 1389] width 185 height 44
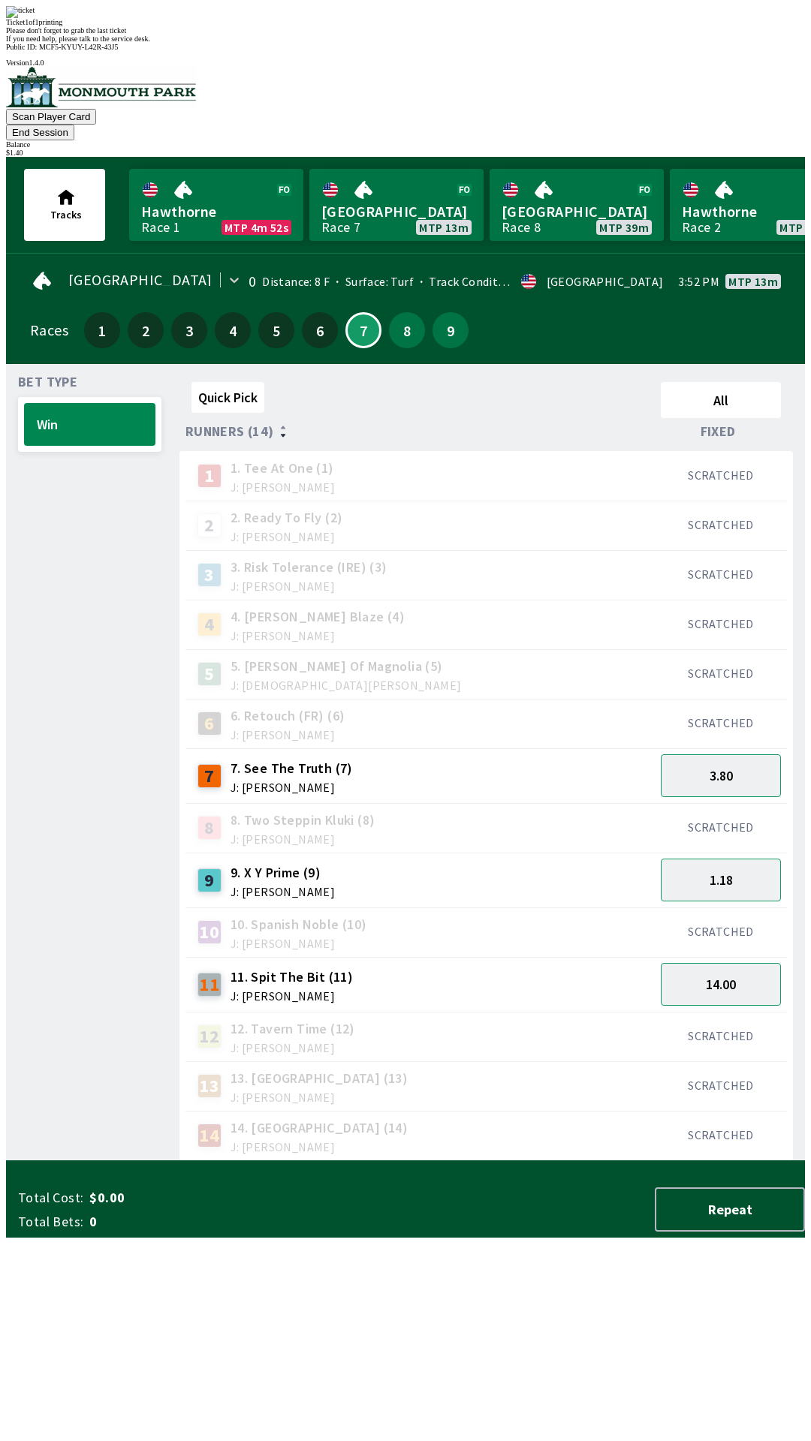
click at [550, 1161] on div "Quick Pick All Runners (14) Fixed 1 1. Tee At One (1) J: [PERSON_NAME] SCRATCHE…" at bounding box center [491, 768] width 625 height 785
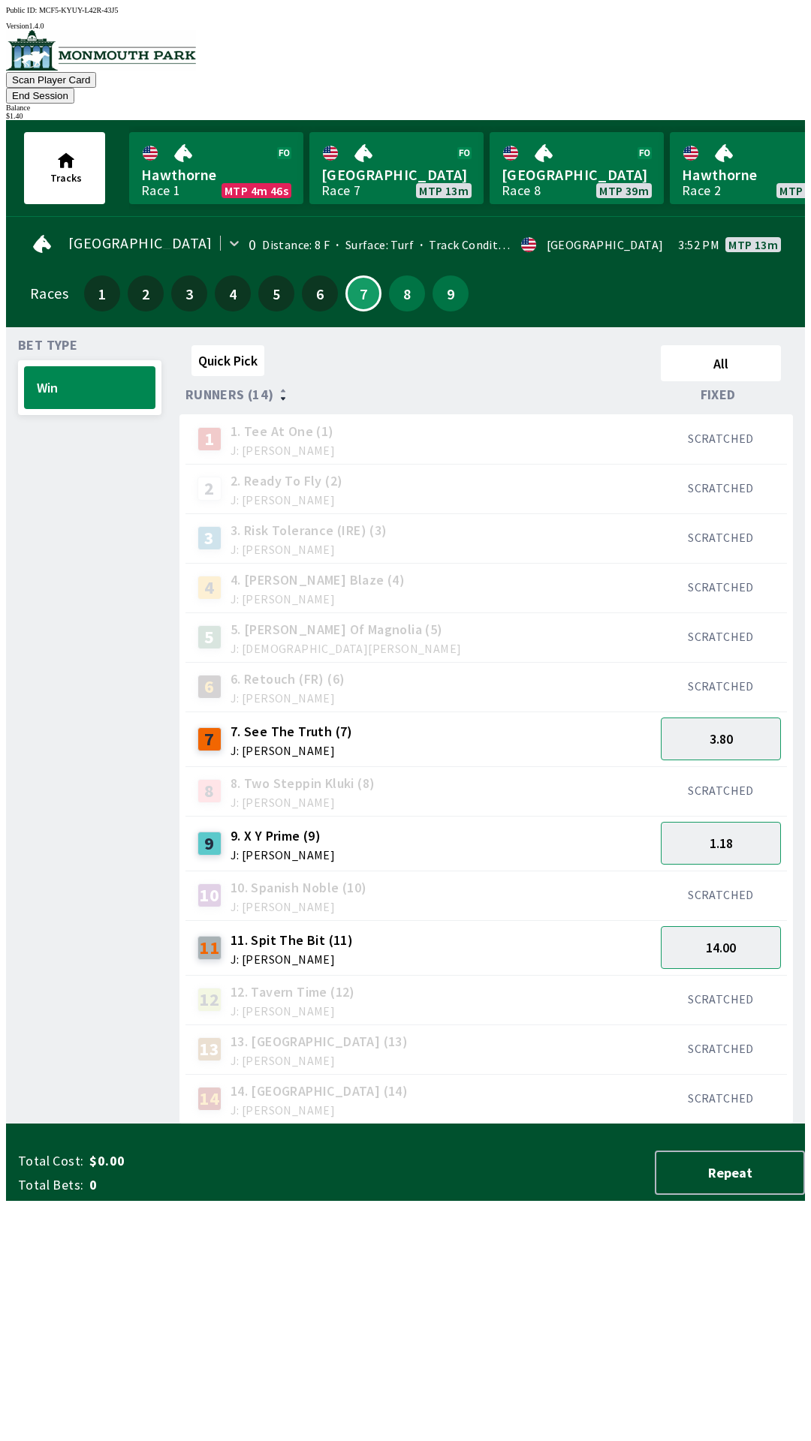
click at [349, 930] on div "11 11. Spit The Bit (11) J: [PERSON_NAME]" at bounding box center [419, 948] width 457 height 38
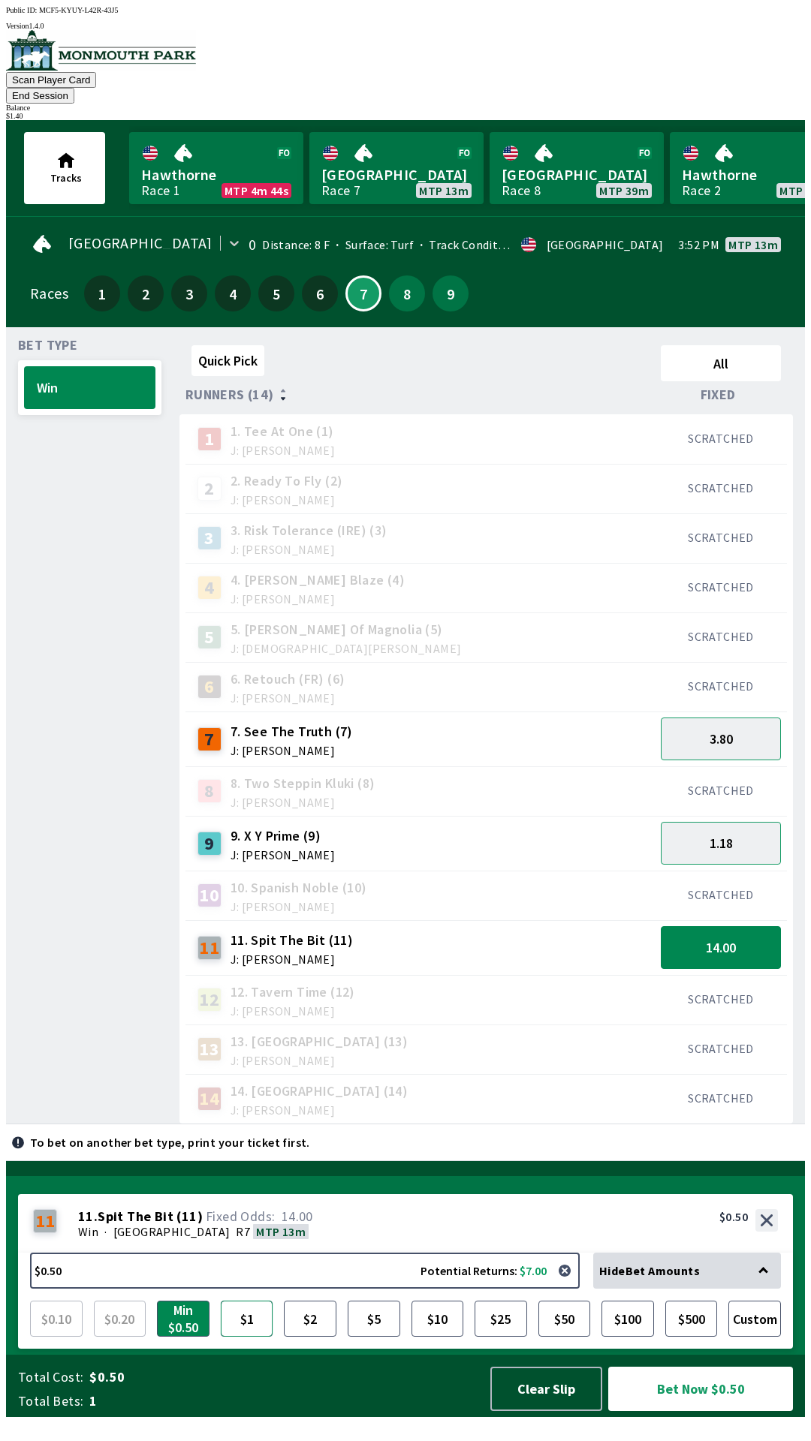
click at [255, 1337] on button "$1" at bounding box center [247, 1319] width 53 height 36
click at [690, 1411] on button "Bet Now $1.00" at bounding box center [700, 1389] width 185 height 44
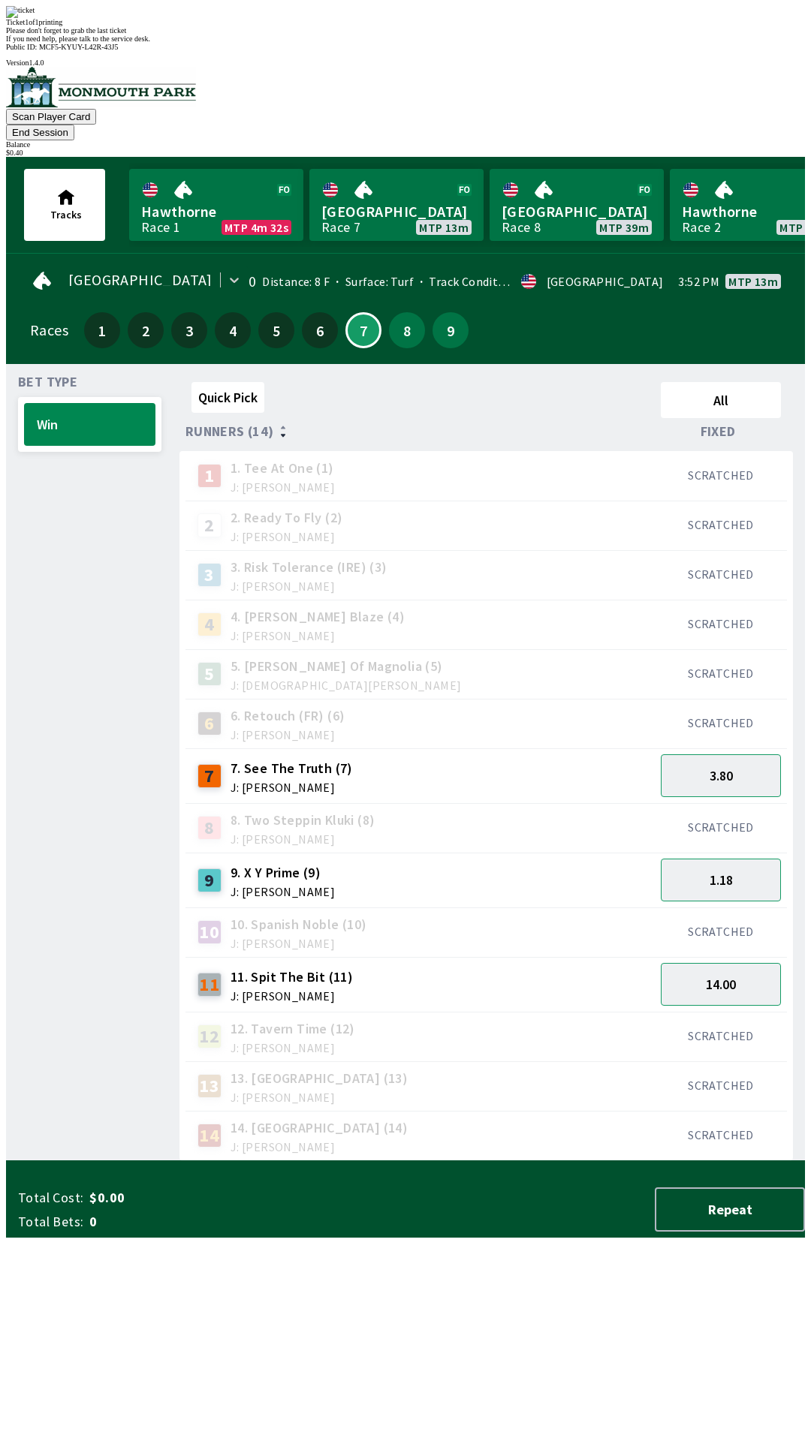
click at [527, 1161] on div "Quick Pick All Runners (14) Fixed 1 1. Tee At One (1) J: [PERSON_NAME] SCRATCHE…" at bounding box center [491, 768] width 625 height 785
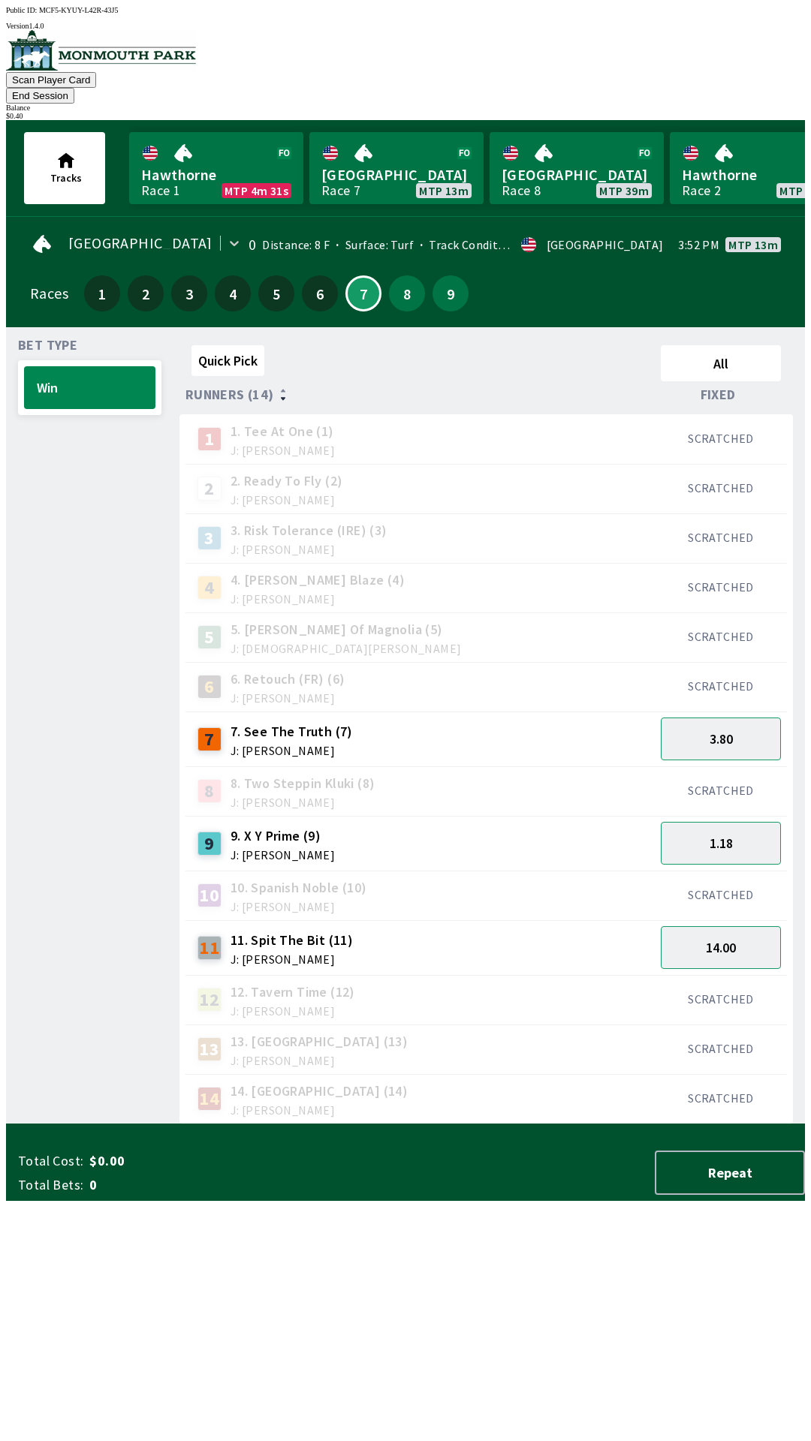
click at [74, 88] on button "End Session" at bounding box center [40, 96] width 68 height 16
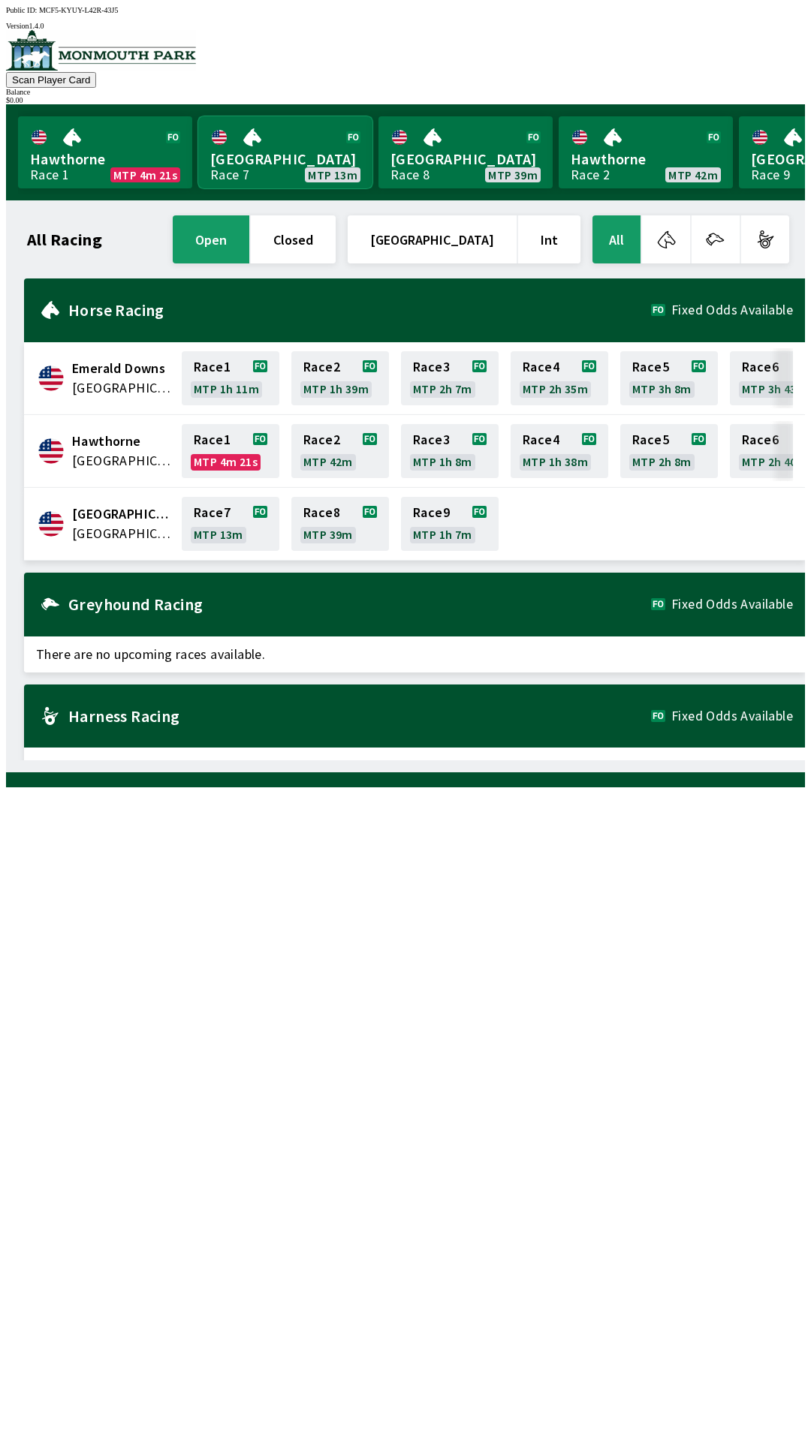
click at [286, 144] on link "[GEOGRAPHIC_DATA] Race 7 MTP 13m" at bounding box center [285, 152] width 174 height 72
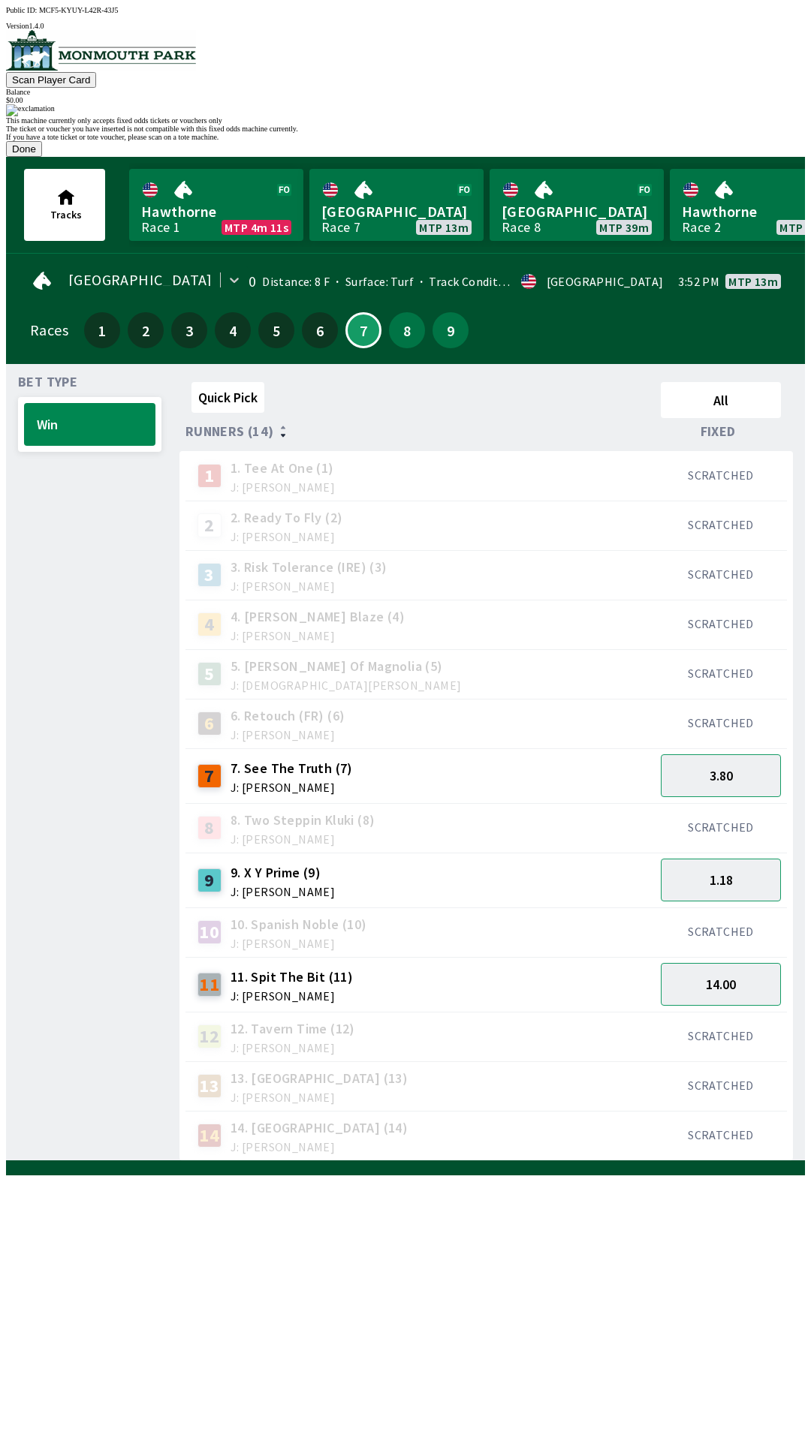
click at [316, 657] on span "5. [PERSON_NAME] Of Magnolia (5)" at bounding box center [345, 667] width 231 height 20
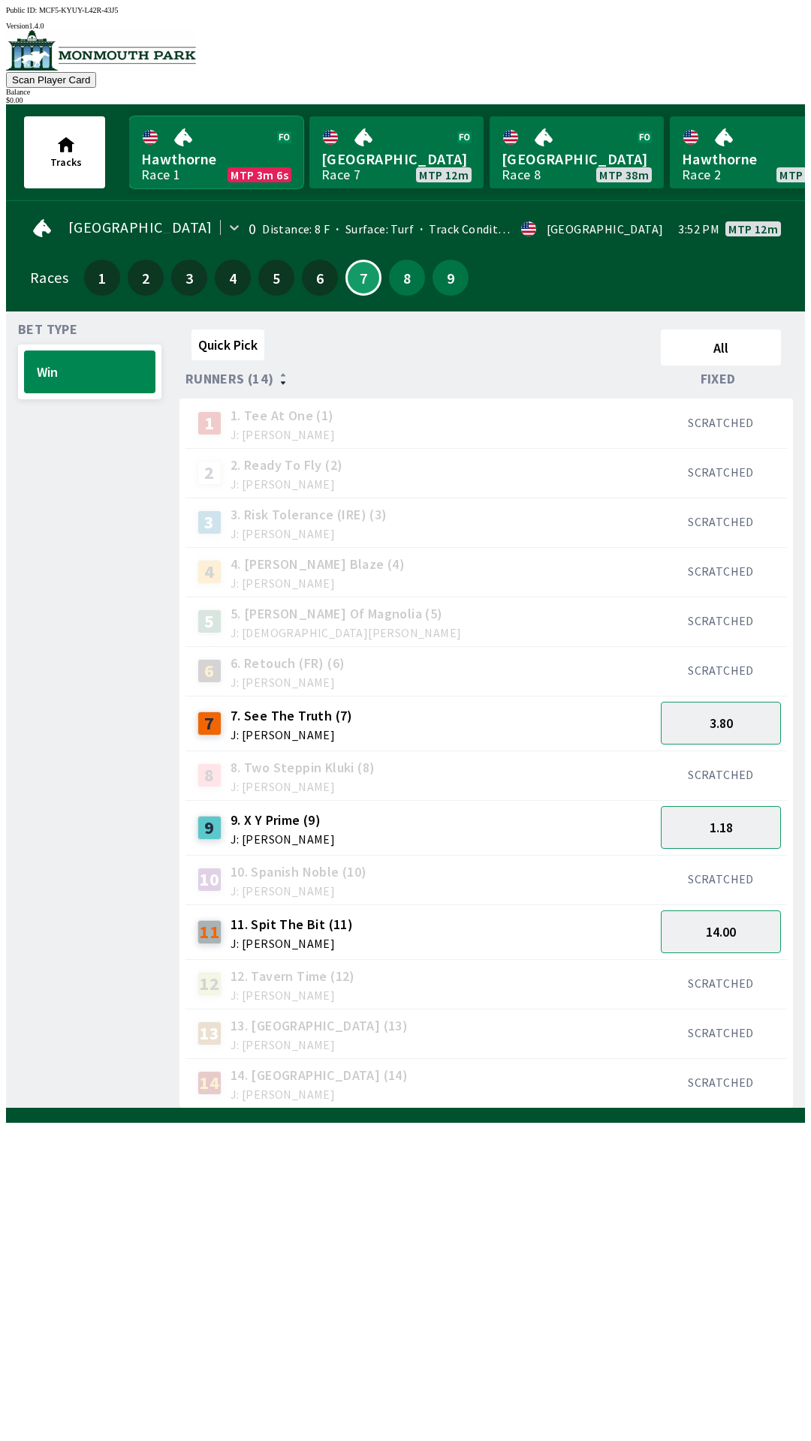
click at [212, 152] on link "Hawthorne Race 1 MTP 3m 6s" at bounding box center [216, 152] width 174 height 72
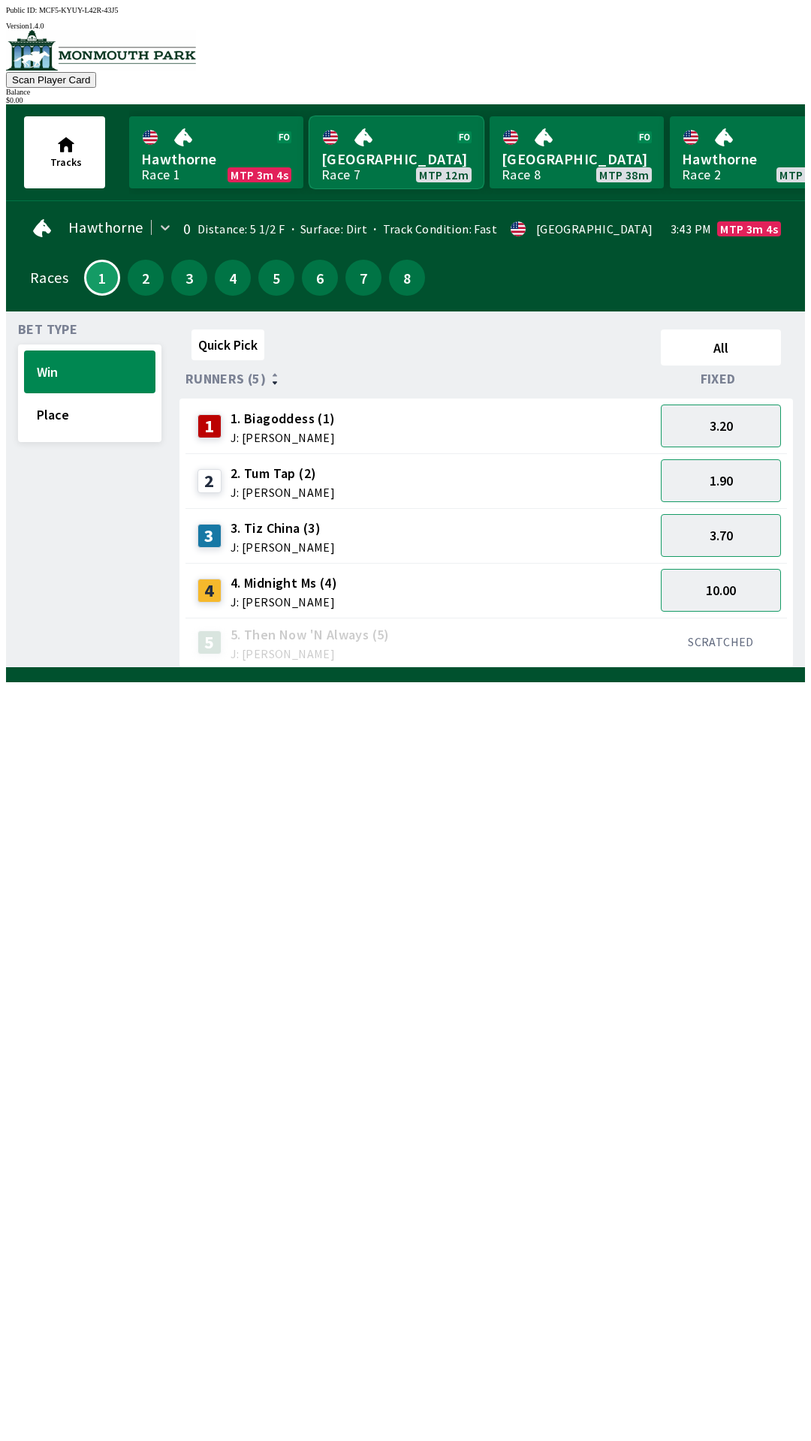
click at [373, 151] on link "[GEOGRAPHIC_DATA] Race 7 MTP 12m" at bounding box center [396, 152] width 174 height 72
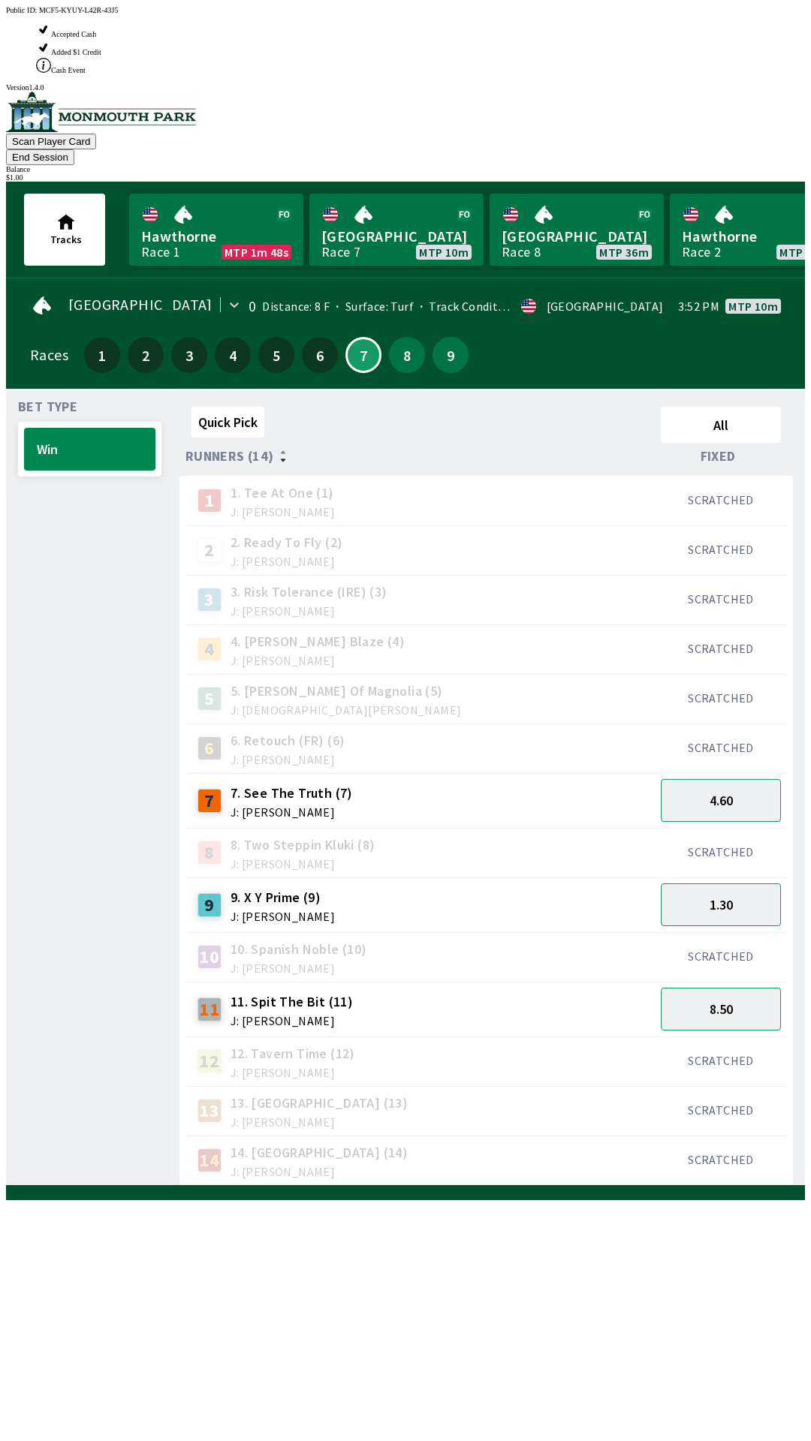
click at [282, 784] on div "7. See The Truth (7) J: [PERSON_NAME]" at bounding box center [291, 801] width 122 height 35
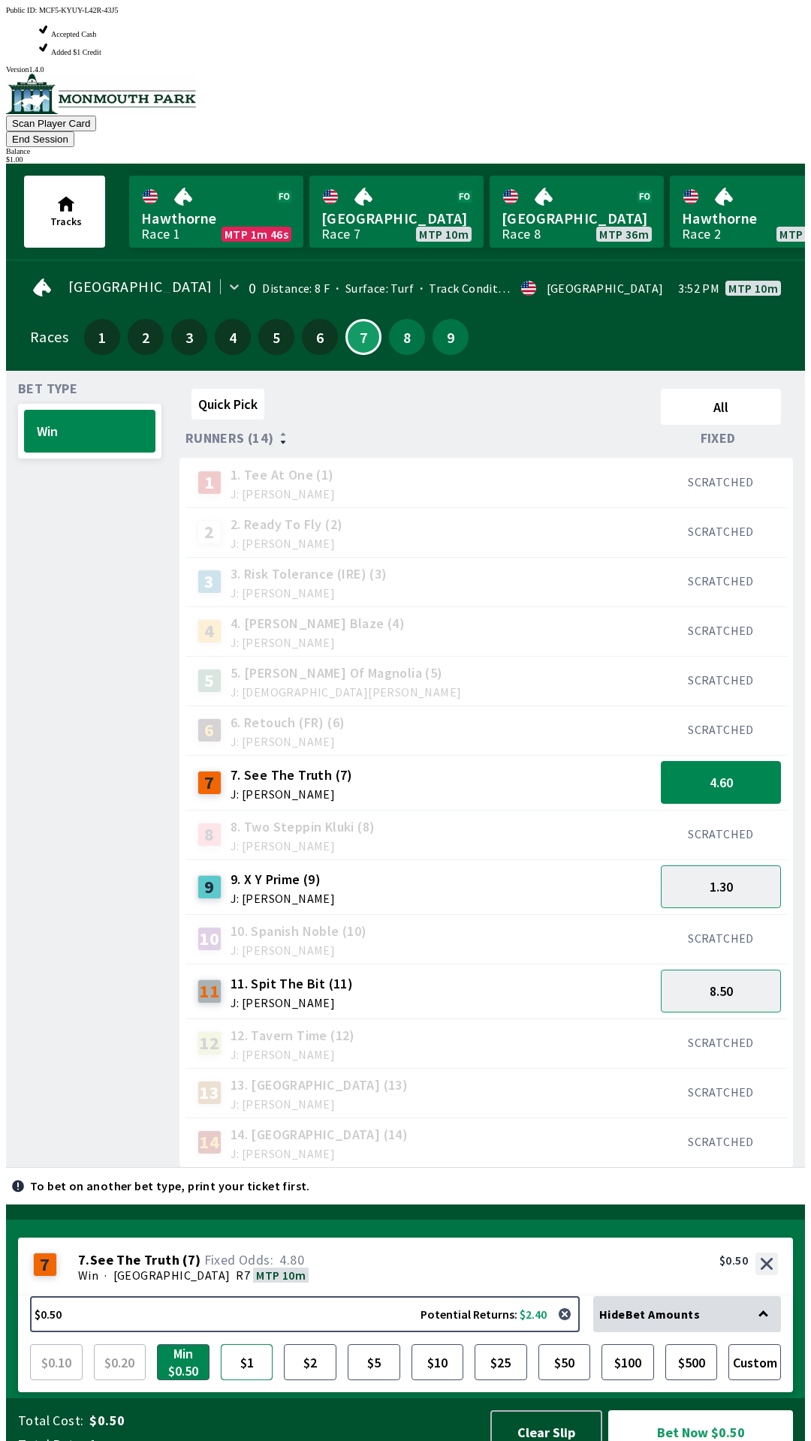
click at [248, 1344] on button "$1" at bounding box center [247, 1362] width 53 height 36
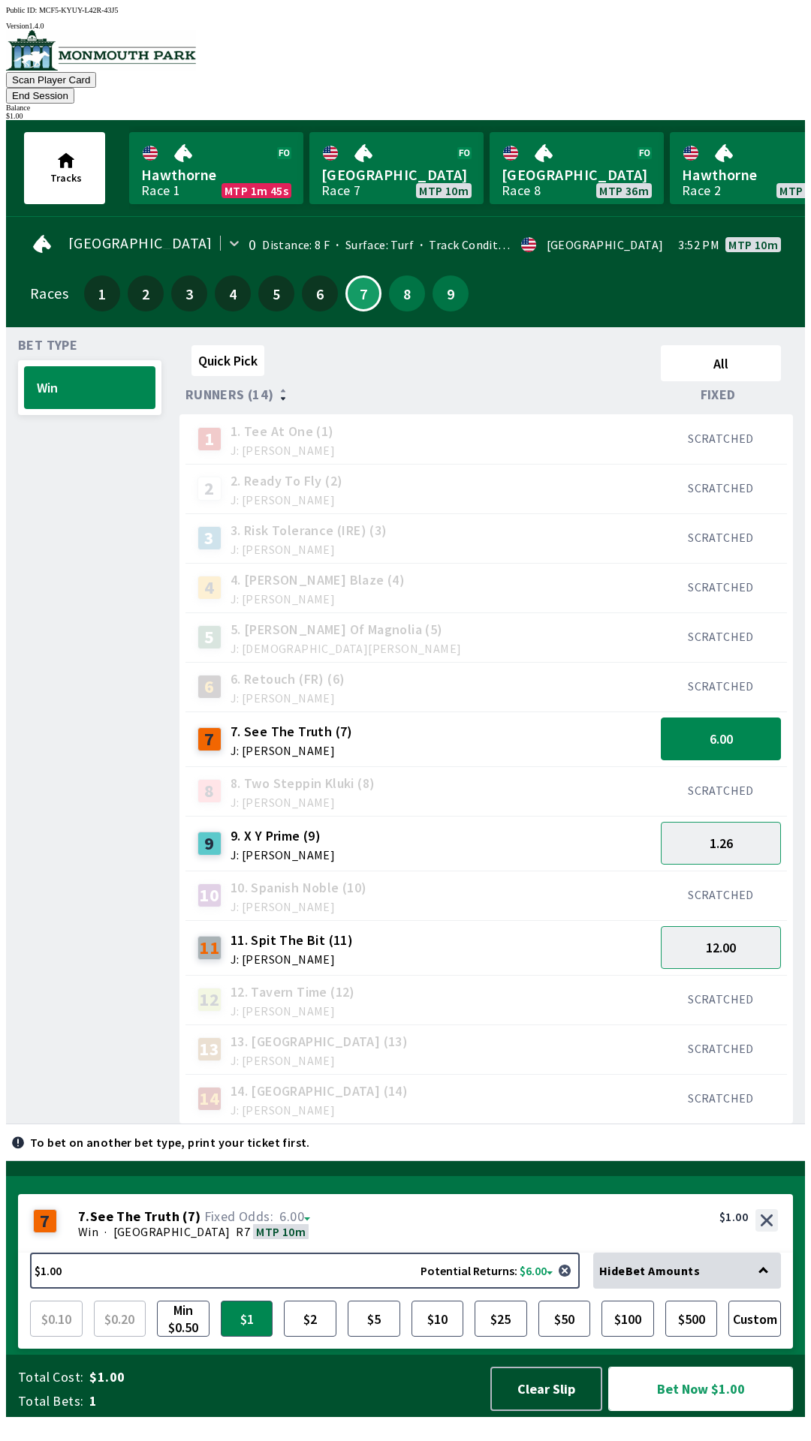
click at [710, 1411] on button "Bet Now $1.00" at bounding box center [700, 1389] width 185 height 44
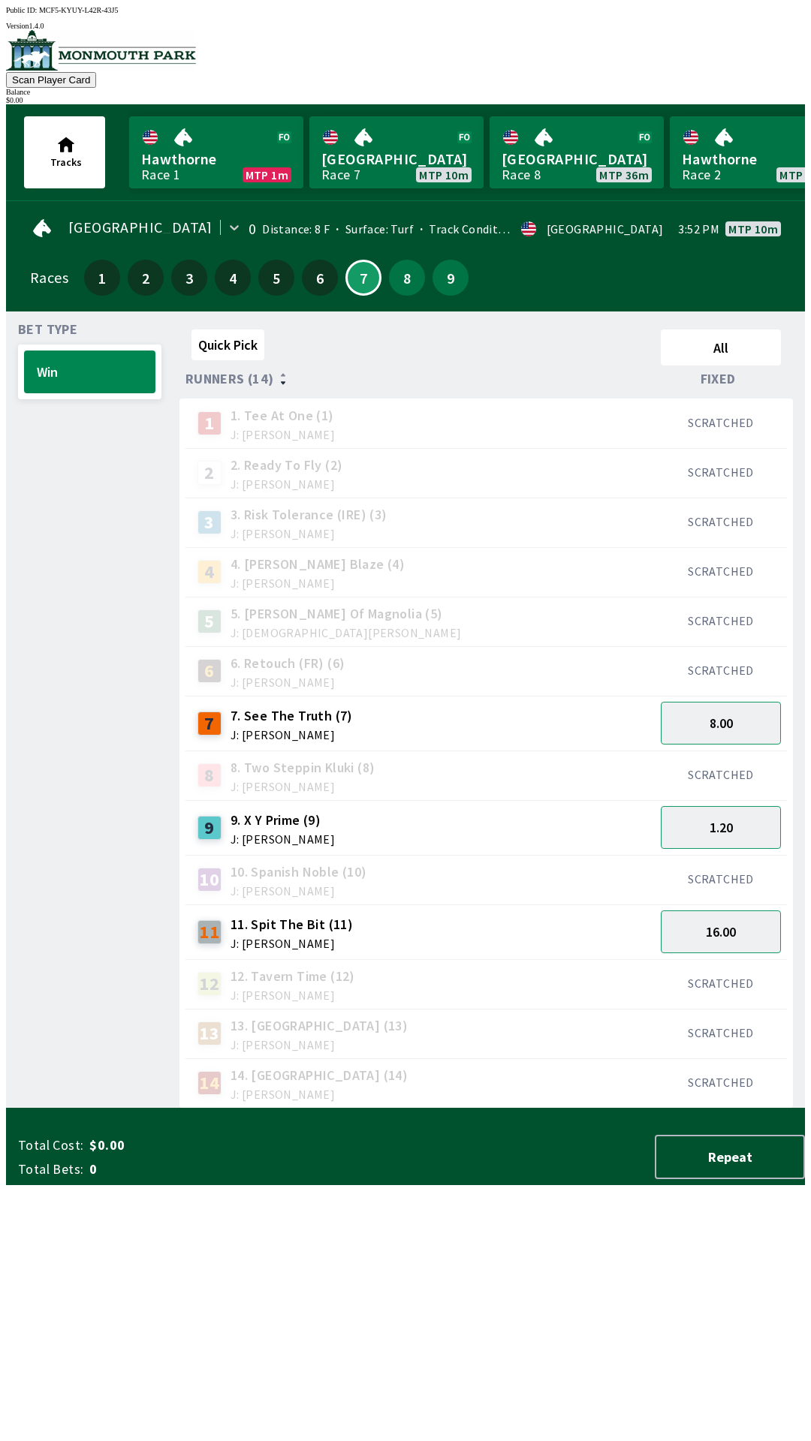
click at [549, 1109] on div "Quick Pick All Runners (14) Fixed 1 1. Tee At One (1) J: [PERSON_NAME] SCRATCHE…" at bounding box center [491, 716] width 625 height 785
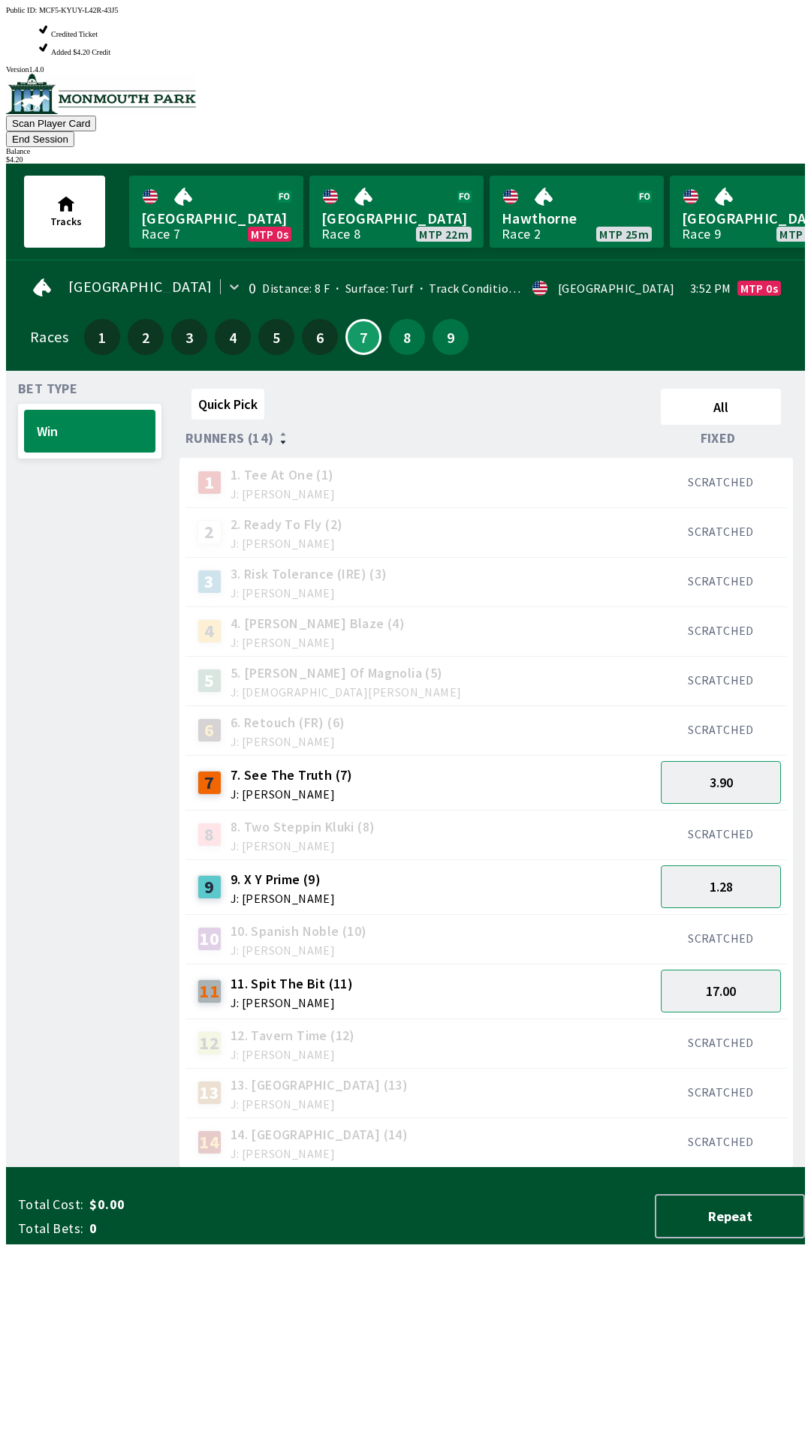
click at [474, 1168] on div "Quick Pick All Runners (14) Fixed 1 1. Tee At One (1) J: [PERSON_NAME] SCRATCHE…" at bounding box center [491, 775] width 625 height 785
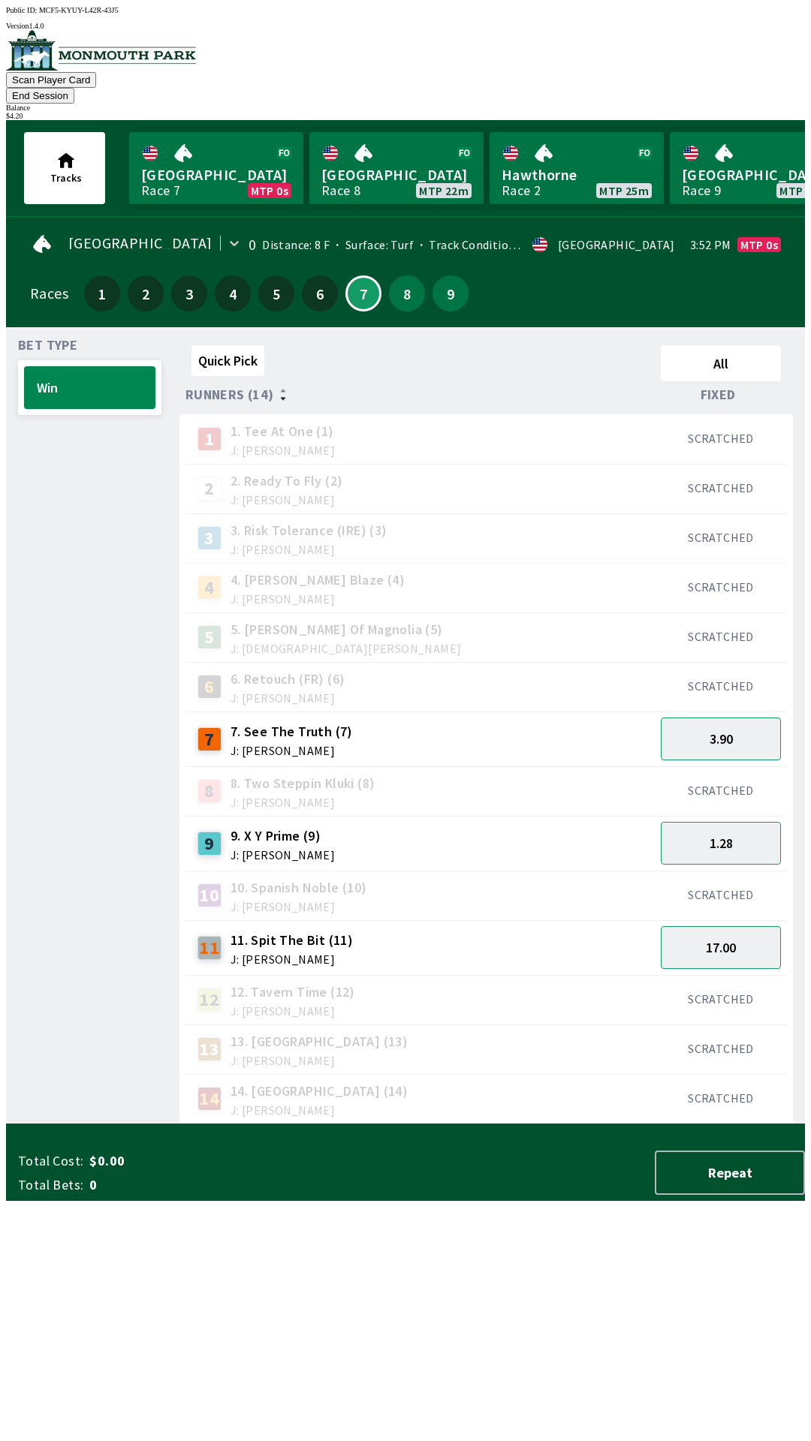
click at [317, 931] on span "11. Spit The Bit (11)" at bounding box center [291, 941] width 122 height 20
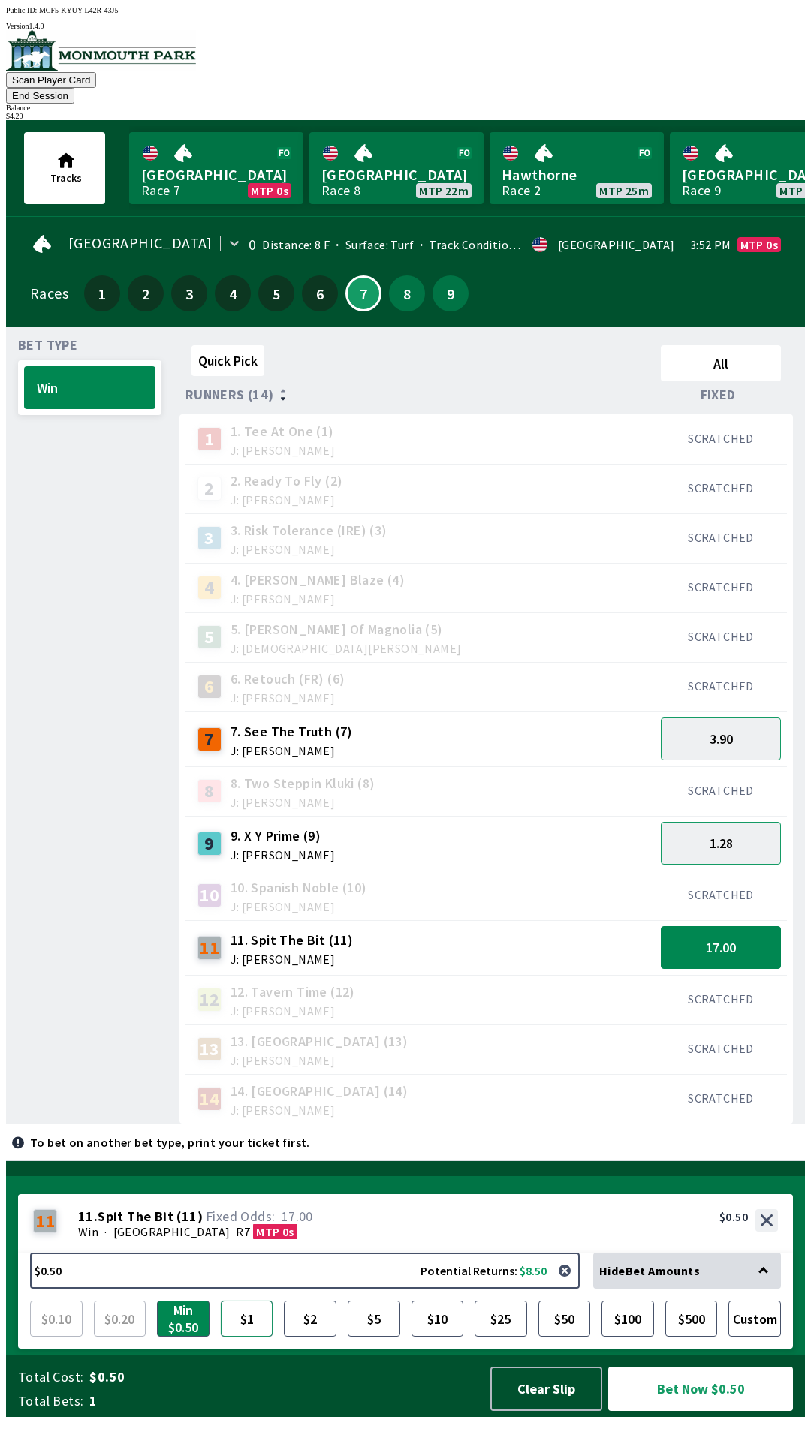
click at [257, 1333] on button "$1" at bounding box center [247, 1319] width 53 height 36
click at [691, 1406] on button "Bet Now $1.00" at bounding box center [700, 1389] width 185 height 44
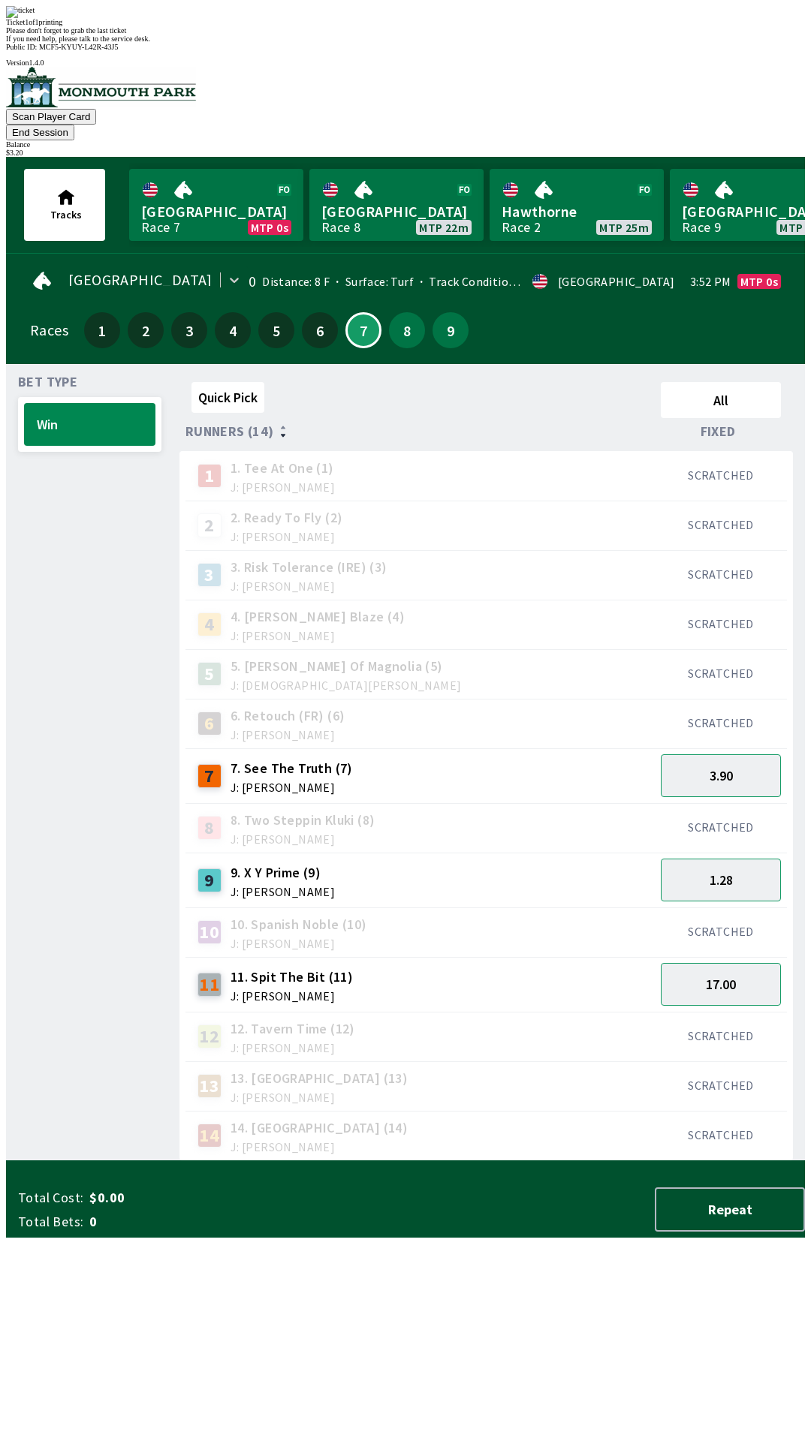
click at [476, 1156] on div "Quick Pick All Runners (14) Fixed 1 1. Tee At One (1) J: [PERSON_NAME] SCRATCHE…" at bounding box center [491, 768] width 625 height 785
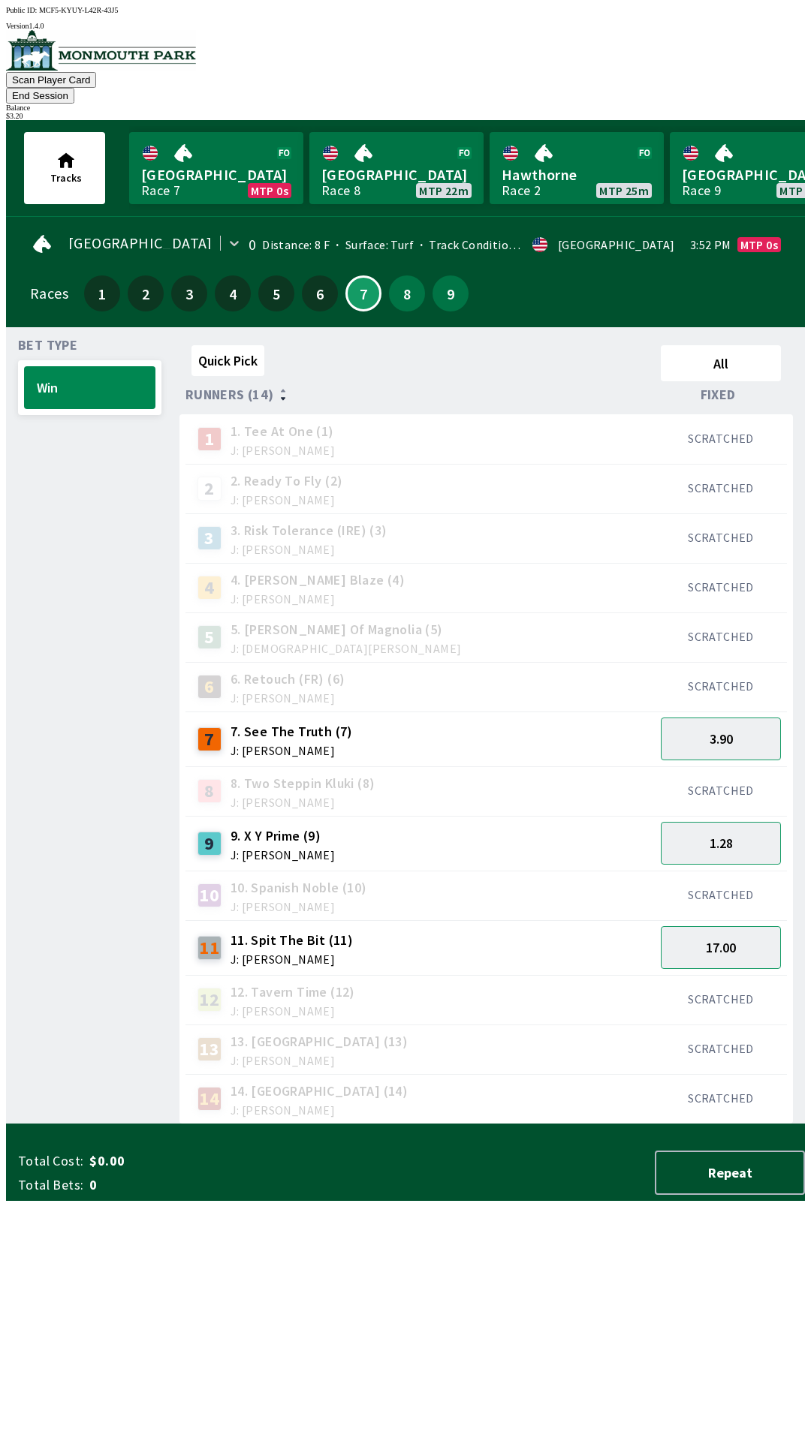
click at [74, 88] on button "End Session" at bounding box center [40, 96] width 68 height 16
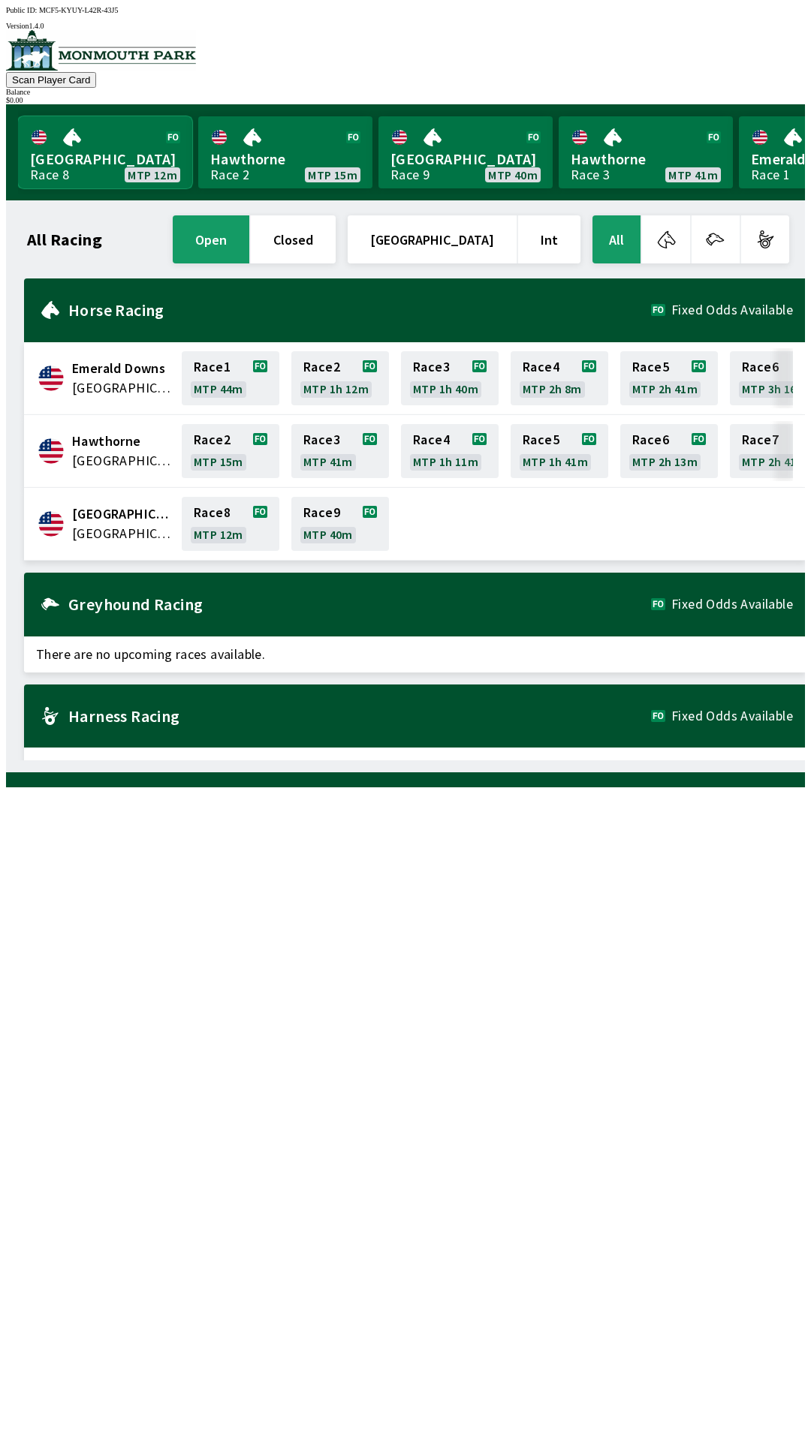
click at [123, 157] on link "[GEOGRAPHIC_DATA] Race 8 MTP 12m" at bounding box center [105, 152] width 174 height 72
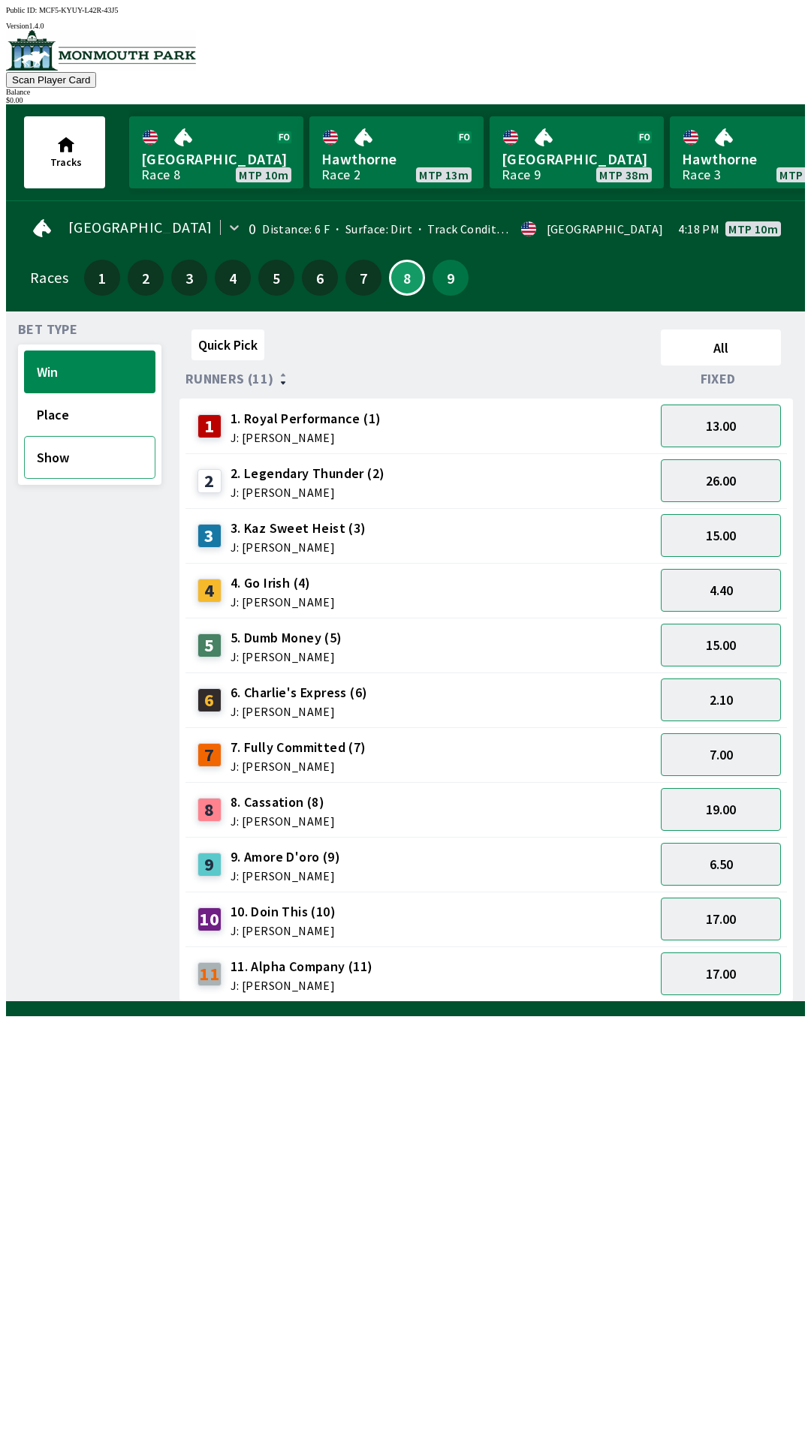
click at [70, 462] on button "Show" at bounding box center [89, 457] width 131 height 43
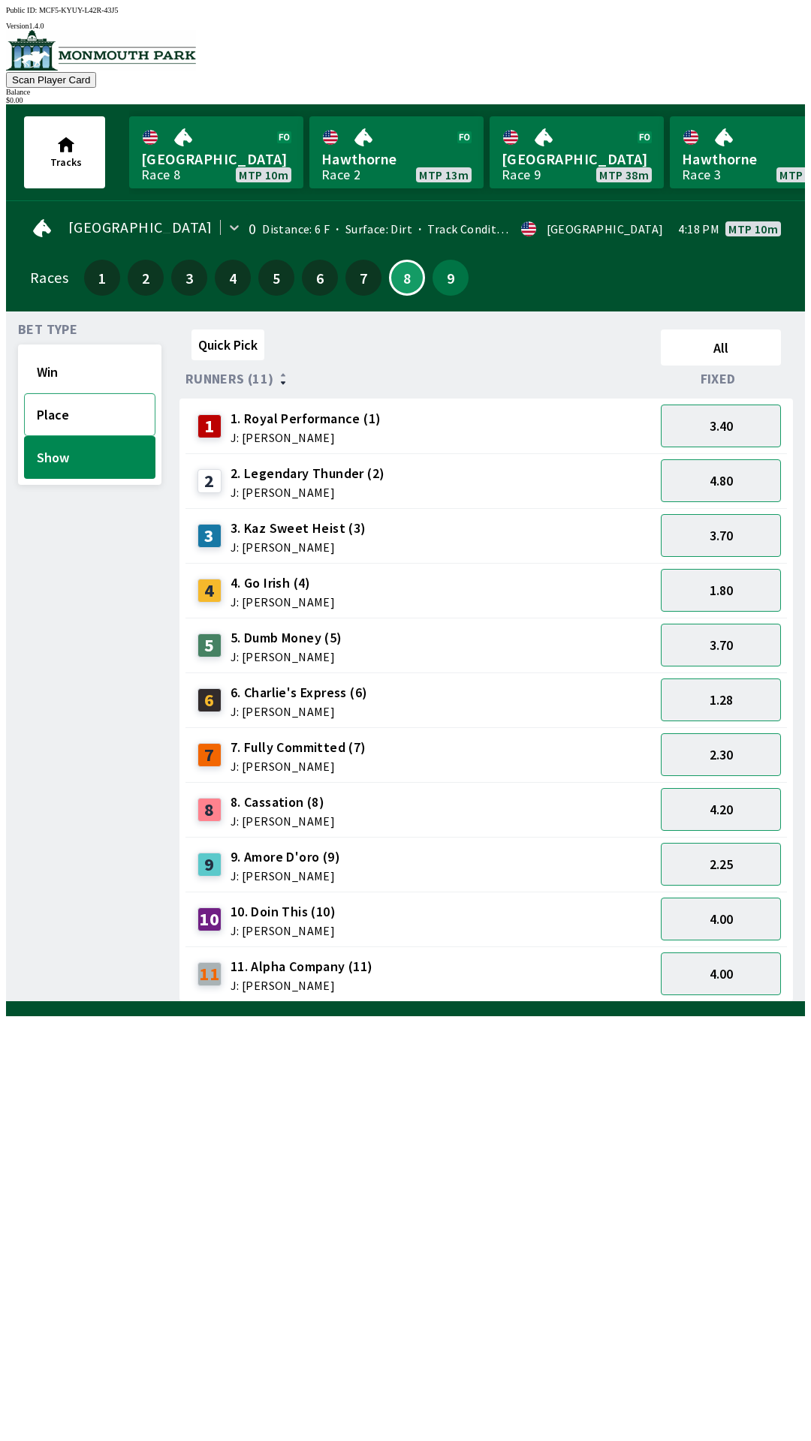
click at [69, 415] on button "Place" at bounding box center [89, 414] width 131 height 43
click at [50, 453] on button "Show" at bounding box center [89, 457] width 131 height 43
click at [294, 596] on span "J: [PERSON_NAME]" at bounding box center [282, 602] width 104 height 12
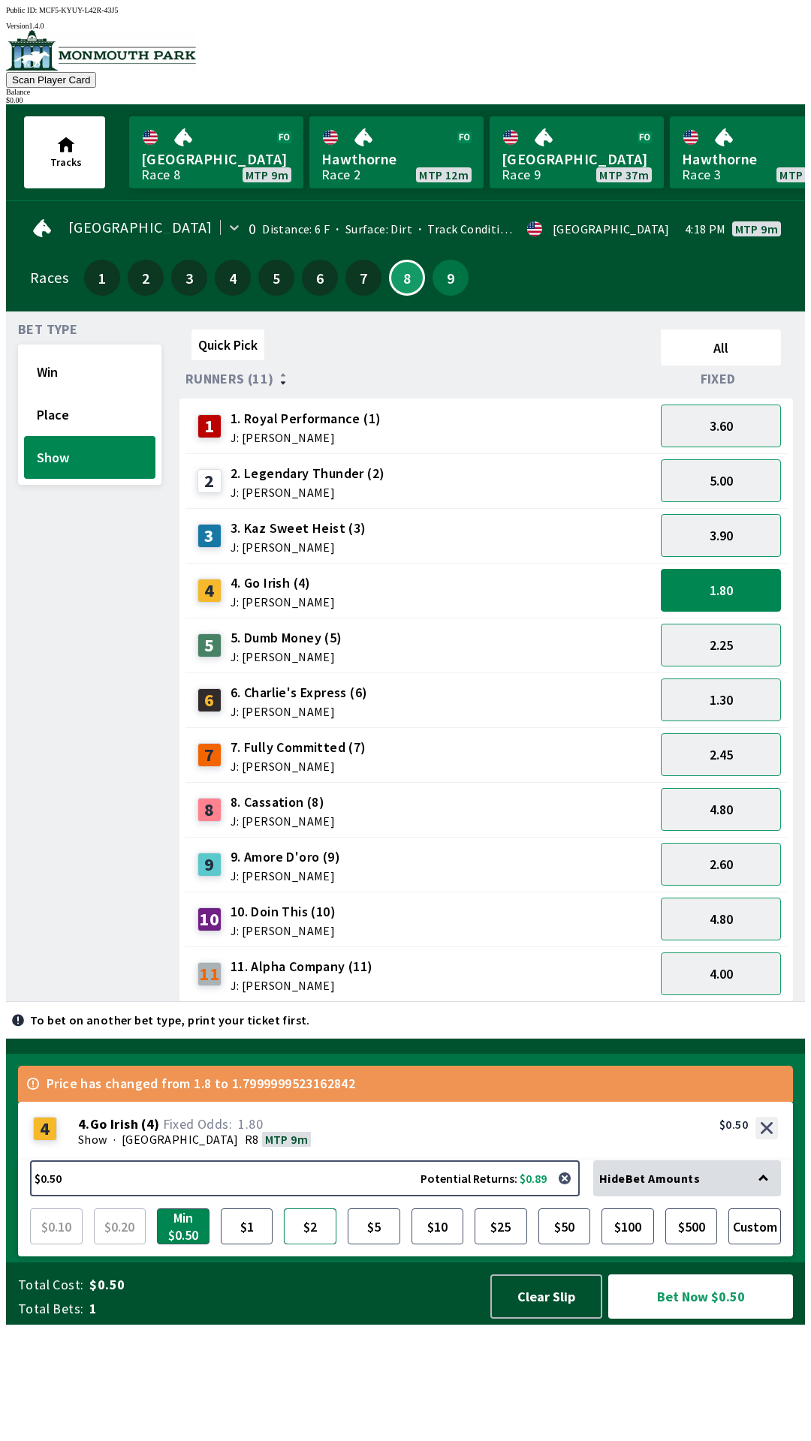
click at [309, 1245] on button "$2" at bounding box center [310, 1227] width 53 height 36
click at [378, 1245] on button "$5" at bounding box center [374, 1227] width 53 height 36
click at [504, 1245] on button "$25" at bounding box center [500, 1227] width 53 height 36
click at [53, 1245] on div "$0.10 $0.20 Min $0.50 $1 $2 $5 $10 $25 $50 $100 $500 Custom" at bounding box center [405, 1221] width 751 height 48
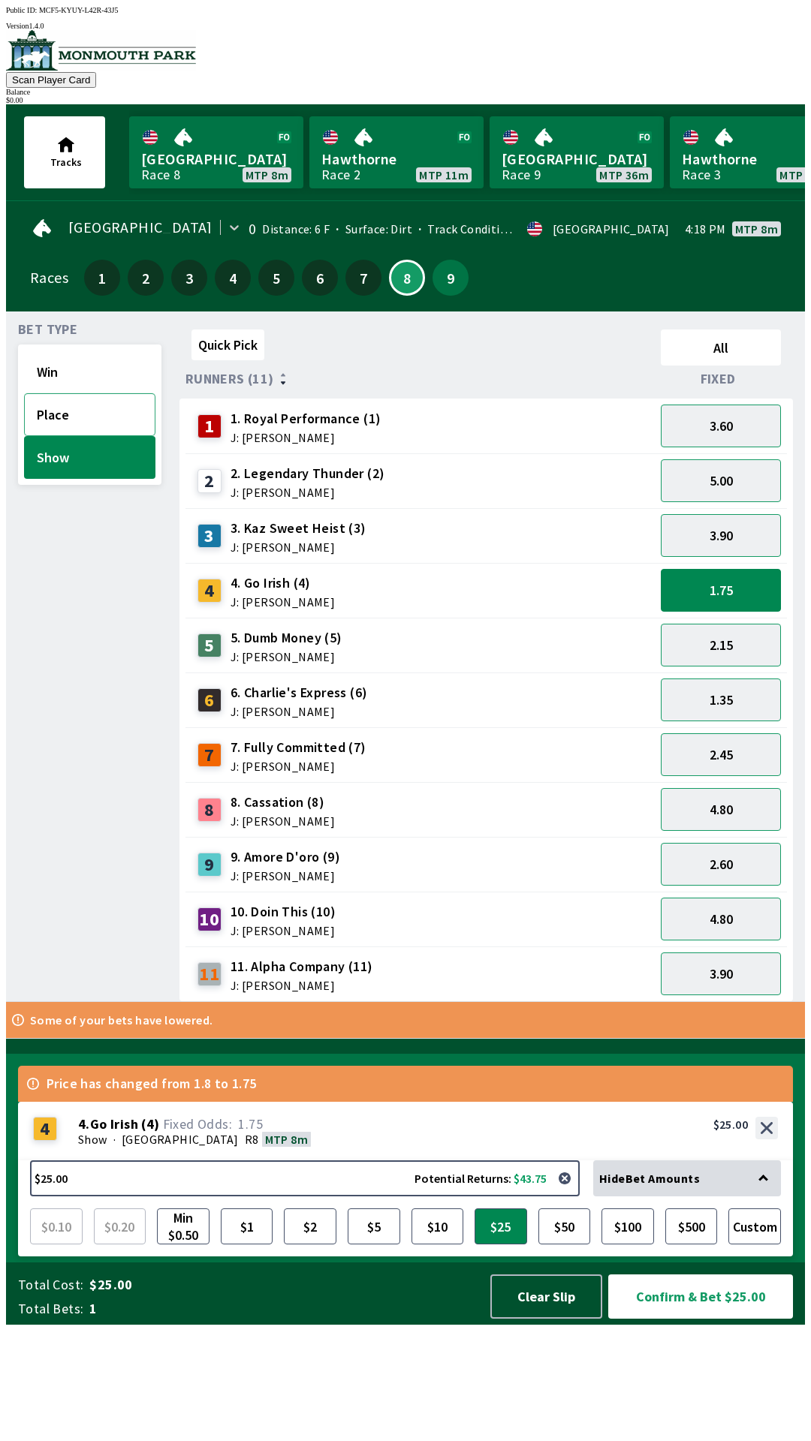
click at [41, 417] on button "Place" at bounding box center [89, 414] width 131 height 43
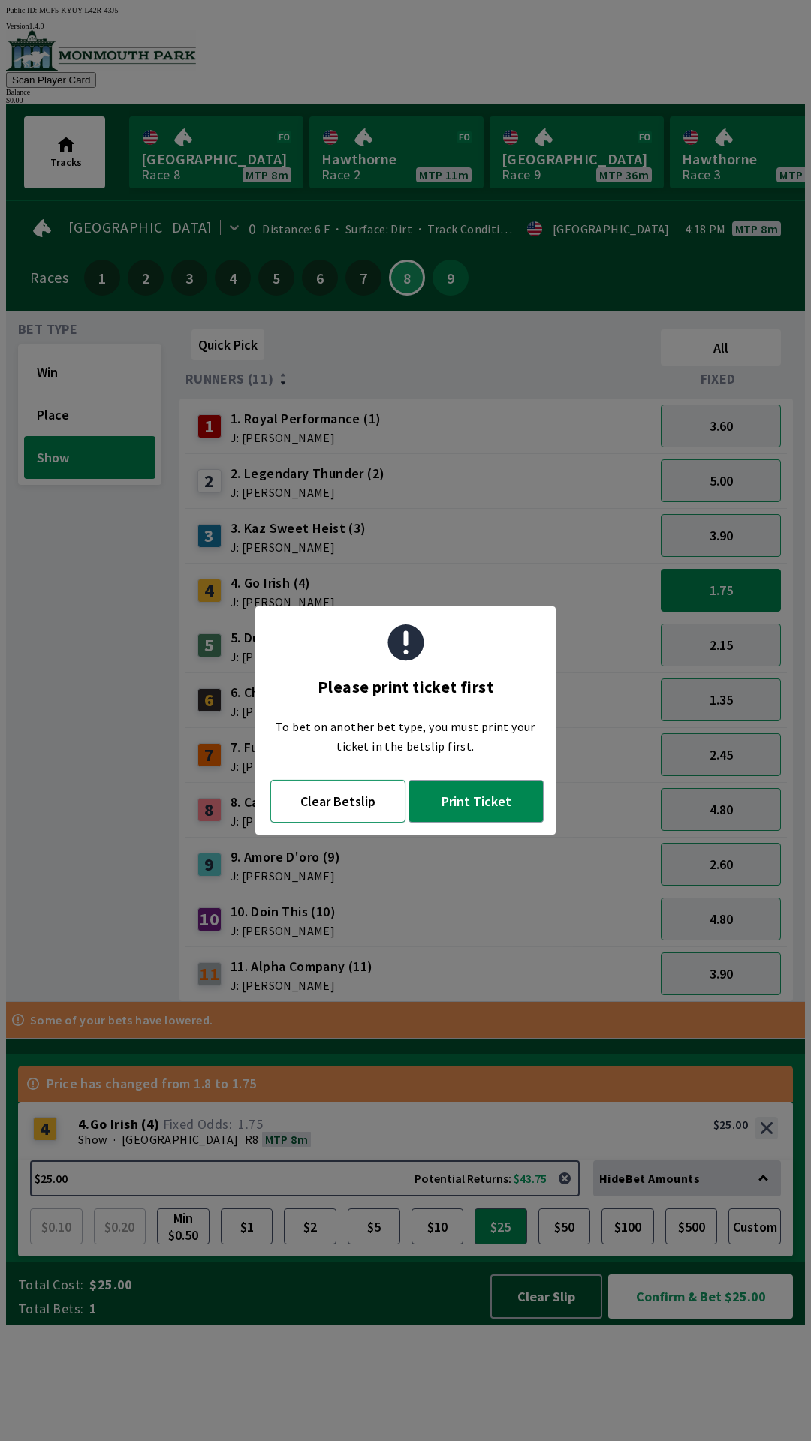
click at [293, 807] on button "Clear Betslip" at bounding box center [337, 801] width 135 height 43
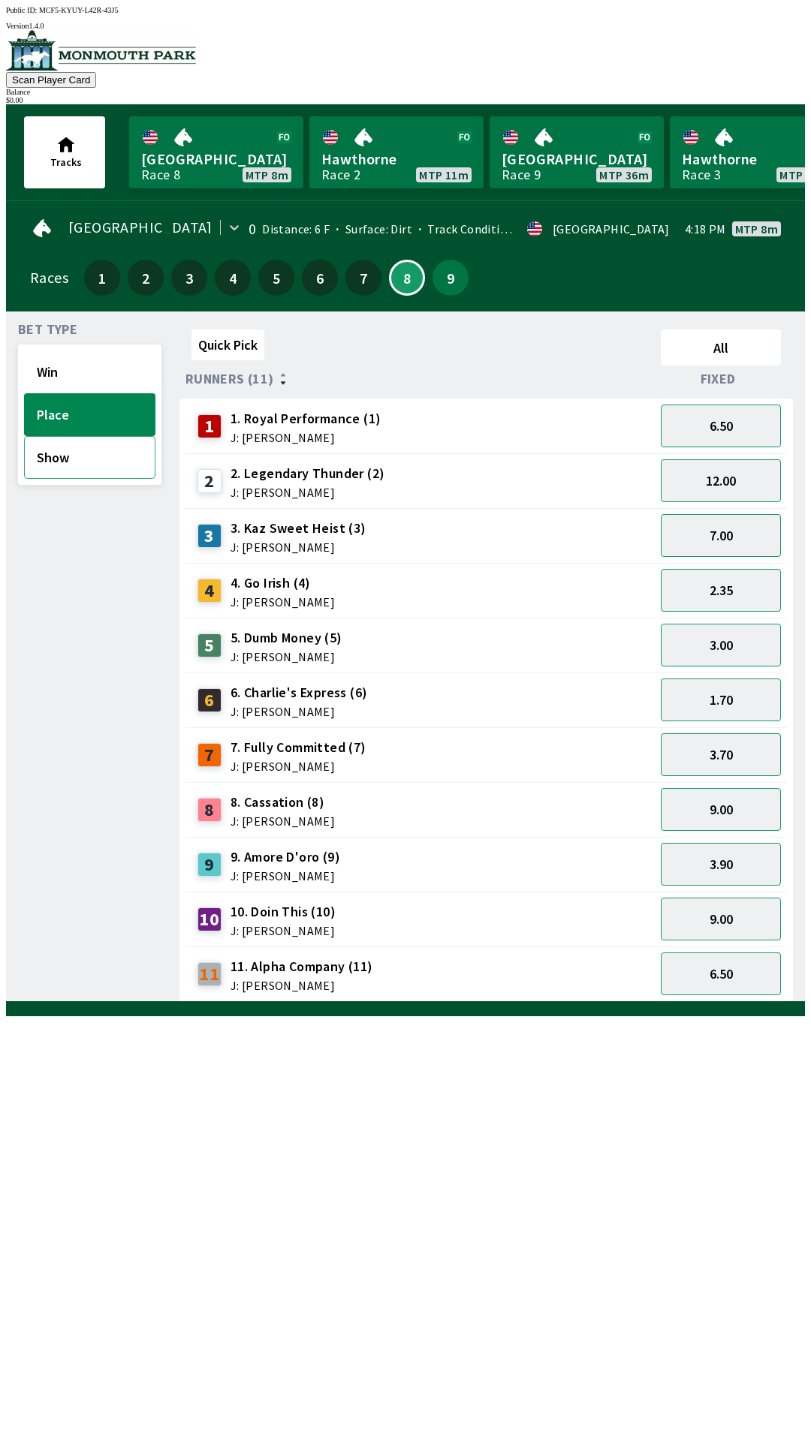
click at [40, 465] on button "Show" at bounding box center [89, 457] width 131 height 43
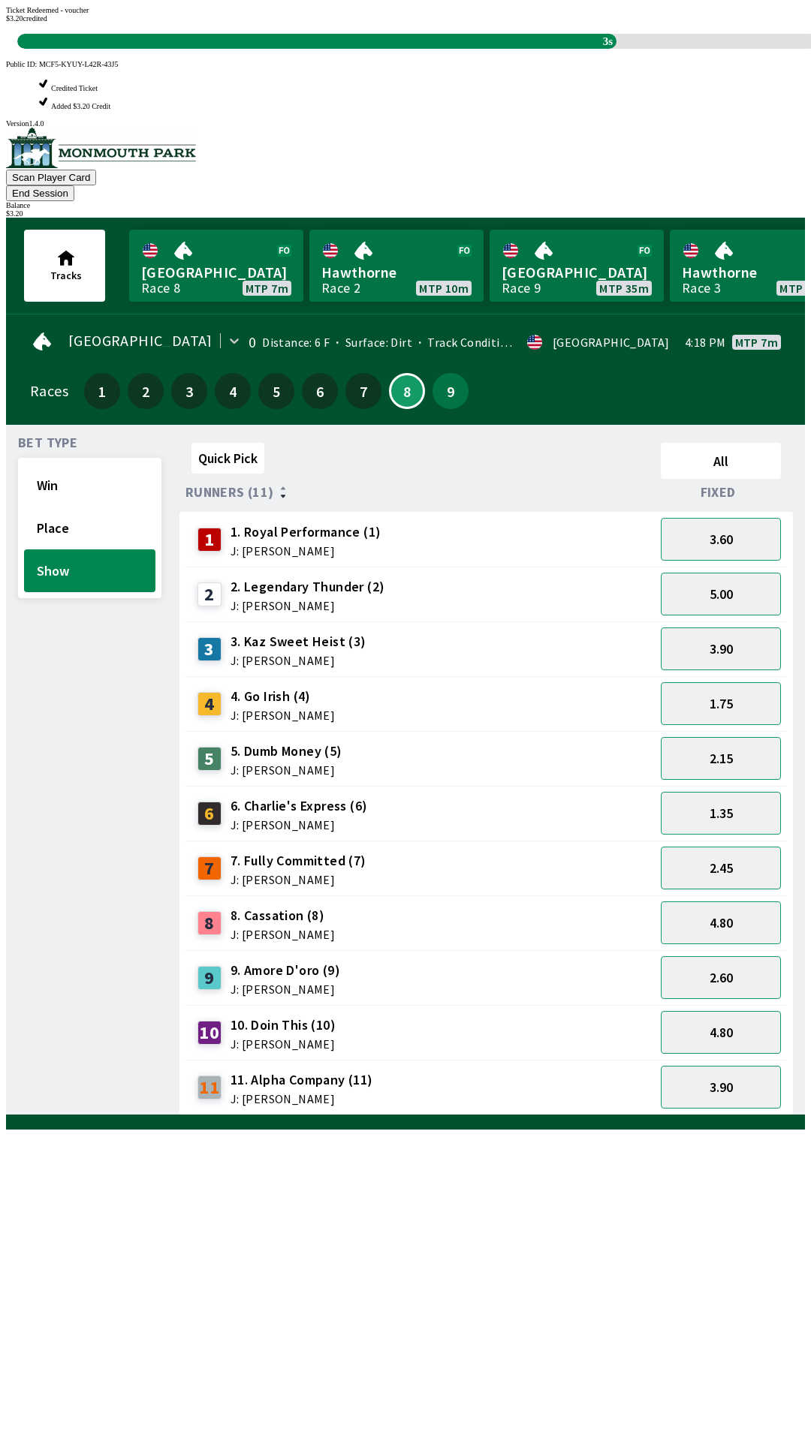
click at [583, 1115] on div "Quick Pick All Runners (11) Fixed 1 1. Royal Performance (1) J: [PERSON_NAME] 3…" at bounding box center [491, 776] width 625 height 679
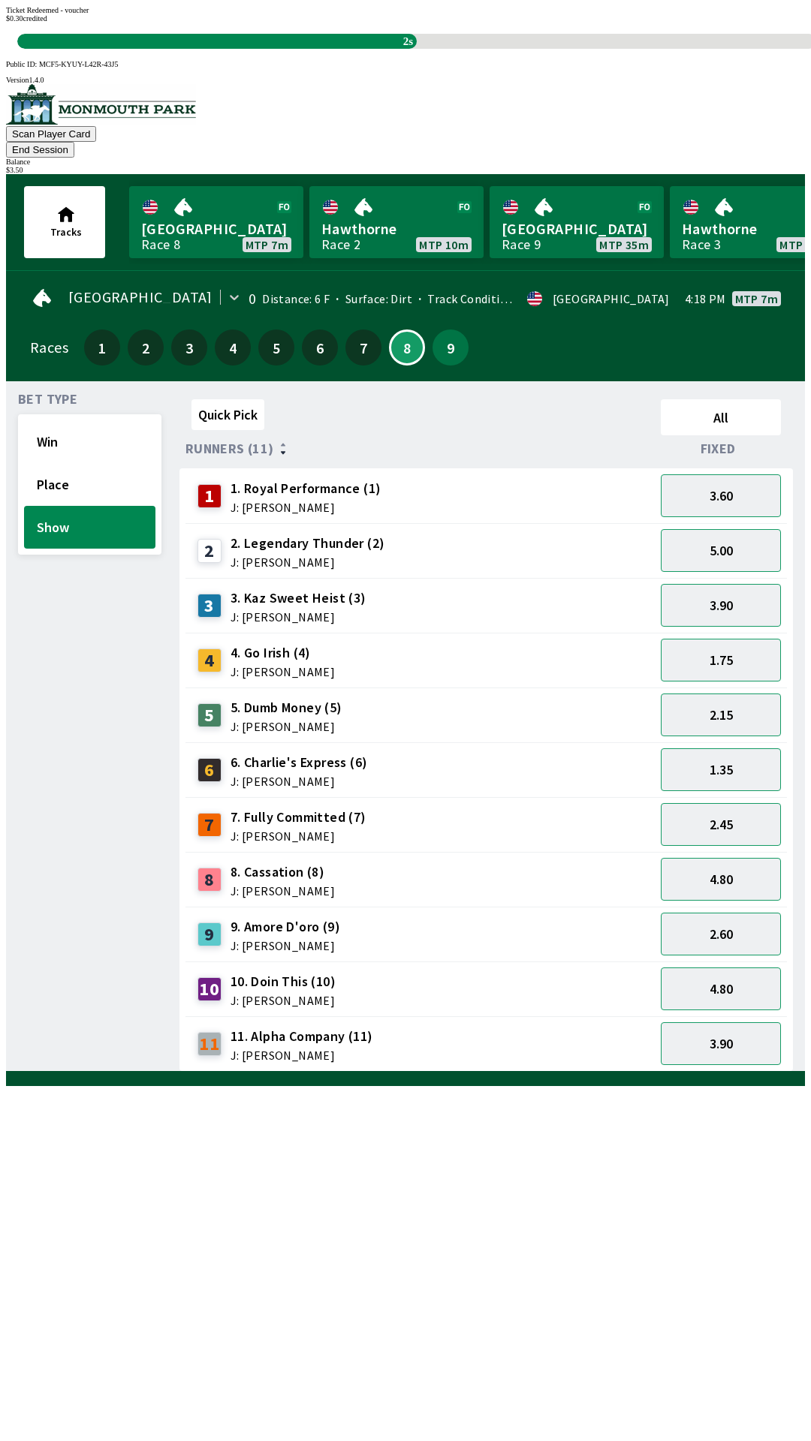
click at [563, 1072] on div "Quick Pick All Runners (11) Fixed 1 1. Royal Performance (1) J: [PERSON_NAME] 3…" at bounding box center [491, 732] width 625 height 679
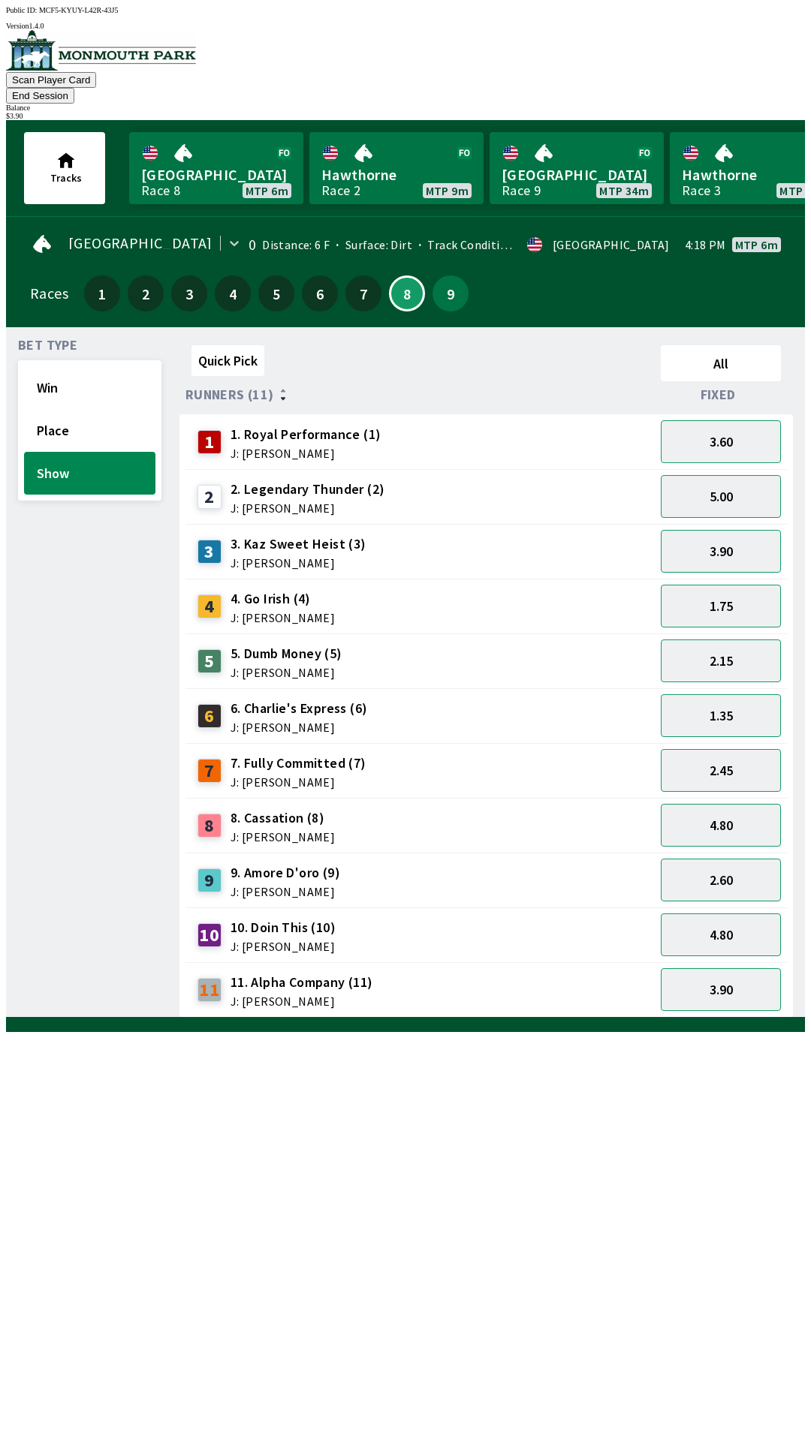
click at [339, 995] on span "J: [PERSON_NAME]" at bounding box center [301, 1001] width 143 height 12
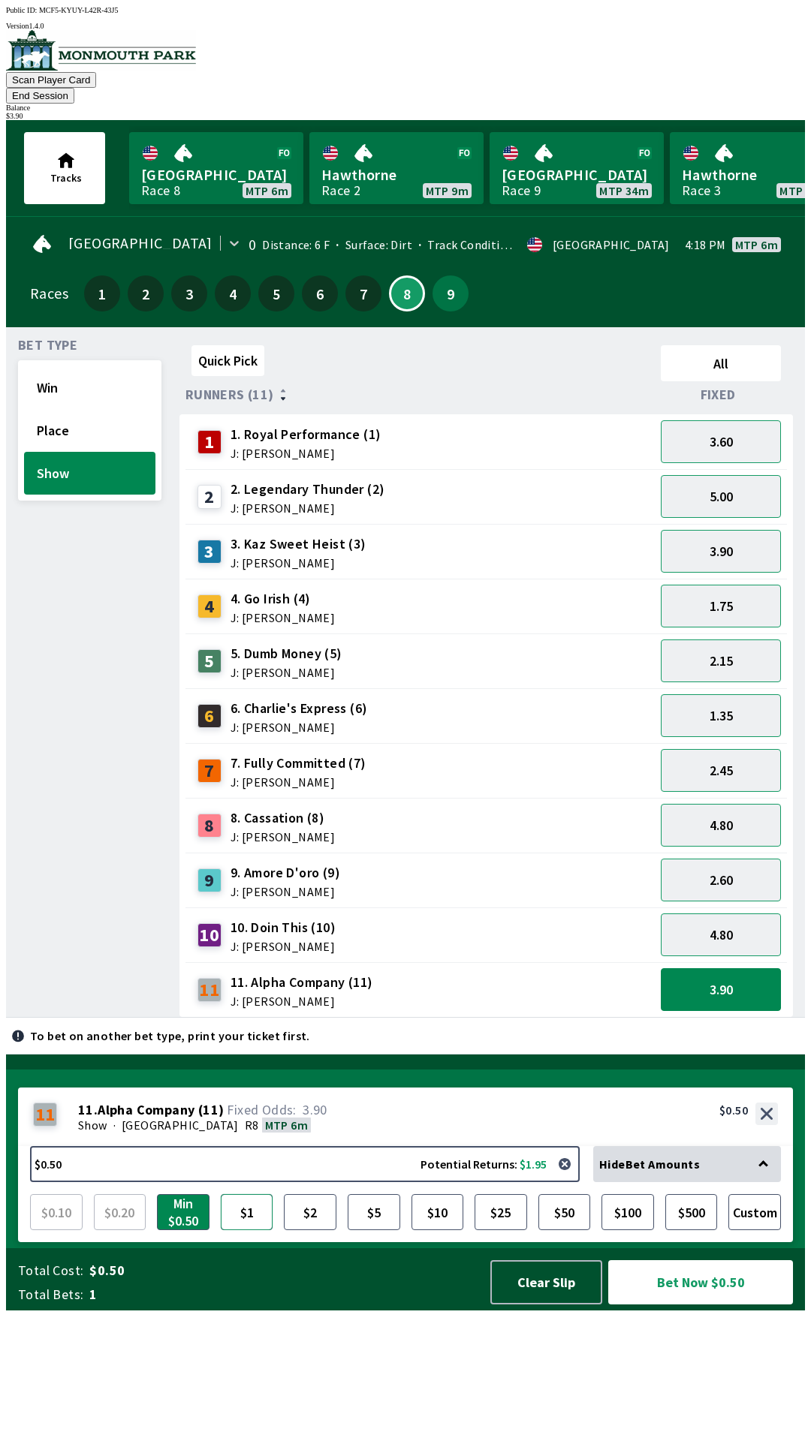
click at [251, 1230] on button "$1" at bounding box center [247, 1212] width 53 height 36
click at [316, 1230] on button "$2" at bounding box center [310, 1212] width 53 height 36
click at [694, 1305] on button "Bet Now $2.00" at bounding box center [700, 1282] width 185 height 44
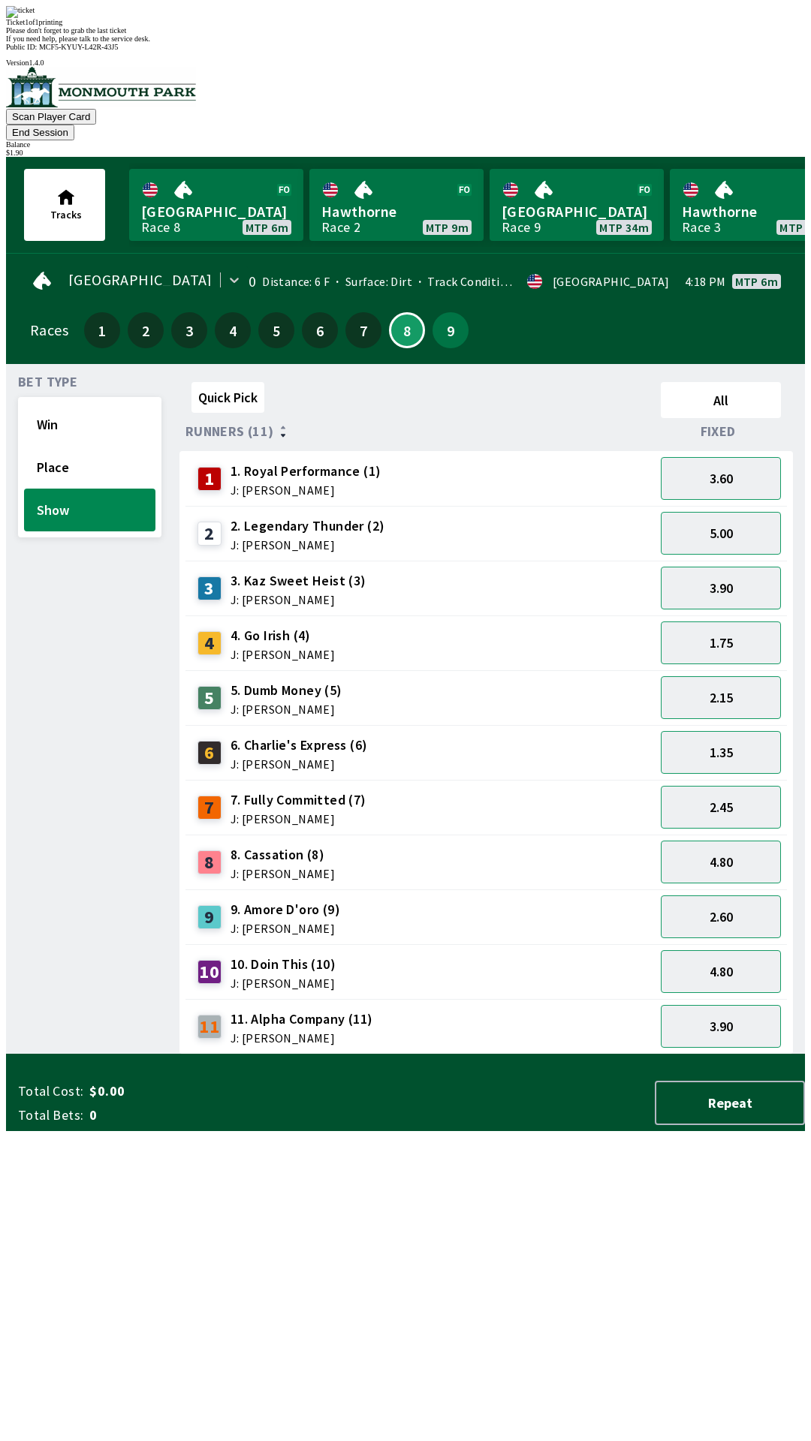
click at [670, 1055] on div "Quick Pick All Runners (11) Fixed 1 1. Royal Performance (1) J: [PERSON_NAME] 3…" at bounding box center [491, 715] width 625 height 679
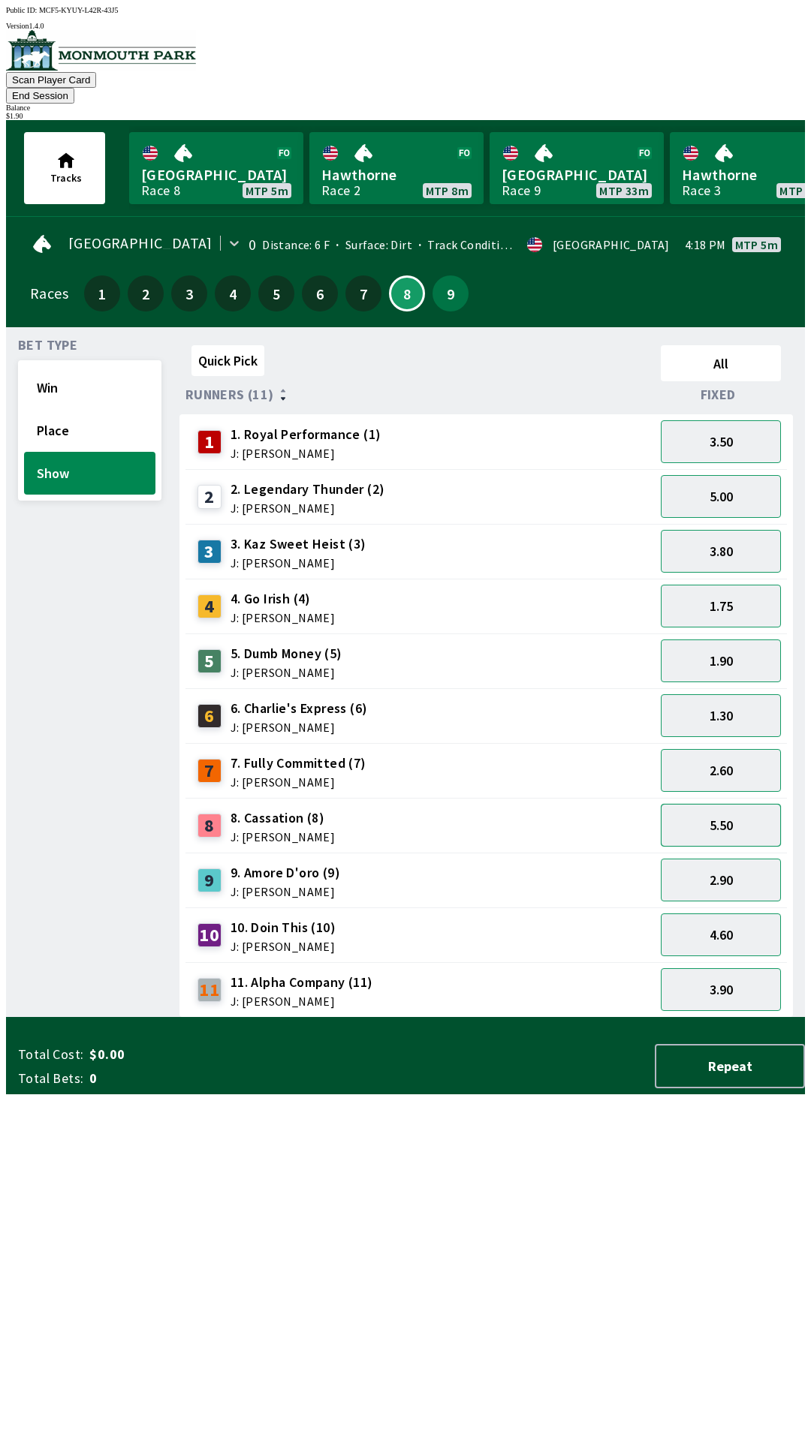
click at [745, 808] on button "5.50" at bounding box center [721, 825] width 120 height 43
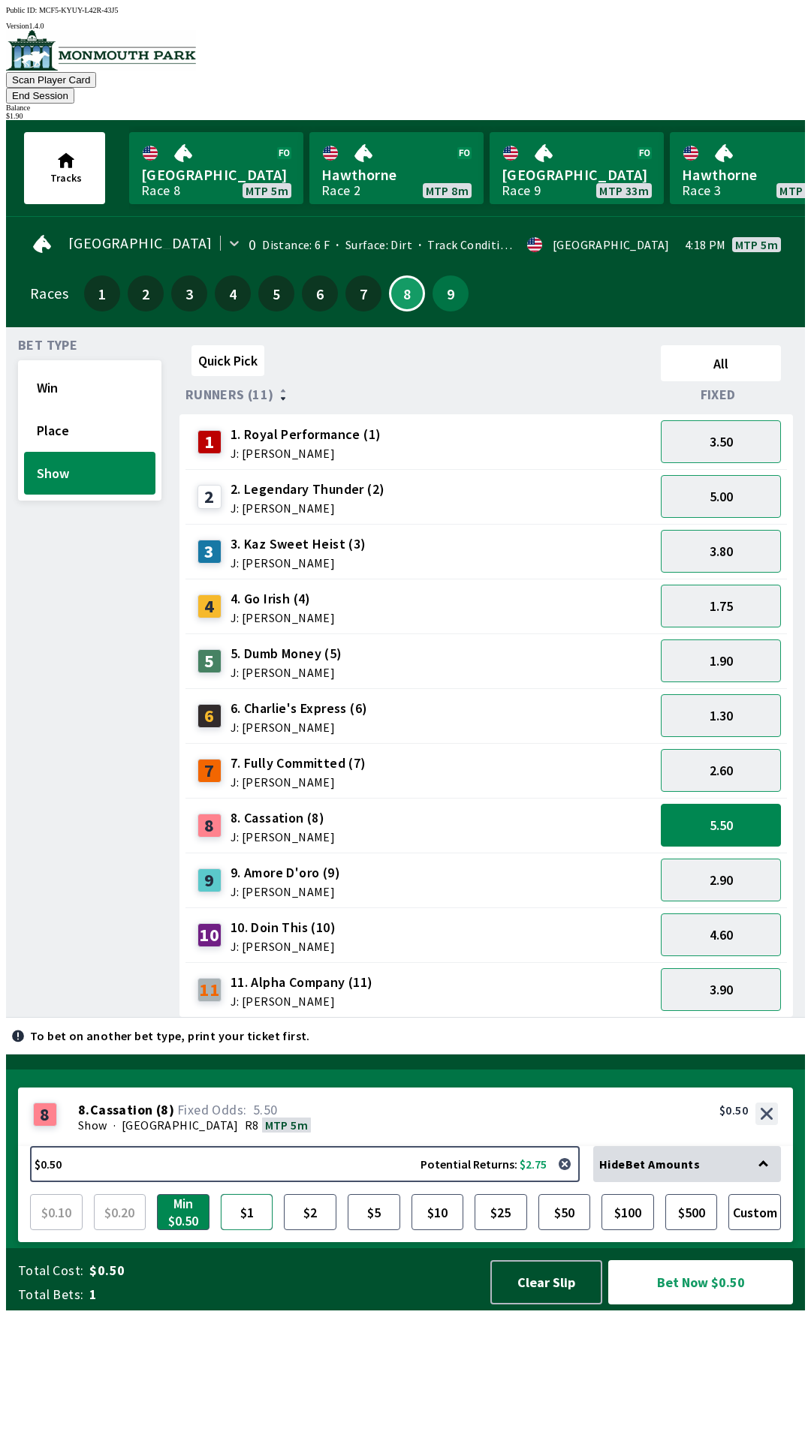
click at [247, 1230] on button "$1" at bounding box center [247, 1212] width 53 height 36
click at [704, 1305] on button "Bet Now $1.00" at bounding box center [700, 1282] width 185 height 44
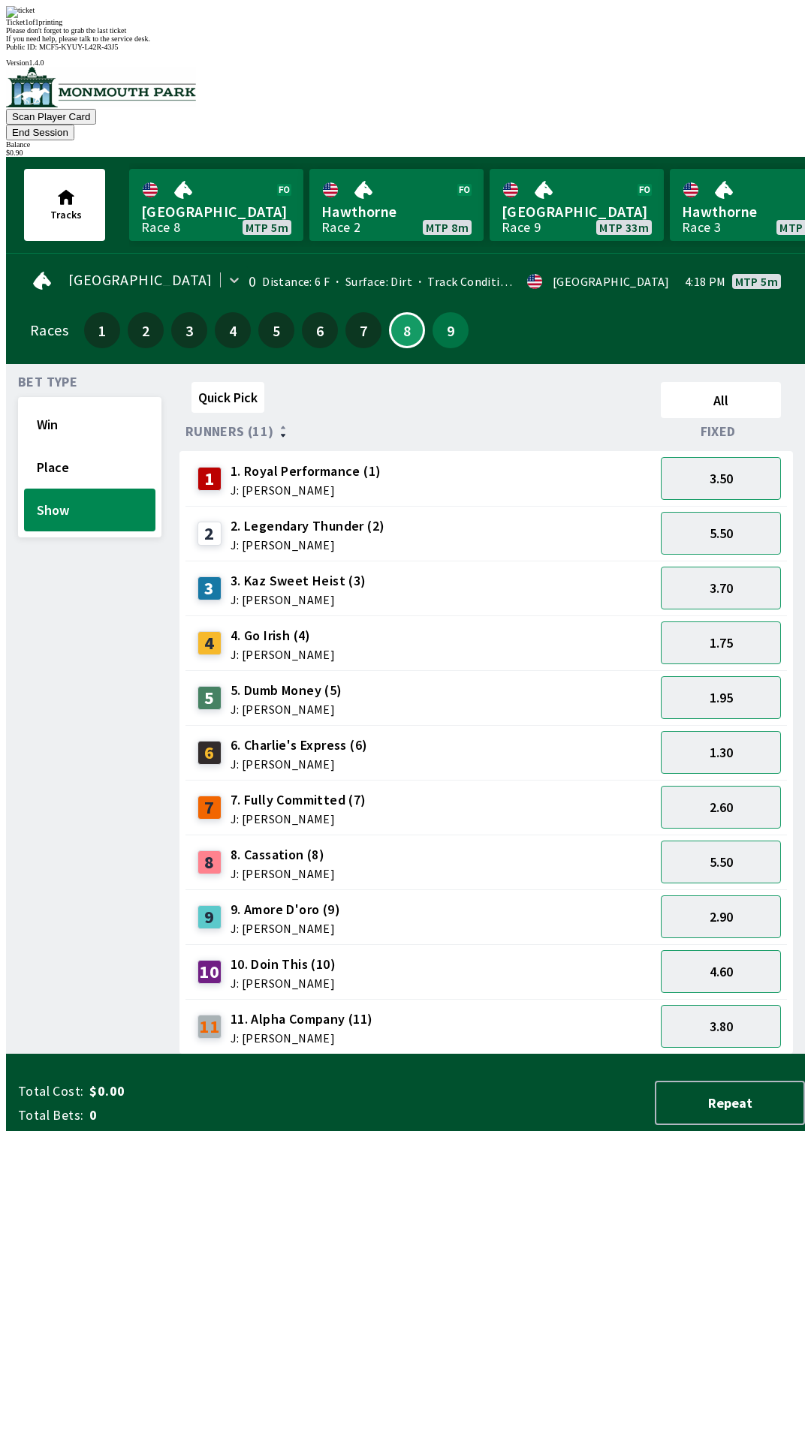
click at [608, 1055] on div "Quick Pick All Runners (11) Fixed 1 1. Royal Performance (1) J: [PERSON_NAME] 3…" at bounding box center [491, 715] width 625 height 679
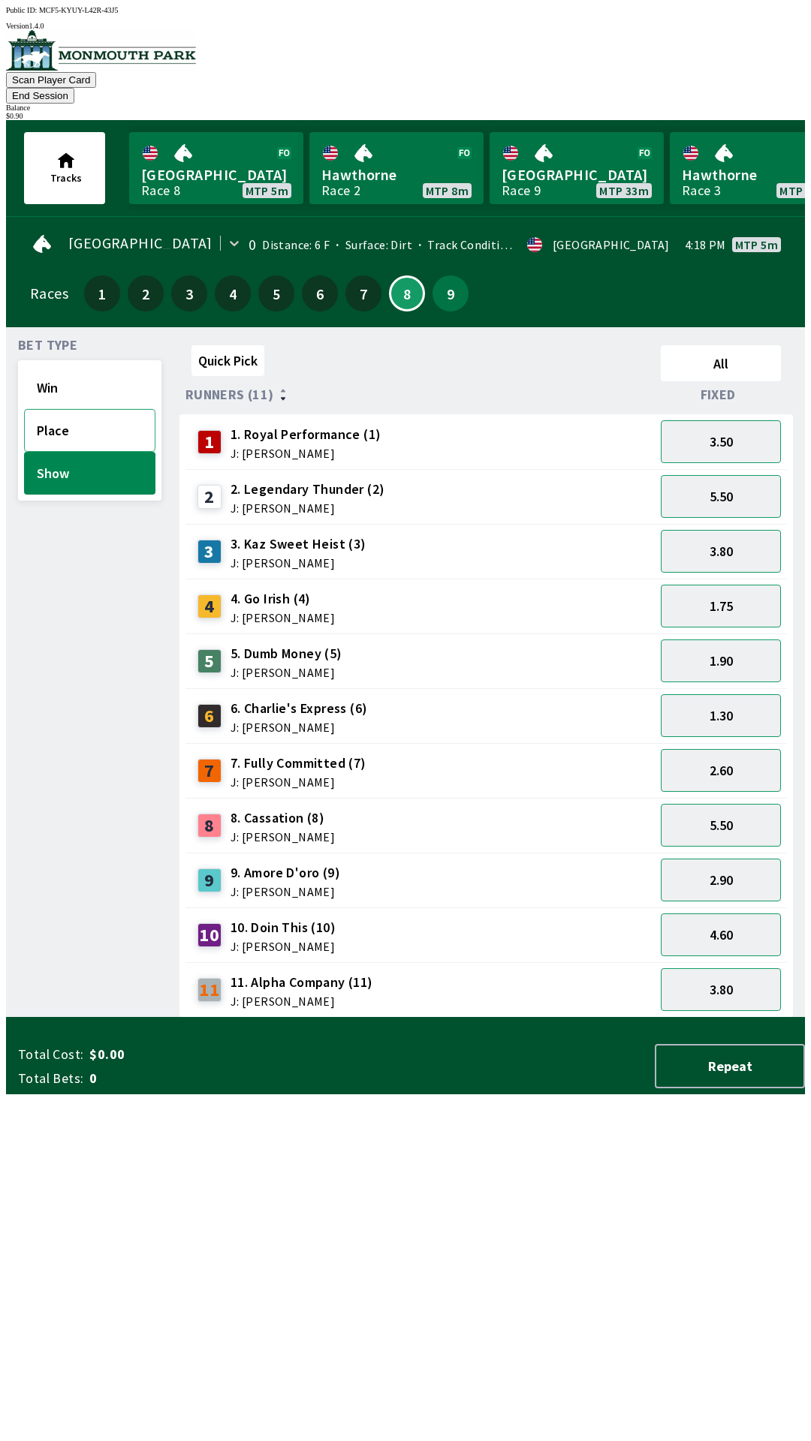
click at [51, 414] on button "Place" at bounding box center [89, 430] width 131 height 43
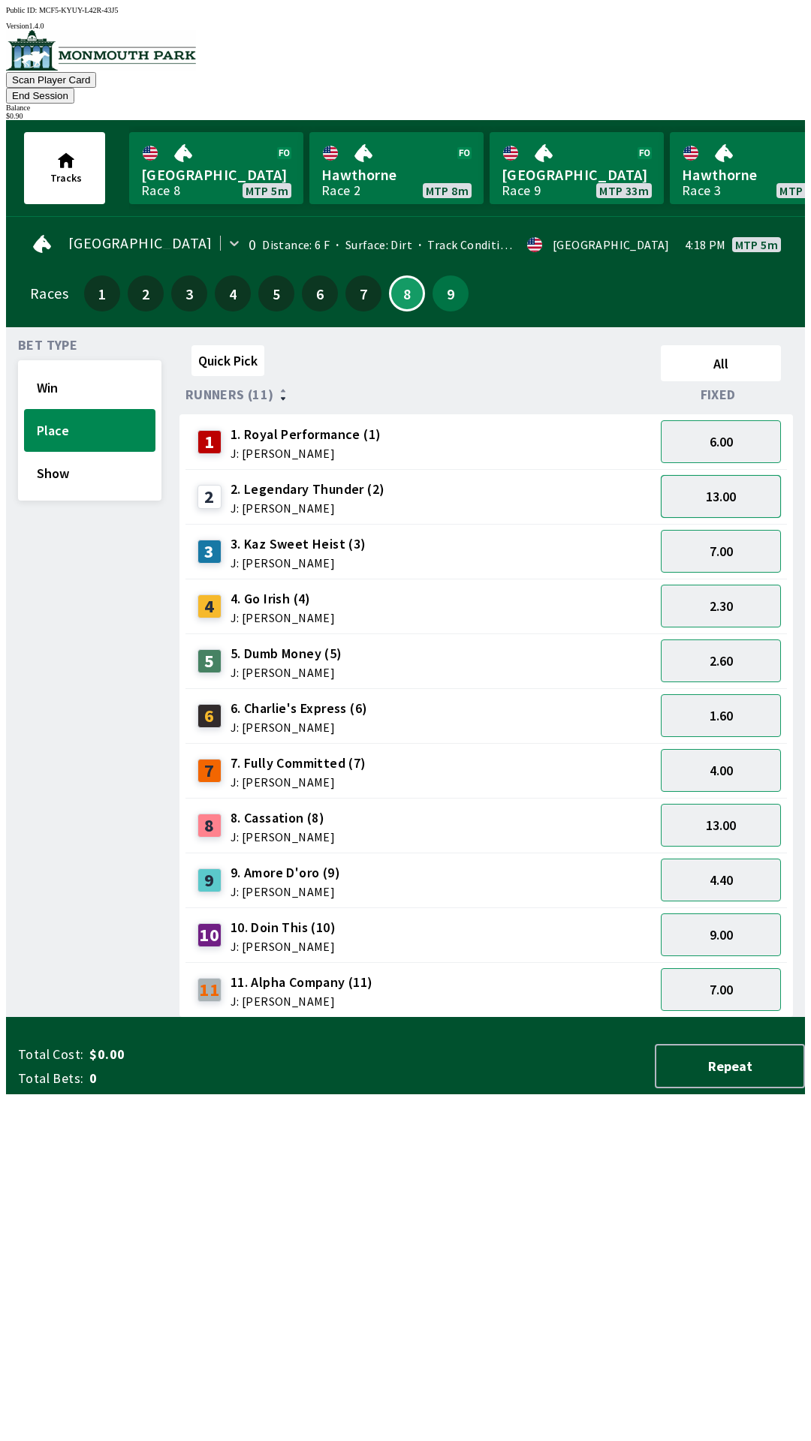
click at [725, 476] on button "13.00" at bounding box center [721, 496] width 120 height 43
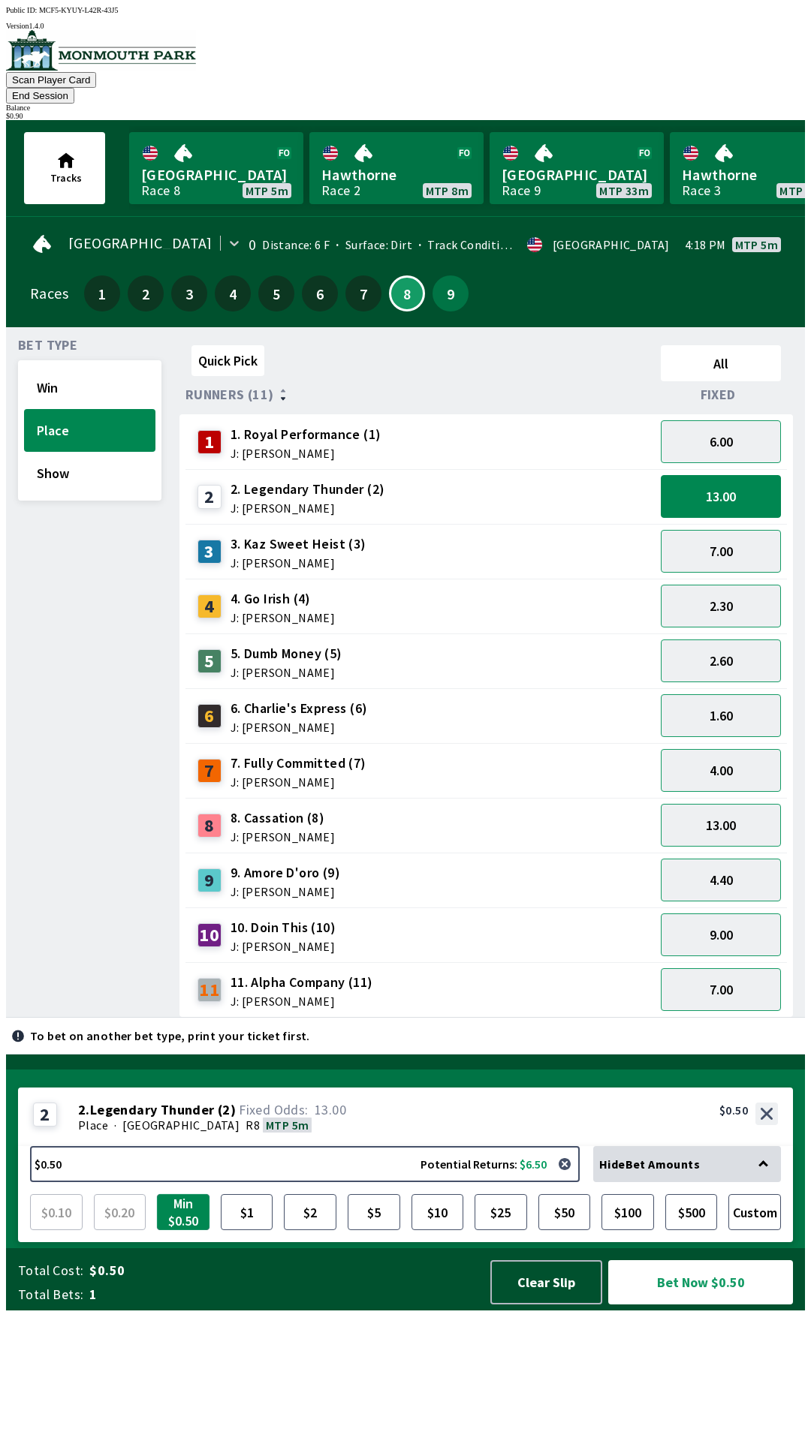
click at [179, 1230] on button "Min $0.50" at bounding box center [183, 1212] width 53 height 36
click at [723, 1305] on button "Bet Now $0.50" at bounding box center [700, 1282] width 185 height 44
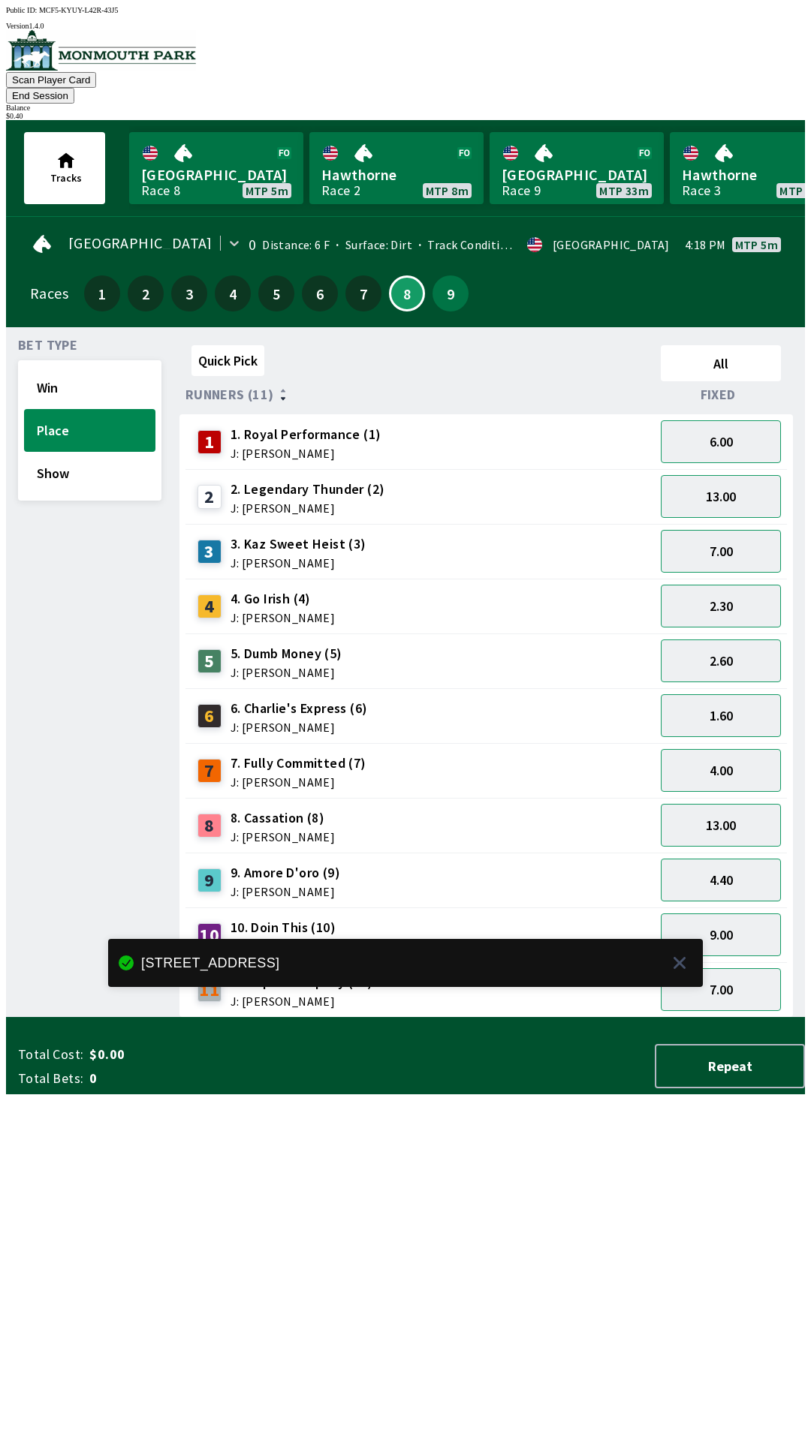
click at [646, 1018] on div "Quick Pick All Runners (11) Fixed 1 1. Royal Performance (1) J: [PERSON_NAME] 6…" at bounding box center [491, 678] width 625 height 679
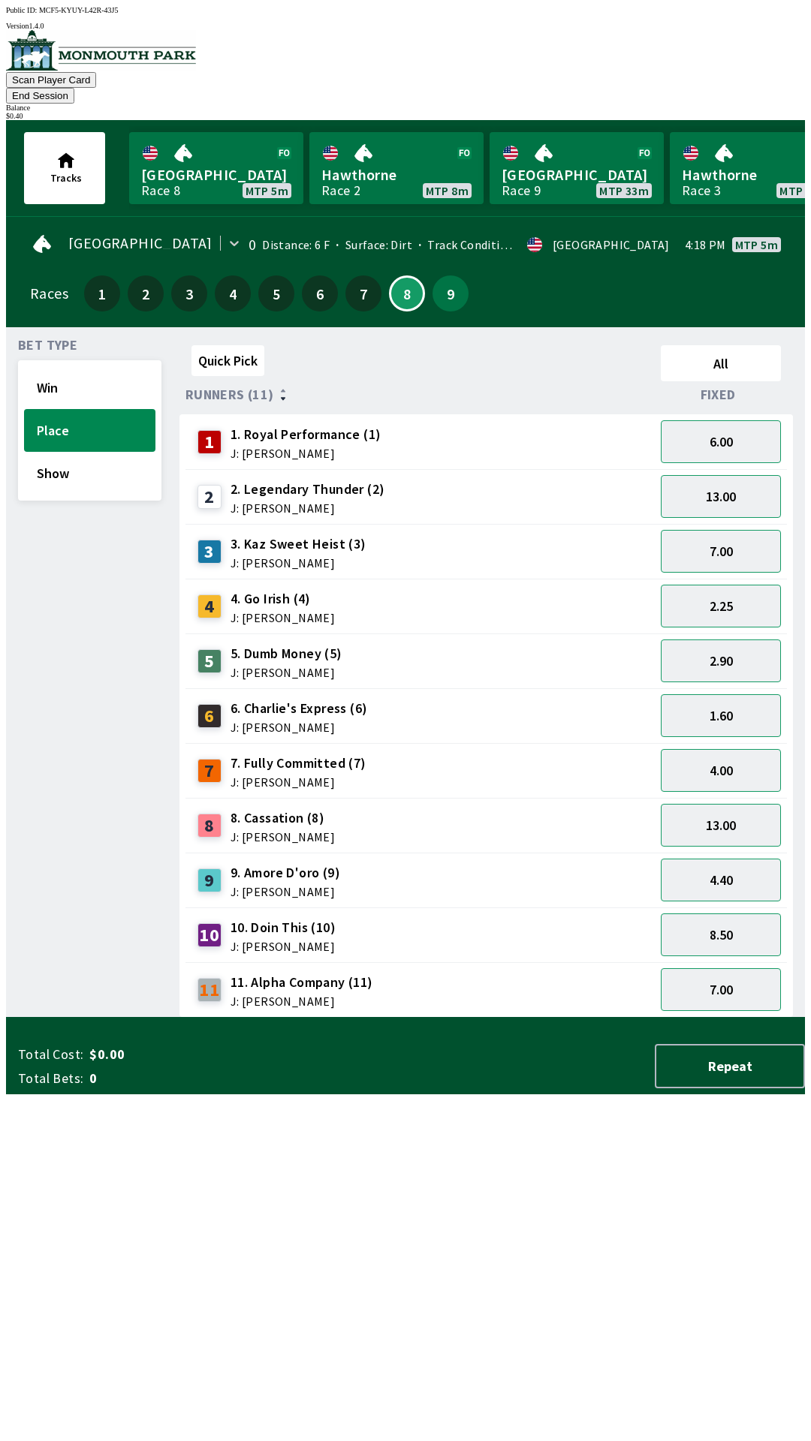
click at [74, 88] on button "End Session" at bounding box center [40, 96] width 68 height 16
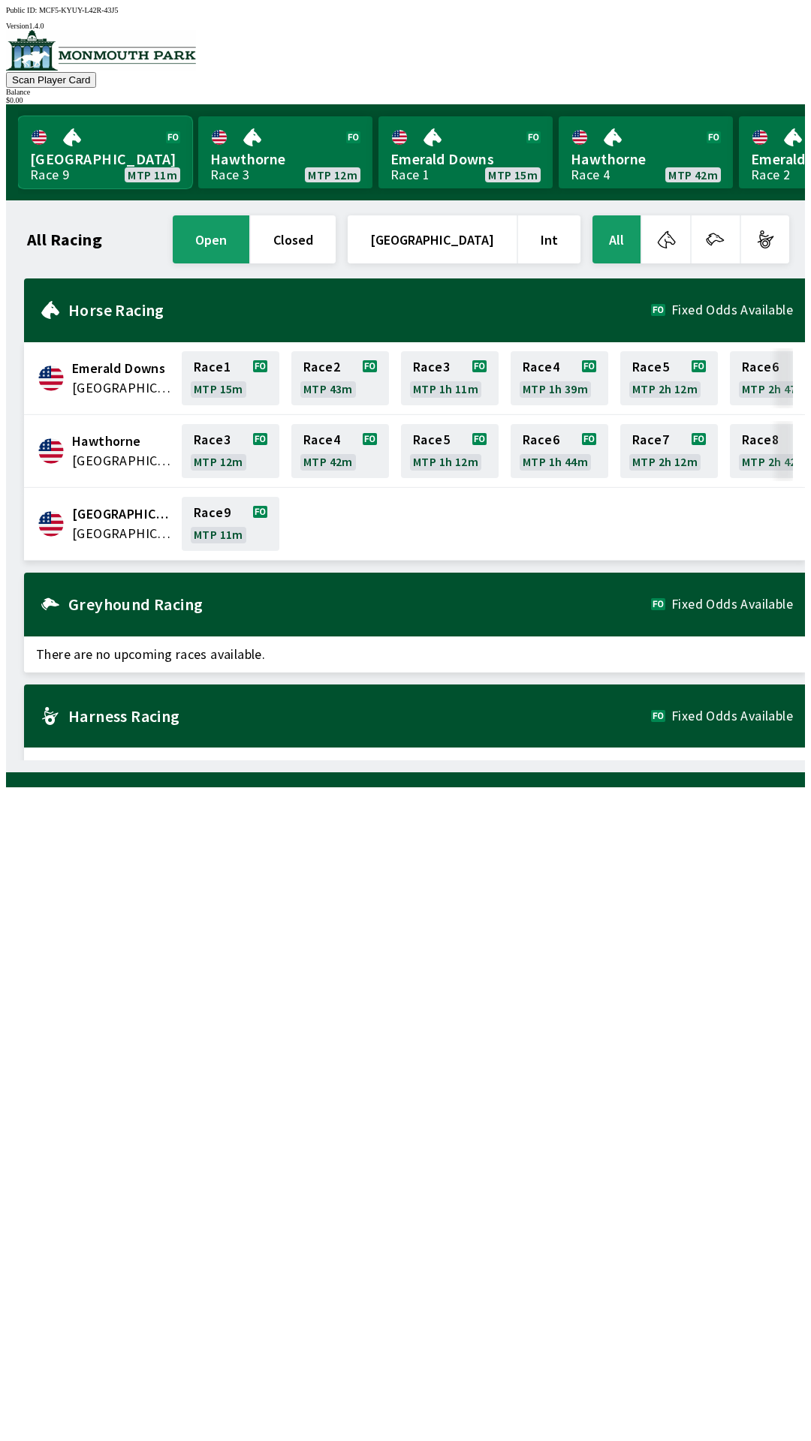
click at [70, 152] on link "[GEOGRAPHIC_DATA] Race 9 MTP 11m" at bounding box center [105, 152] width 174 height 72
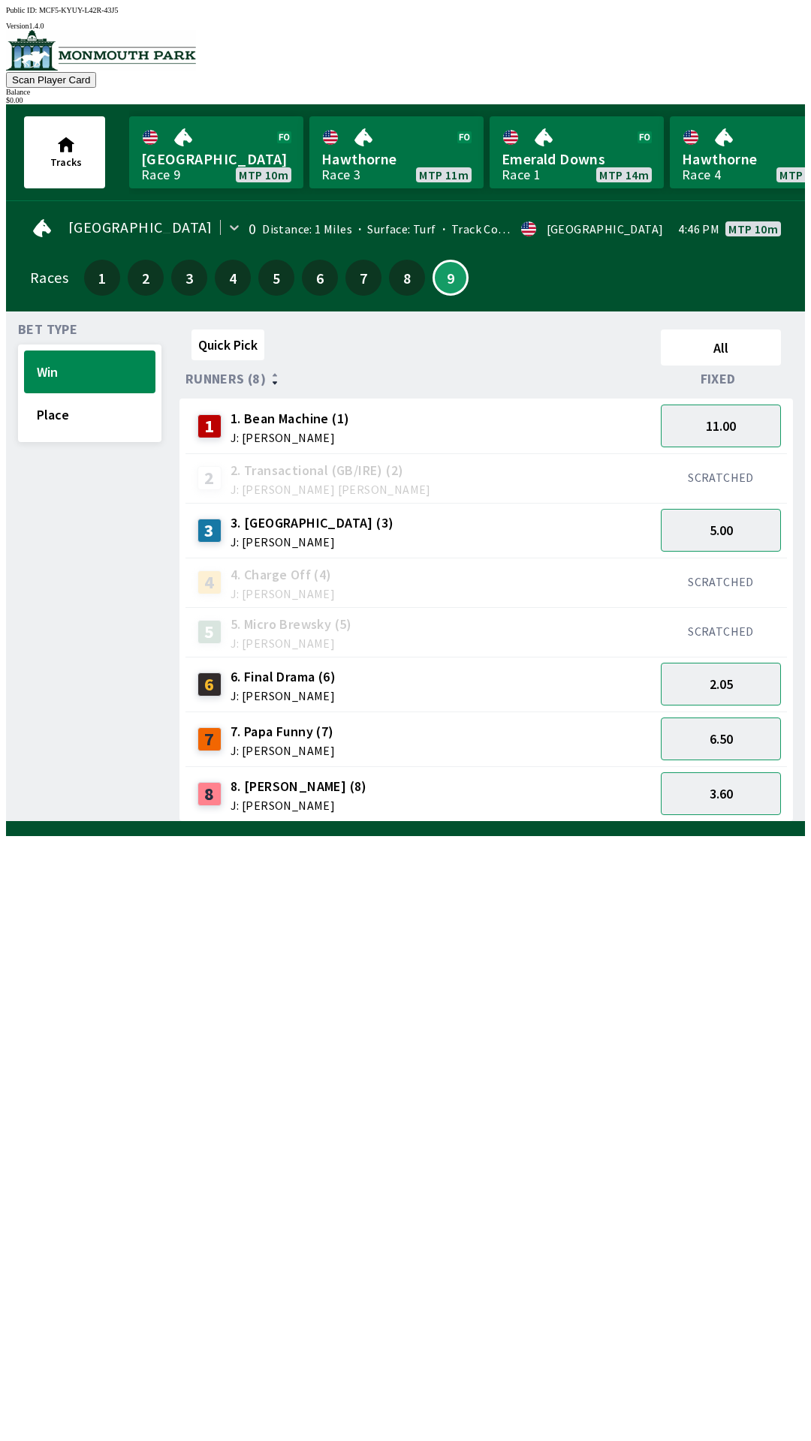
click at [317, 722] on span "7. Papa Funny (7)" at bounding box center [282, 732] width 104 height 20
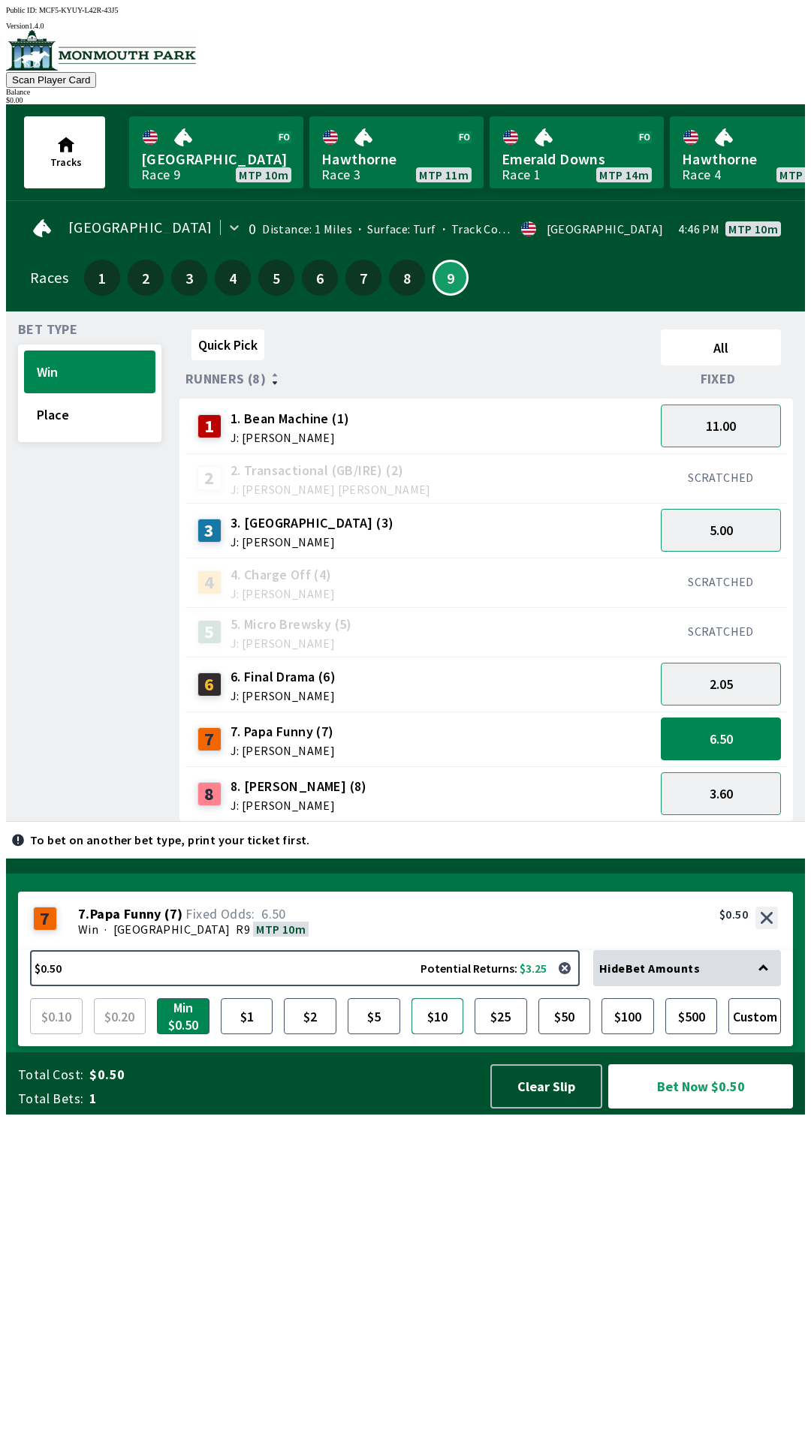
click at [446, 1034] on button "$10" at bounding box center [437, 1016] width 53 height 36
click at [104, 417] on button "Place" at bounding box center [89, 414] width 131 height 43
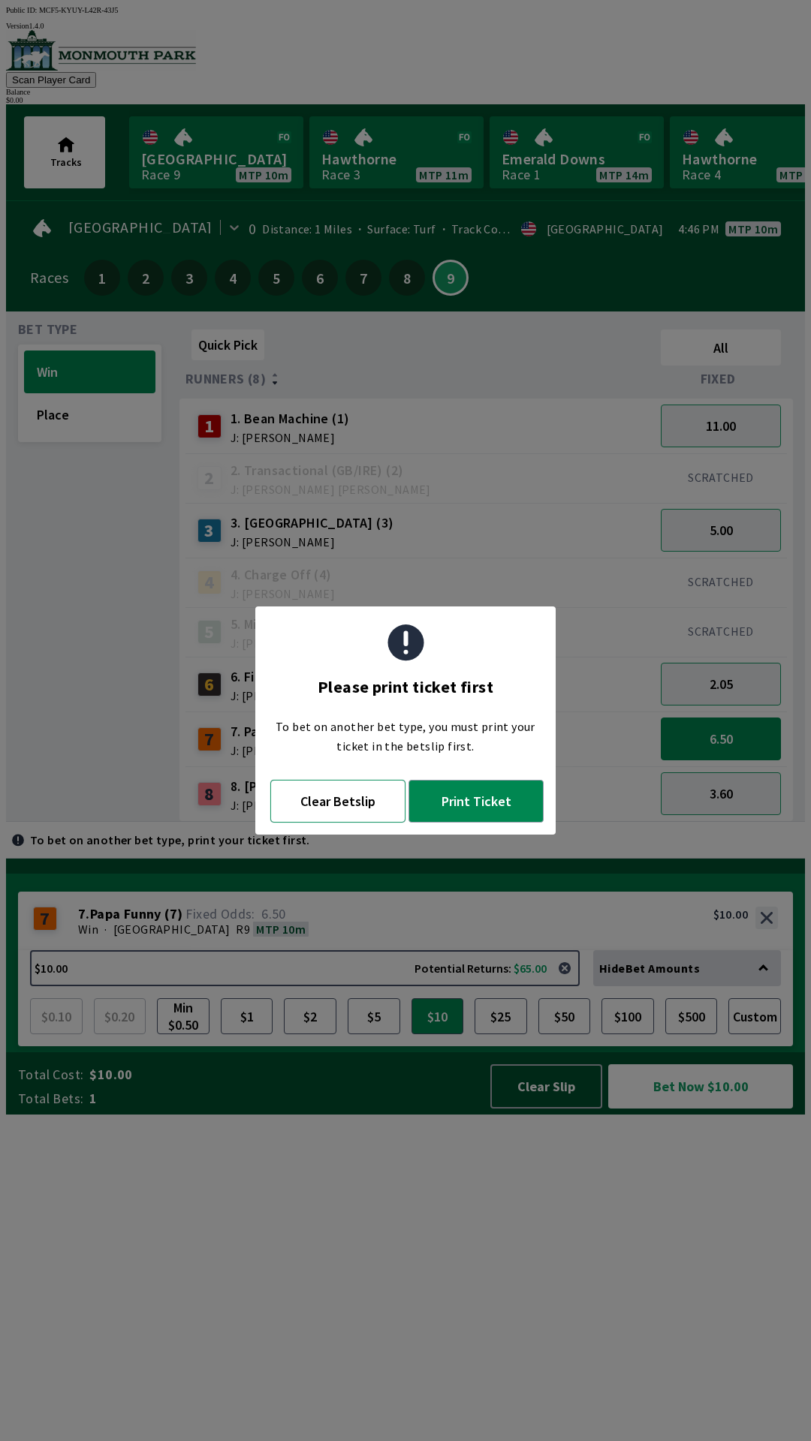
click at [342, 808] on button "Clear Betslip" at bounding box center [337, 801] width 135 height 43
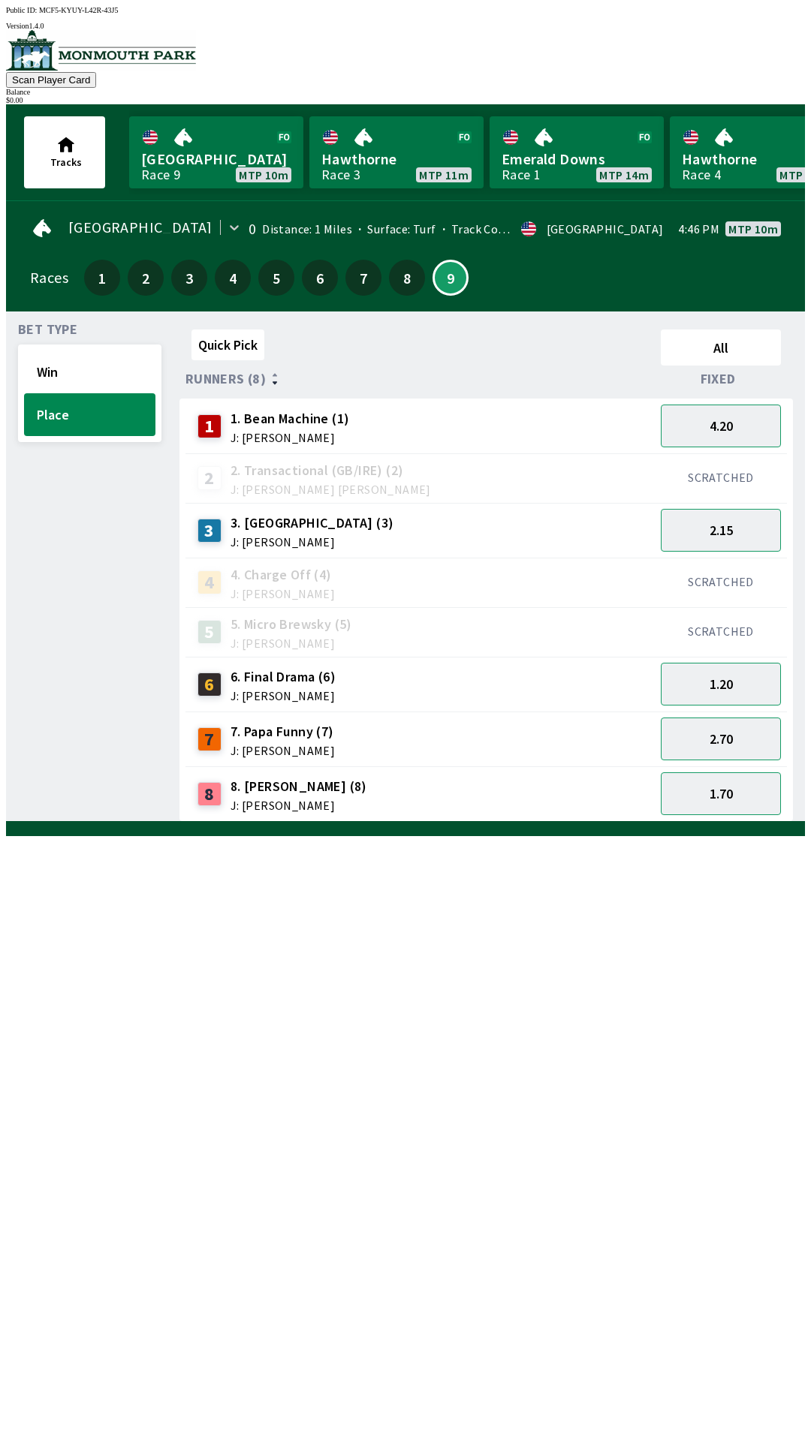
click at [350, 732] on div "7 7. Papa Funny (7) J: [PERSON_NAME]" at bounding box center [419, 740] width 457 height 38
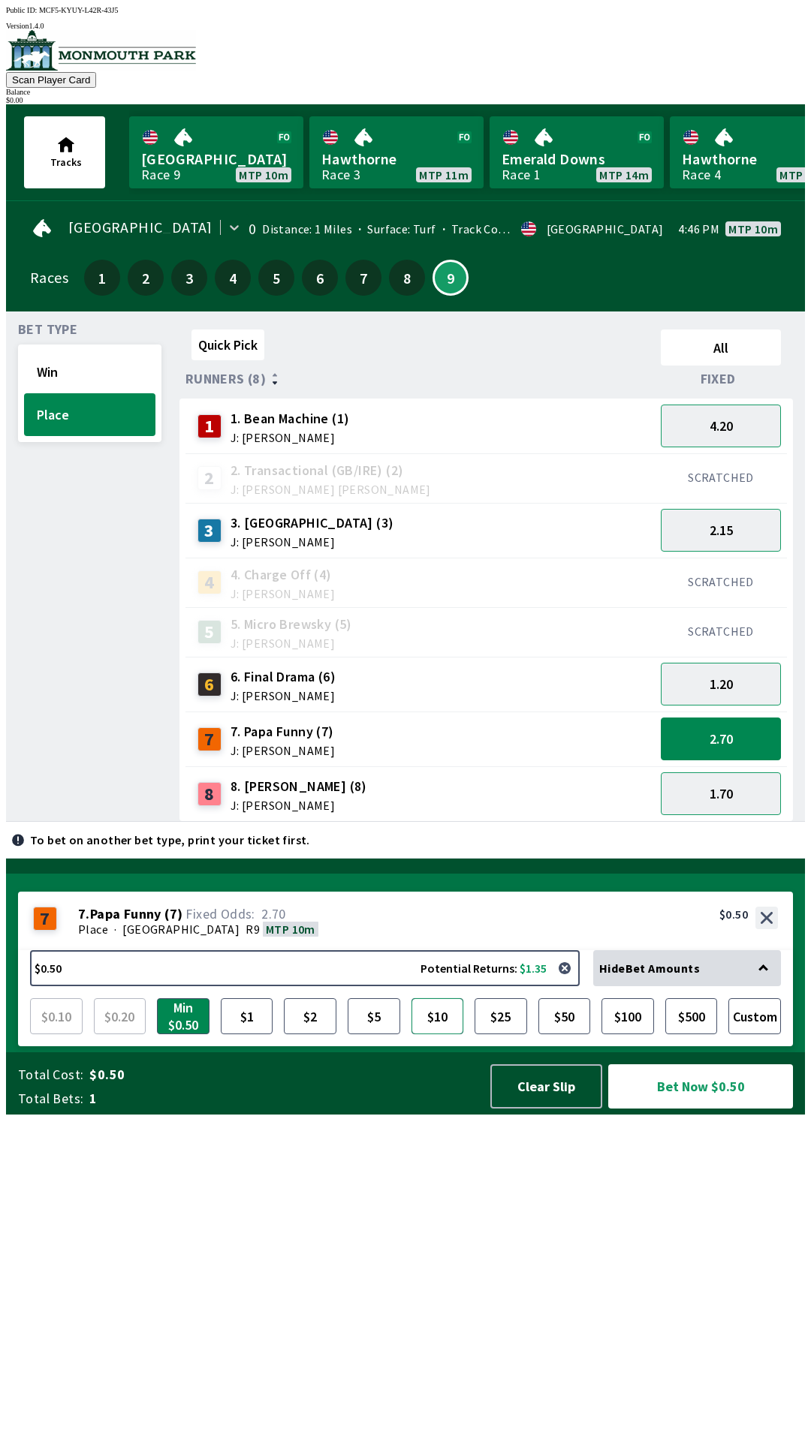
click at [434, 1034] on button "$10" at bounding box center [437, 1016] width 53 height 36
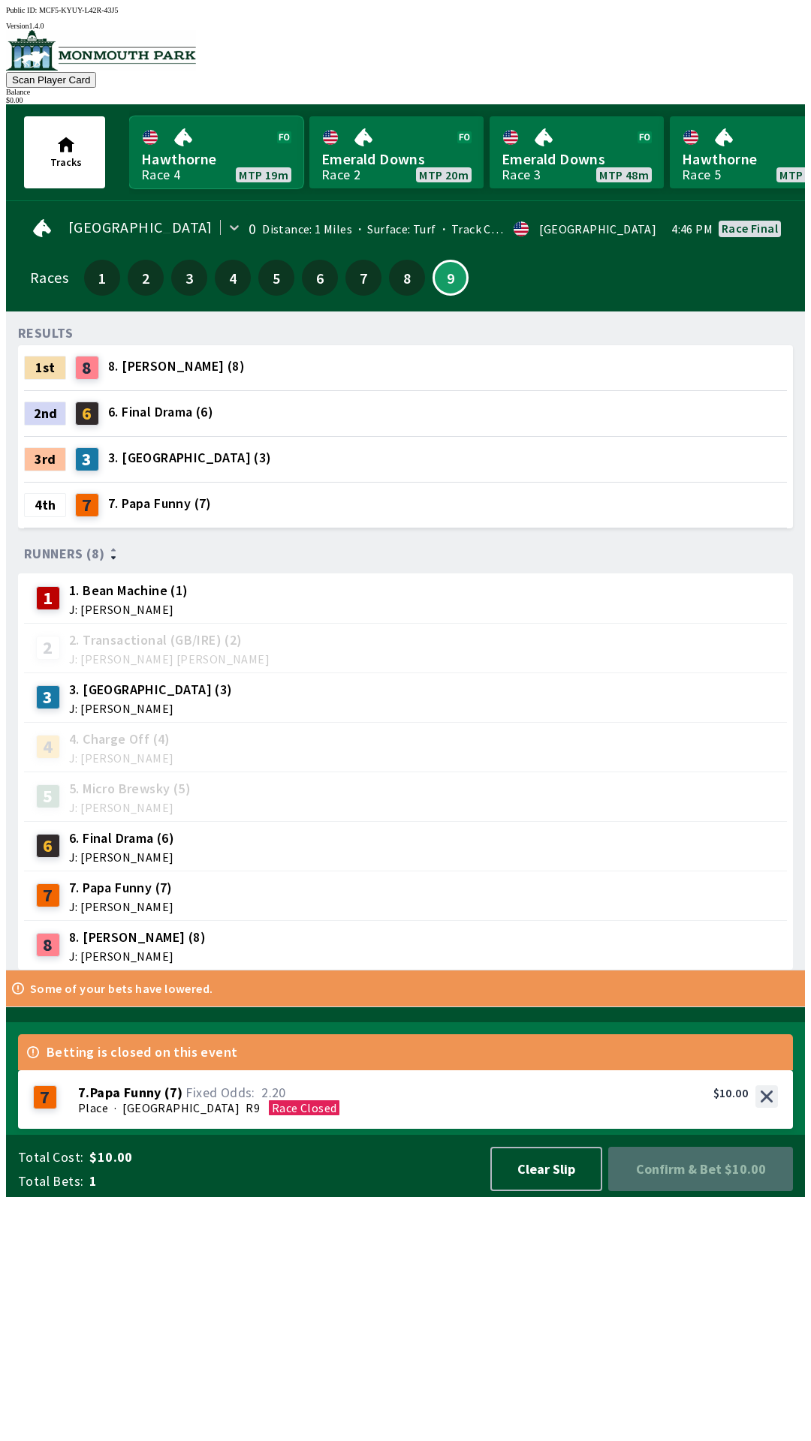
click at [233, 138] on link "Hawthorne Race 4 MTP 19m" at bounding box center [216, 152] width 174 height 72
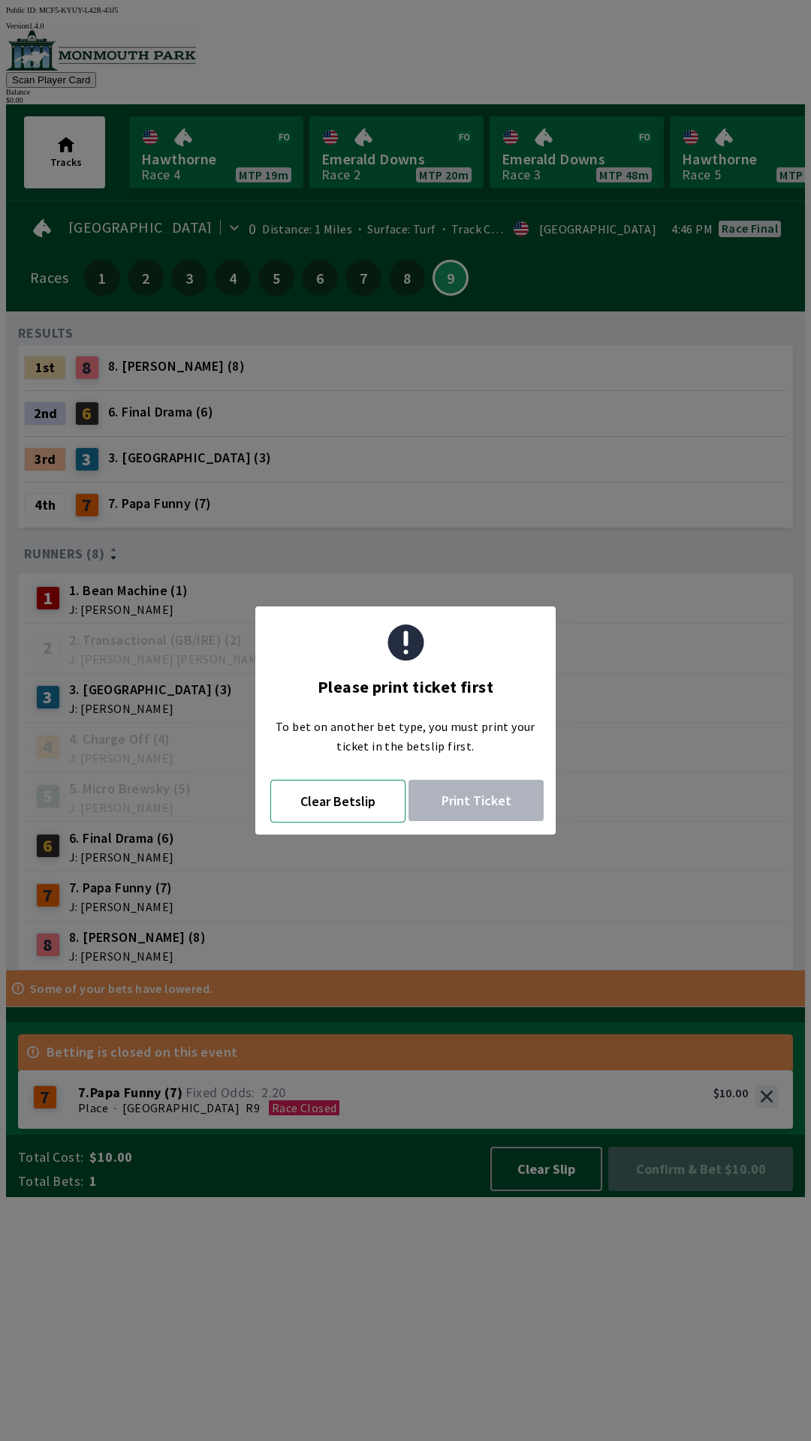
click at [351, 814] on button "Clear Betslip" at bounding box center [337, 801] width 135 height 43
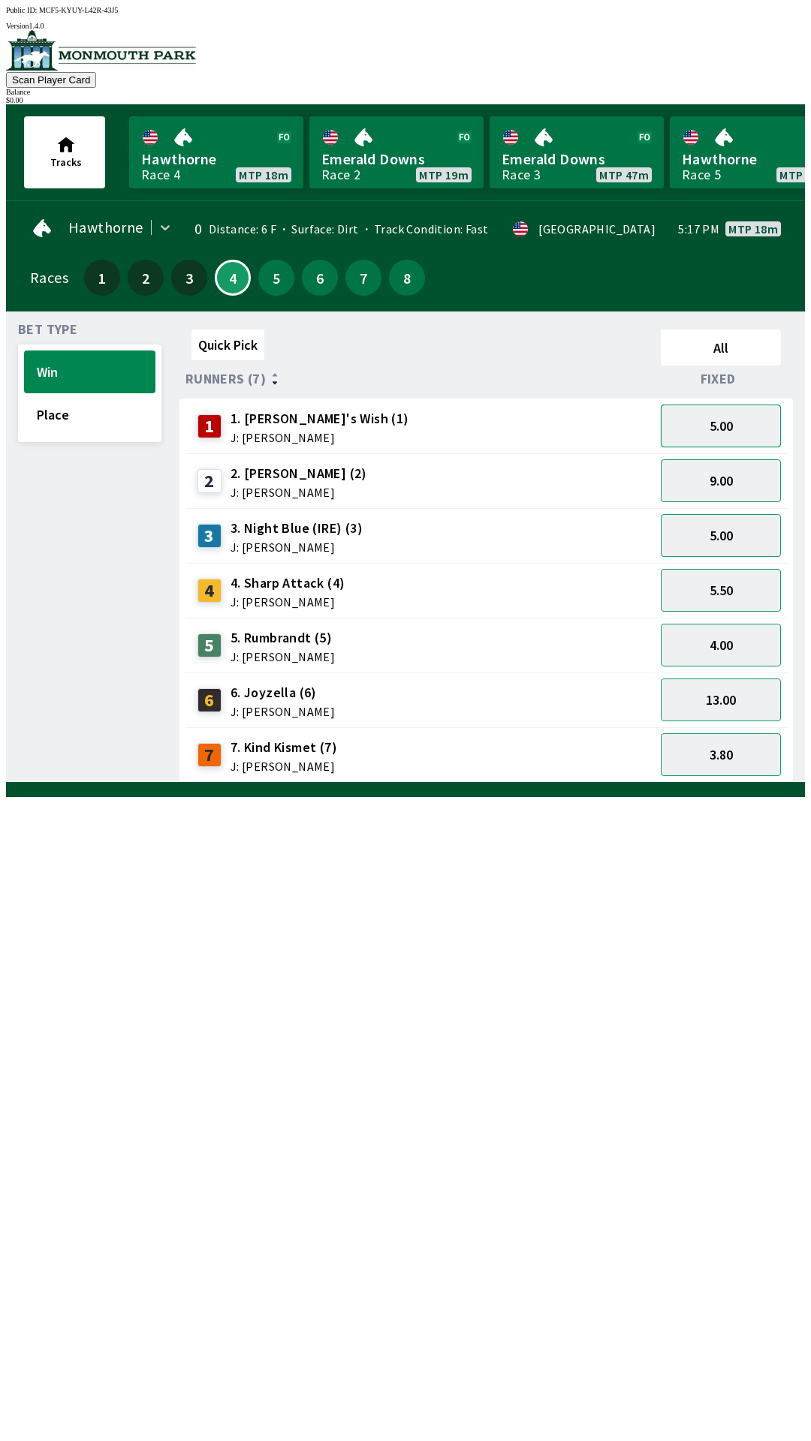
click at [742, 415] on button "5.00" at bounding box center [721, 426] width 120 height 43
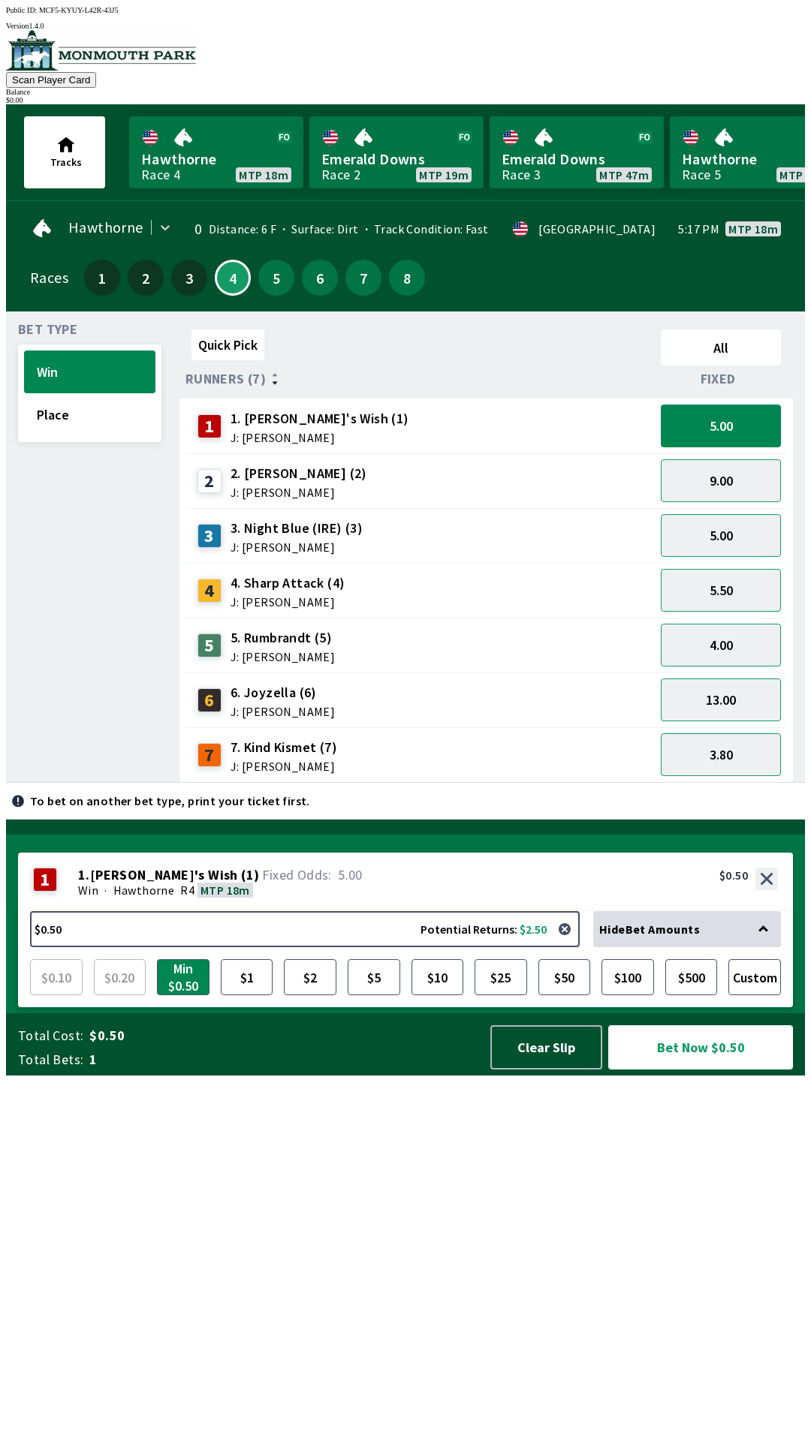
click at [715, 1070] on button "Bet Now $0.50" at bounding box center [700, 1047] width 185 height 44
